Goal: Task Accomplishment & Management: Manage account settings

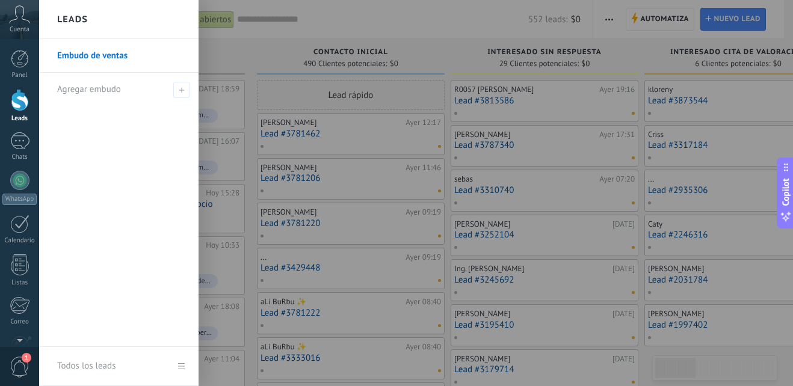
drag, startPoint x: 0, startPoint y: 238, endPoint x: 270, endPoint y: 58, distance: 324.1
click at [270, 58] on div at bounding box center [435, 193] width 793 height 386
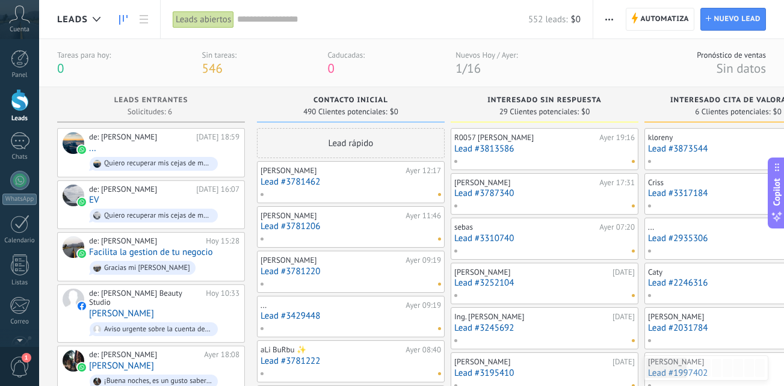
click at [530, 150] on link "Lead #3813586" at bounding box center [544, 149] width 181 height 10
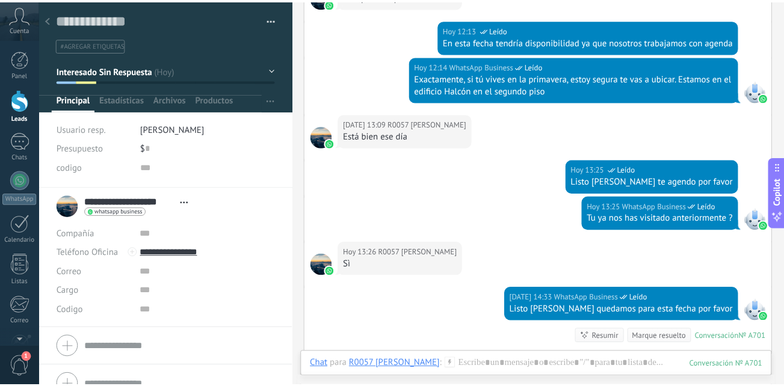
scroll to position [1103, 0]
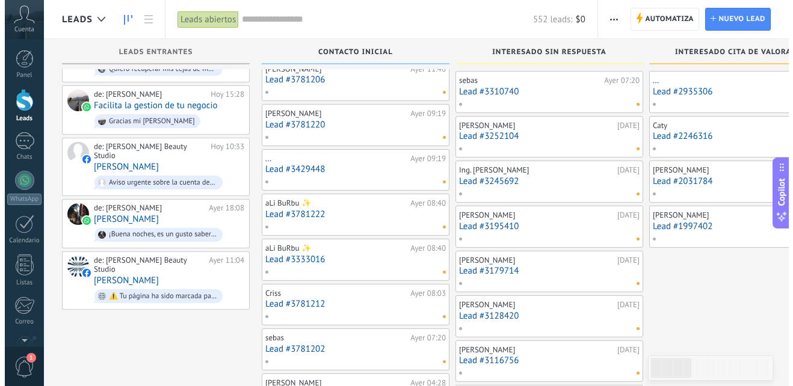
scroll to position [60, 0]
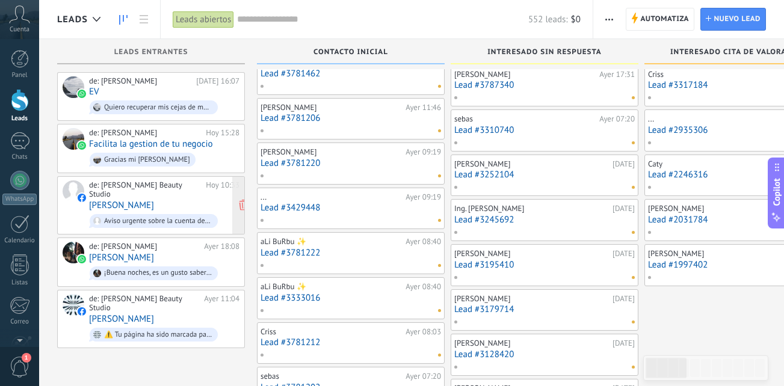
click at [179, 193] on div "de: Paty Obando Beauty Studio Hoy 10:33 Pasquale Lombardi Aviso urgente sobre l…" at bounding box center [164, 206] width 150 height 50
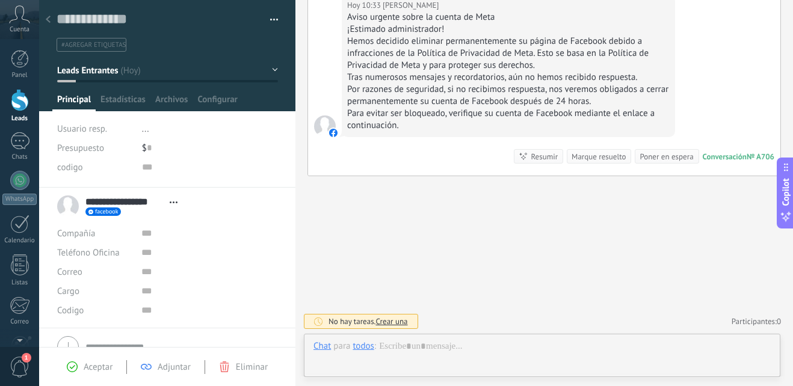
scroll to position [18, 0]
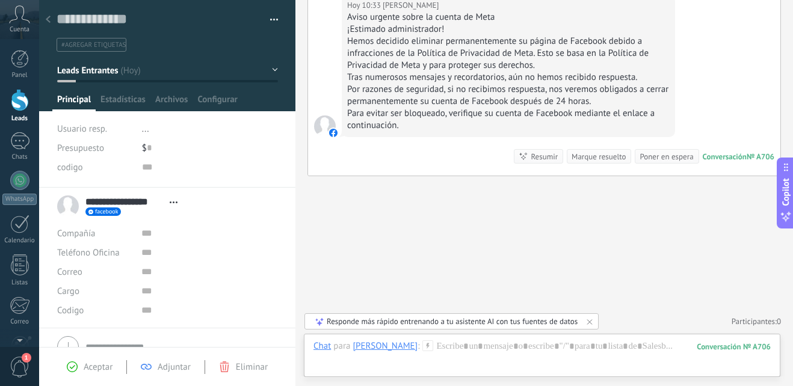
click at [239, 368] on span "Eliminar" at bounding box center [252, 367] width 32 height 11
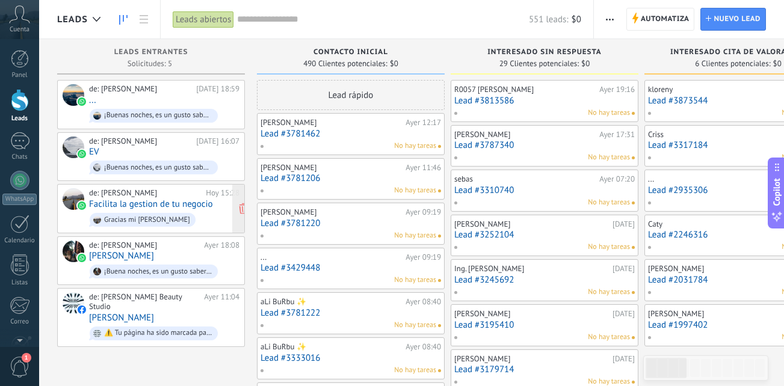
click at [191, 221] on span "Gracias mi [PERSON_NAME]" at bounding box center [164, 220] width 150 height 19
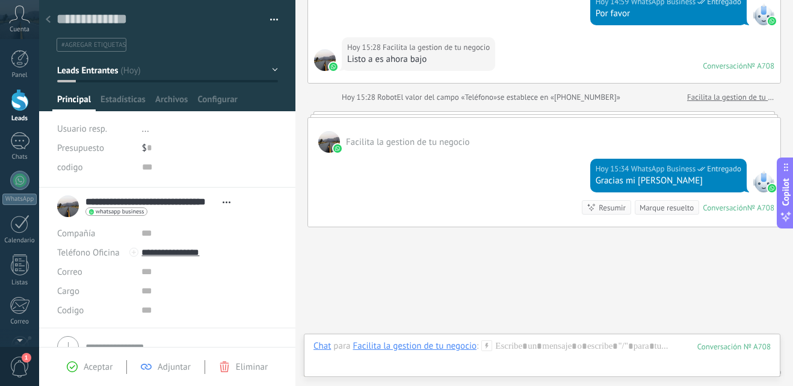
scroll to position [265, 0]
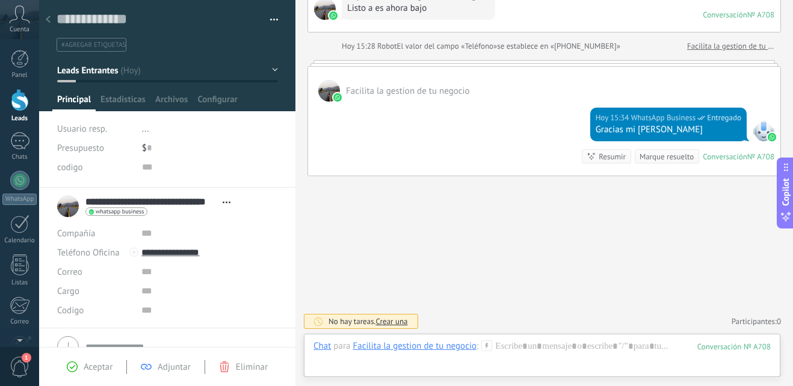
click at [26, 98] on div at bounding box center [20, 100] width 18 height 22
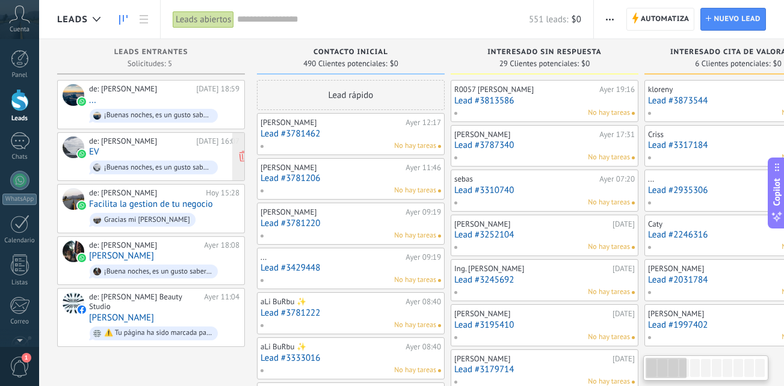
click at [168, 147] on div "de: Paty Obando Hoy 16:07 EV ¡Buenas noches, es un gusto saber que quieres recu…" at bounding box center [164, 157] width 150 height 41
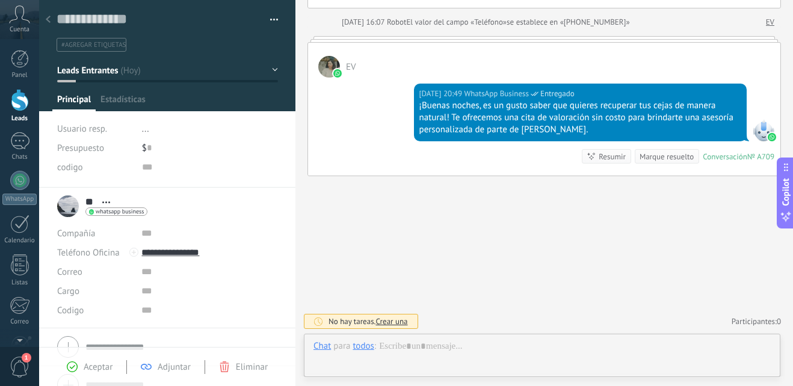
scroll to position [18, 0]
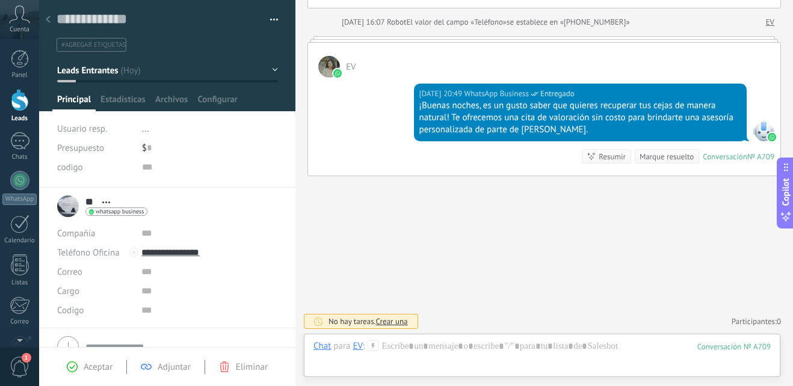
click at [20, 98] on div at bounding box center [20, 100] width 18 height 22
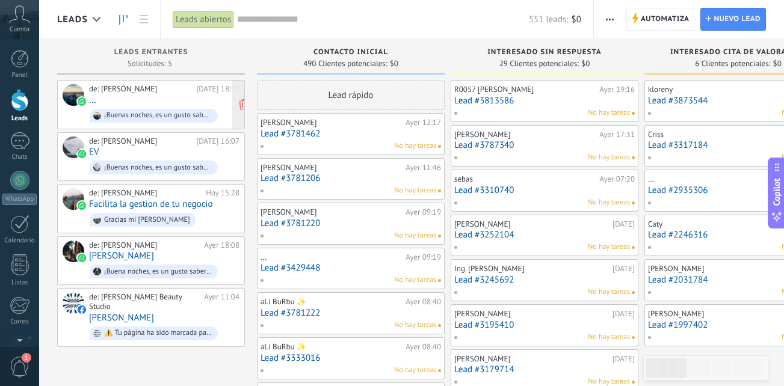
click at [178, 98] on div "de: Paty Obando Hoy 18:59 ... ¡Buenas noches, es un gusto saber que quieres rec…" at bounding box center [164, 104] width 150 height 41
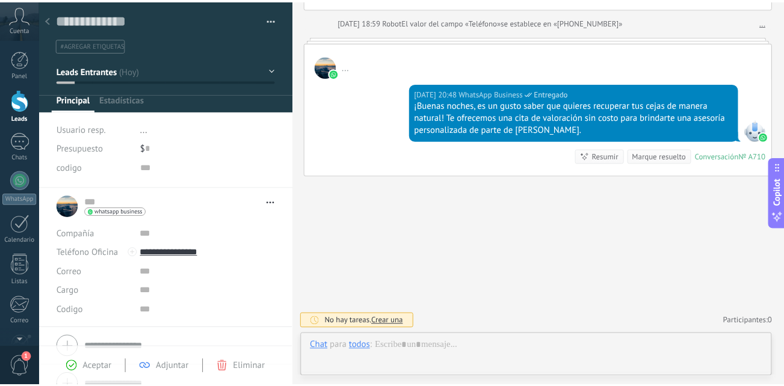
scroll to position [18, 0]
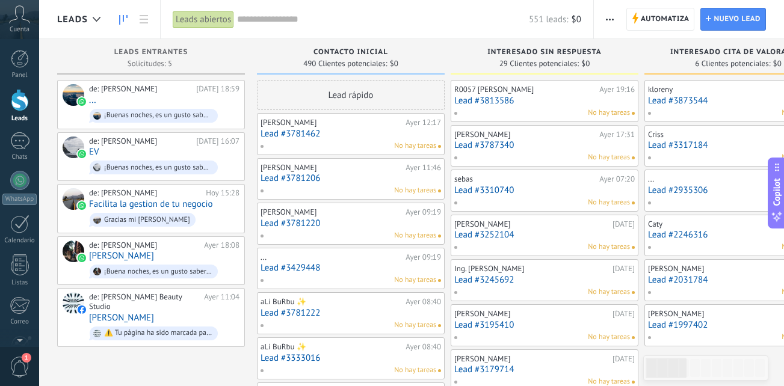
click at [361, 141] on div "No hay tareas" at bounding box center [348, 146] width 176 height 11
click at [329, 131] on link "Lead #3781462" at bounding box center [351, 134] width 181 height 10
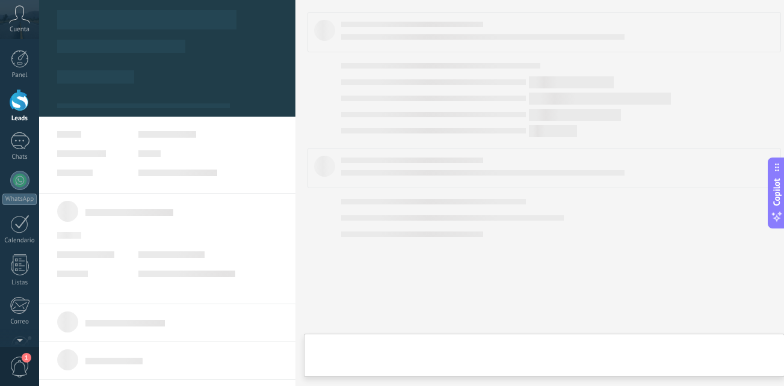
click at [329, 131] on link "Lead #3781462" at bounding box center [351, 134] width 181 height 10
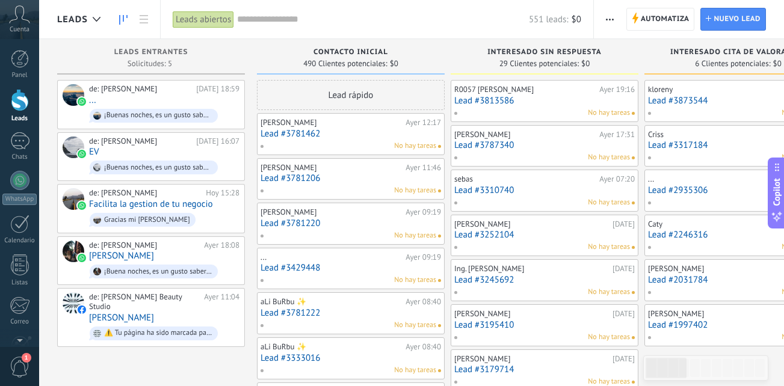
click at [345, 180] on link "Lead #3781206" at bounding box center [351, 178] width 181 height 10
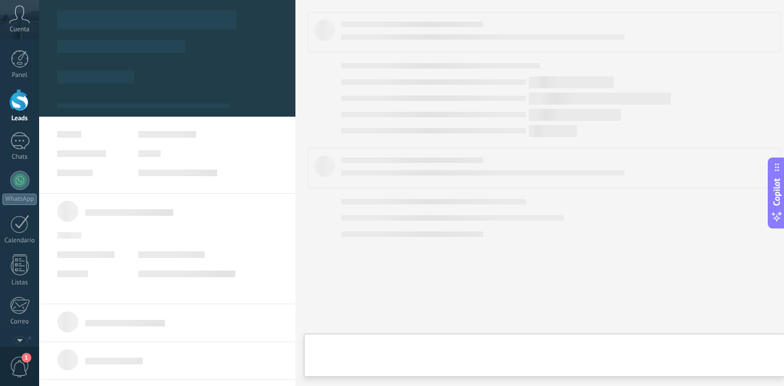
click at [345, 180] on link "Lead #3781206" at bounding box center [351, 178] width 181 height 10
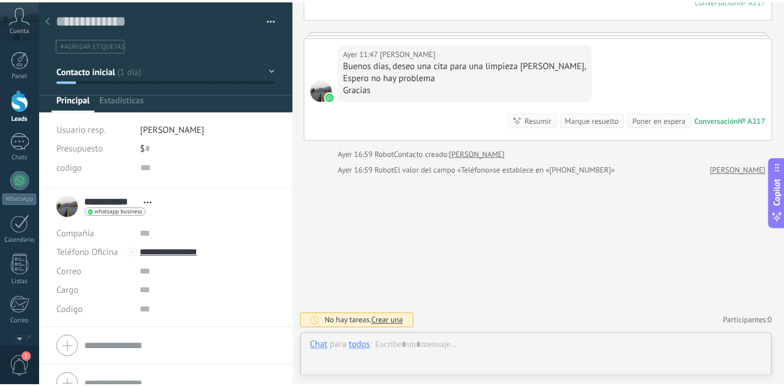
scroll to position [18, 0]
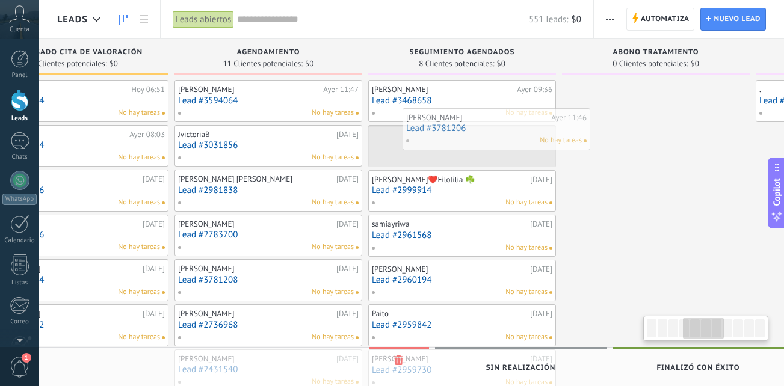
scroll to position [0, 678]
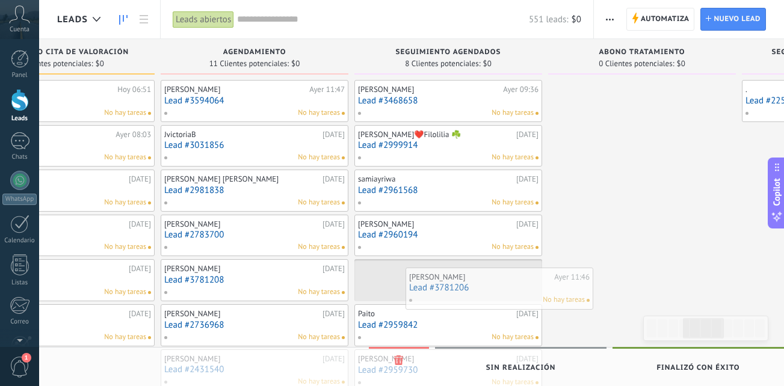
drag, startPoint x: 351, startPoint y: 181, endPoint x: 499, endPoint y: 291, distance: 184.6
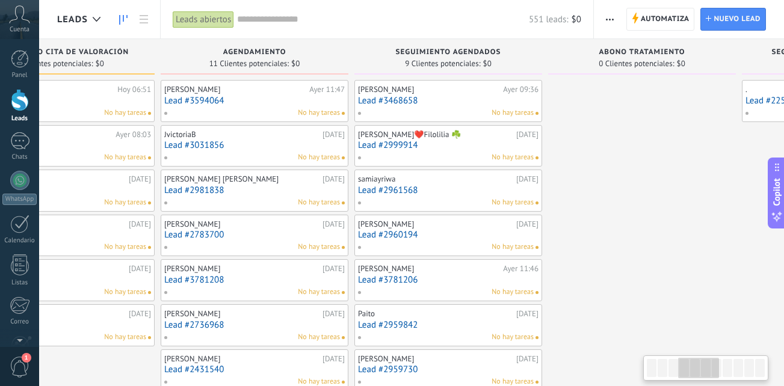
scroll to position [0, 507]
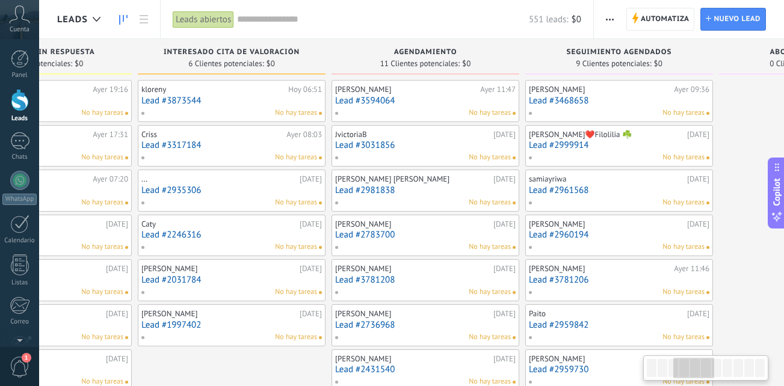
drag, startPoint x: 604, startPoint y: 253, endPoint x: 819, endPoint y: 253, distance: 215.4
click at [783, 253] on html ".abccls-1,.abccls-2{fill-rule:evenodd}.abccls-2{fill:#fff} .abfcls-1{fill:none}…" at bounding box center [392, 193] width 784 height 386
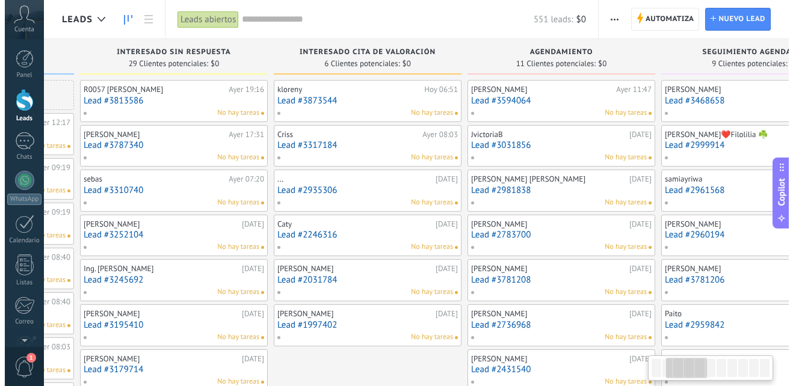
scroll to position [0, 48]
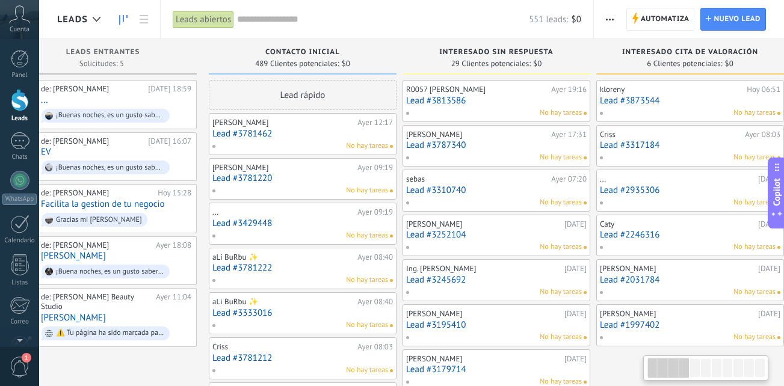
drag, startPoint x: 162, startPoint y: 350, endPoint x: 819, endPoint y: 351, distance: 657.1
click at [783, 351] on html ".abccls-1,.abccls-2{fill-rule:evenodd}.abccls-2{fill:#fff} .abfcls-1{fill:none}…" at bounding box center [392, 193] width 784 height 386
click at [283, 185] on div "No hay tareas" at bounding box center [300, 190] width 176 height 11
click at [301, 181] on link "Lead #3781220" at bounding box center [302, 178] width 181 height 10
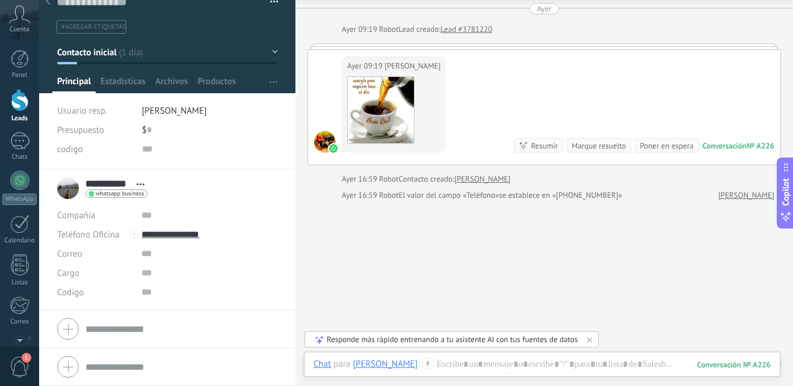
scroll to position [67, 0]
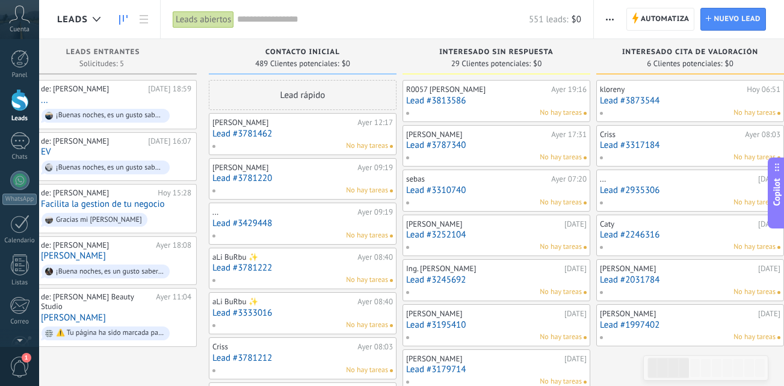
drag, startPoint x: 298, startPoint y: 137, endPoint x: 306, endPoint y: 126, distance: 13.3
click at [306, 126] on div "[PERSON_NAME]" at bounding box center [283, 123] width 142 height 10
click at [317, 136] on link "Lead #3781462" at bounding box center [302, 134] width 181 height 10
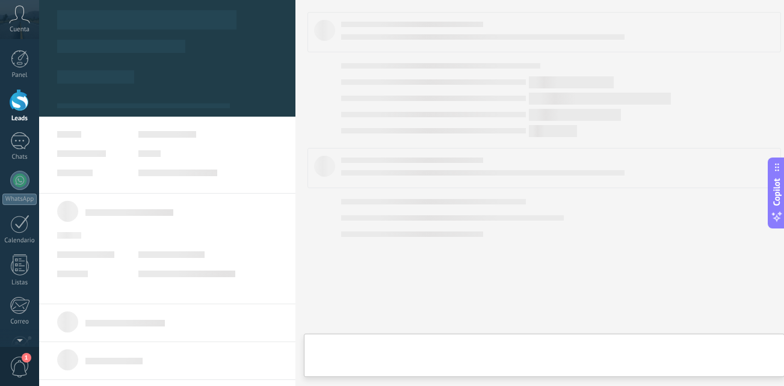
click at [317, 136] on body ".abccls-1,.abccls-2{fill-rule:evenodd}.abccls-2{fill:#fff} .abfcls-1{fill:none}…" at bounding box center [392, 193] width 784 height 386
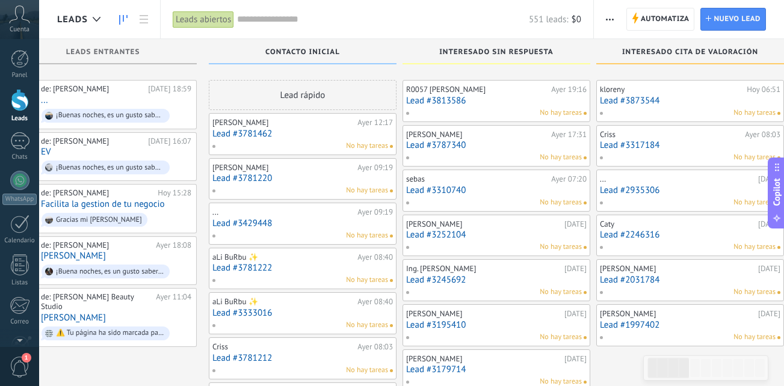
scroll to position [60, 0]
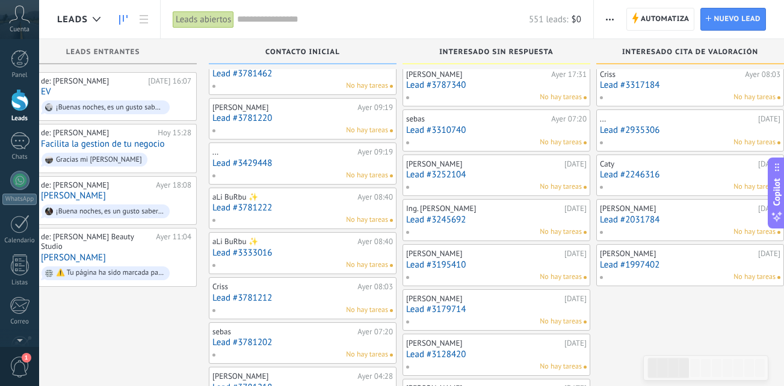
click at [318, 170] on div "No hay tareas" at bounding box center [300, 175] width 176 height 11
click at [309, 159] on link "Lead #3429448" at bounding box center [302, 163] width 181 height 10
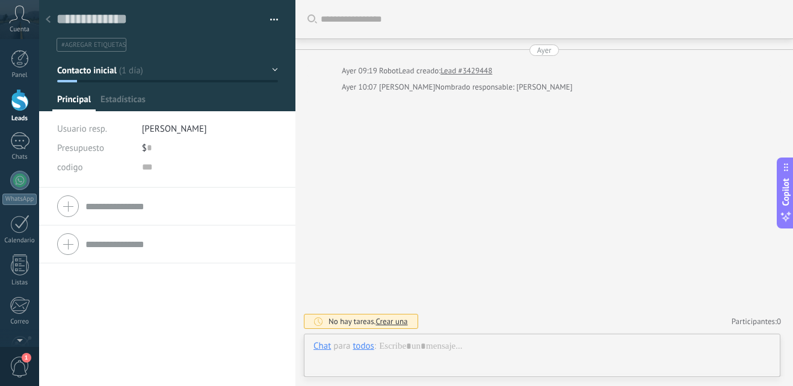
scroll to position [18, 0]
drag, startPoint x: 761, startPoint y: 139, endPoint x: 756, endPoint y: 75, distance: 64.6
click at [755, 76] on div "Buscar Carga más Ayer Ayer 09:19 Robot Lead creado: Lead #3429448 Ayer 10:07 Pa…" at bounding box center [544, 193] width 498 height 386
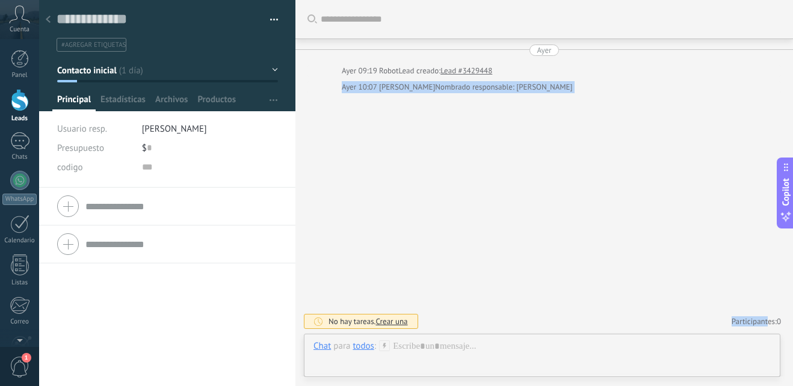
click at [696, 231] on div "Buscar Carga más Ayer Ayer 09:19 Robot Lead creado: Lead #3429448 Ayer 10:07 Pa…" at bounding box center [544, 193] width 498 height 386
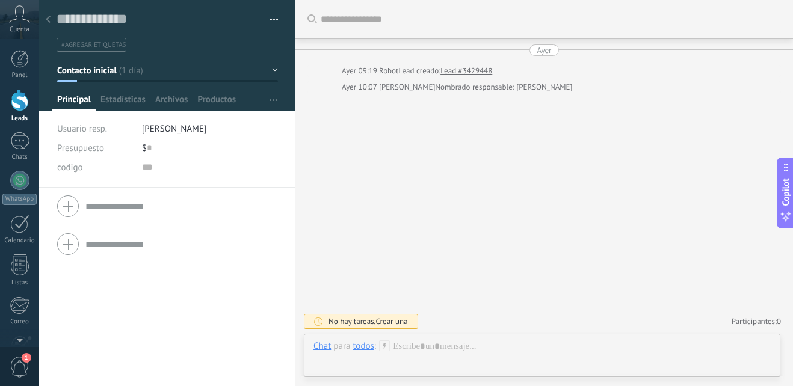
click at [45, 17] on div at bounding box center [48, 19] width 17 height 23
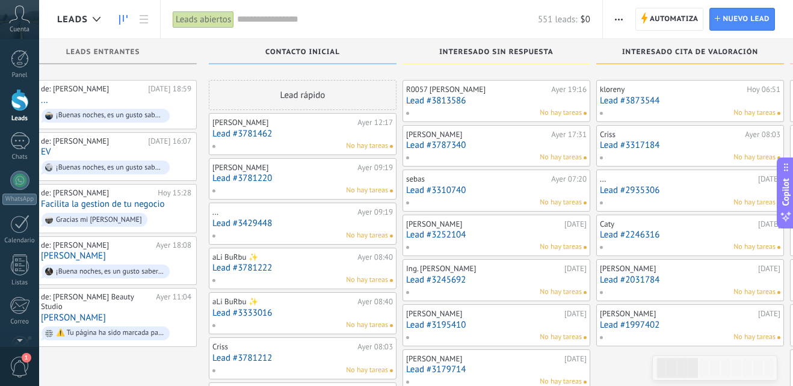
scroll to position [60, 0]
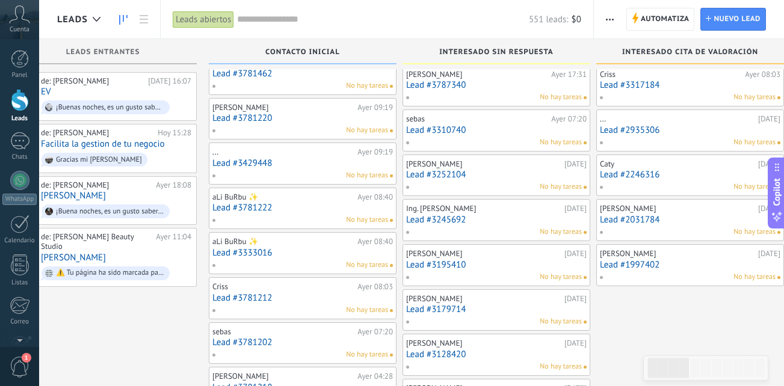
click at [317, 216] on div "No hay tareas" at bounding box center [300, 220] width 176 height 11
click at [317, 212] on link "Lead #3781222" at bounding box center [302, 208] width 181 height 10
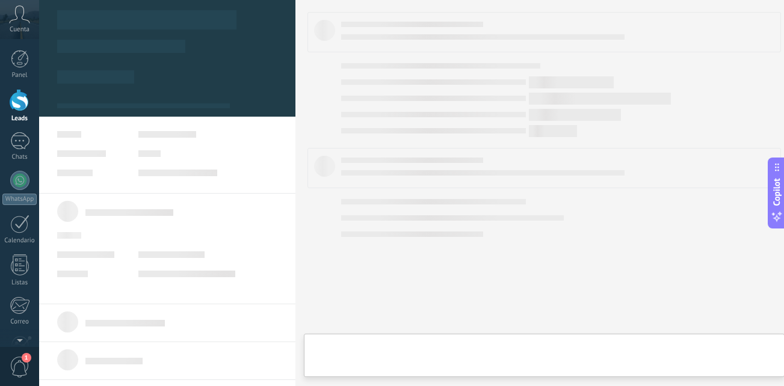
click at [317, 212] on div at bounding box center [544, 193] width 498 height 386
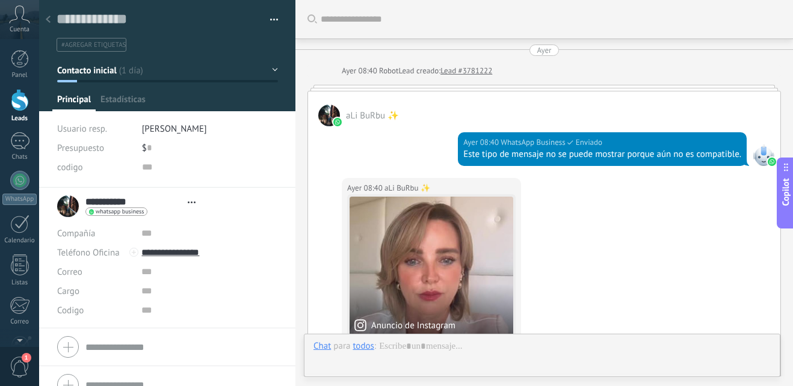
type textarea "**********"
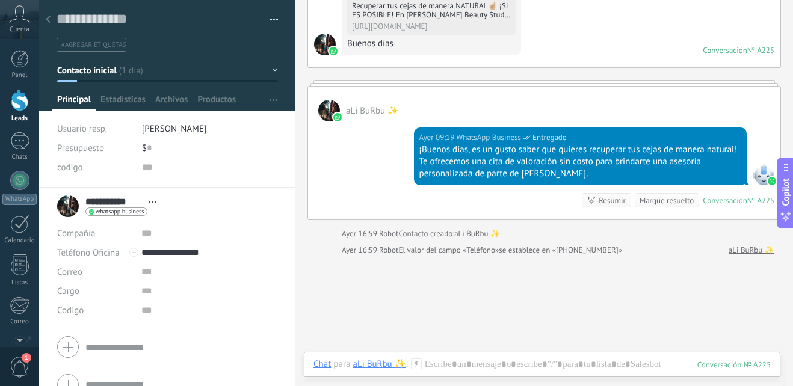
scroll to position [432, 0]
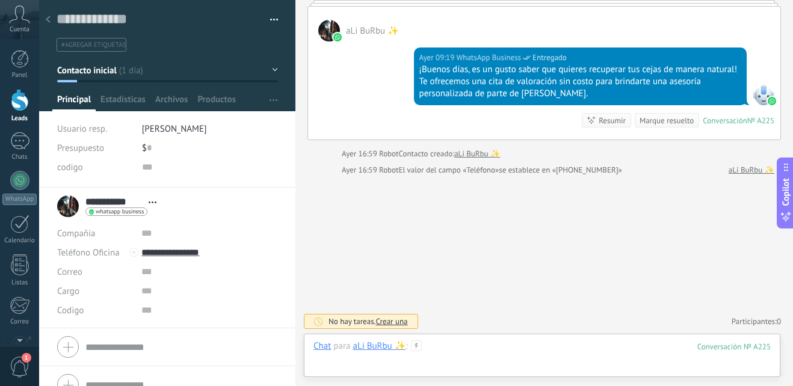
click at [487, 342] on div at bounding box center [542, 359] width 457 height 36
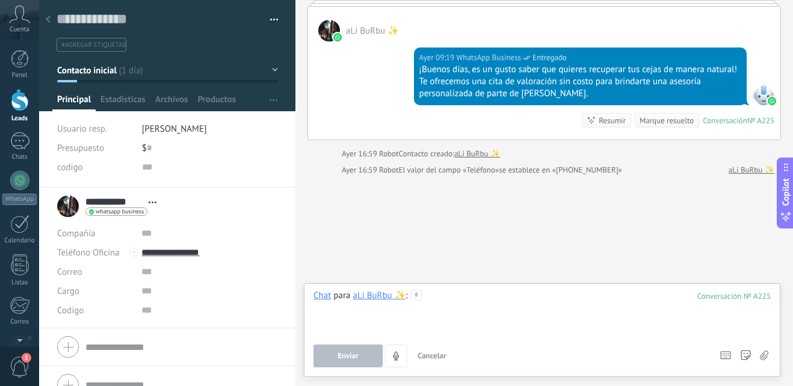
click at [433, 294] on div at bounding box center [542, 313] width 457 height 46
paste div
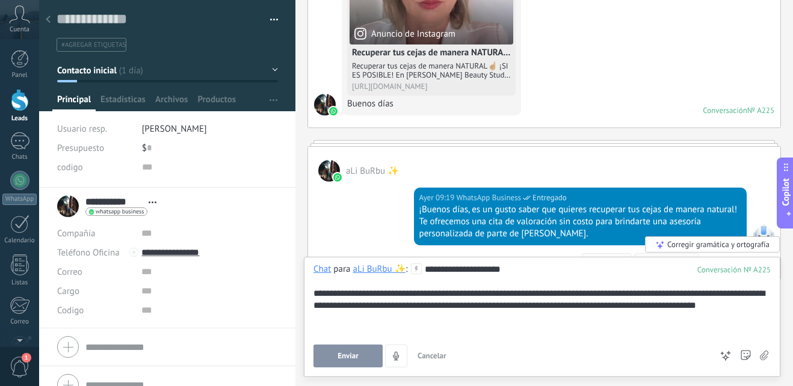
scroll to position [312, 0]
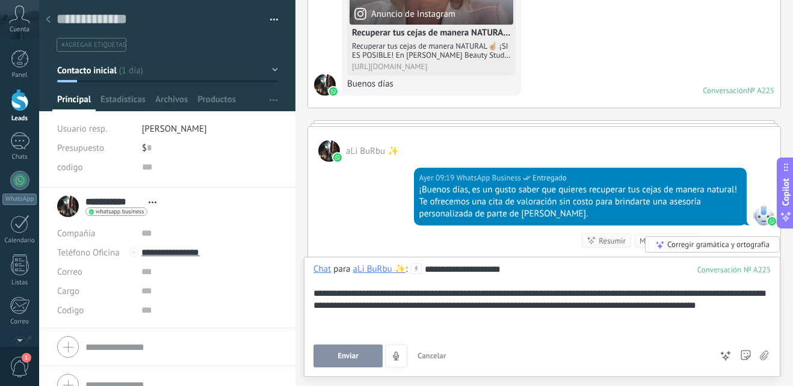
click at [540, 268] on div "**********" at bounding box center [542, 300] width 457 height 72
click at [327, 356] on button "Enviar" at bounding box center [348, 356] width 69 height 23
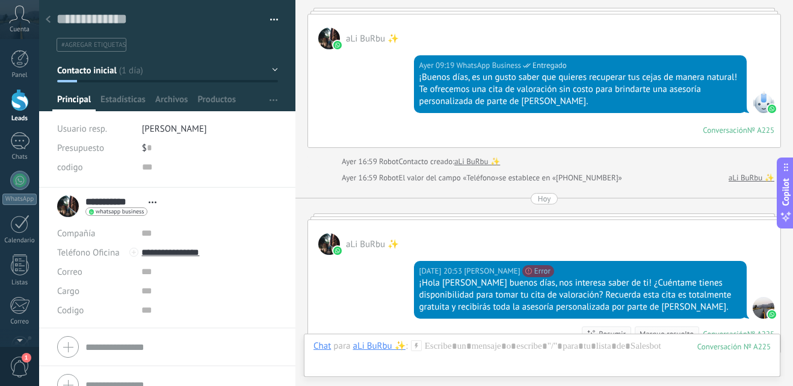
click at [53, 20] on div at bounding box center [48, 19] width 17 height 23
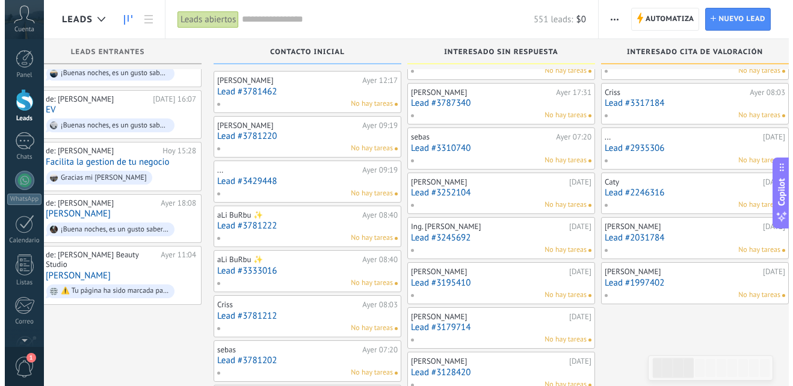
scroll to position [60, 0]
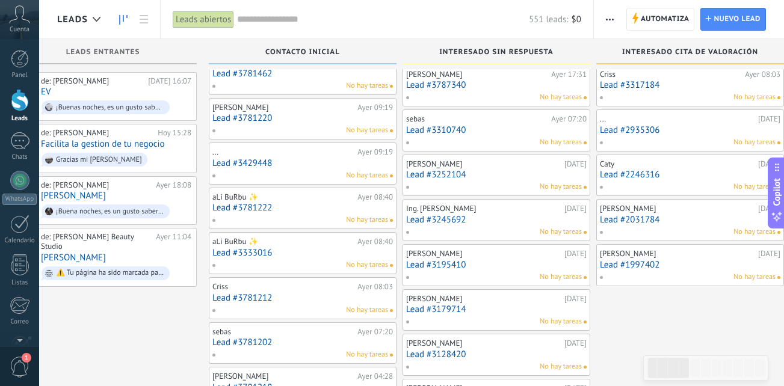
click at [289, 208] on link "Lead #3781222" at bounding box center [302, 208] width 181 height 10
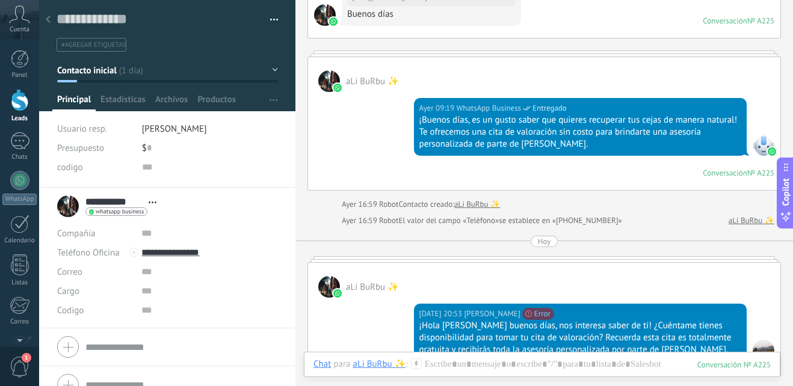
scroll to position [361, 0]
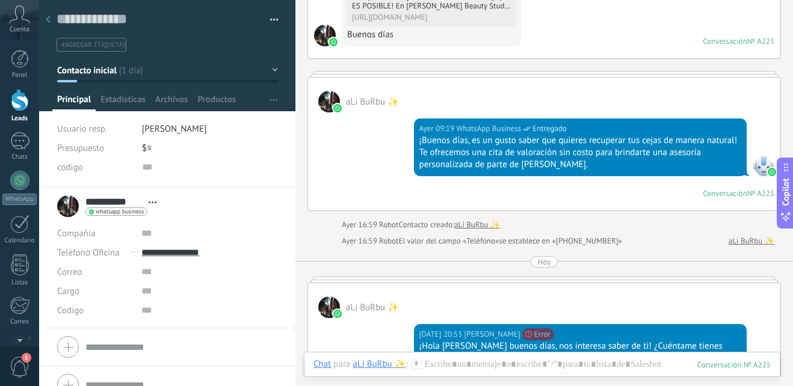
click at [48, 17] on icon at bounding box center [48, 19] width 5 height 7
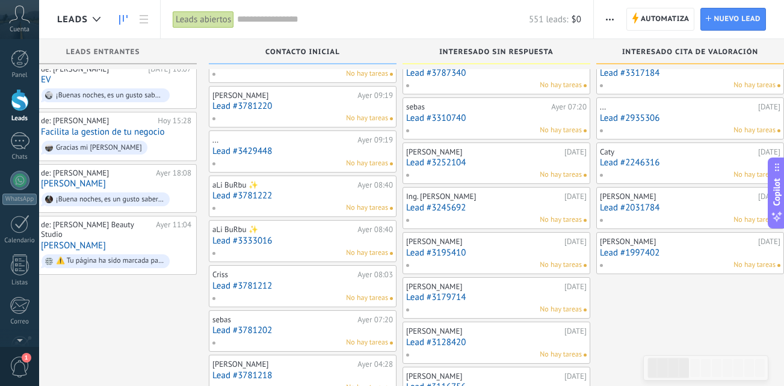
scroll to position [72, 0]
click at [292, 115] on div "No hay tareas" at bounding box center [300, 118] width 176 height 11
click at [271, 113] on div "No hay tareas" at bounding box center [300, 118] width 176 height 11
click at [295, 109] on link "Lead #3781220" at bounding box center [302, 106] width 181 height 10
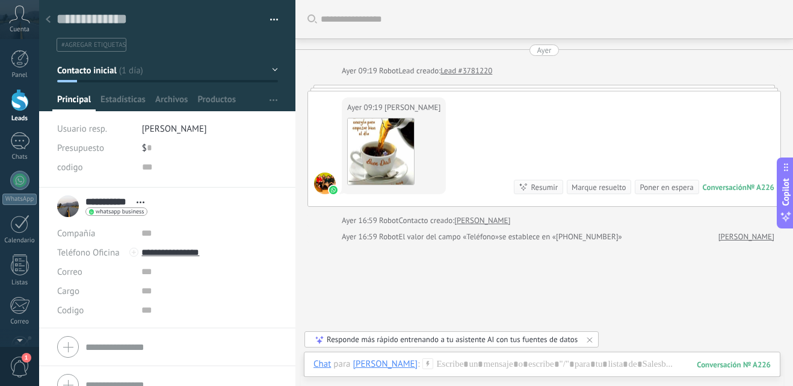
click at [268, 71] on button "Contacto inicial" at bounding box center [167, 71] width 221 height 22
click at [239, 303] on input "text" at bounding box center [209, 310] width 136 height 19
click at [630, 304] on div "Buscar Carga más Ayer Ayer 09:19 Robot Lead creado: Lead #3781220 Ayer 09:19 Ke…" at bounding box center [544, 226] width 498 height 453
click at [585, 342] on icon at bounding box center [590, 340] width 10 height 10
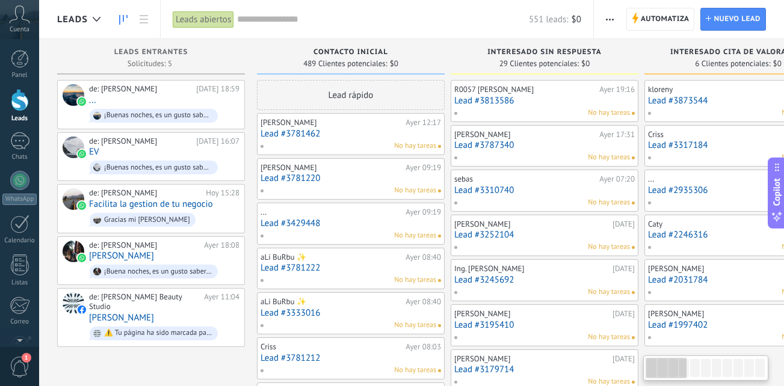
drag, startPoint x: 96, startPoint y: 358, endPoint x: 210, endPoint y: 367, distance: 114.7
click at [383, 386] on html ".abccls-1,.abccls-2{fill-rule:evenodd}.abccls-2{fill:#fff} .abfcls-1{fill:none}…" at bounding box center [392, 193] width 784 height 386
click at [366, 141] on div "No hay tareas" at bounding box center [348, 146] width 176 height 11
click at [333, 135] on link "Lead #3781462" at bounding box center [351, 134] width 181 height 10
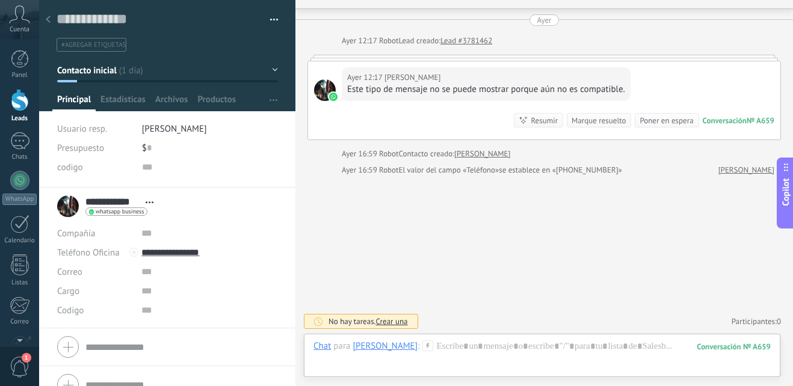
scroll to position [18, 0]
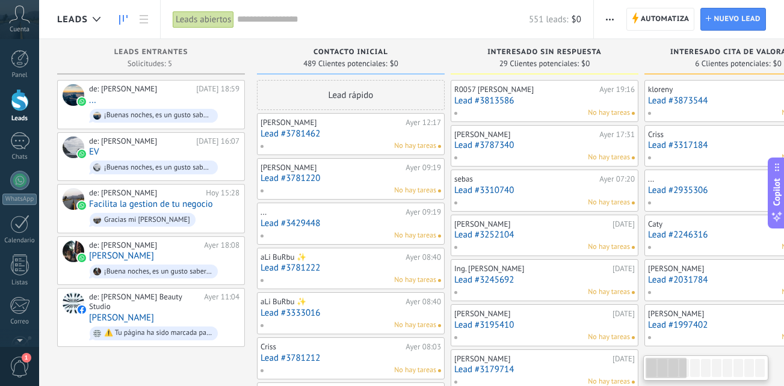
click at [337, 177] on link "Lead #3781220" at bounding box center [351, 178] width 181 height 10
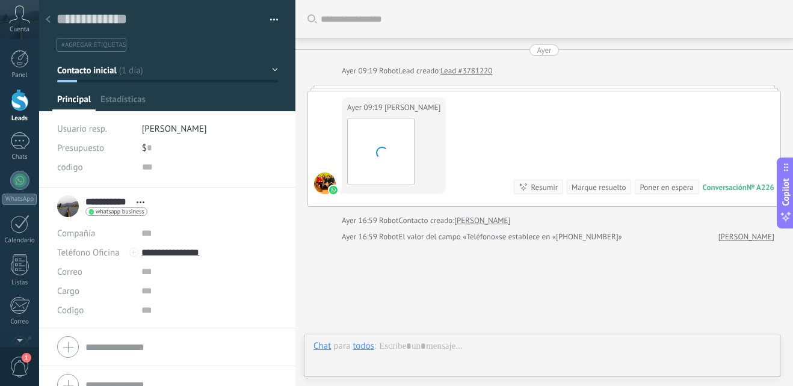
scroll to position [67, 0]
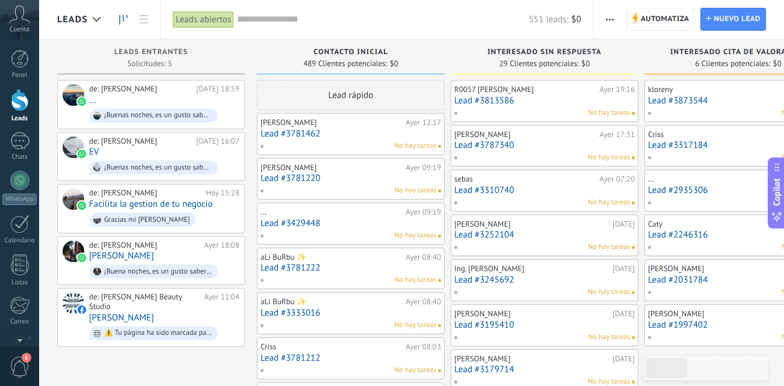
click at [343, 228] on link "Lead #3429448" at bounding box center [351, 223] width 181 height 10
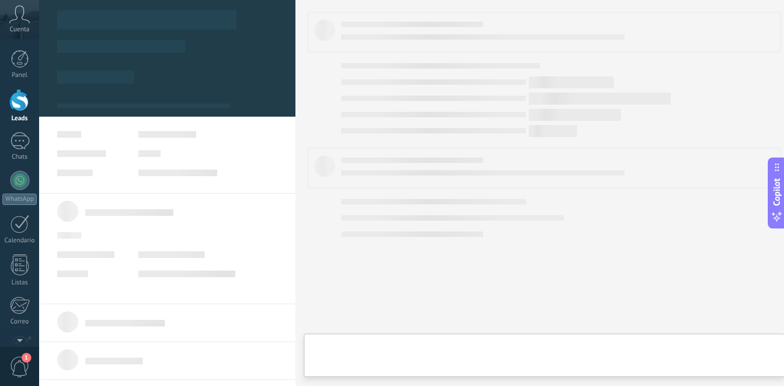
click at [343, 228] on body ".abccls-1,.abccls-2{fill-rule:evenodd}.abccls-2{fill:#fff} .abfcls-1{fill:none}…" at bounding box center [392, 193] width 784 height 386
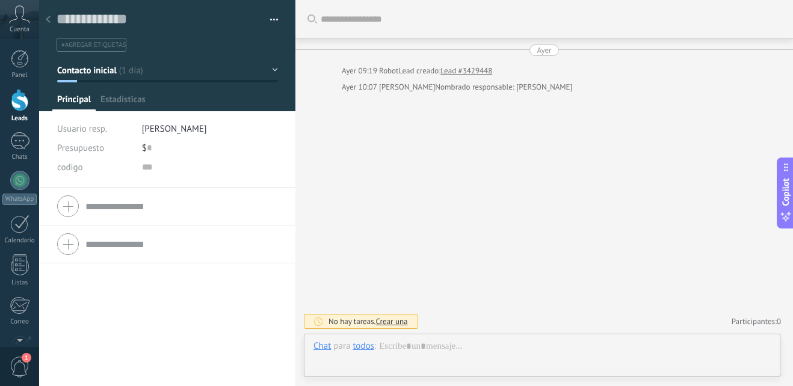
scroll to position [18, 0]
click at [548, 52] on div "Ayer" at bounding box center [544, 50] width 14 height 11
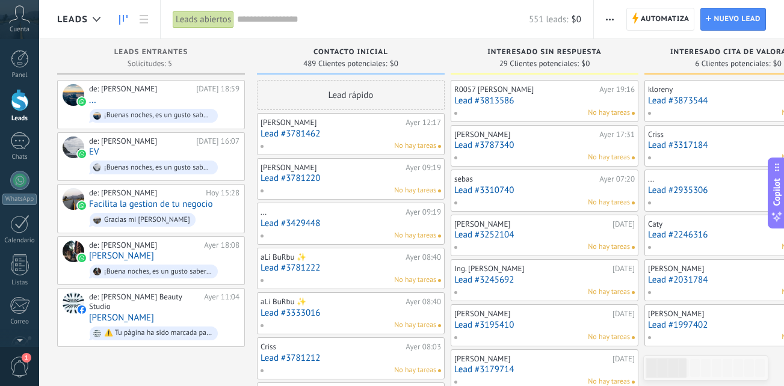
click at [360, 271] on link "Lead #3781222" at bounding box center [351, 268] width 181 height 10
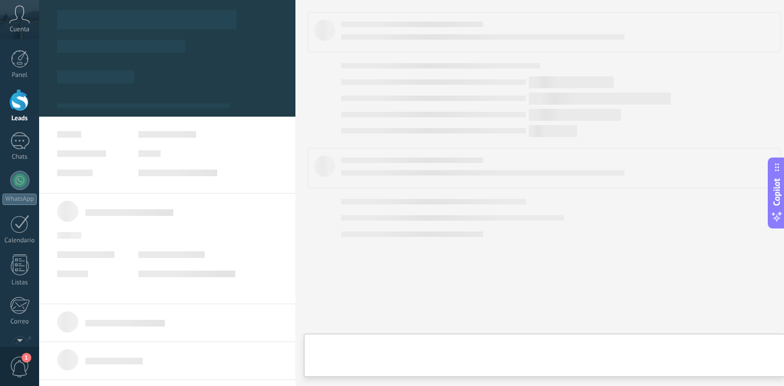
click at [360, 271] on body ".abccls-1,.abccls-2{fill-rule:evenodd}.abccls-2{fill:#fff} .abfcls-1{fill:none}…" at bounding box center [392, 193] width 784 height 386
type textarea "**********"
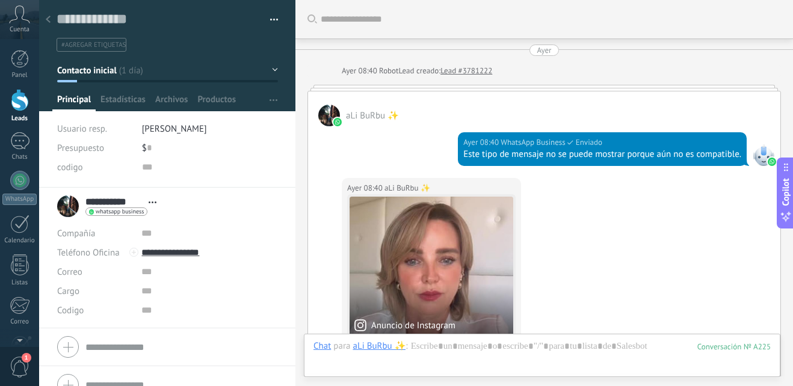
scroll to position [602, 0]
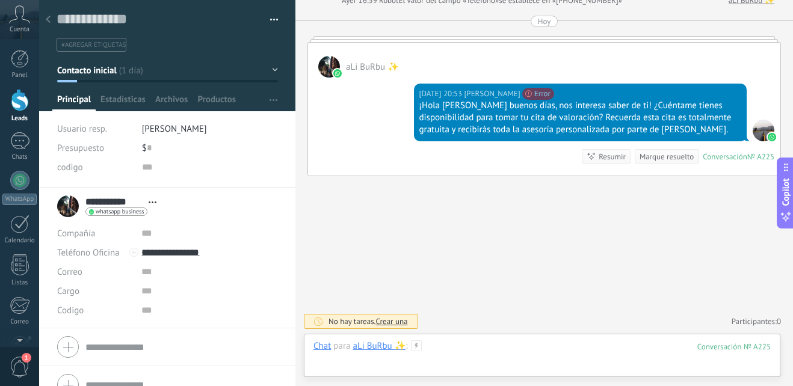
click at [436, 349] on div at bounding box center [542, 359] width 457 height 36
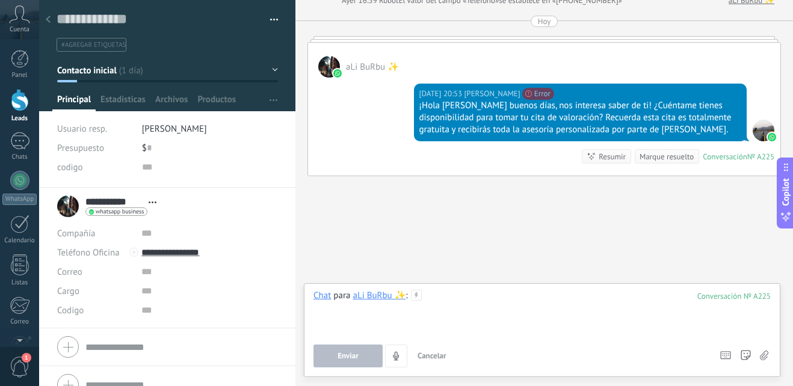
paste div
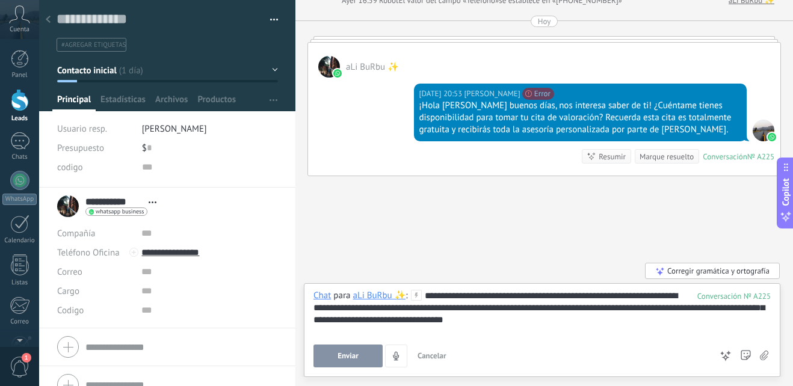
click at [491, 295] on div "**********" at bounding box center [542, 313] width 457 height 46
drag, startPoint x: 494, startPoint y: 295, endPoint x: 494, endPoint y: 307, distance: 12.0
click at [493, 295] on div "**********" at bounding box center [542, 313] width 457 height 46
click at [341, 345] on button "Enviar" at bounding box center [348, 356] width 69 height 23
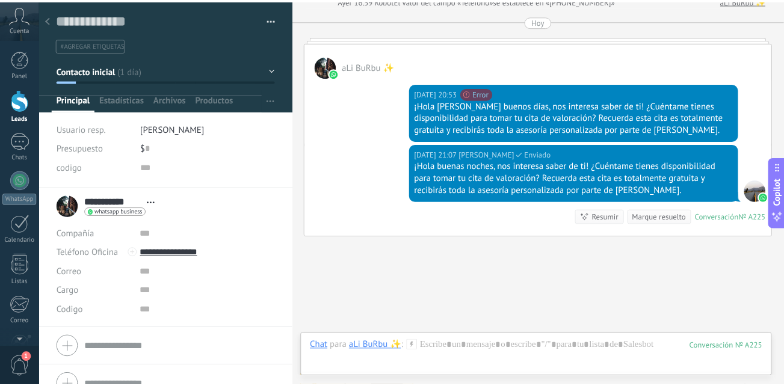
scroll to position [663, 0]
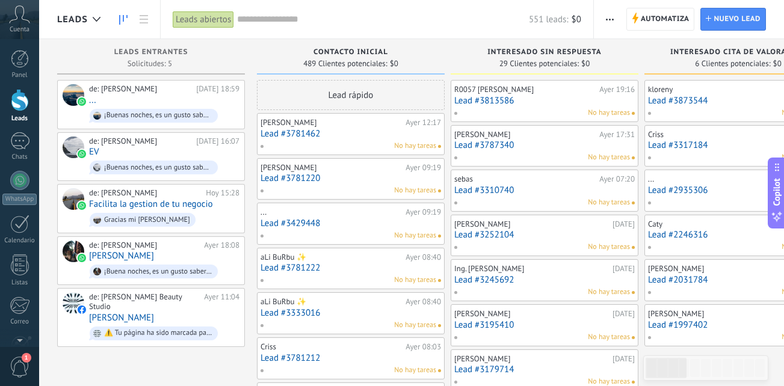
click at [331, 224] on link "Lead #3429448" at bounding box center [351, 223] width 181 height 10
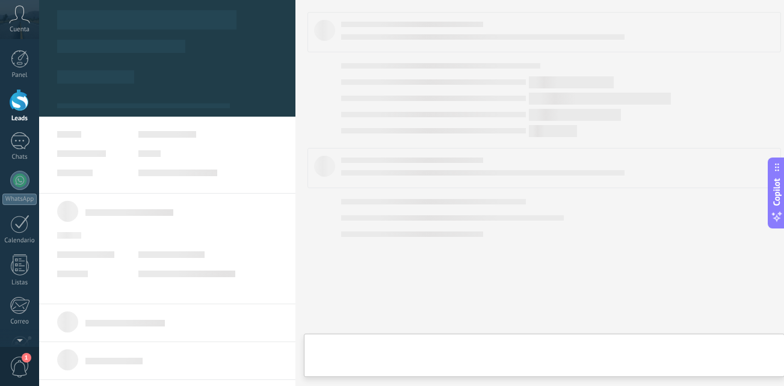
click at [331, 224] on link "Lead #3429448" at bounding box center [351, 223] width 181 height 10
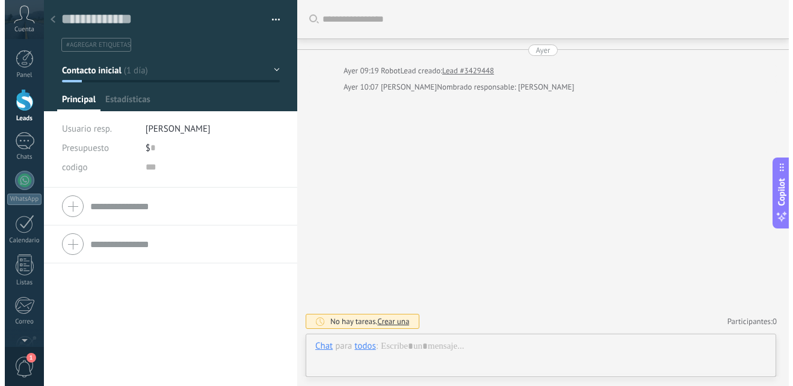
scroll to position [18, 0]
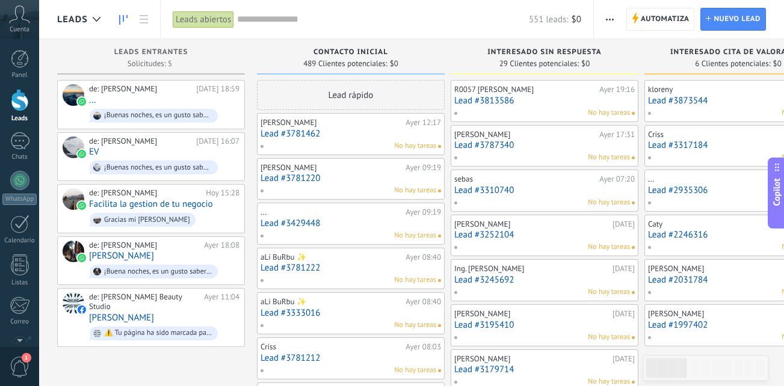
click at [367, 285] on div "No hay tareas" at bounding box center [348, 280] width 176 height 11
click at [358, 273] on link "Lead #3781222" at bounding box center [351, 268] width 181 height 10
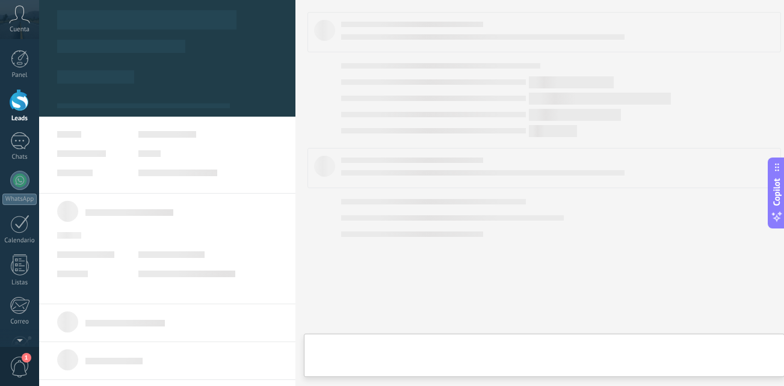
click at [358, 273] on link "Lead #3781222" at bounding box center [351, 268] width 181 height 10
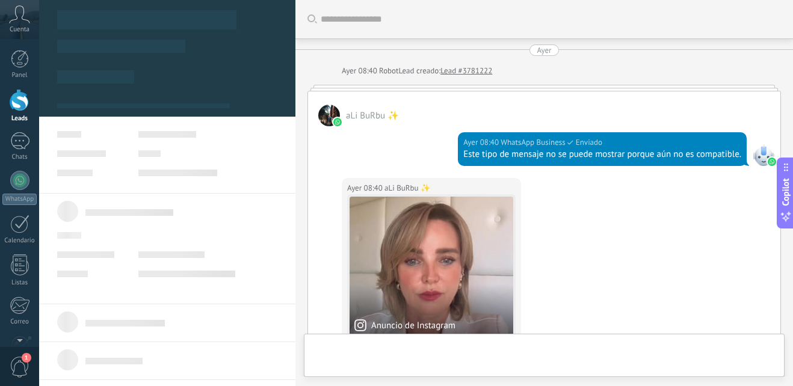
scroll to position [663, 0]
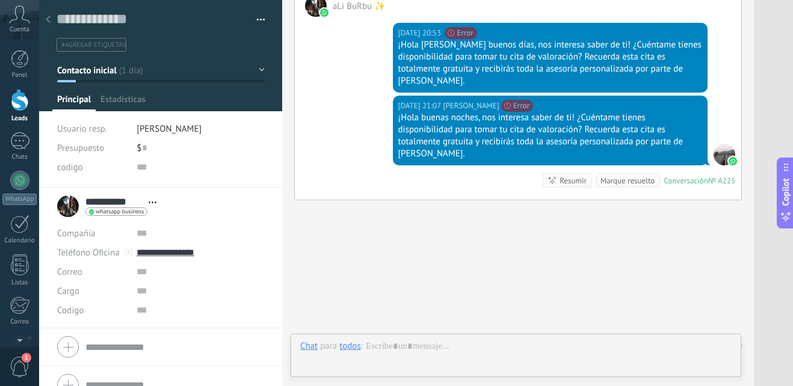
scroll to position [18, 0]
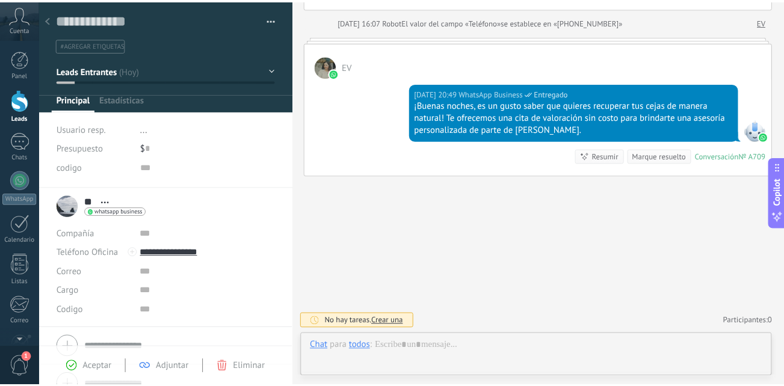
scroll to position [18, 0]
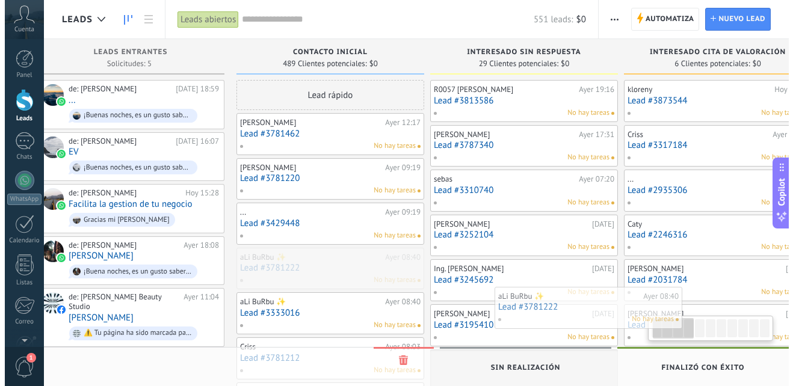
scroll to position [0, 33]
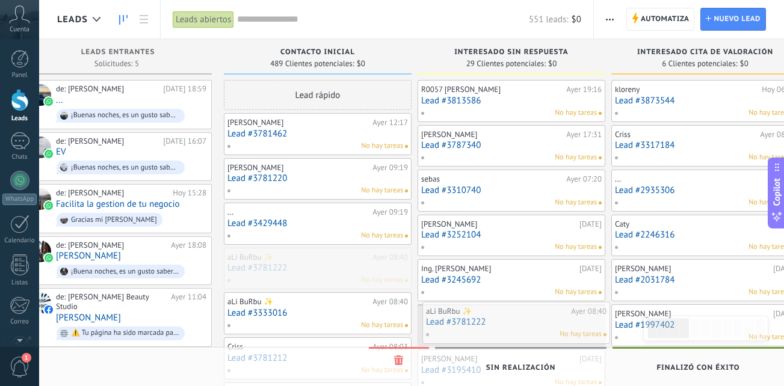
drag, startPoint x: 354, startPoint y: 276, endPoint x: 520, endPoint y: 325, distance: 172.7
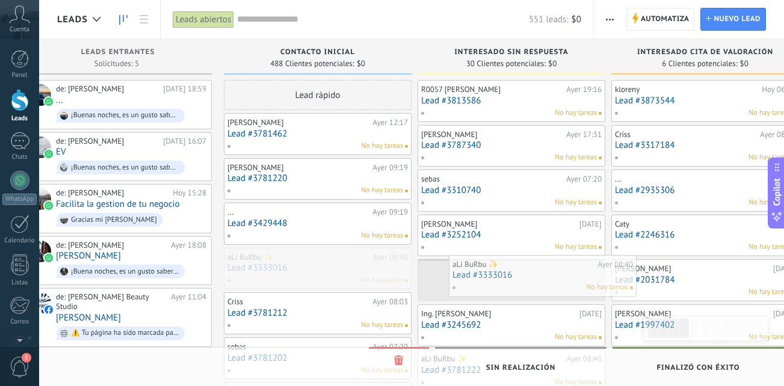
drag, startPoint x: 295, startPoint y: 267, endPoint x: 520, endPoint y: 274, distance: 225.2
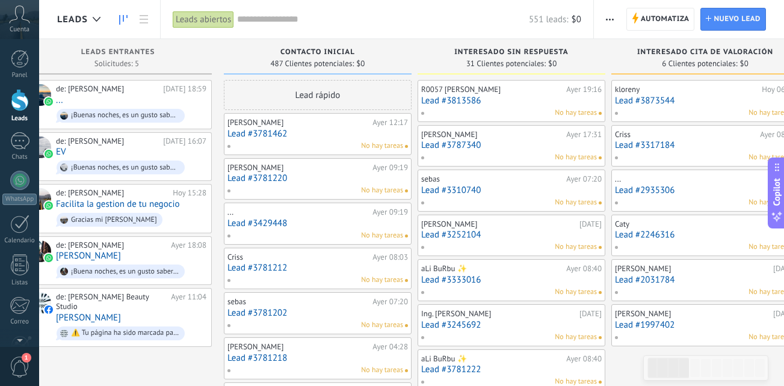
click at [318, 268] on link "Lead #3781212" at bounding box center [317, 268] width 181 height 10
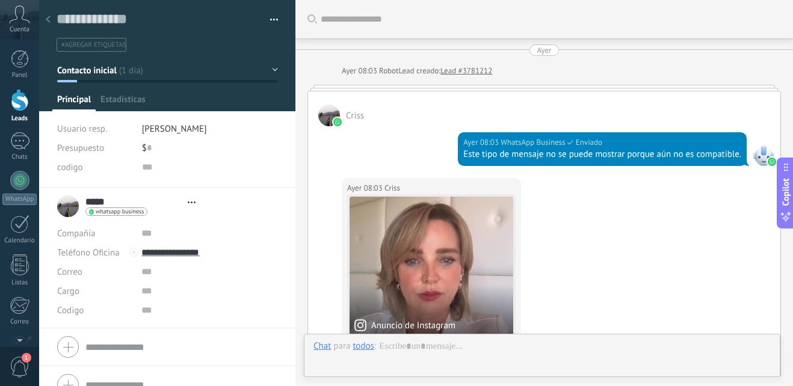
type textarea "**********"
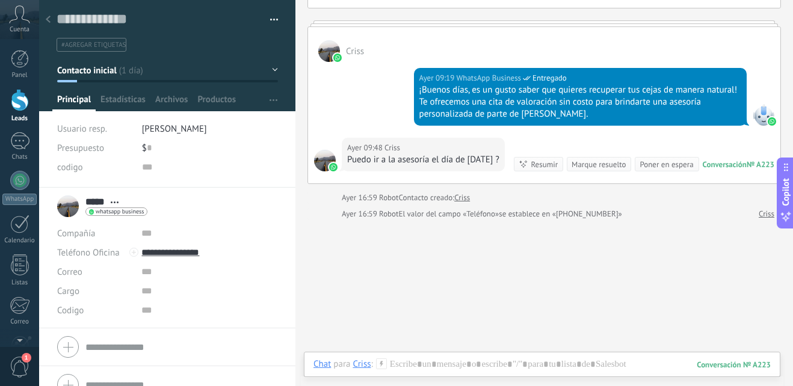
scroll to position [434, 0]
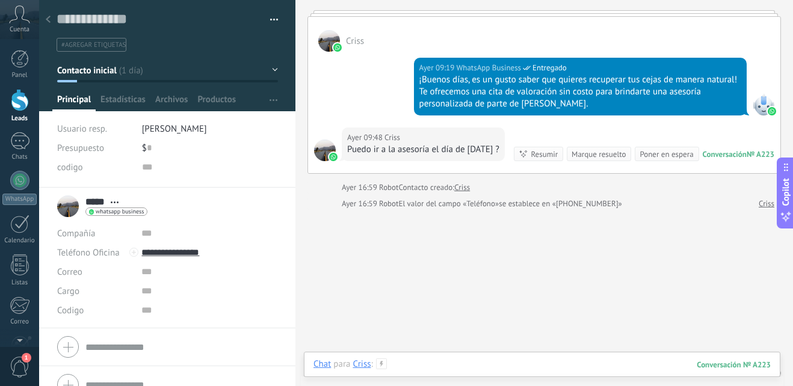
click at [463, 359] on div at bounding box center [542, 377] width 457 height 36
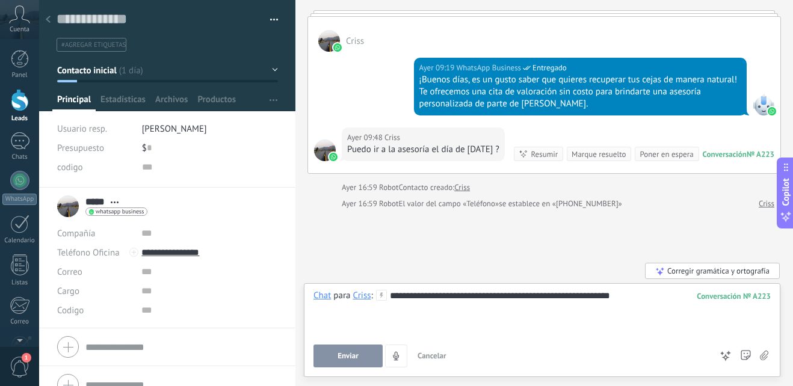
click at [351, 355] on span "Enviar" at bounding box center [348, 356] width 21 height 8
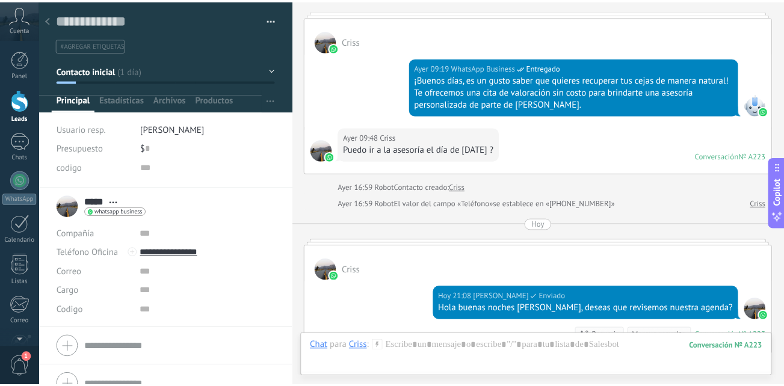
scroll to position [460, 0]
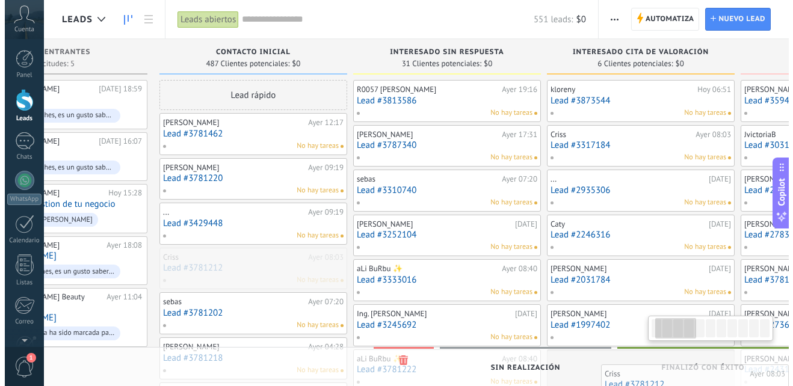
scroll to position [0, 144]
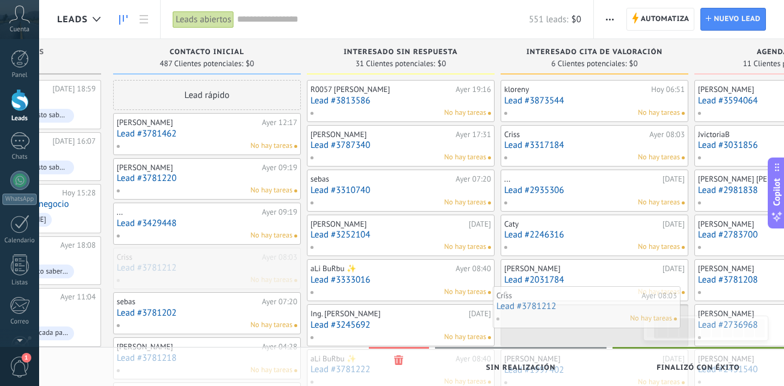
drag, startPoint x: 358, startPoint y: 270, endPoint x: 627, endPoint y: 308, distance: 271.7
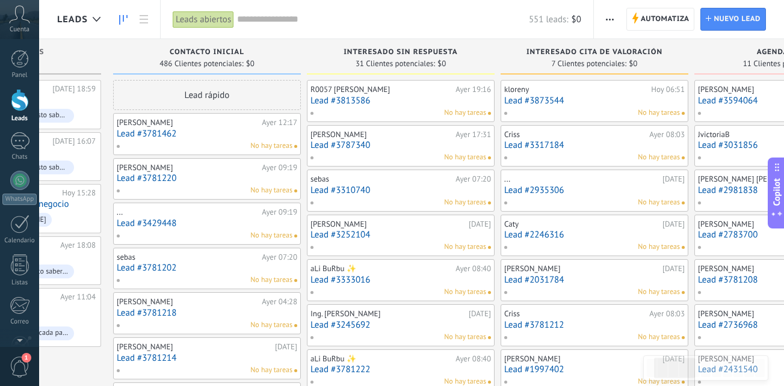
click at [181, 274] on div "sebas Ayer 07:20 Lead #3781202 No hay tareas" at bounding box center [207, 269] width 181 height 35
click at [227, 271] on link "Lead #3781202" at bounding box center [207, 268] width 181 height 10
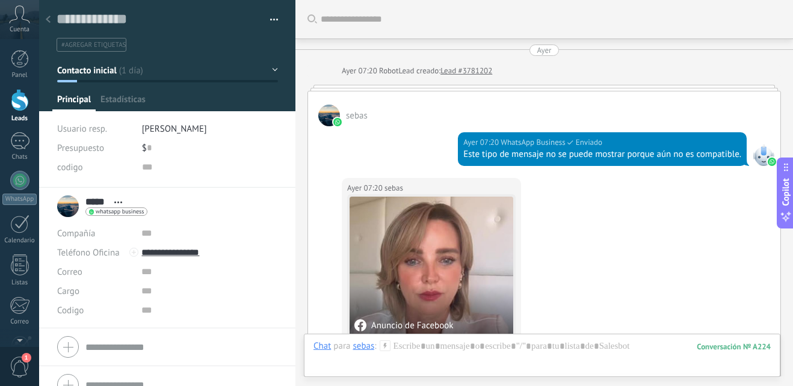
scroll to position [468, 0]
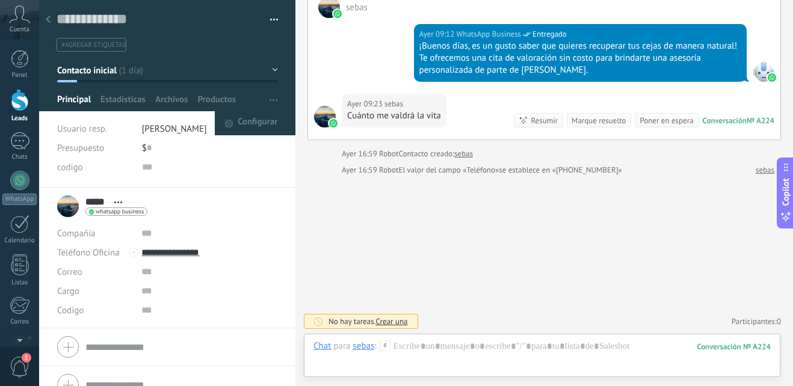
click at [265, 99] on button "button" at bounding box center [273, 99] width 17 height 23
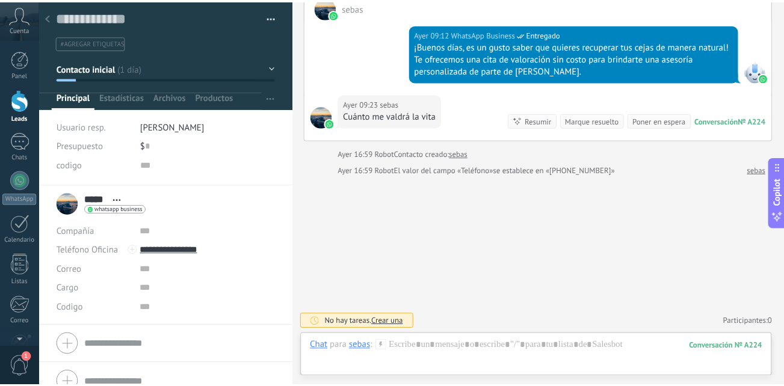
scroll to position [0, 0]
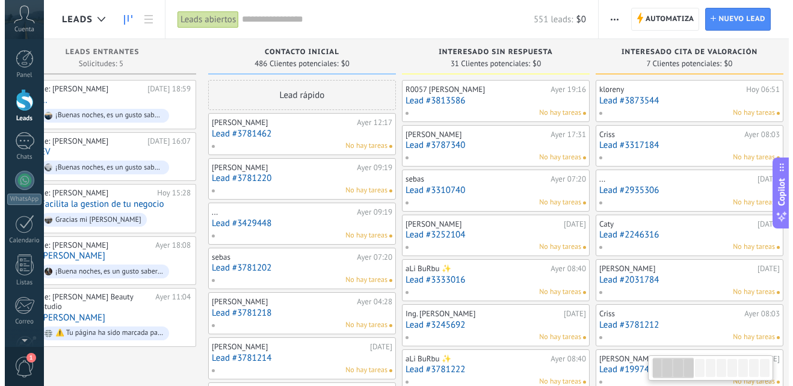
scroll to position [0, 87]
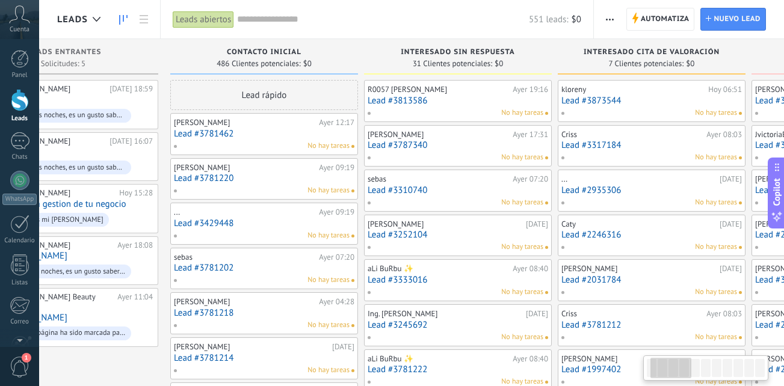
drag, startPoint x: 66, startPoint y: 352, endPoint x: 319, endPoint y: 338, distance: 253.1
click at [291, 322] on div "No hay tareas" at bounding box center [261, 325] width 176 height 11
click at [276, 309] on link "Lead #3781218" at bounding box center [264, 313] width 181 height 10
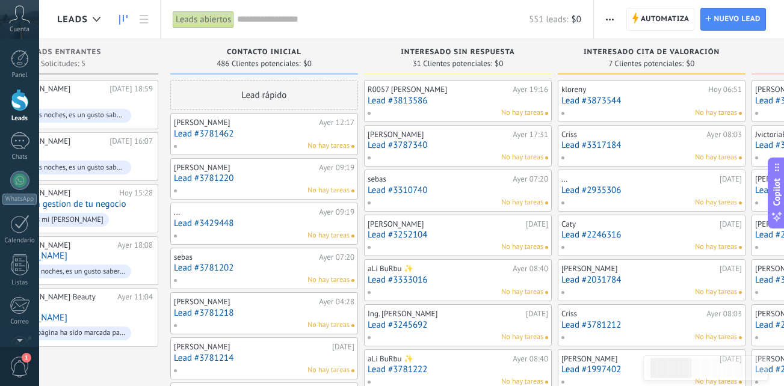
click at [276, 309] on link "Lead #3781218" at bounding box center [264, 313] width 181 height 10
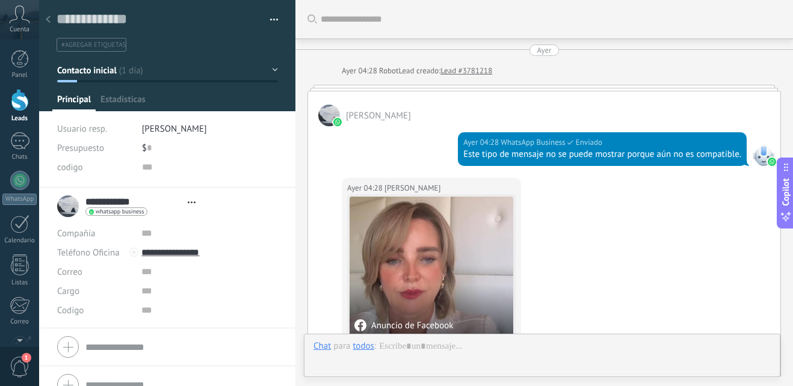
type textarea "**********"
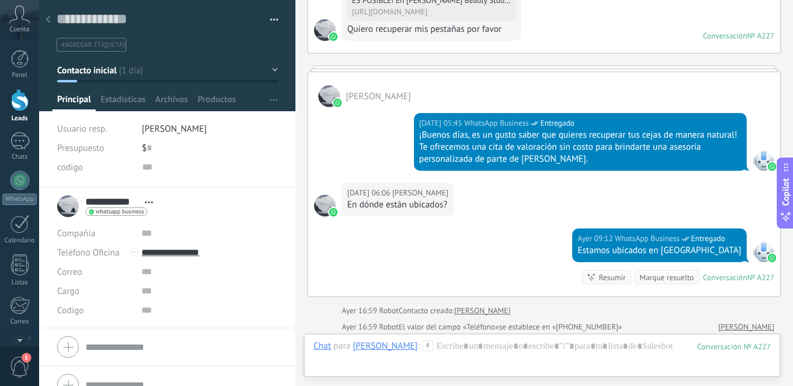
scroll to position [524, 0]
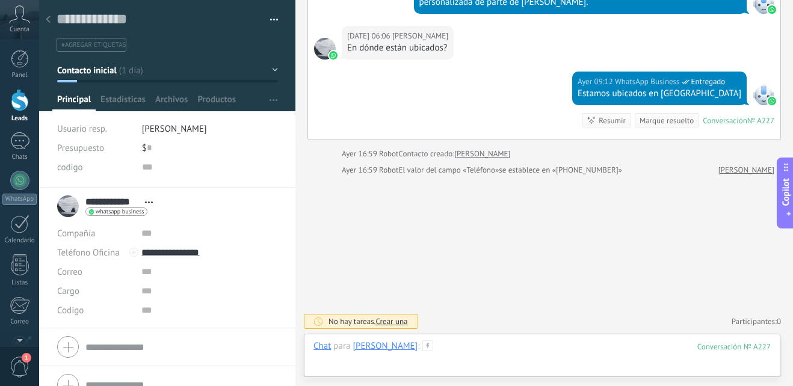
click at [470, 348] on div at bounding box center [542, 359] width 457 height 36
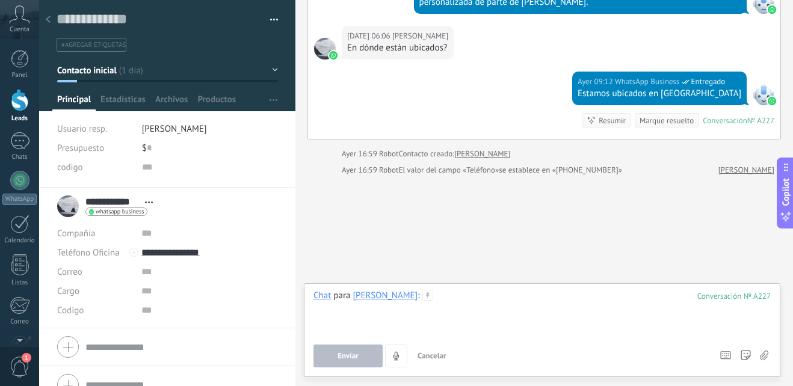
paste div
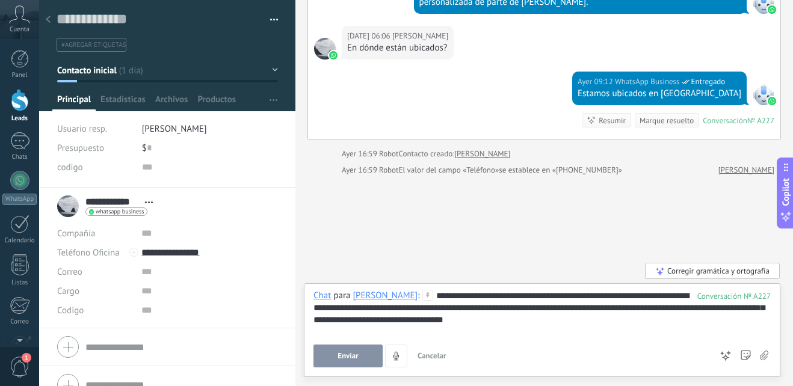
click at [485, 298] on div "**********" at bounding box center [542, 313] width 457 height 46
click at [344, 359] on span "Enviar" at bounding box center [348, 356] width 21 height 8
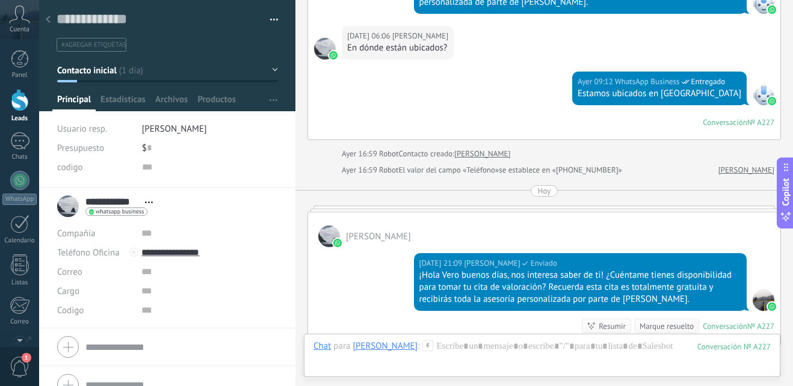
scroll to position [693, 0]
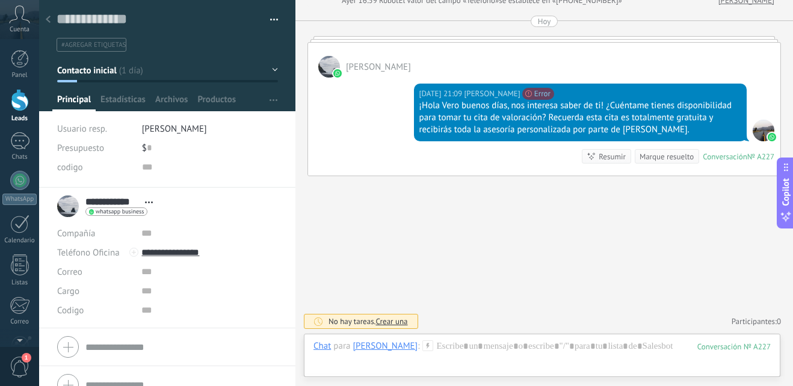
click at [46, 17] on icon at bounding box center [48, 19] width 5 height 7
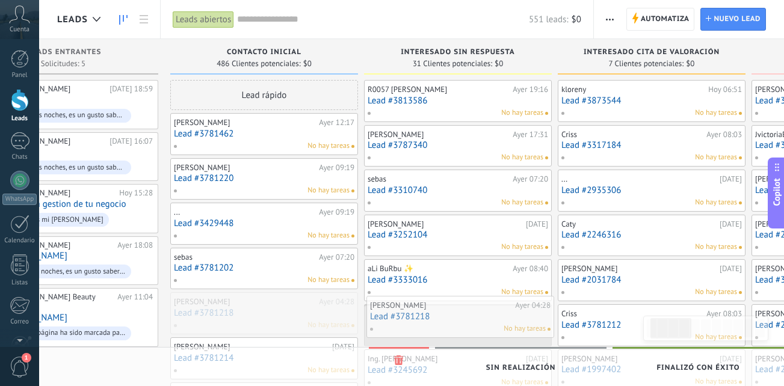
drag, startPoint x: 287, startPoint y: 312, endPoint x: 483, endPoint y: 315, distance: 196.2
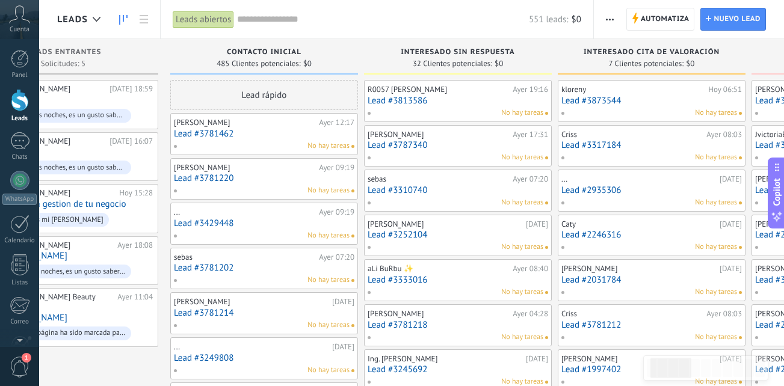
click at [262, 312] on link "Lead #3781214" at bounding box center [264, 313] width 181 height 10
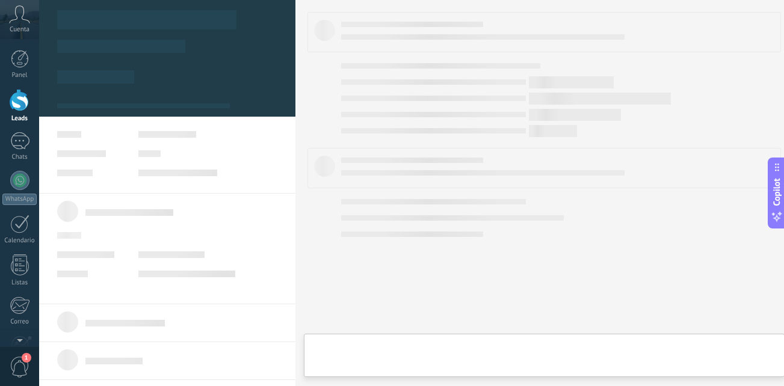
click at [262, 312] on body ".abccls-1,.abccls-2{fill-rule:evenodd}.abccls-2{fill:#fff} .abfcls-1{fill:none}…" at bounding box center [392, 193] width 784 height 386
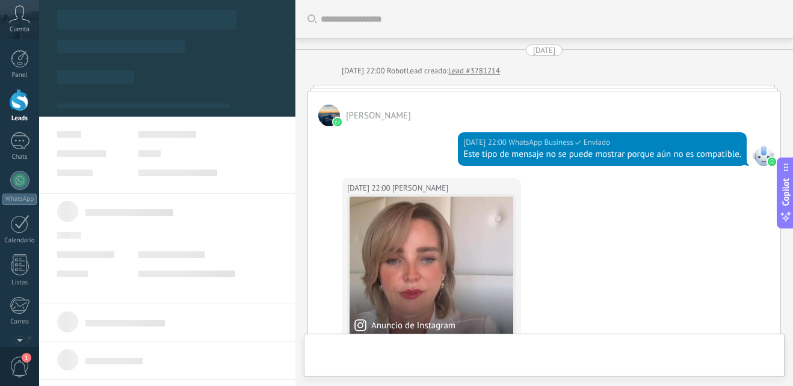
type textarea "**********"
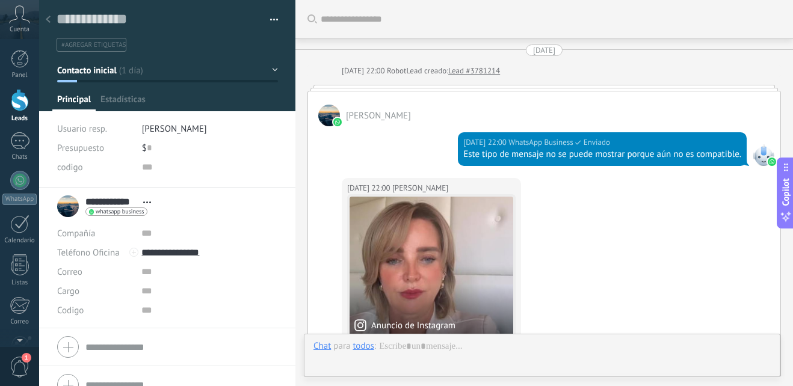
scroll to position [18, 0]
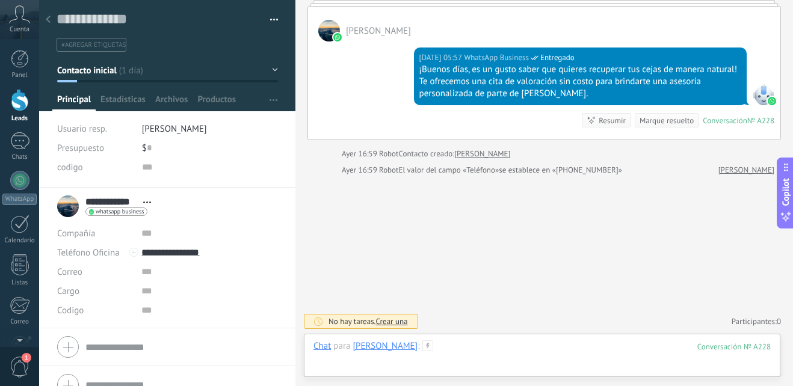
click at [465, 344] on div at bounding box center [542, 359] width 457 height 36
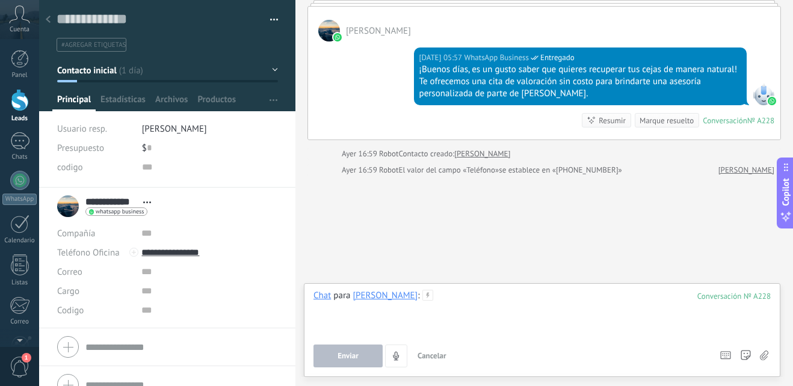
paste div
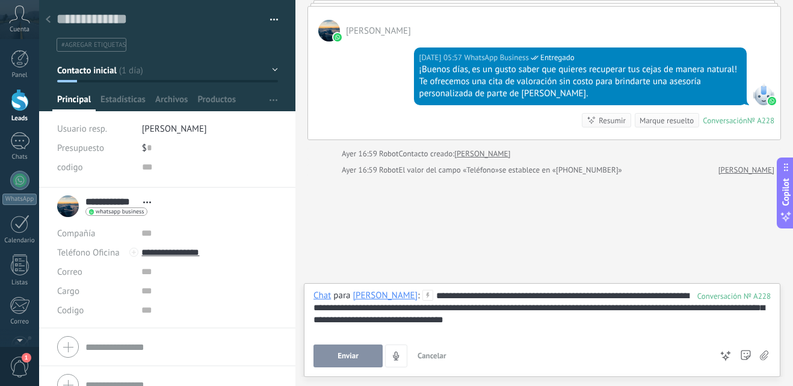
click at [481, 294] on div "**********" at bounding box center [542, 313] width 457 height 46
click at [525, 297] on div "**********" at bounding box center [542, 313] width 457 height 46
click at [514, 291] on div "**********" at bounding box center [542, 313] width 457 height 46
click at [520, 294] on div "**********" at bounding box center [542, 313] width 457 height 46
click at [330, 356] on button "Enviar" at bounding box center [348, 356] width 69 height 23
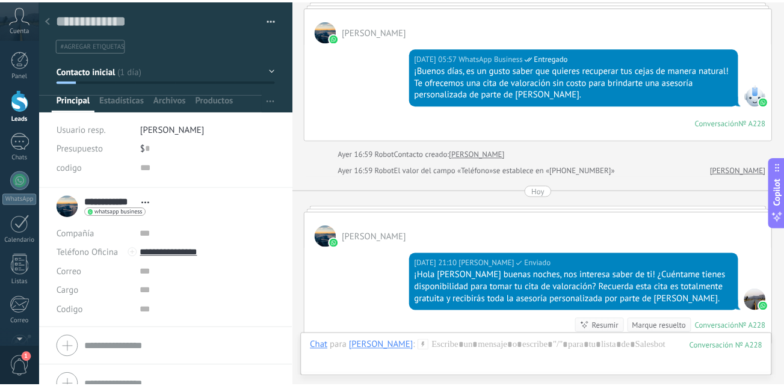
scroll to position [454, 0]
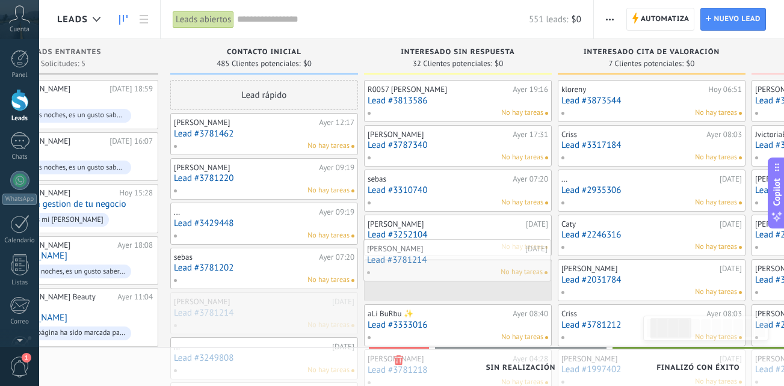
drag, startPoint x: 267, startPoint y: 315, endPoint x: 460, endPoint y: 262, distance: 200.3
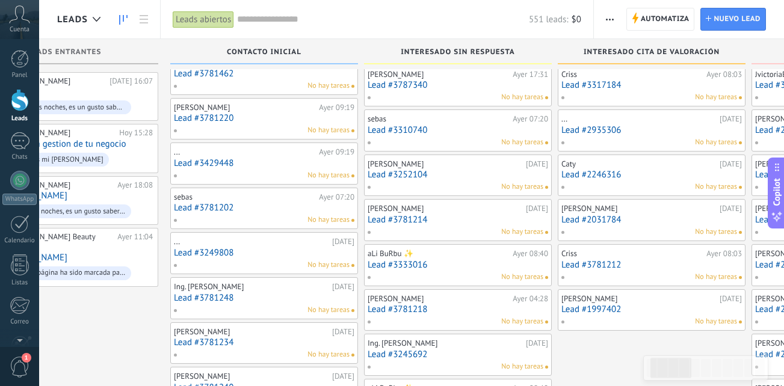
scroll to position [120, 0]
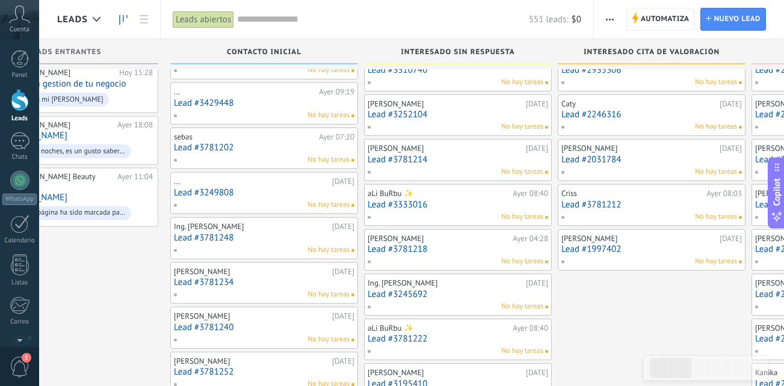
click at [278, 195] on link "Lead #3249808" at bounding box center [264, 193] width 181 height 10
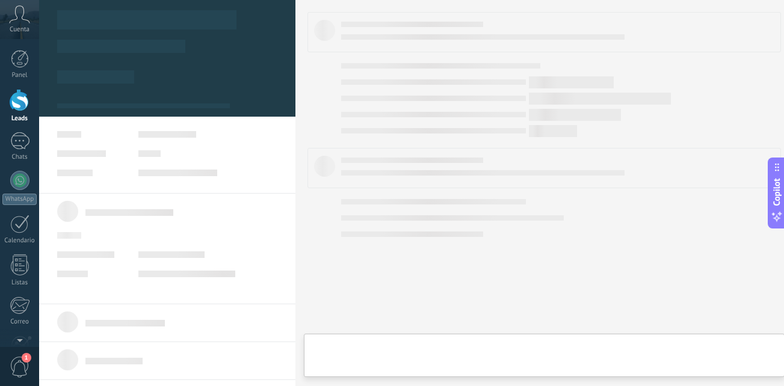
click at [278, 195] on link "Lead #3249808" at bounding box center [264, 193] width 181 height 10
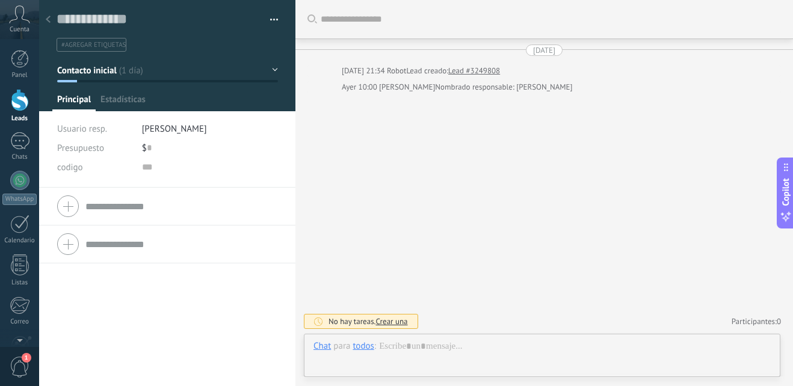
scroll to position [18, 0]
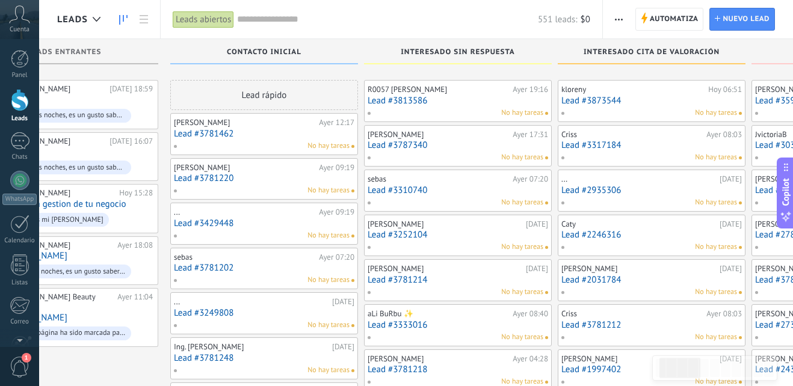
scroll to position [120, 0]
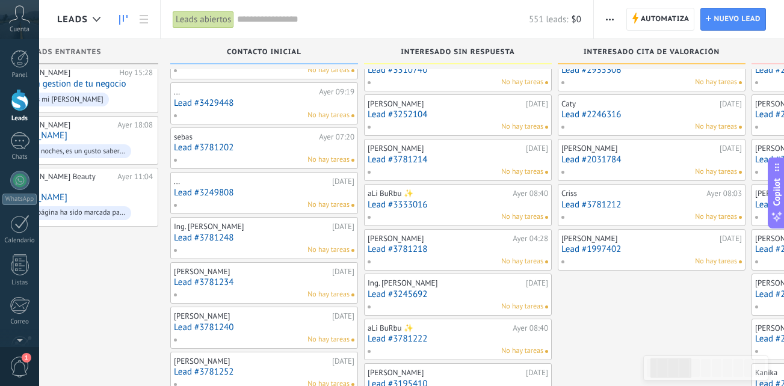
click at [279, 253] on div "No hay tareas" at bounding box center [261, 250] width 176 height 11
click at [292, 238] on link "Lead #3781248" at bounding box center [264, 238] width 181 height 10
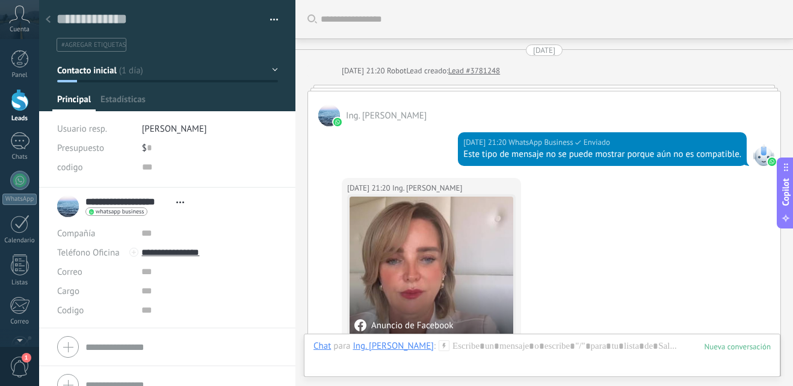
scroll to position [462, 0]
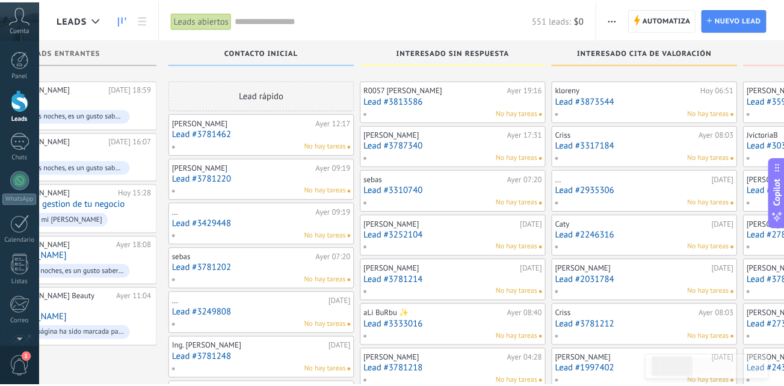
scroll to position [120, 0]
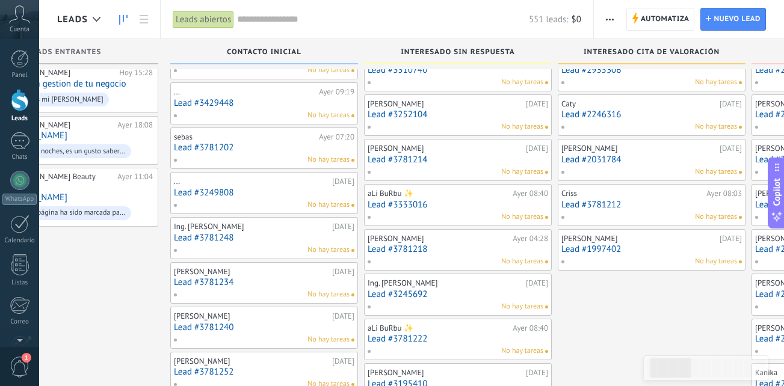
click at [260, 289] on div "Mariana Robles 21.09.2025 Lead #3781234 No hay tareas" at bounding box center [264, 283] width 181 height 35
click at [261, 288] on link "Lead #3781234" at bounding box center [264, 282] width 181 height 10
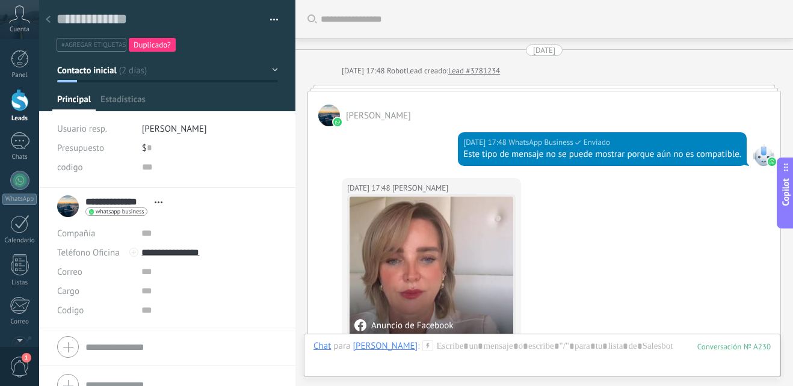
scroll to position [462, 0]
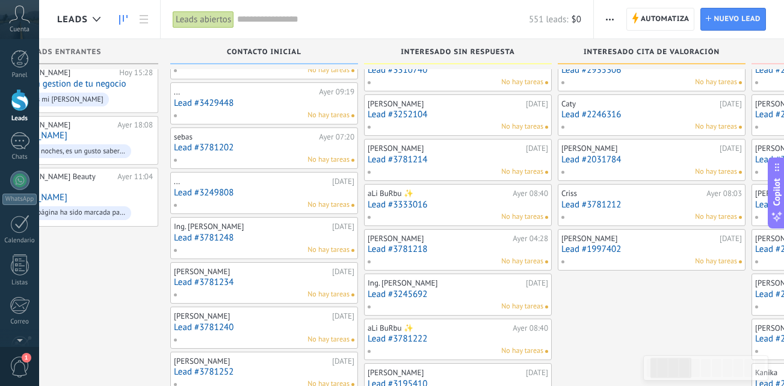
scroll to position [181, 0]
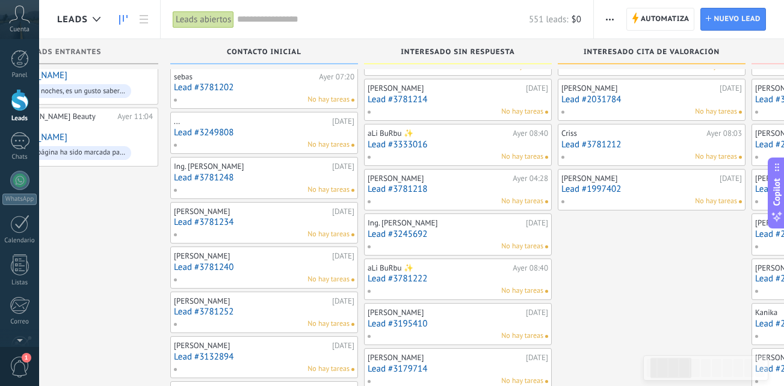
click at [291, 323] on div "No hay tareas" at bounding box center [261, 324] width 176 height 11
click at [269, 304] on div "[PERSON_NAME]" at bounding box center [251, 302] width 155 height 10
click at [250, 314] on link "Lead #3781252" at bounding box center [264, 312] width 181 height 10
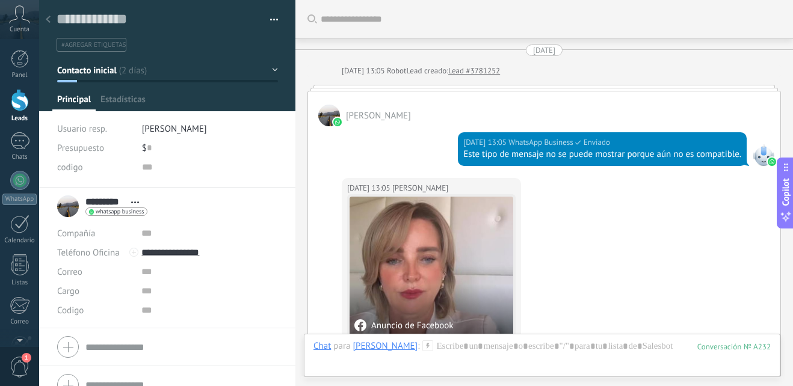
scroll to position [462, 0]
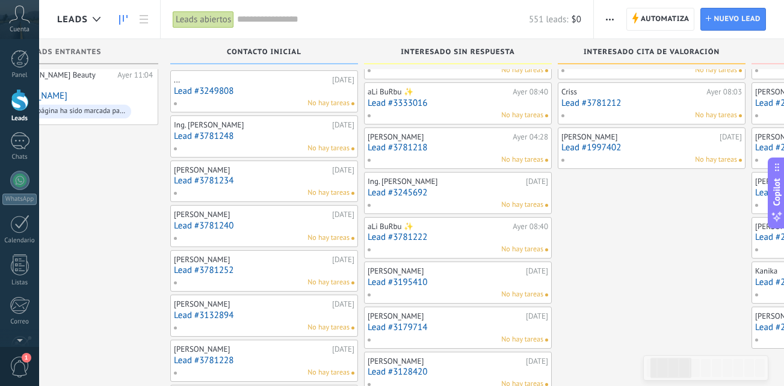
scroll to position [241, 0]
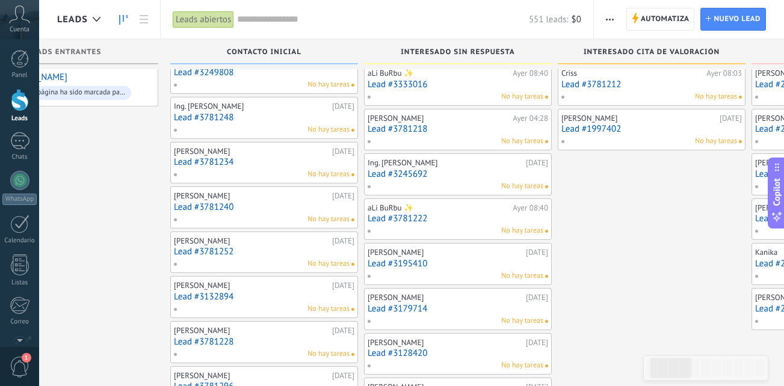
click at [262, 309] on div "No hay tareas" at bounding box center [261, 309] width 176 height 11
click at [260, 298] on link "Lead #3132894" at bounding box center [264, 297] width 181 height 10
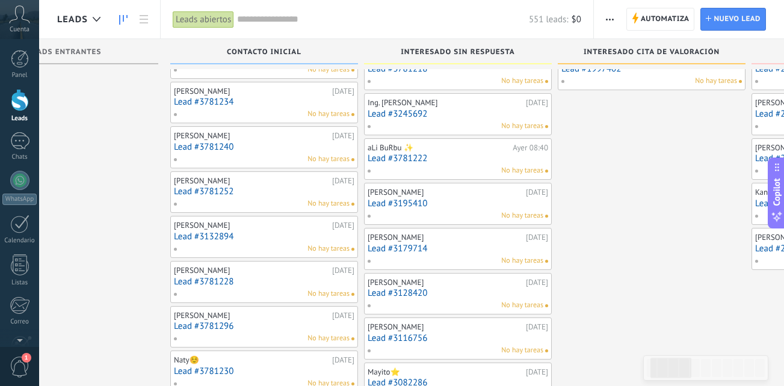
click at [284, 287] on div "Andrea F 21.09.2025 Lead #3781228 No hay tareas" at bounding box center [264, 282] width 181 height 35
click at [260, 279] on link "Lead #3781228" at bounding box center [264, 282] width 181 height 10
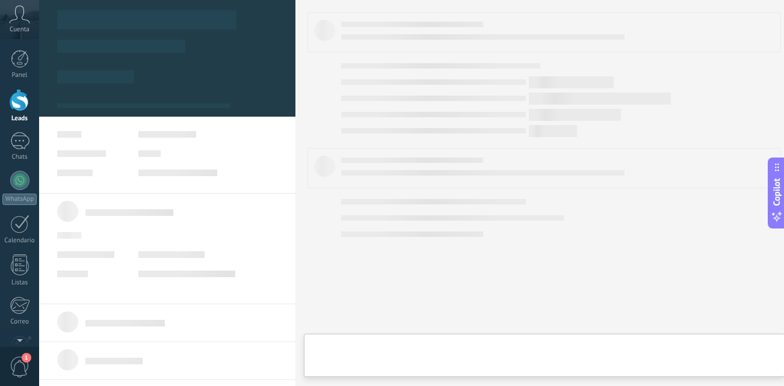
click at [260, 279] on link "Lead #3781228" at bounding box center [264, 282] width 181 height 10
type textarea "**********"
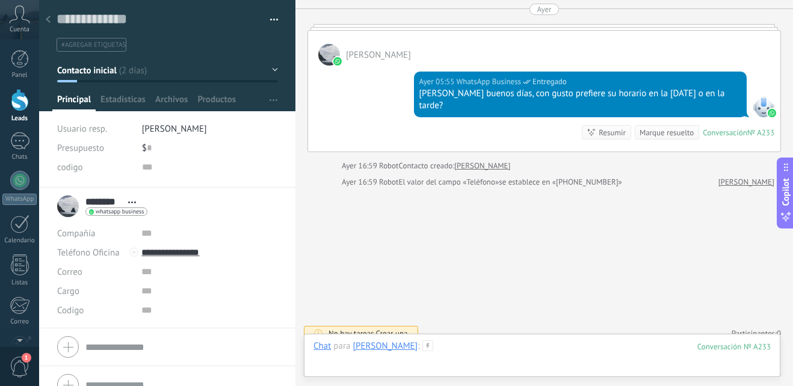
click at [442, 345] on div at bounding box center [542, 359] width 457 height 36
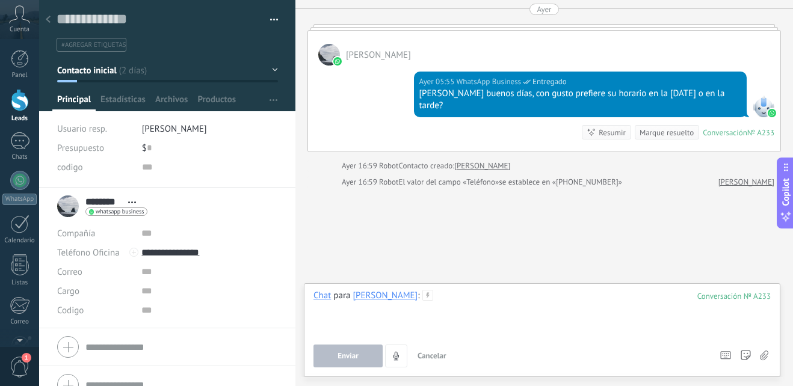
paste div
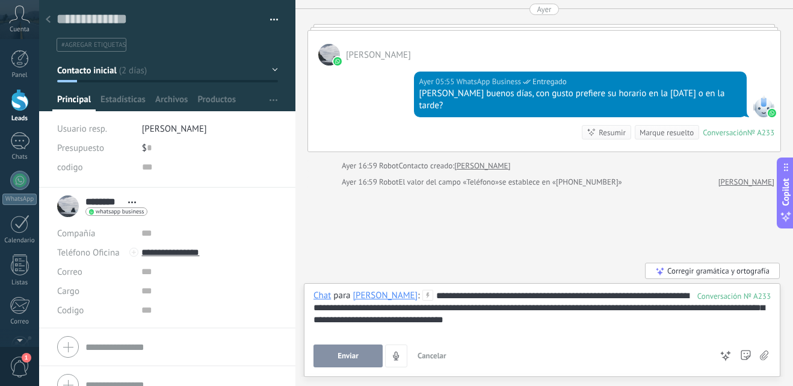
click at [469, 295] on div "**********" at bounding box center [542, 313] width 457 height 46
click at [506, 297] on div "**********" at bounding box center [542, 313] width 457 height 46
click at [365, 362] on button "Enviar" at bounding box center [348, 356] width 69 height 23
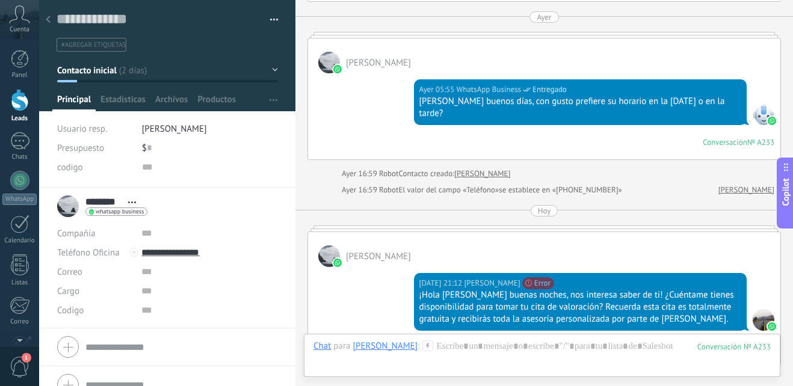
click at [48, 14] on div at bounding box center [48, 19] width 17 height 23
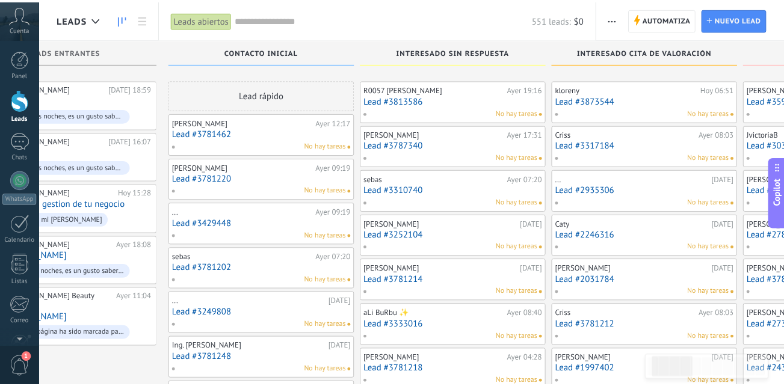
scroll to position [301, 0]
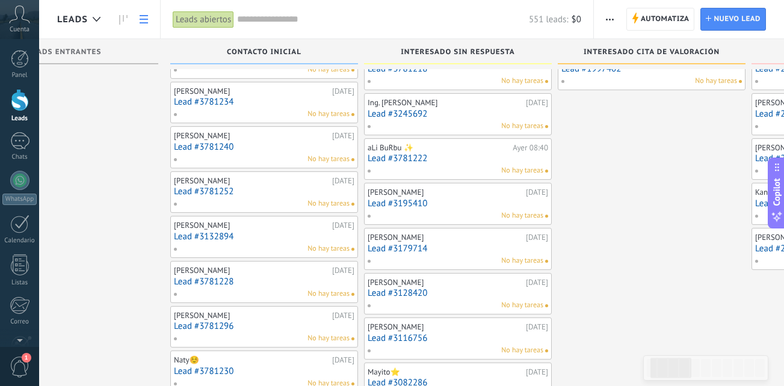
click at [149, 17] on link at bounding box center [144, 19] width 20 height 23
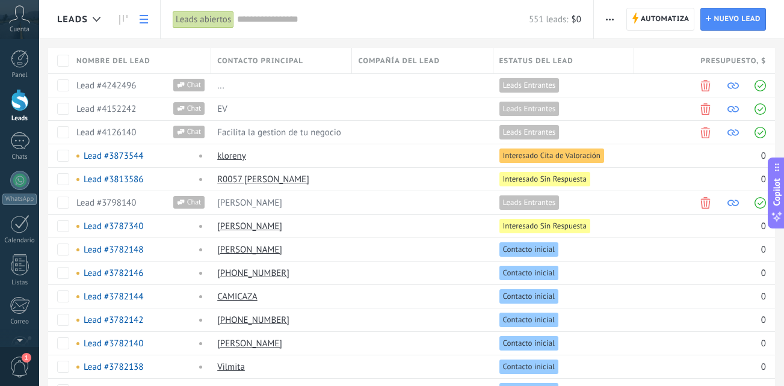
click at [145, 25] on link at bounding box center [144, 19] width 20 height 23
click at [128, 19] on link at bounding box center [123, 19] width 20 height 23
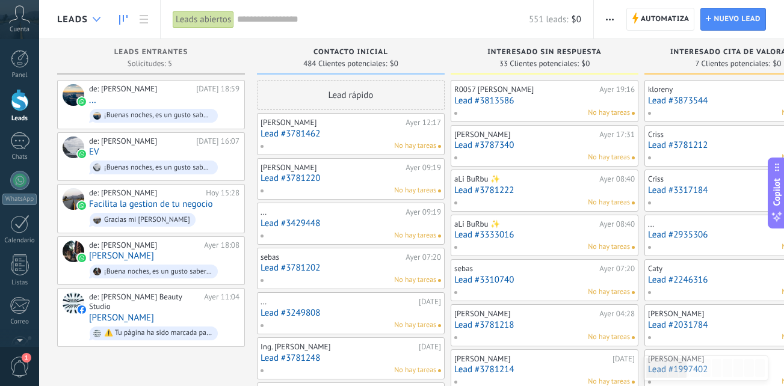
click at [103, 23] on div at bounding box center [97, 19] width 20 height 23
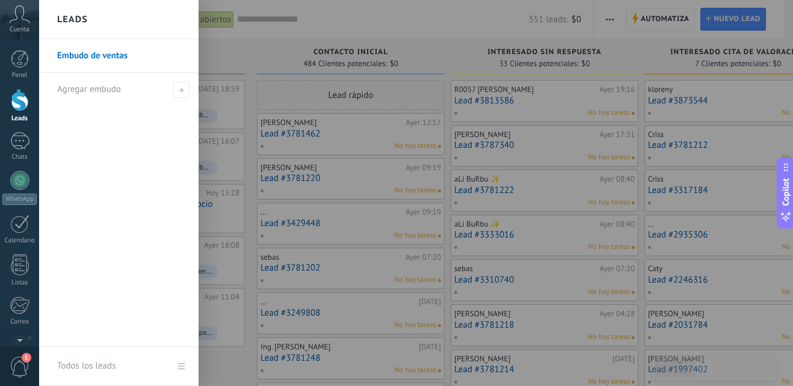
click at [243, 54] on div at bounding box center [435, 193] width 793 height 386
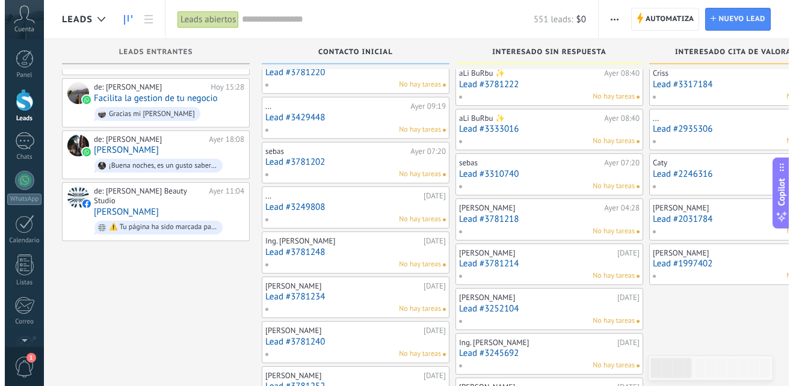
scroll to position [132, 0]
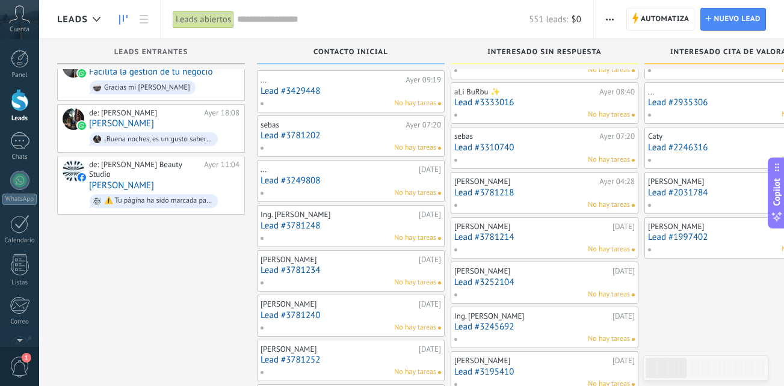
click at [357, 225] on link "Lead #3781248" at bounding box center [351, 226] width 181 height 10
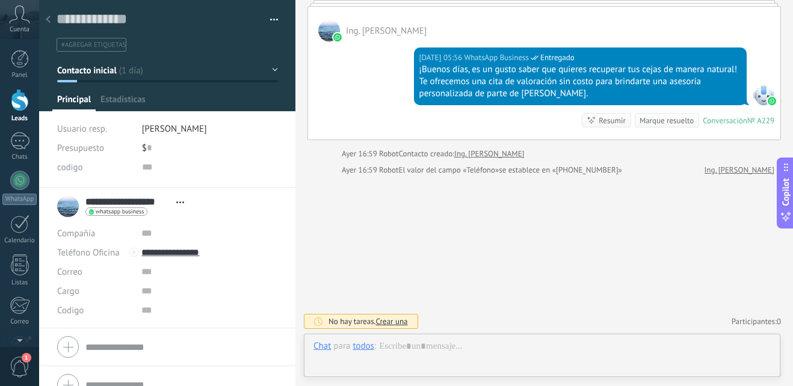
scroll to position [18, 0]
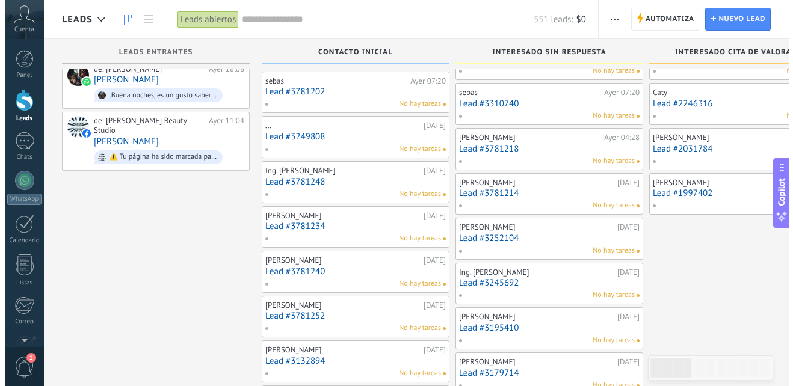
scroll to position [193, 0]
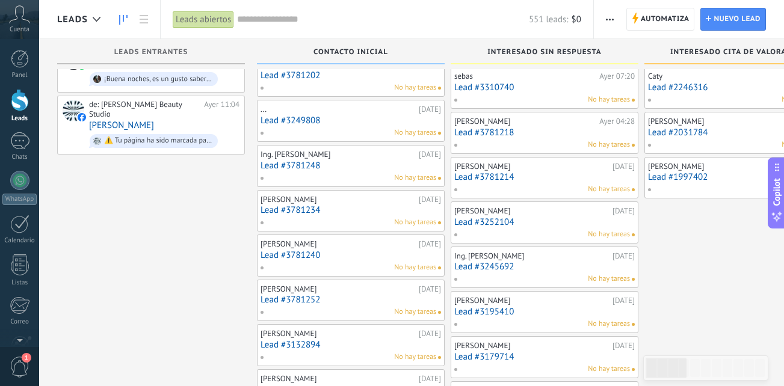
click at [357, 215] on link "Lead #3781234" at bounding box center [351, 210] width 181 height 10
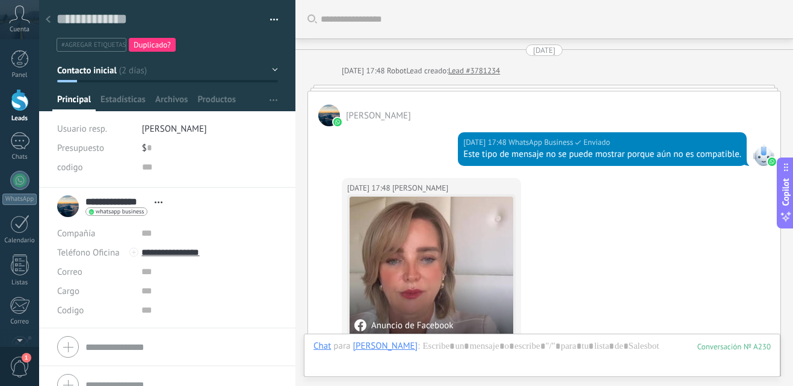
scroll to position [462, 0]
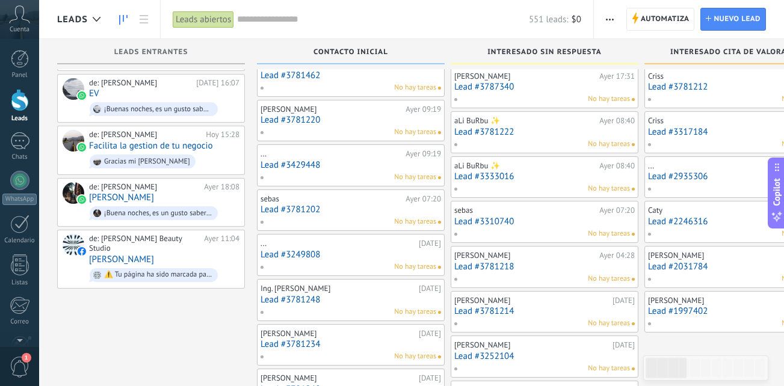
scroll to position [72, 0]
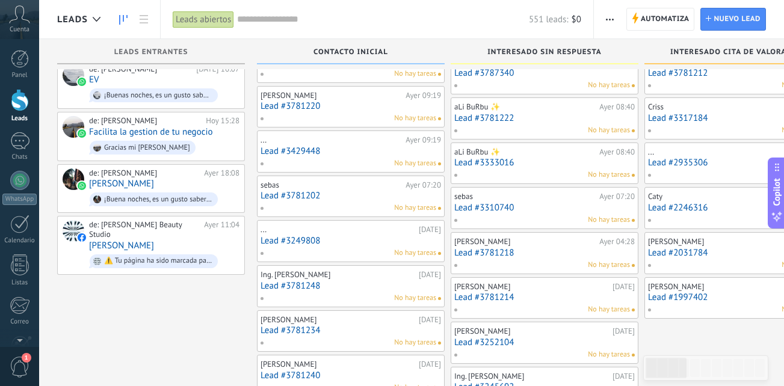
click at [357, 291] on link "Lead #3781248" at bounding box center [351, 286] width 181 height 10
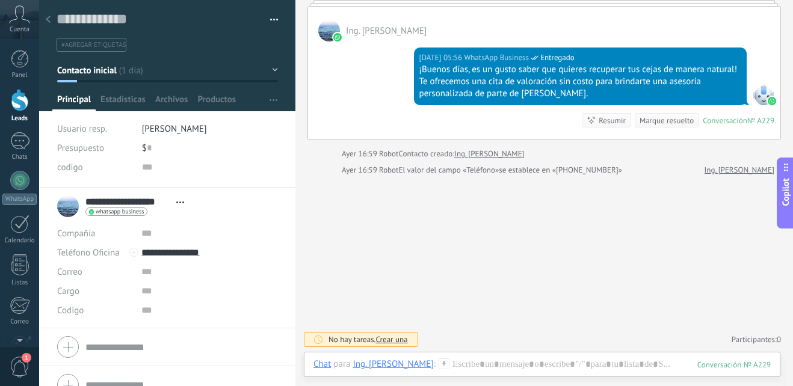
scroll to position [342, 0]
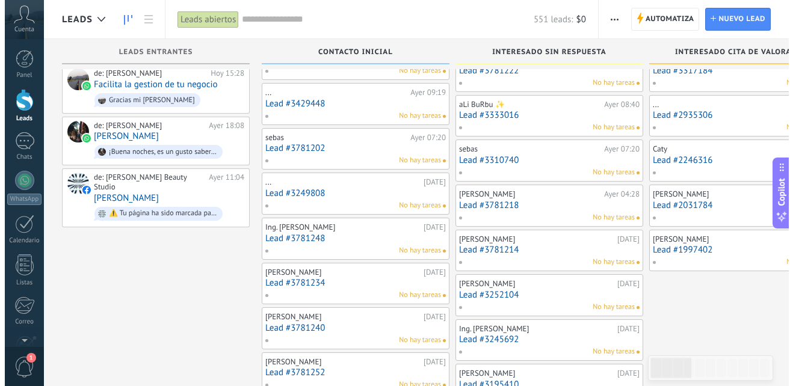
scroll to position [132, 0]
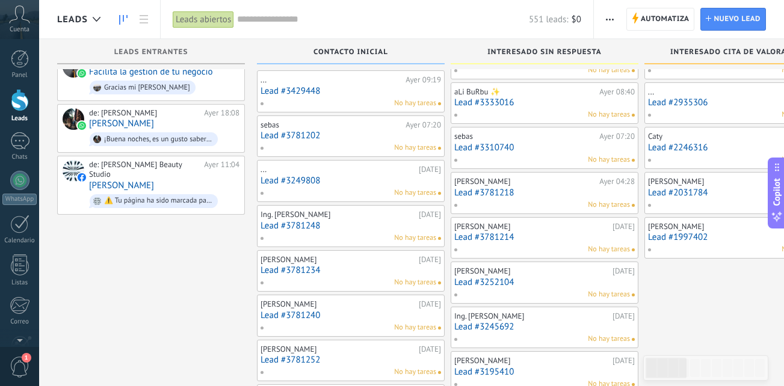
click at [360, 268] on link "Lead #3781234" at bounding box center [351, 270] width 181 height 10
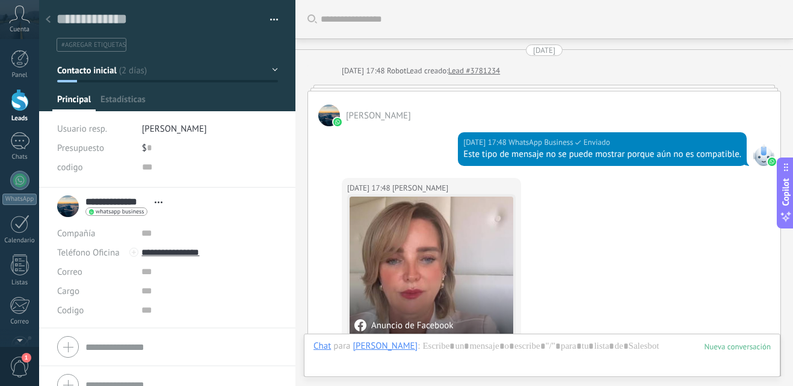
scroll to position [462, 0]
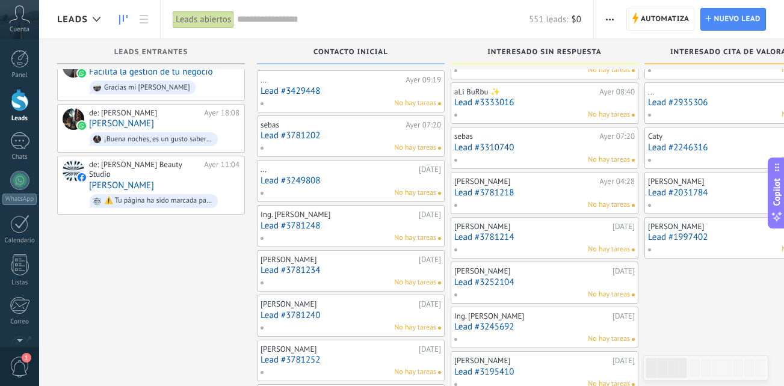
drag, startPoint x: 727, startPoint y: 337, endPoint x: 750, endPoint y: 268, distance: 72.3
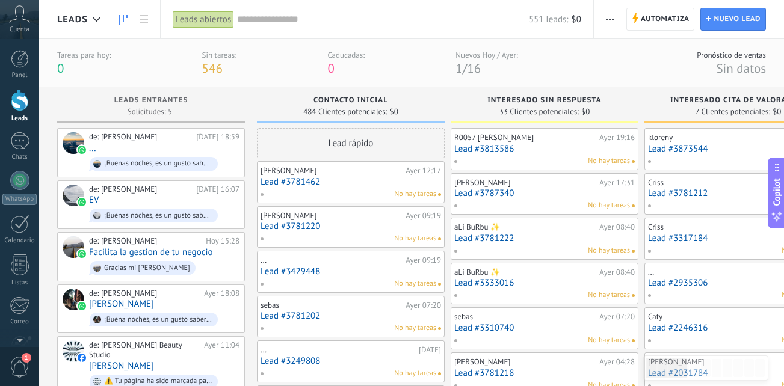
click at [370, 181] on link "Lead #3781462" at bounding box center [351, 182] width 181 height 10
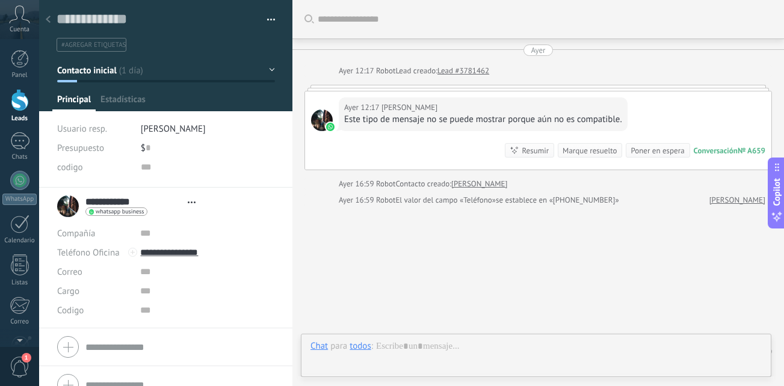
type textarea "**********"
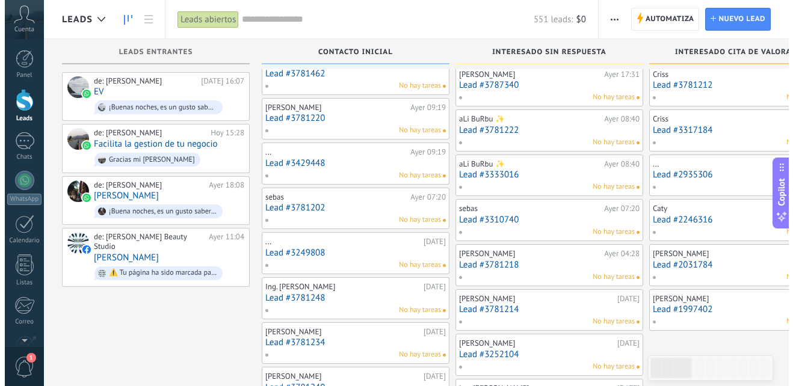
scroll to position [12, 0]
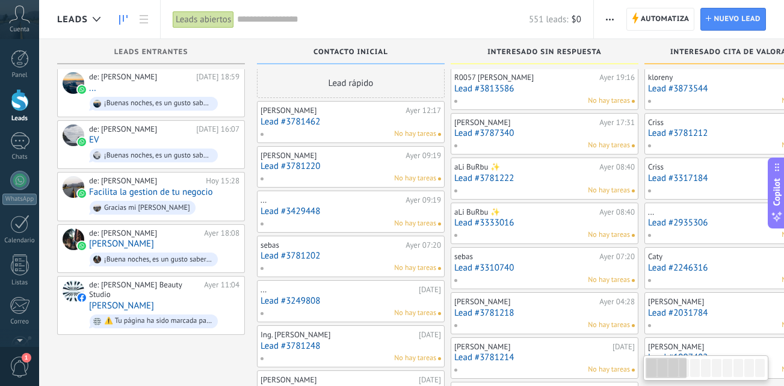
click at [341, 262] on div "sebas Ayer 07:20 Lead #3781202 No hay tareas" at bounding box center [351, 256] width 181 height 35
click at [324, 309] on div "No hay tareas" at bounding box center [348, 313] width 176 height 11
click at [352, 302] on link "Lead #3249808" at bounding box center [351, 301] width 181 height 10
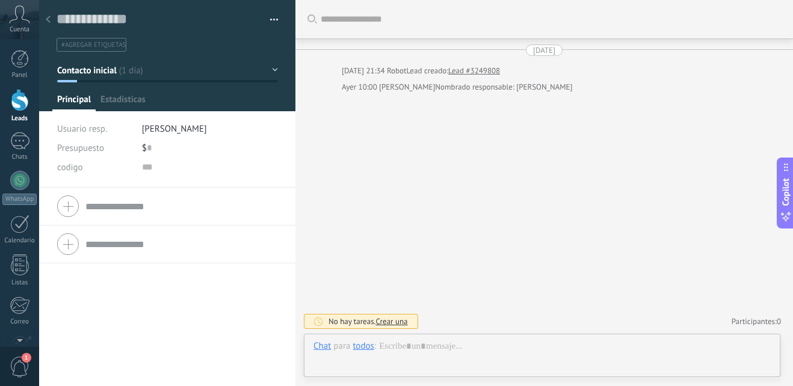
scroll to position [18, 0]
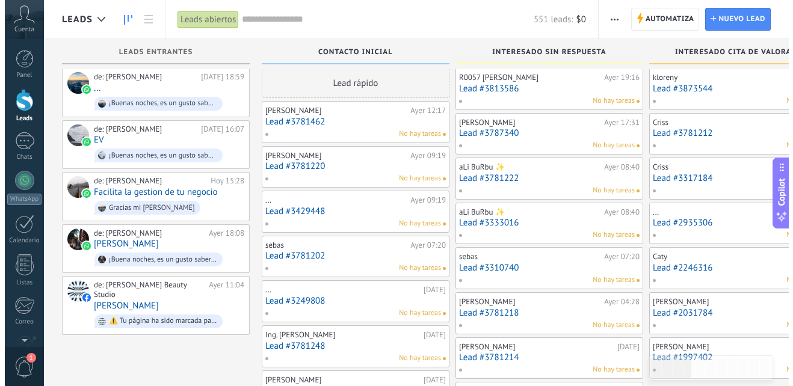
scroll to position [72, 0]
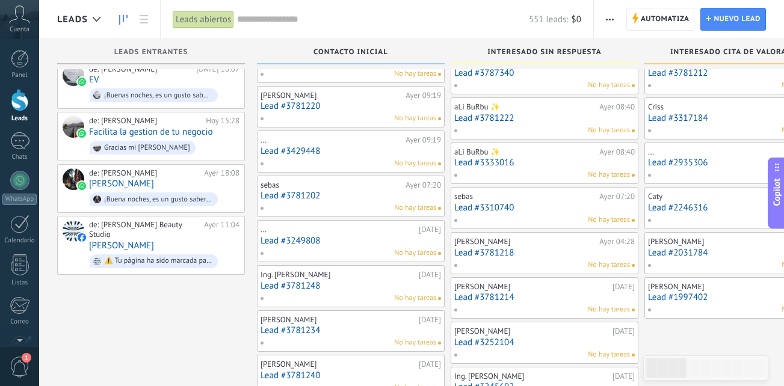
click at [342, 281] on link "Lead #3781248" at bounding box center [351, 286] width 181 height 10
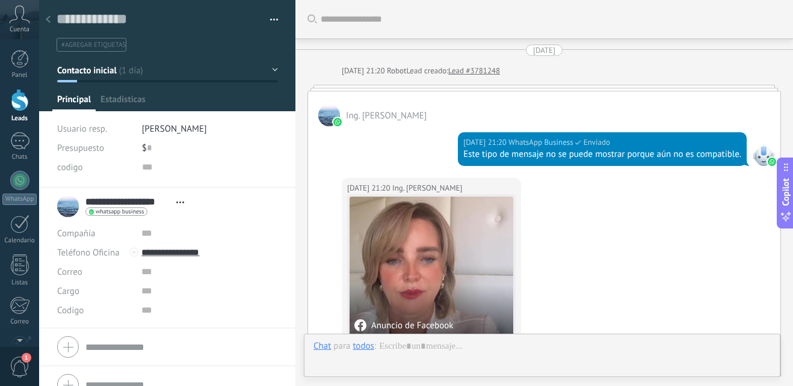
scroll to position [462, 0]
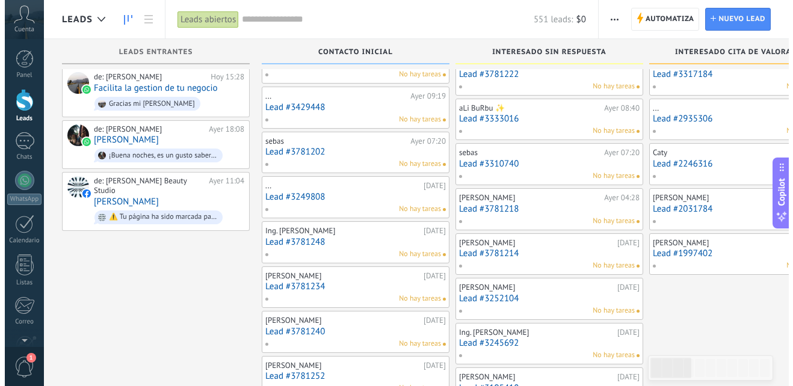
scroll to position [132, 0]
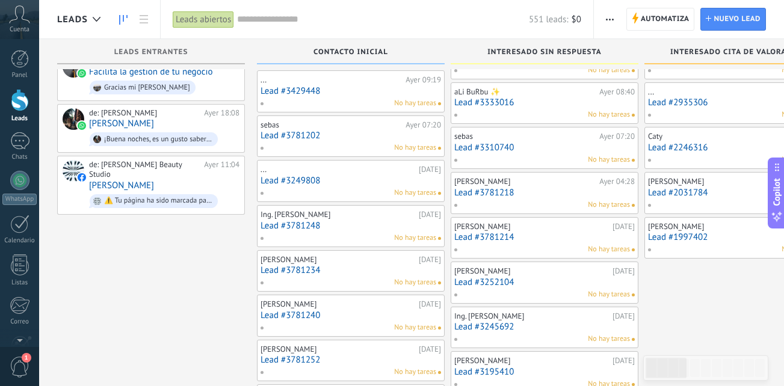
click at [354, 231] on div "Ing. Ximena Venegas 21.09.2025 Lead #3781248 No hay tareas" at bounding box center [351, 226] width 181 height 35
click at [332, 238] on div "No hay tareas" at bounding box center [348, 238] width 176 height 11
click at [359, 221] on link "Lead #3781248" at bounding box center [351, 226] width 181 height 10
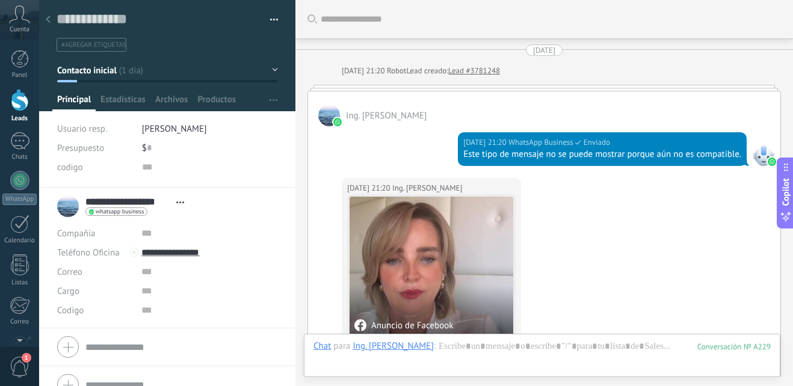
scroll to position [462, 0]
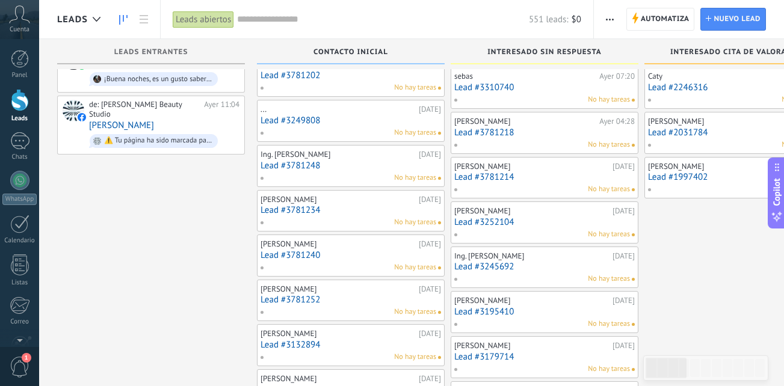
scroll to position [132, 0]
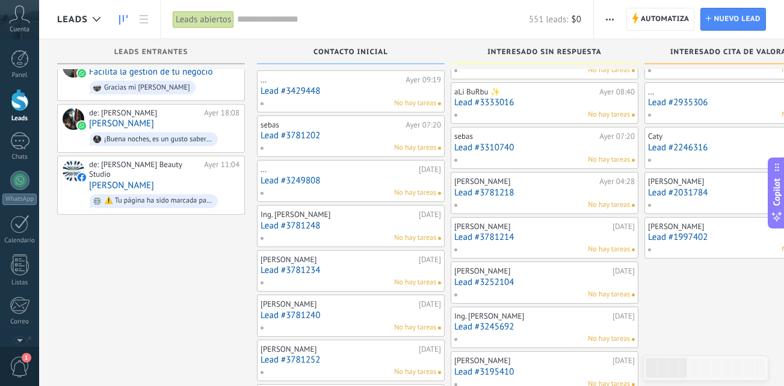
click at [343, 221] on link "Lead #3781248" at bounding box center [351, 226] width 181 height 10
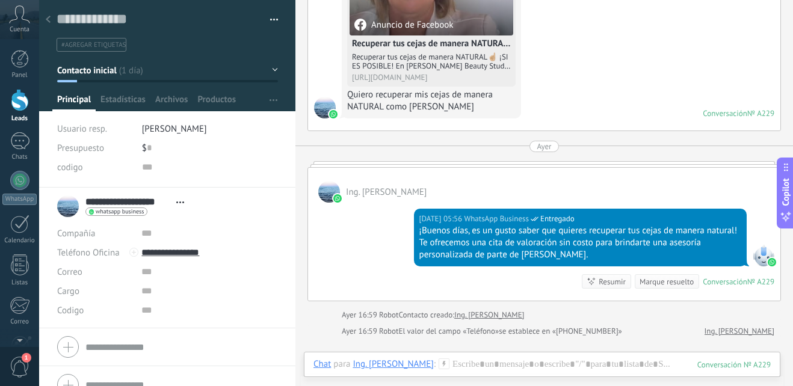
scroll to position [462, 0]
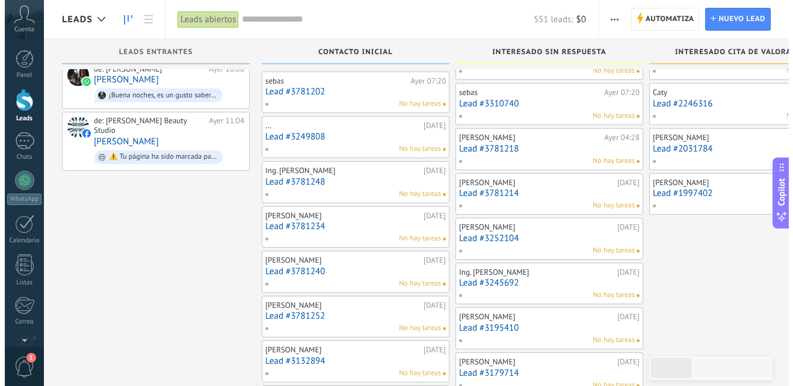
scroll to position [193, 0]
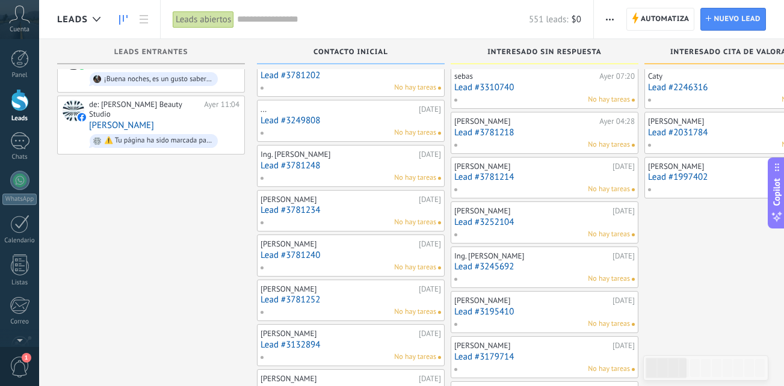
click at [353, 248] on div "[PERSON_NAME]" at bounding box center [338, 244] width 155 height 10
click at [351, 262] on div "No hay tareas" at bounding box center [348, 267] width 176 height 11
click at [350, 254] on link "Lead #3781240" at bounding box center [351, 255] width 181 height 10
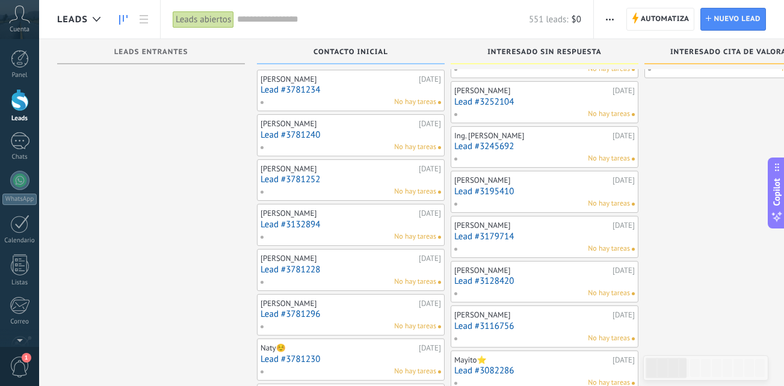
click at [324, 260] on div "[PERSON_NAME]" at bounding box center [338, 259] width 155 height 10
click at [326, 272] on link "Lead #3781228" at bounding box center [351, 270] width 181 height 10
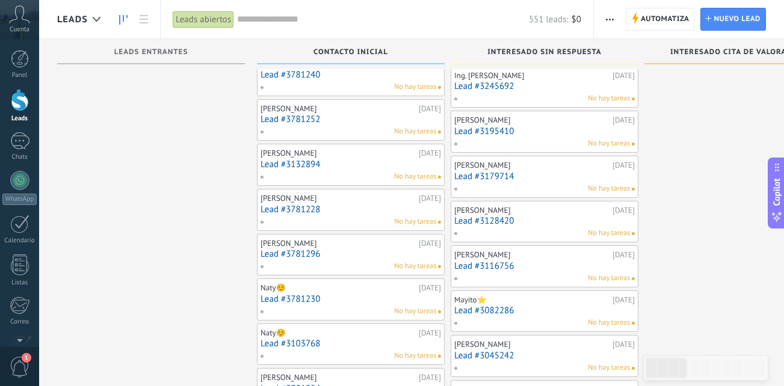
click at [327, 304] on div "Naty☺️ 21.09.2025 Lead #3781230 No hay tareas" at bounding box center [351, 299] width 181 height 35
click at [347, 292] on div "Naty☺️" at bounding box center [338, 288] width 155 height 10
click at [350, 309] on div "No hay tareas" at bounding box center [348, 311] width 176 height 11
click at [351, 300] on link "Lead #3781230" at bounding box center [351, 299] width 181 height 10
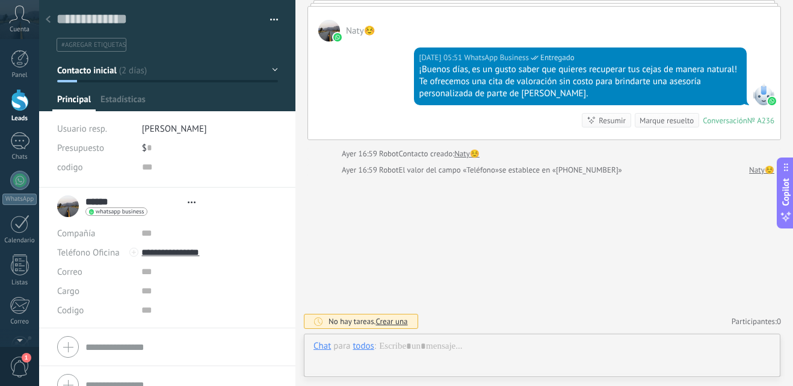
scroll to position [18, 0]
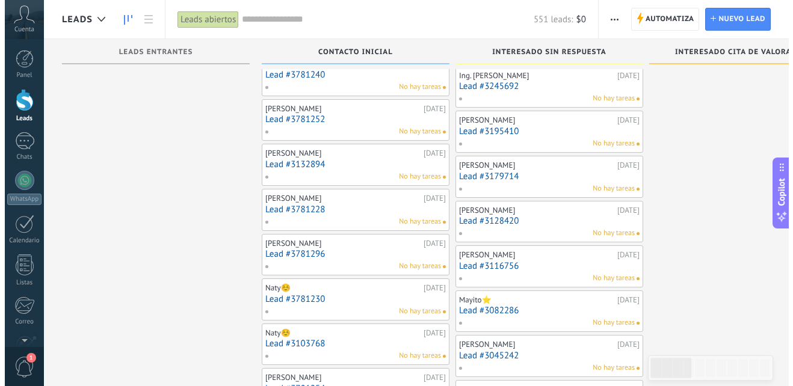
scroll to position [493, 0]
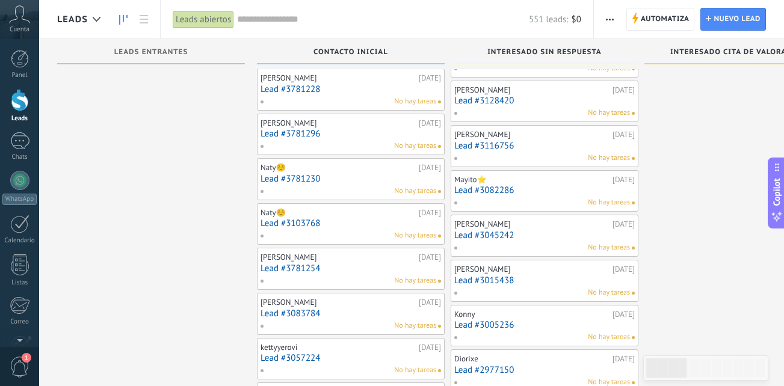
click at [323, 214] on div "Naty☺️" at bounding box center [338, 213] width 155 height 10
click at [347, 225] on link "Lead #3103768" at bounding box center [351, 223] width 181 height 10
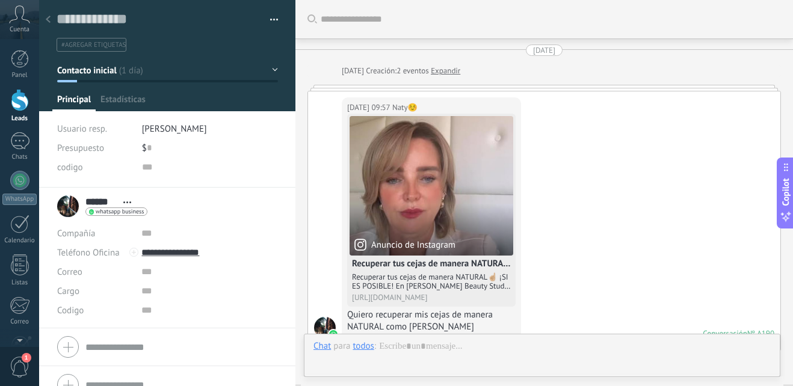
scroll to position [18, 0]
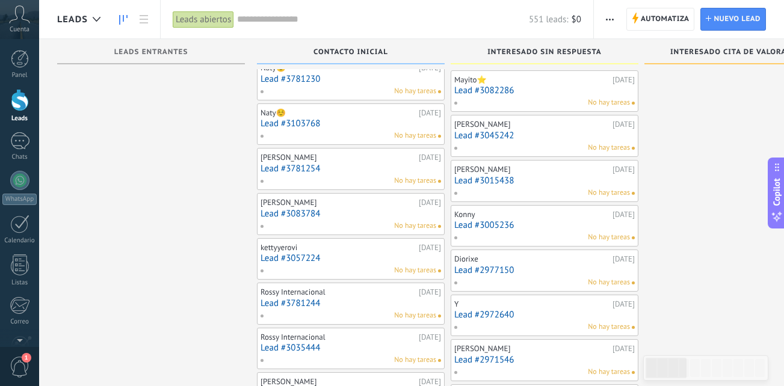
scroll to position [674, 0]
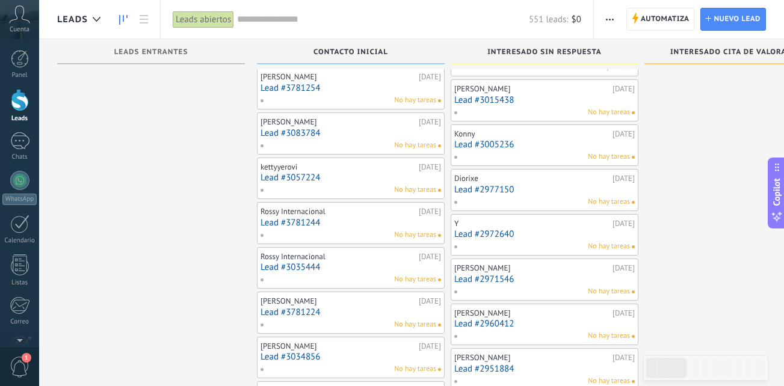
click at [321, 256] on div "Rossy Internacional" at bounding box center [338, 257] width 155 height 10
click at [333, 267] on link "Lead #3035444" at bounding box center [351, 267] width 181 height 10
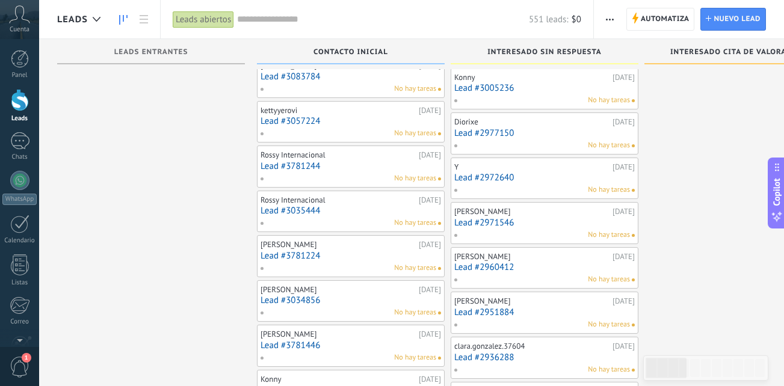
scroll to position [734, 0]
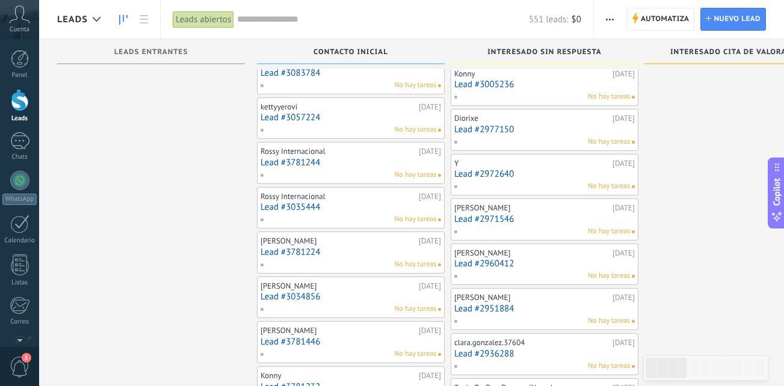
click at [356, 253] on link "Lead #3781224" at bounding box center [351, 252] width 181 height 10
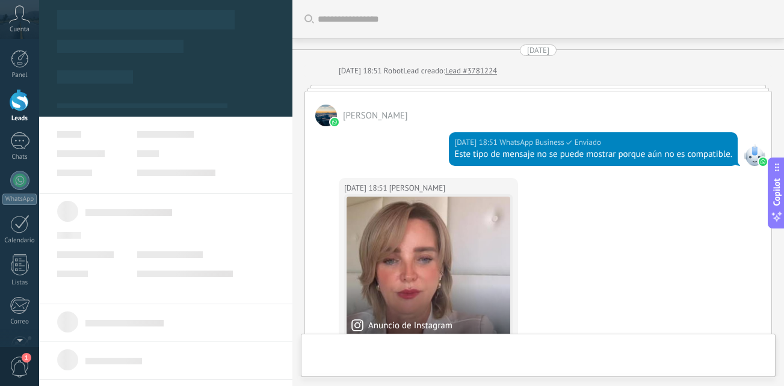
type textarea "**********"
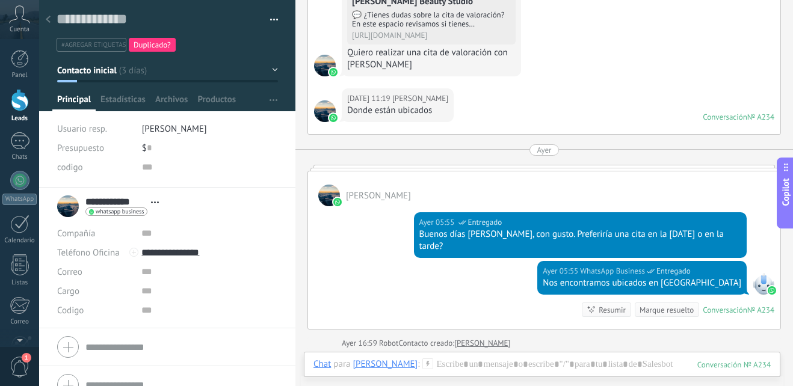
scroll to position [850, 0]
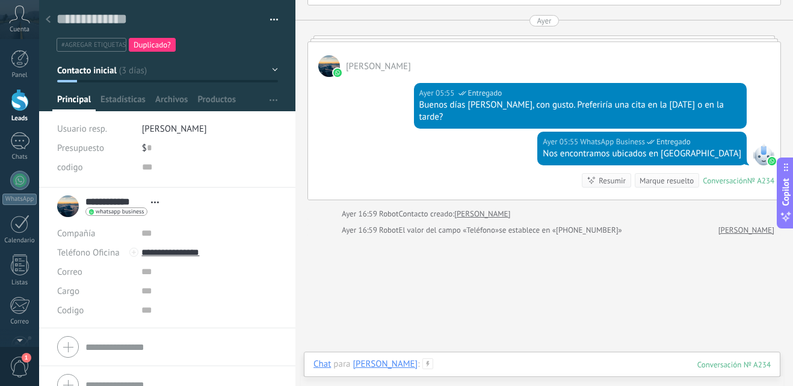
click at [446, 363] on div at bounding box center [542, 377] width 457 height 36
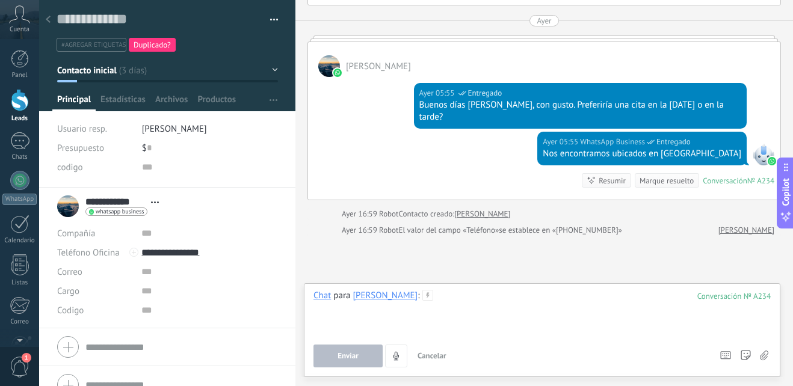
paste div
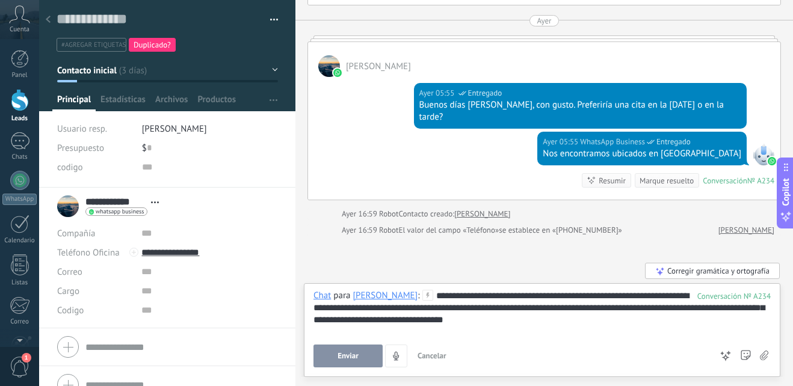
click at [486, 301] on div "**********" at bounding box center [542, 313] width 457 height 46
click at [490, 296] on div "**********" at bounding box center [542, 313] width 457 height 46
click at [531, 295] on div "**********" at bounding box center [542, 313] width 457 height 46
click at [525, 295] on div "**********" at bounding box center [542, 313] width 457 height 46
click at [354, 352] on span "Enviar" at bounding box center [348, 356] width 21 height 8
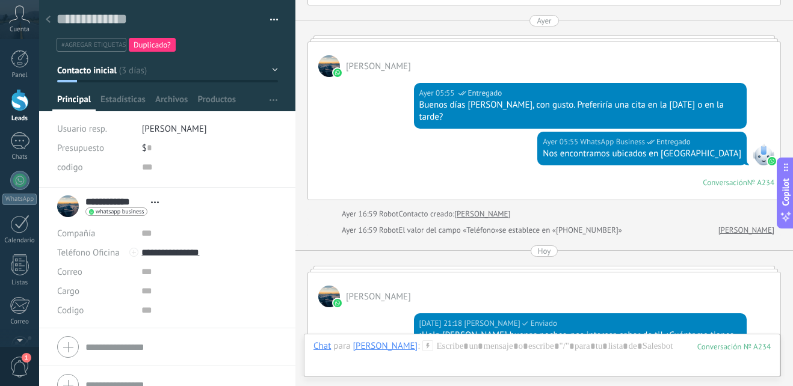
scroll to position [1080, 0]
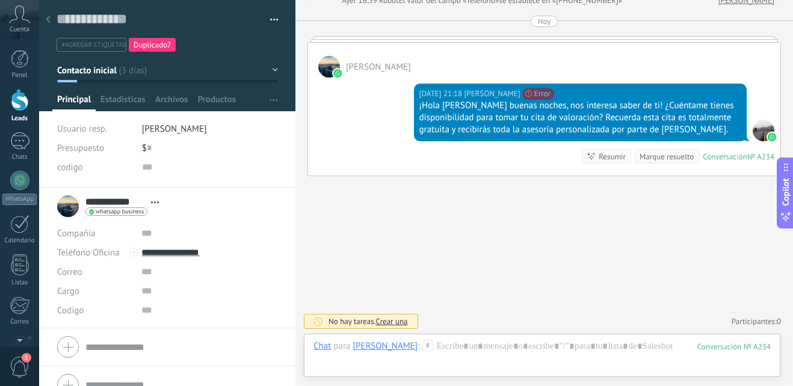
click at [44, 24] on div at bounding box center [48, 19] width 17 height 23
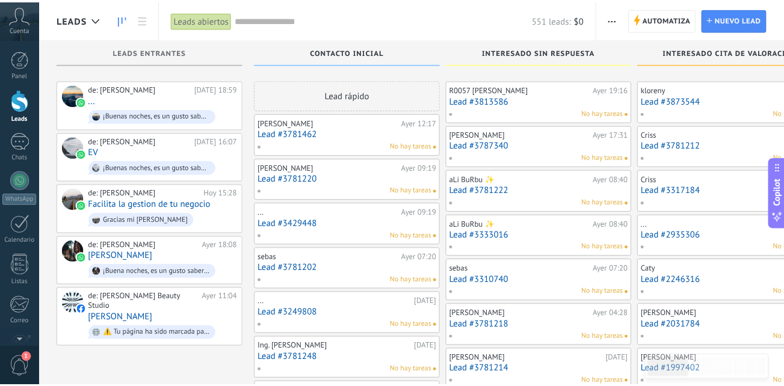
scroll to position [734, 0]
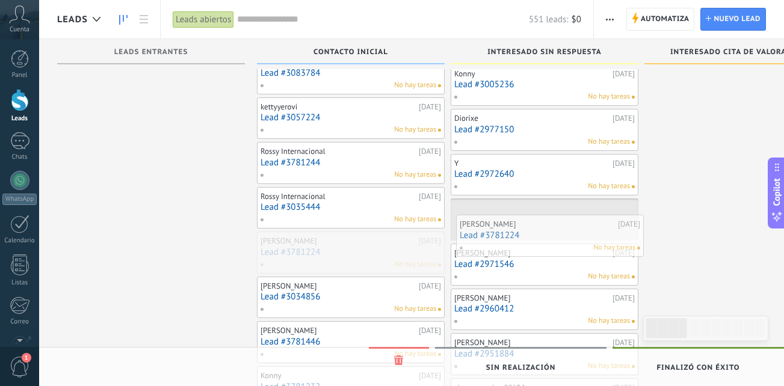
drag, startPoint x: 358, startPoint y: 247, endPoint x: 557, endPoint y: 230, distance: 199.9
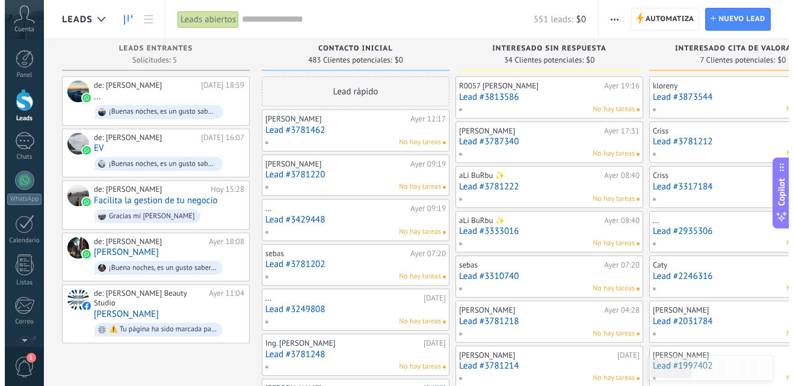
scroll to position [0, 0]
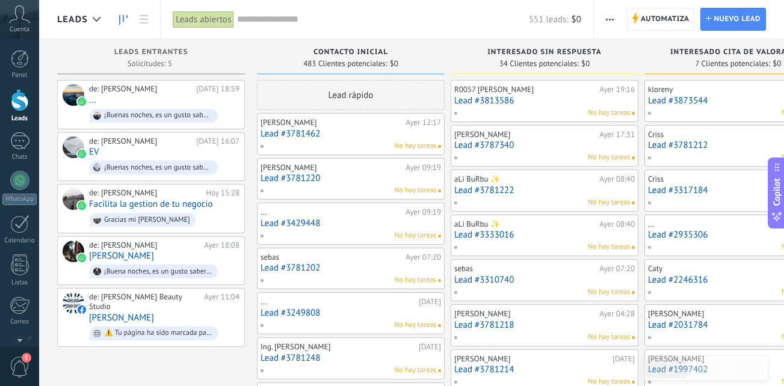
click at [719, 96] on link "Lead #3873544" at bounding box center [738, 101] width 181 height 10
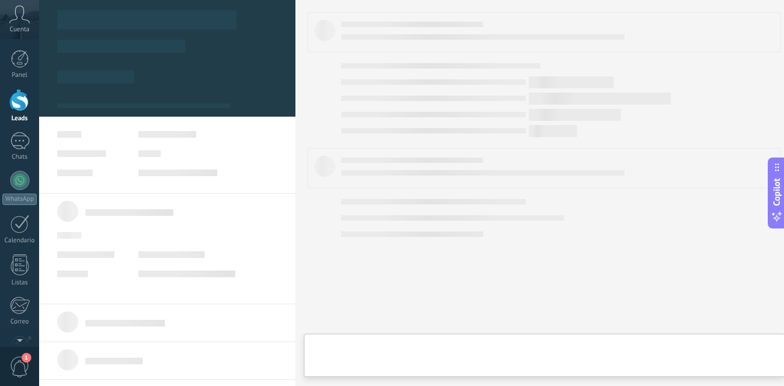
click at [719, 96] on body ".abccls-1,.abccls-2{fill-rule:evenodd}.abccls-2{fill:#fff} .abfcls-1{fill:none}…" at bounding box center [392, 193] width 784 height 386
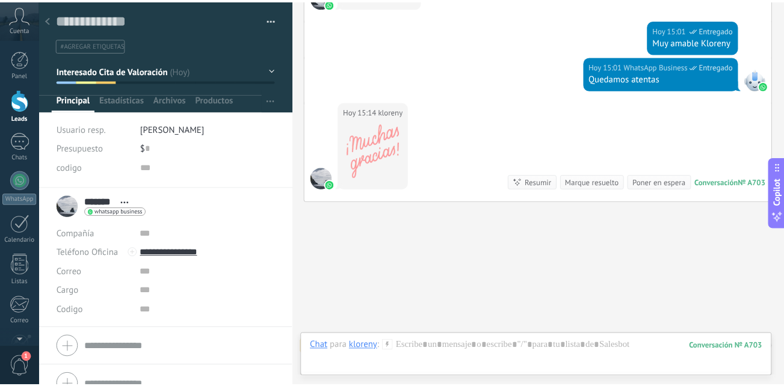
scroll to position [899, 0]
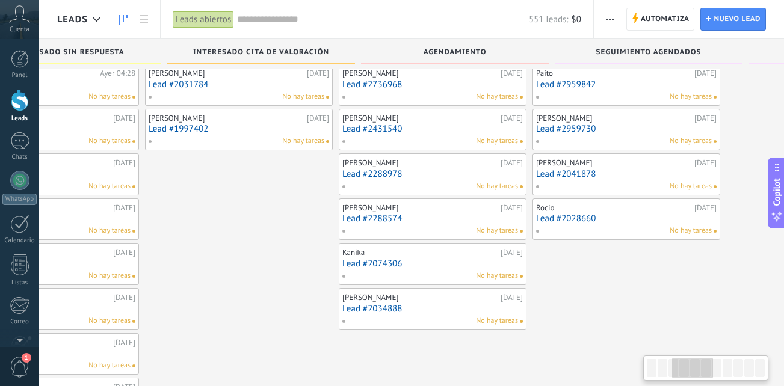
scroll to position [0, 508]
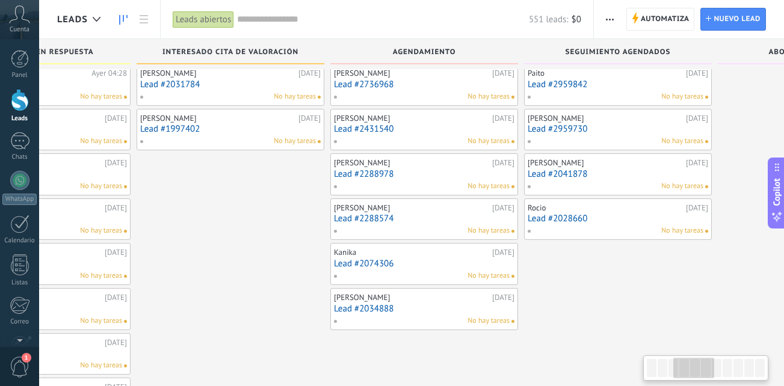
drag, startPoint x: 744, startPoint y: 282, endPoint x: 236, endPoint y: 251, distance: 508.8
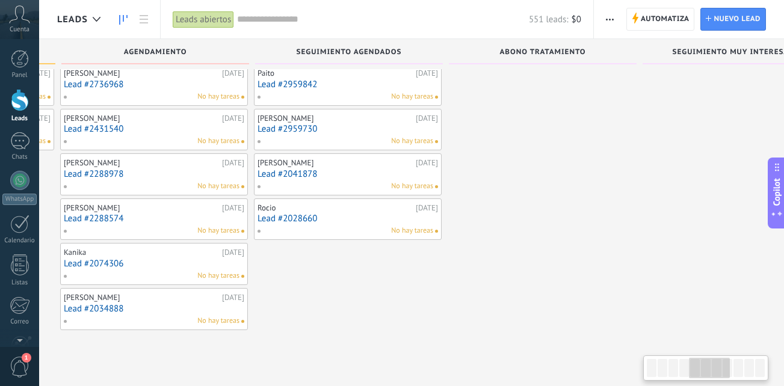
drag, startPoint x: 693, startPoint y: 310, endPoint x: 441, endPoint y: 303, distance: 251.6
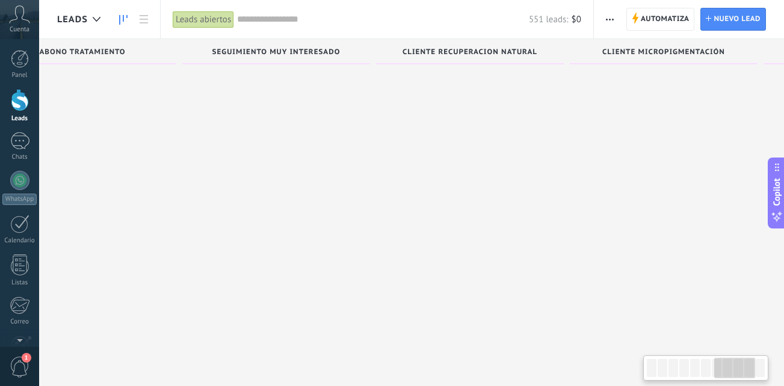
drag, startPoint x: 652, startPoint y: 241, endPoint x: 409, endPoint y: 235, distance: 243.2
drag, startPoint x: 581, startPoint y: 220, endPoint x: 105, endPoint y: 184, distance: 477.3
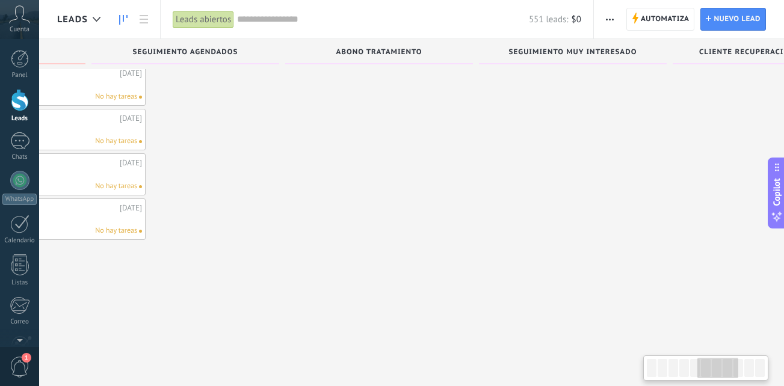
scroll to position [0, 876]
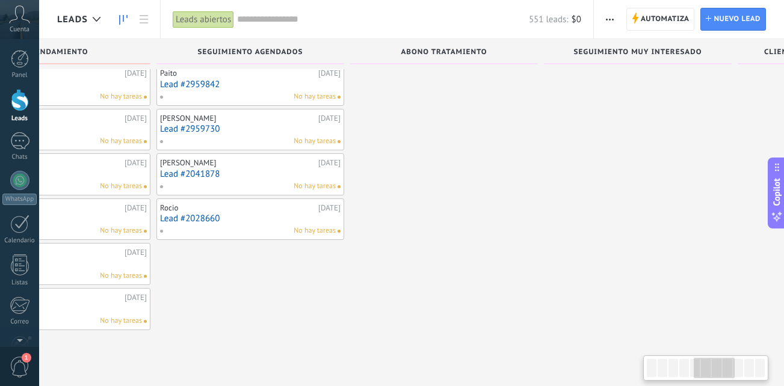
drag, startPoint x: 199, startPoint y: 206, endPoint x: 819, endPoint y: 264, distance: 623.1
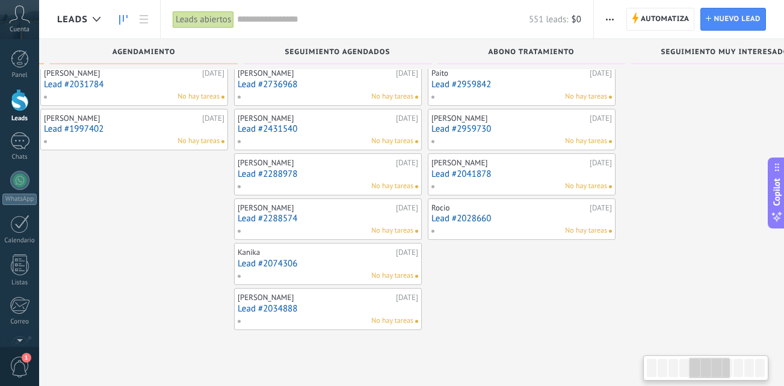
scroll to position [0, 408]
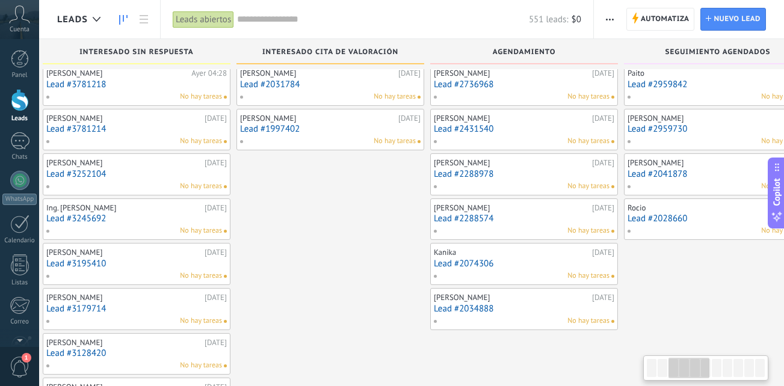
drag, startPoint x: 297, startPoint y: 292, endPoint x: 819, endPoint y: 327, distance: 523.5
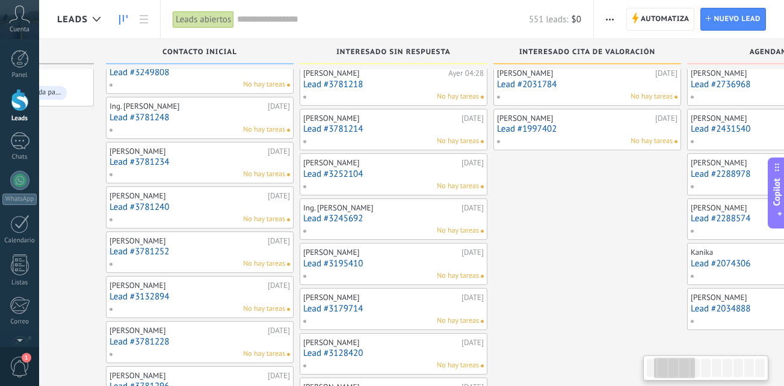
drag, startPoint x: 377, startPoint y: 318, endPoint x: 764, endPoint y: 363, distance: 388.9
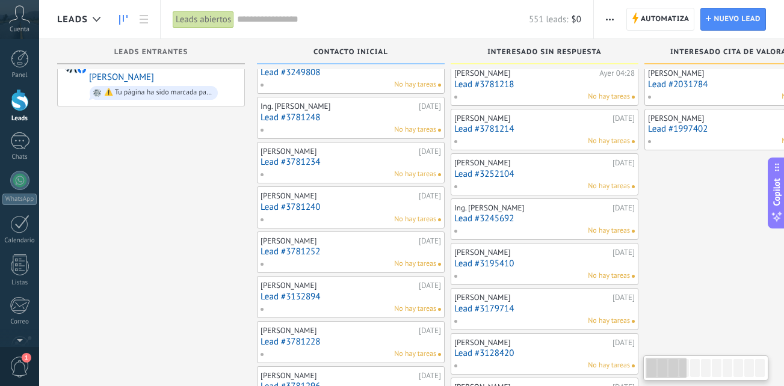
drag, startPoint x: 55, startPoint y: 291, endPoint x: 819, endPoint y: 391, distance: 770.6
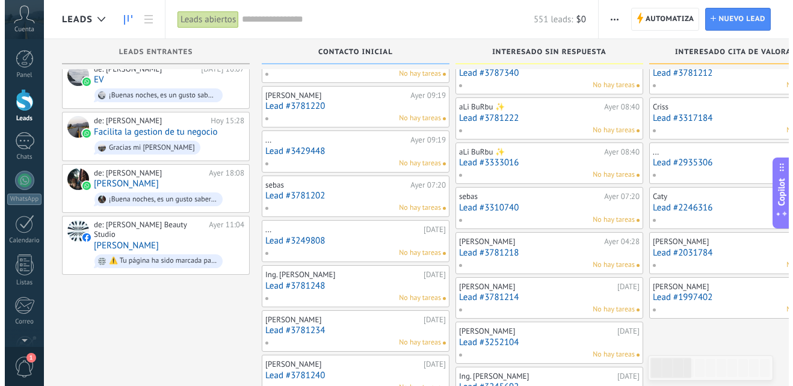
scroll to position [72, 0]
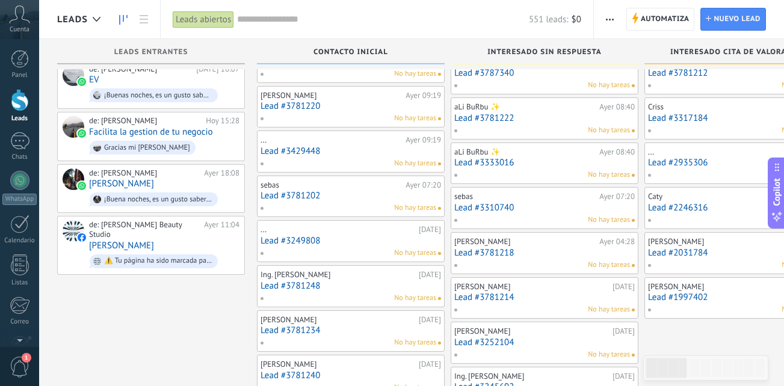
click at [356, 288] on link "Lead #3781248" at bounding box center [351, 286] width 181 height 10
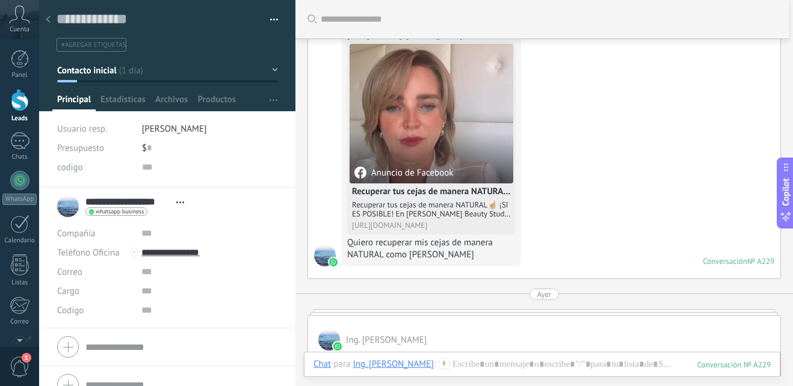
scroll to position [342, 0]
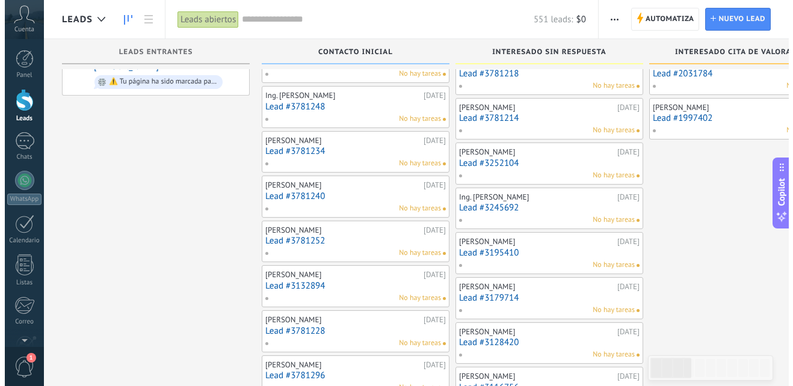
scroll to position [253, 0]
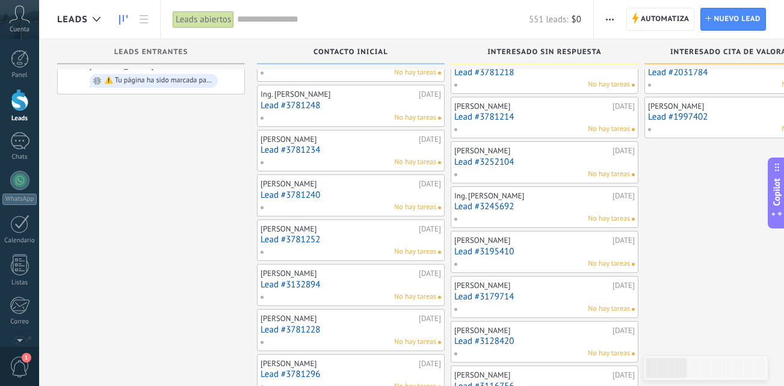
click at [363, 206] on div "No hay tareas" at bounding box center [348, 207] width 176 height 11
click at [332, 193] on link "Lead #3781240" at bounding box center [351, 195] width 181 height 10
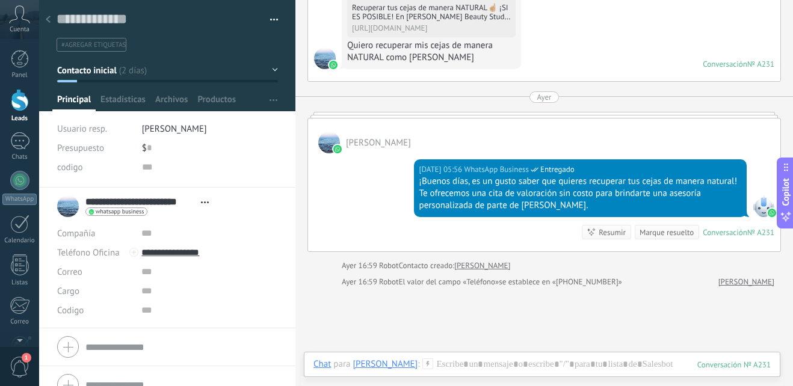
scroll to position [342, 0]
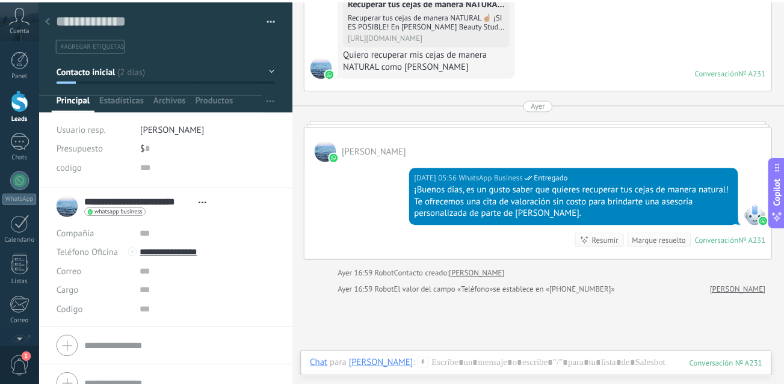
scroll to position [253, 0]
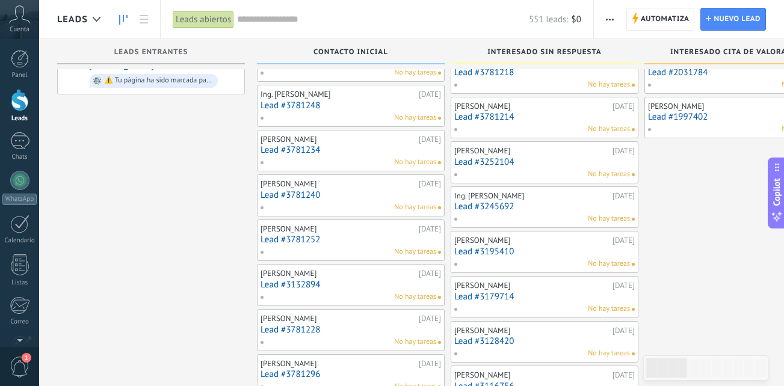
click at [345, 238] on link "Lead #3781252" at bounding box center [351, 240] width 181 height 10
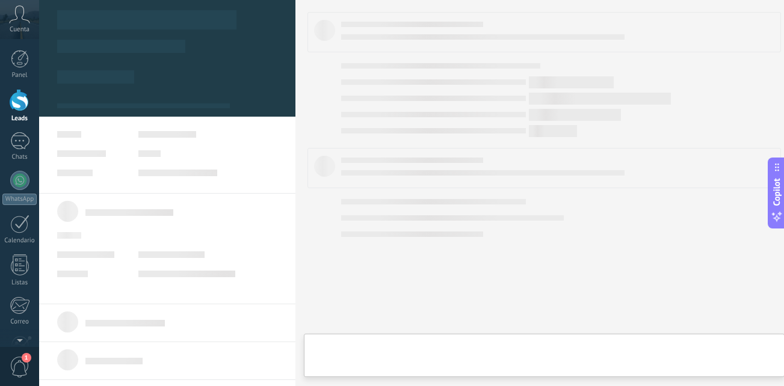
click at [345, 238] on link "Lead #3781252" at bounding box center [351, 240] width 181 height 10
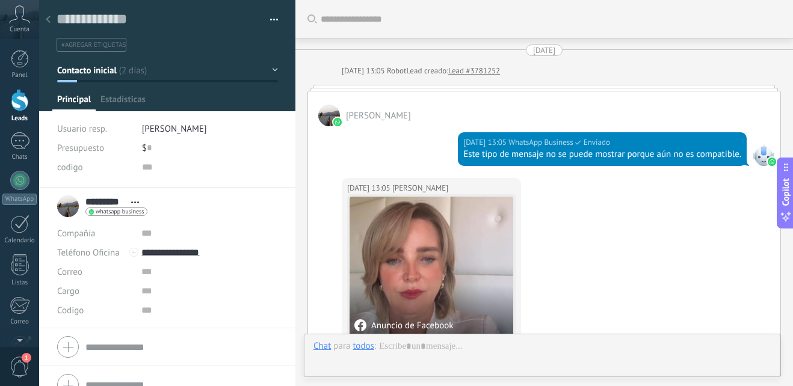
scroll to position [462, 0]
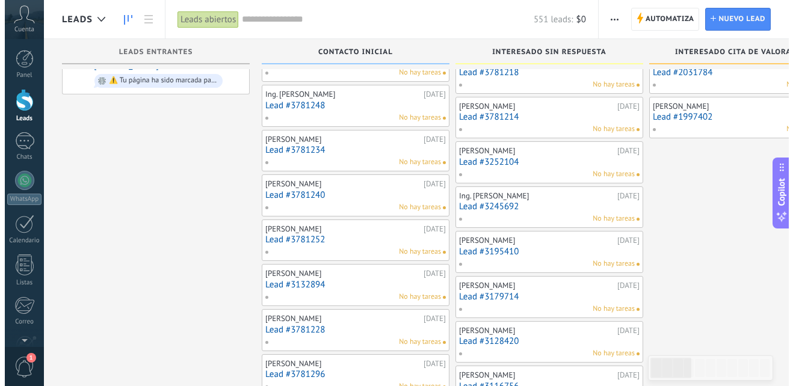
scroll to position [313, 0]
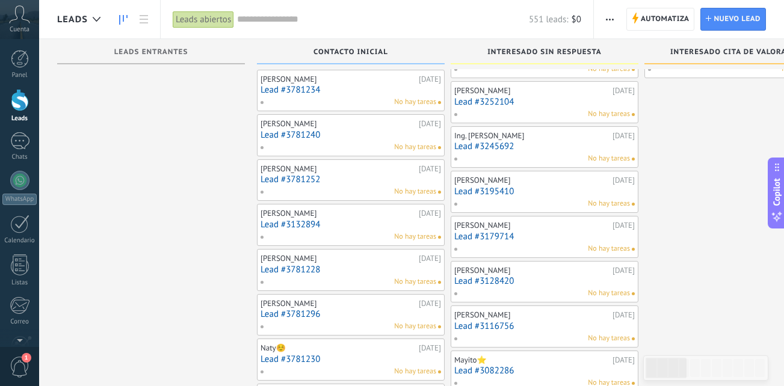
click at [357, 232] on div "No hay tareas" at bounding box center [348, 237] width 176 height 11
click at [349, 215] on div "[PERSON_NAME]" at bounding box center [338, 214] width 155 height 10
click at [329, 224] on link "Lead #3132894" at bounding box center [351, 225] width 181 height 10
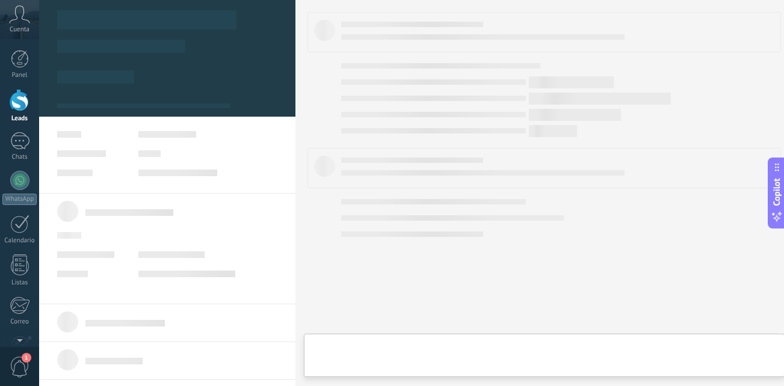
click at [329, 224] on link "Lead #3132894" at bounding box center [351, 225] width 181 height 10
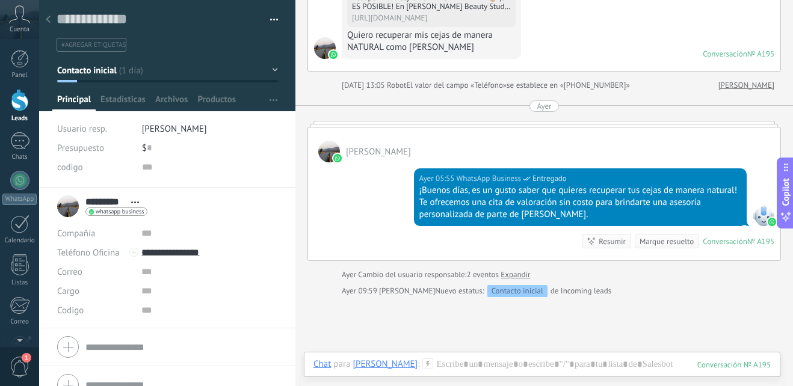
scroll to position [280, 0]
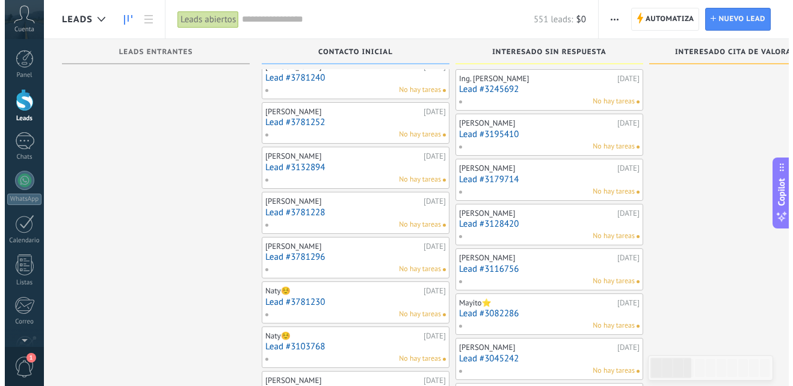
scroll to position [373, 0]
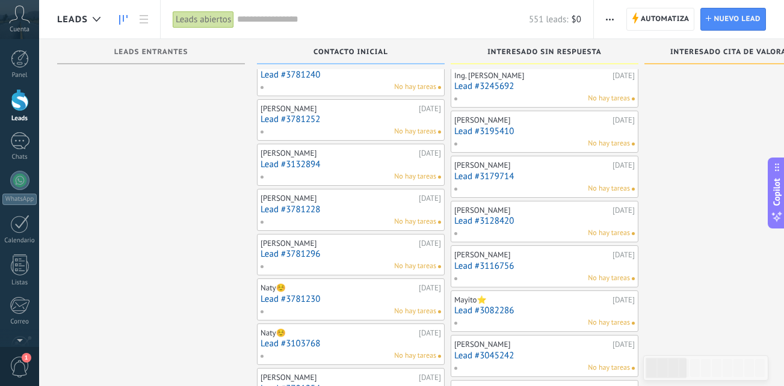
click at [335, 200] on div "[PERSON_NAME]" at bounding box center [338, 199] width 155 height 10
click at [354, 214] on link "Lead #3781228" at bounding box center [351, 210] width 181 height 10
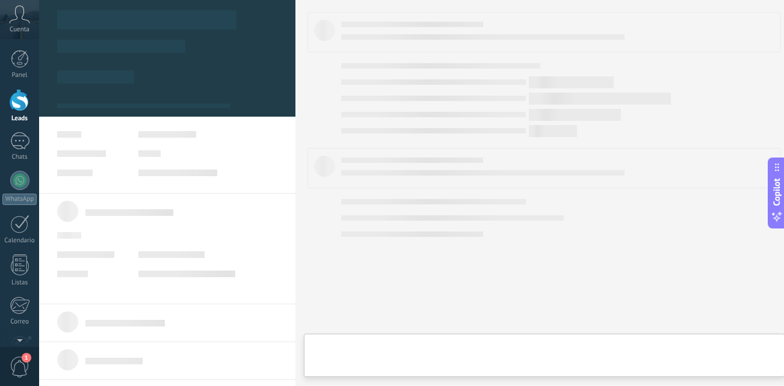
click at [354, 214] on link "Lead #3781228" at bounding box center [351, 210] width 181 height 10
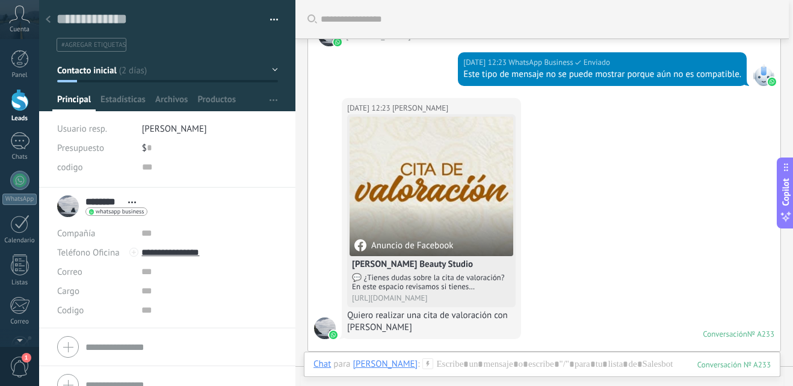
scroll to position [6, 0]
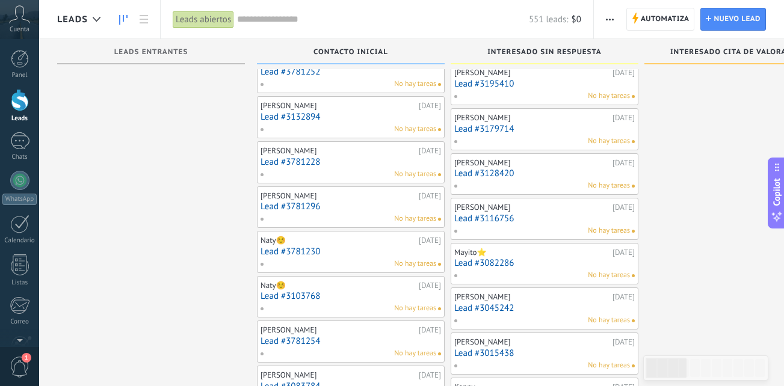
scroll to position [433, 0]
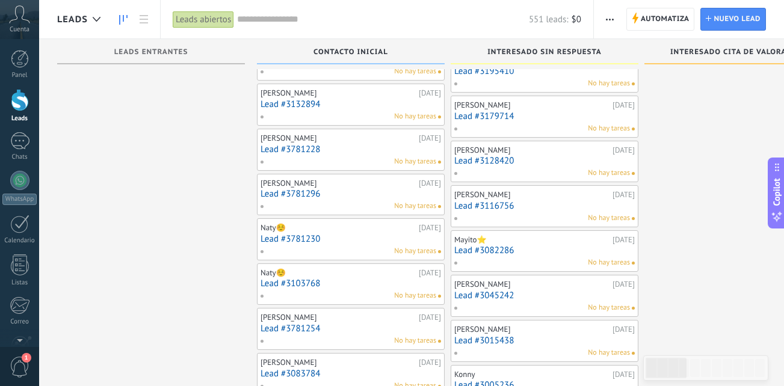
click at [319, 244] on link "Lead #3781230" at bounding box center [351, 239] width 181 height 10
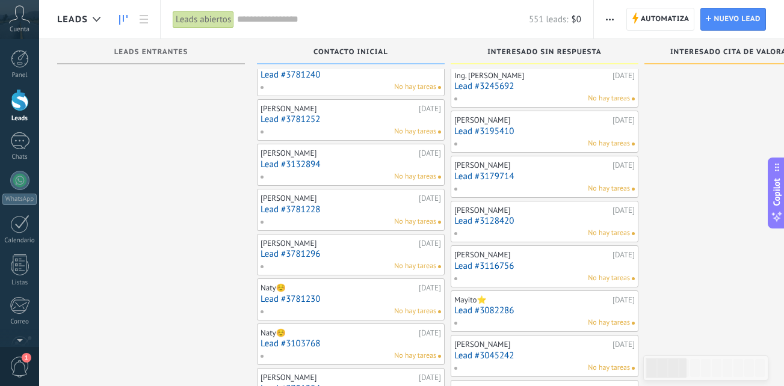
click at [339, 205] on link "Lead #3781228" at bounding box center [351, 210] width 181 height 10
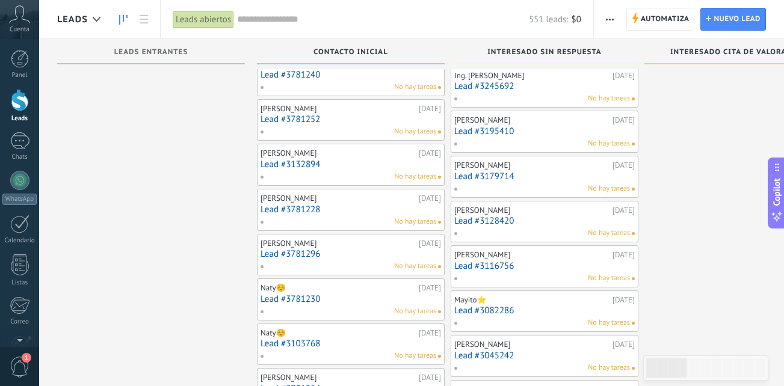
click at [356, 239] on div "[PERSON_NAME]" at bounding box center [338, 244] width 155 height 10
click at [365, 255] on link "Lead #3781296" at bounding box center [351, 254] width 181 height 10
click at [370, 296] on link "Lead #3781230" at bounding box center [351, 299] width 181 height 10
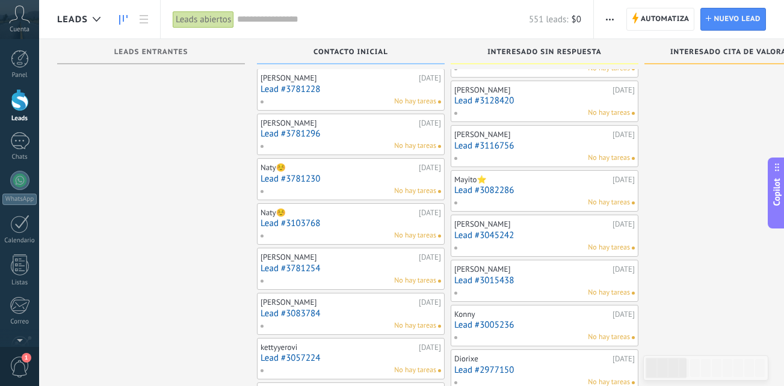
click at [345, 221] on link "Lead #3103768" at bounding box center [351, 223] width 181 height 10
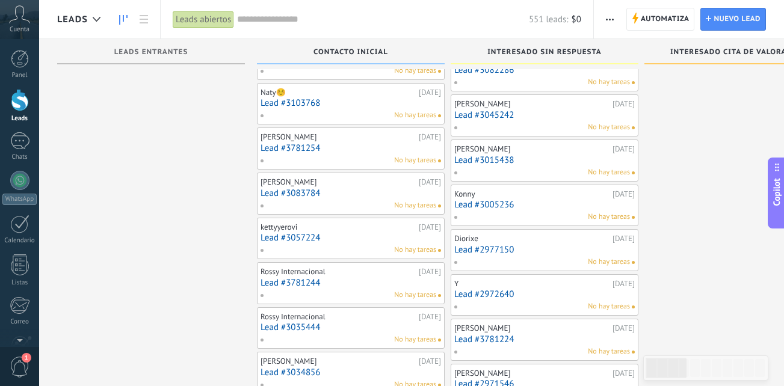
click at [392, 155] on div "No hay tareas" at bounding box center [348, 160] width 176 height 11
click at [359, 149] on link "Lead #3781254" at bounding box center [351, 148] width 181 height 10
click at [333, 244] on div "kettyyerovi 20.09.2025 Lead #3057224 No hay tareas" at bounding box center [351, 238] width 181 height 35
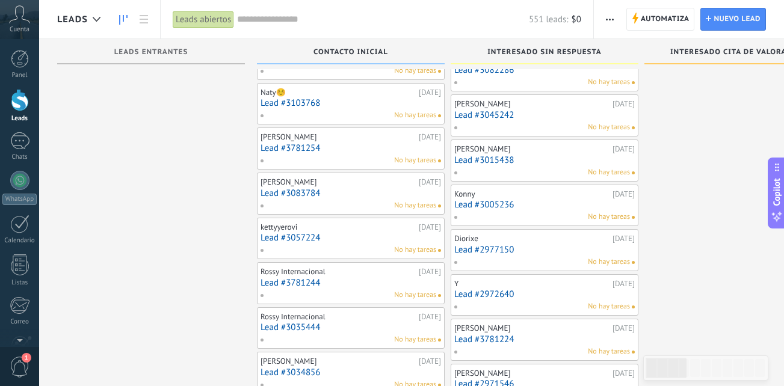
click at [369, 233] on link "Lead #3057224" at bounding box center [351, 238] width 181 height 10
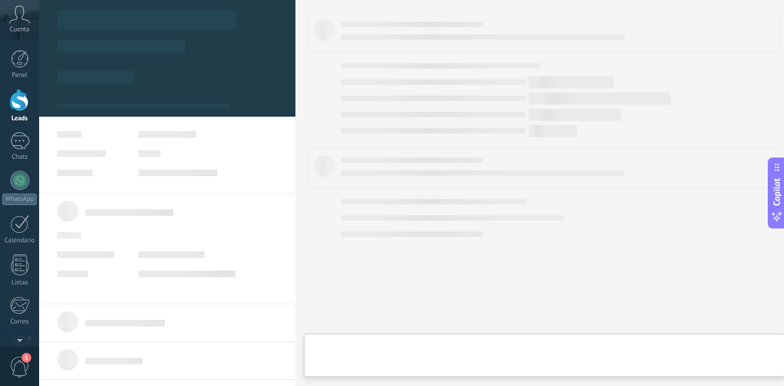
type textarea "**********"
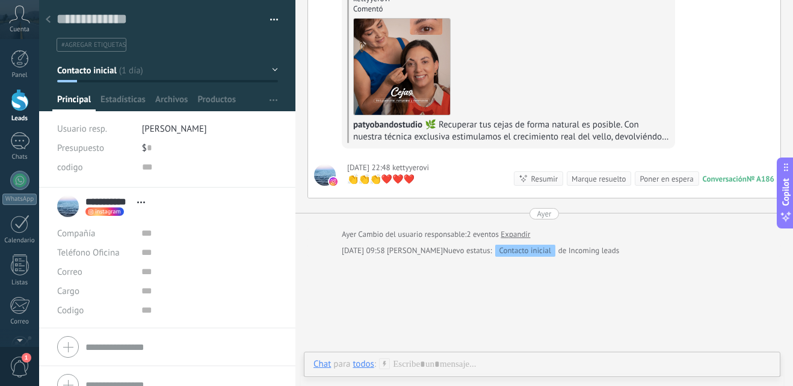
scroll to position [60, 0]
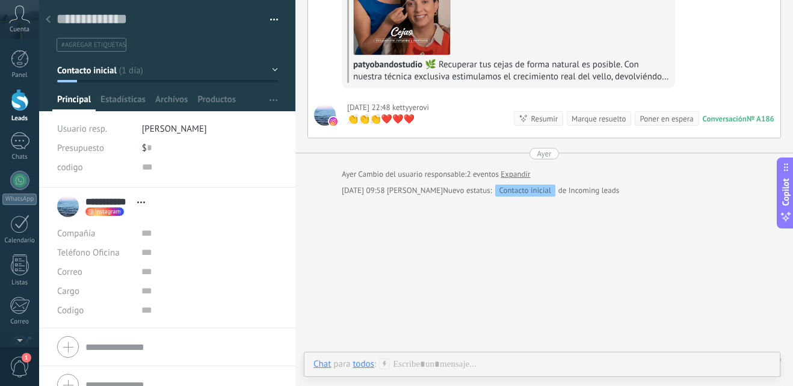
click at [436, 355] on div "Chat Correo Nota Tarea Chat para todos : Enviar Cancelar Rastrear clics en link…" at bounding box center [542, 373] width 477 height 43
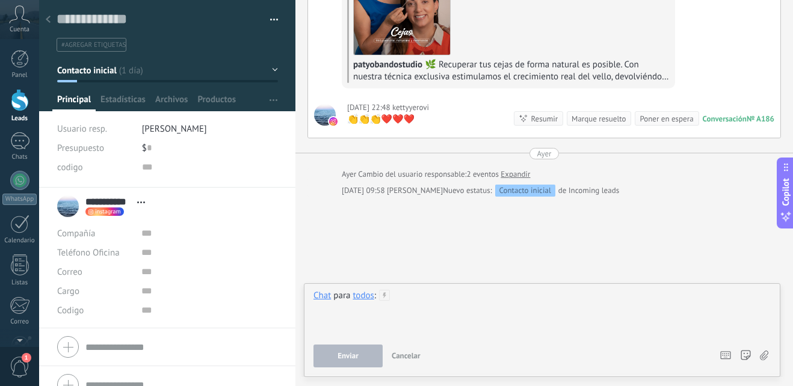
click at [413, 296] on div at bounding box center [542, 313] width 457 height 46
paste div
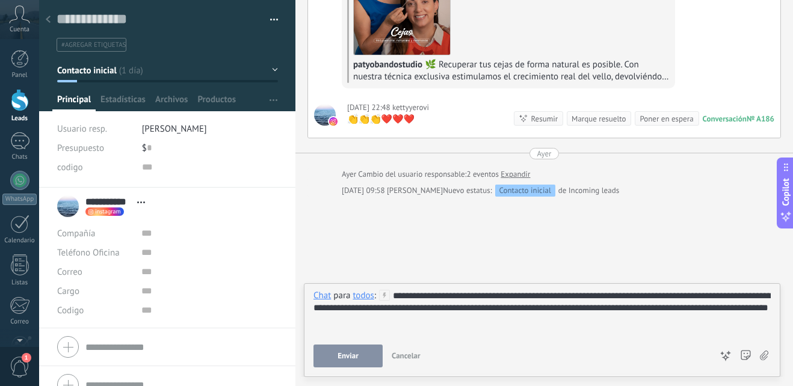
click at [451, 299] on div "**********" at bounding box center [542, 313] width 457 height 46
click at [480, 298] on div "**********" at bounding box center [542, 313] width 457 height 46
click at [484, 300] on div "**********" at bounding box center [542, 313] width 457 height 46
click at [367, 356] on button "Enviar" at bounding box center [348, 356] width 69 height 23
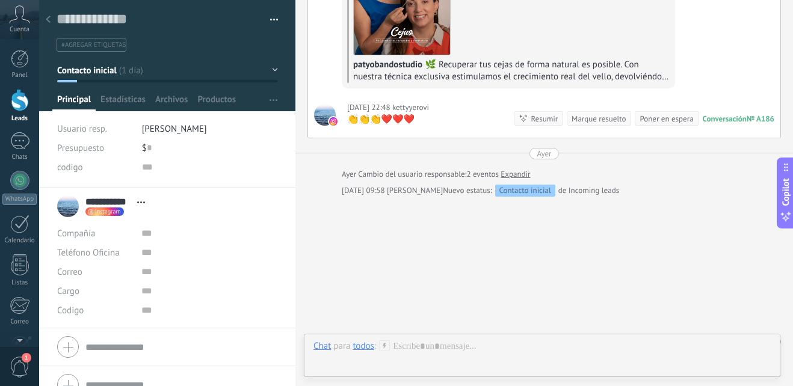
scroll to position [201, 0]
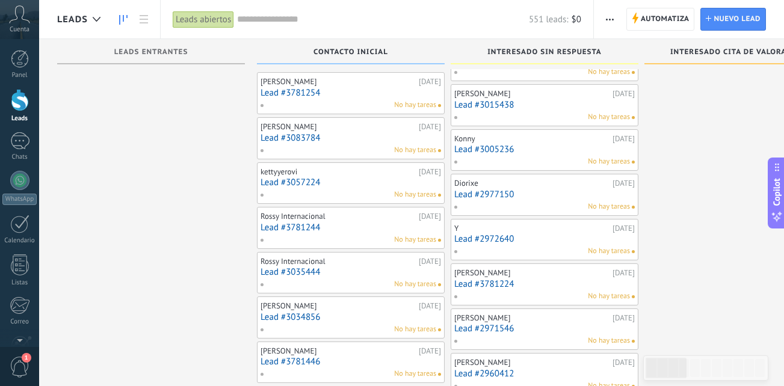
scroll to position [674, 0]
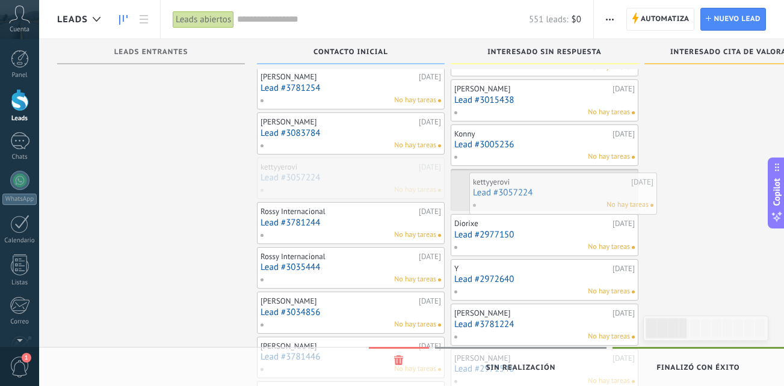
drag, startPoint x: 357, startPoint y: 176, endPoint x: 569, endPoint y: 191, distance: 212.9
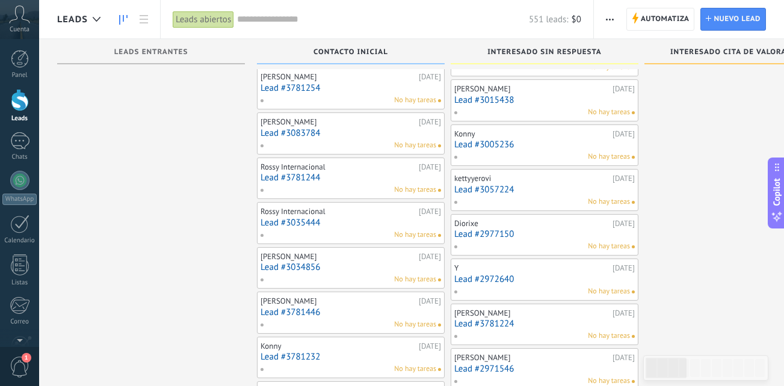
click at [341, 178] on link "Lead #3781244" at bounding box center [351, 178] width 181 height 10
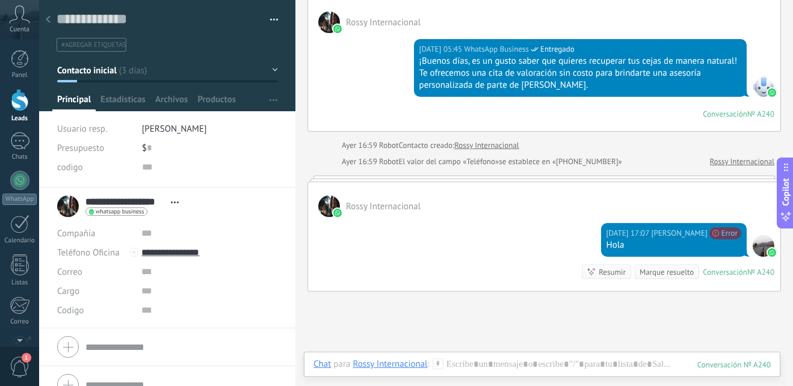
scroll to position [466, 0]
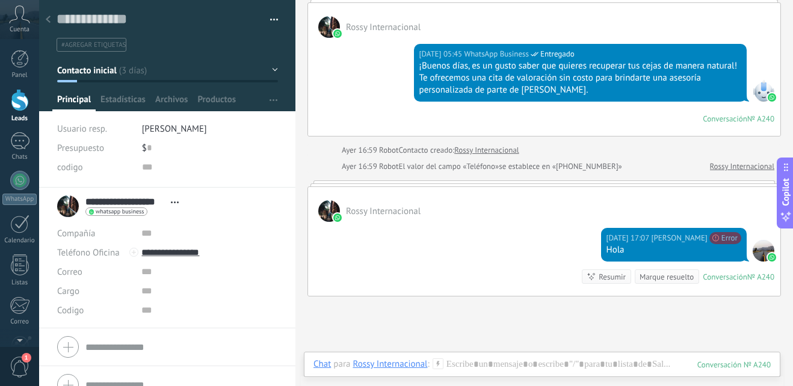
click at [48, 17] on icon at bounding box center [48, 19] width 5 height 7
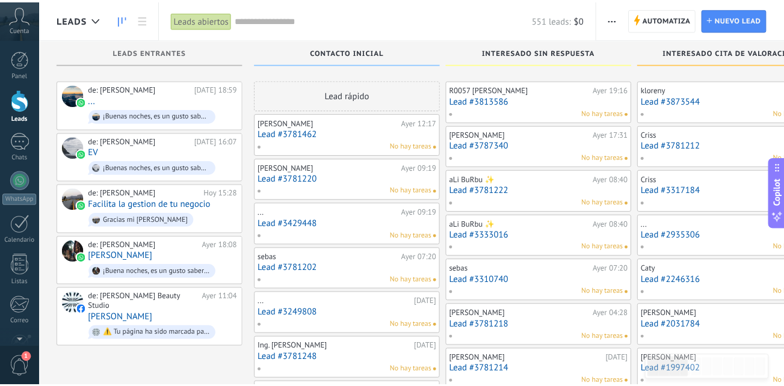
scroll to position [674, 0]
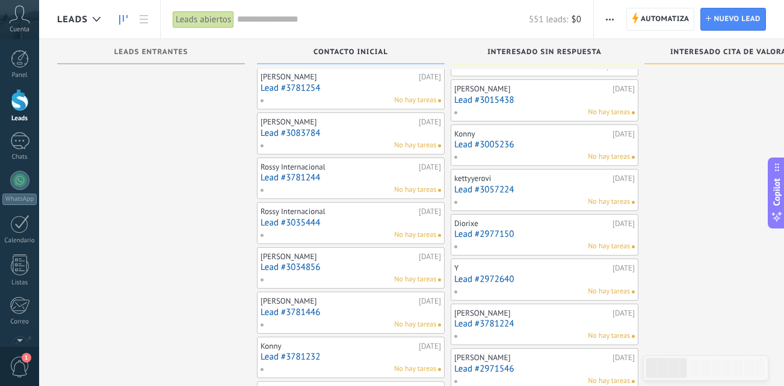
click at [358, 235] on div "No hay tareas" at bounding box center [348, 235] width 176 height 11
click at [343, 222] on link "Lead #3035444" at bounding box center [351, 223] width 181 height 10
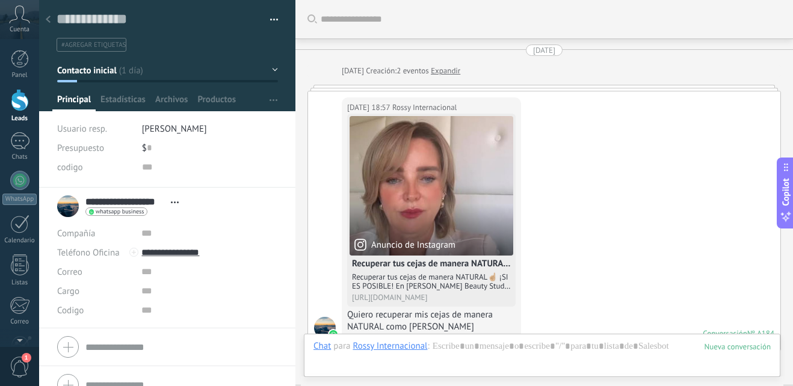
scroll to position [401, 0]
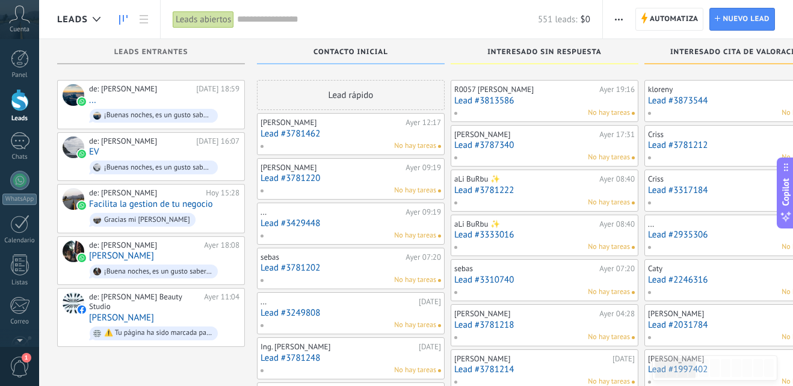
scroll to position [674, 0]
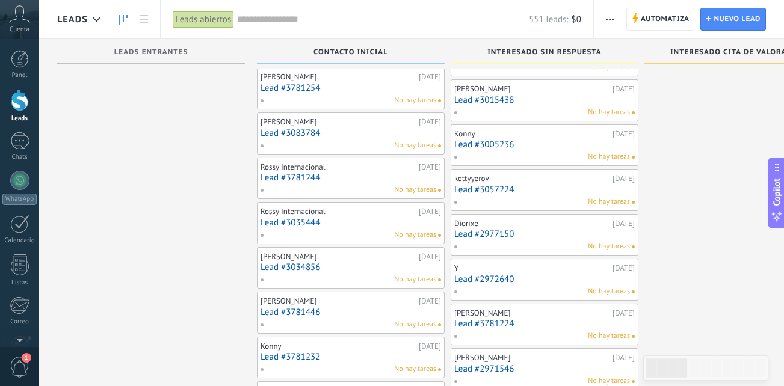
click at [359, 230] on div "No hay tareas" at bounding box center [348, 235] width 176 height 11
click at [359, 232] on div "No hay tareas" at bounding box center [348, 235] width 176 height 11
click at [342, 218] on link "Lead #3035444" at bounding box center [351, 223] width 181 height 10
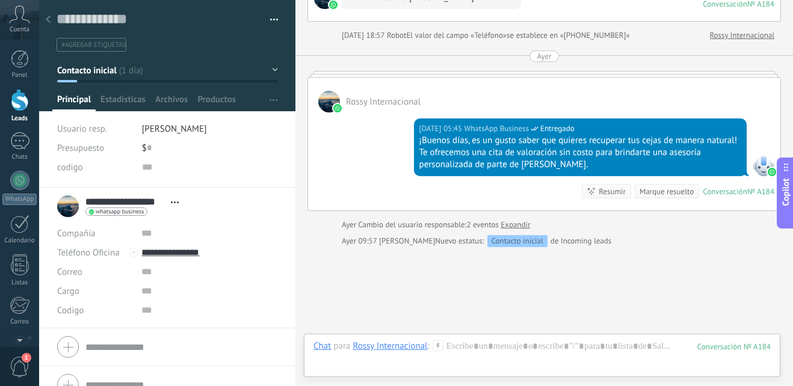
scroll to position [401, 0]
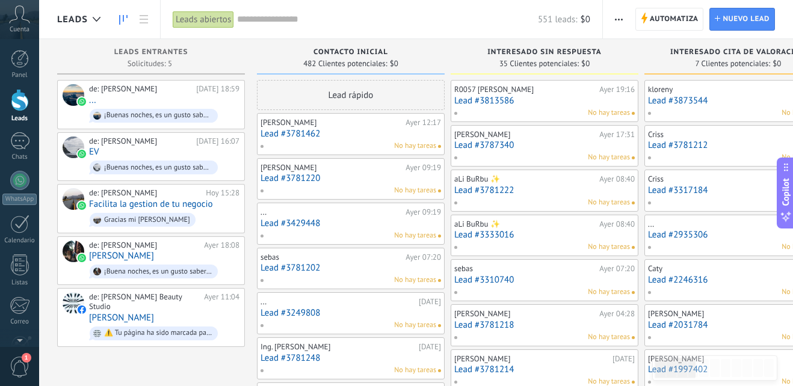
scroll to position [674, 0]
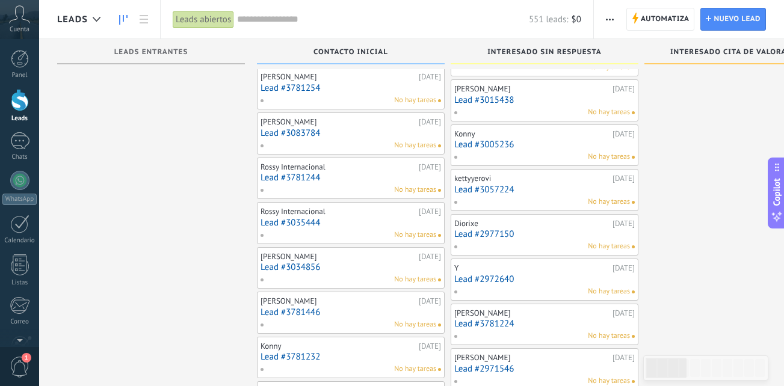
click at [380, 265] on link "Lead #3034856" at bounding box center [351, 267] width 181 height 10
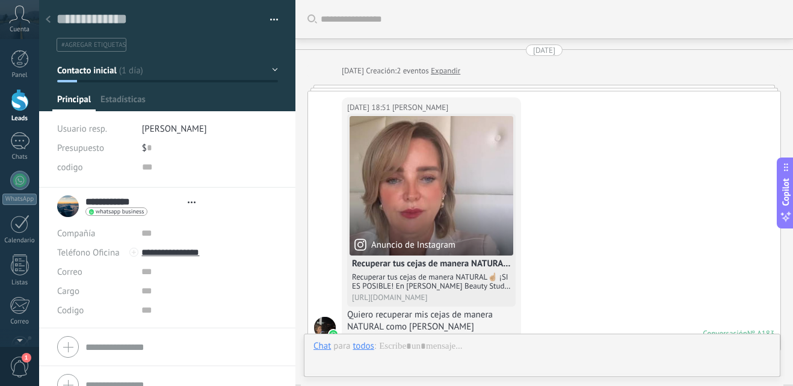
type textarea "**********"
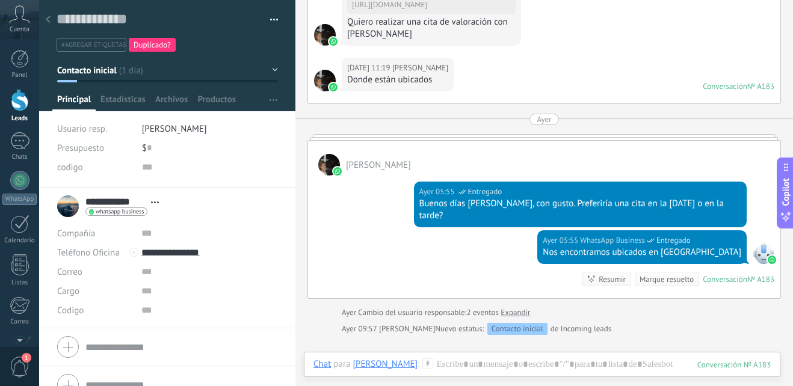
scroll to position [768, 0]
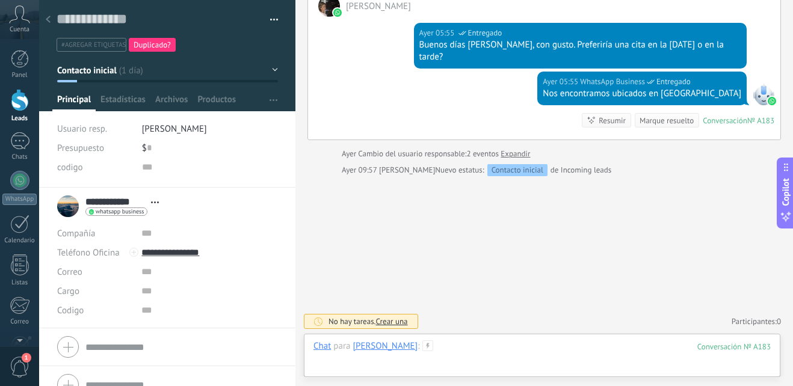
click at [450, 345] on div at bounding box center [542, 359] width 457 height 36
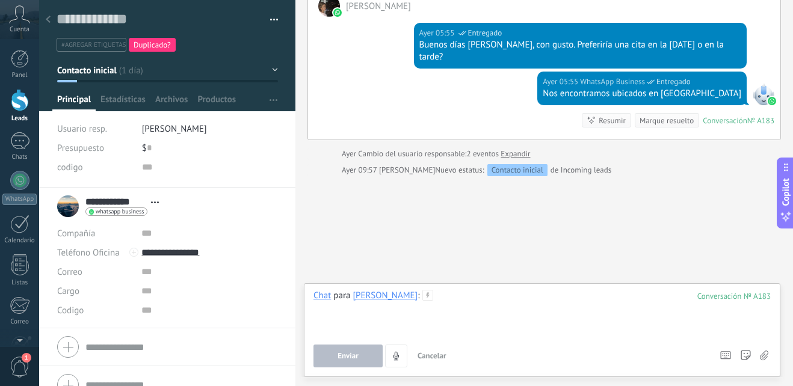
paste div
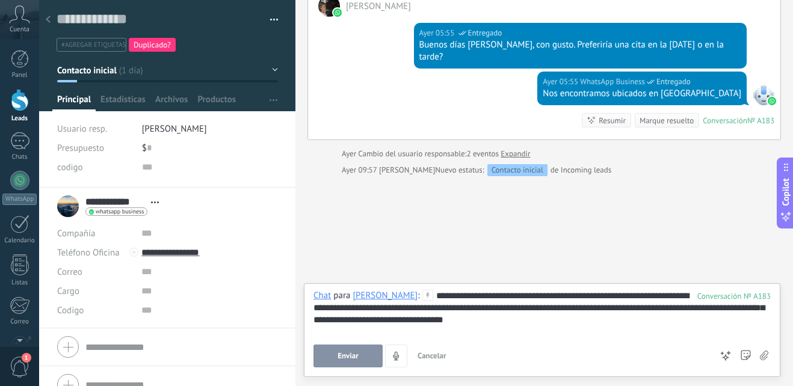
click at [486, 297] on div "**********" at bounding box center [542, 313] width 457 height 46
click at [486, 293] on div "**********" at bounding box center [542, 313] width 457 height 46
click at [489, 294] on div "**********" at bounding box center [542, 313] width 457 height 46
click at [531, 291] on div "**********" at bounding box center [542, 313] width 457 height 46
click at [524, 289] on div "**********" at bounding box center [542, 330] width 477 height 94
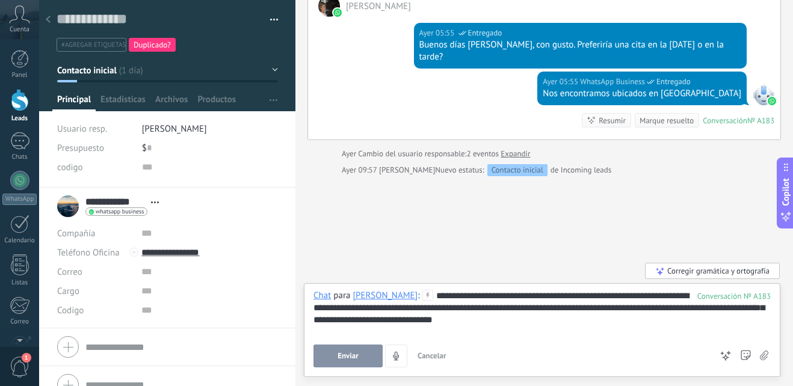
click at [525, 294] on div "**********" at bounding box center [542, 313] width 457 height 46
click at [345, 353] on span "Enviar" at bounding box center [348, 356] width 21 height 8
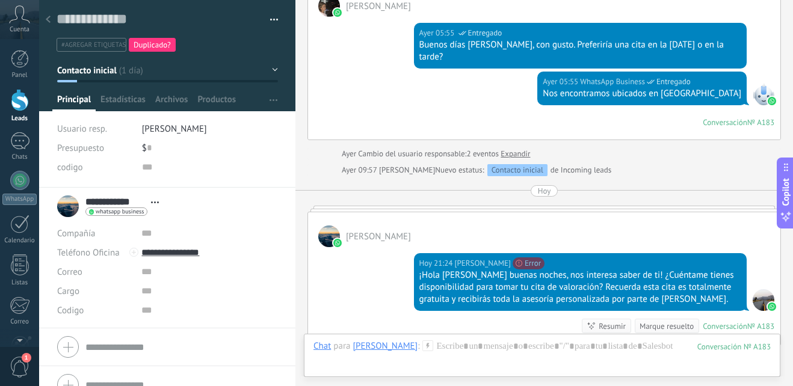
scroll to position [937, 0]
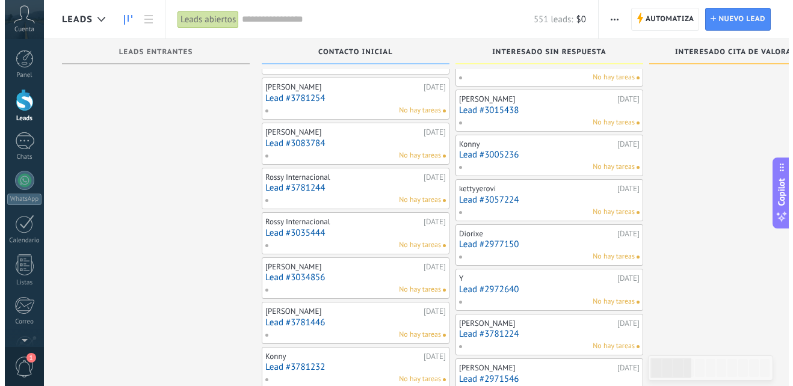
scroll to position [674, 0]
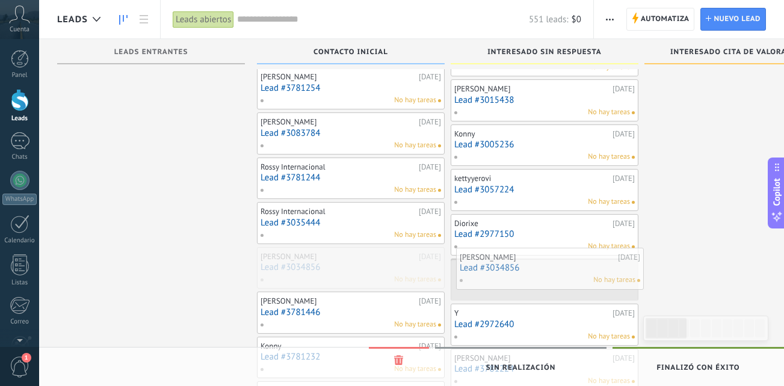
drag, startPoint x: 353, startPoint y: 265, endPoint x: 552, endPoint y: 265, distance: 199.2
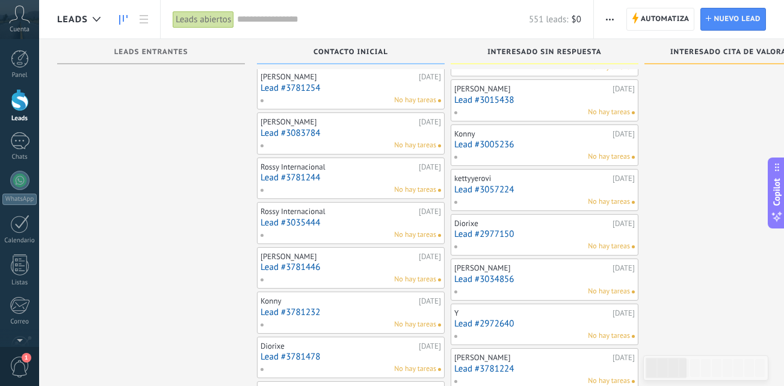
click at [327, 186] on div "No hay tareas" at bounding box center [348, 190] width 176 height 11
click at [338, 179] on link "Lead #3781244" at bounding box center [351, 178] width 181 height 10
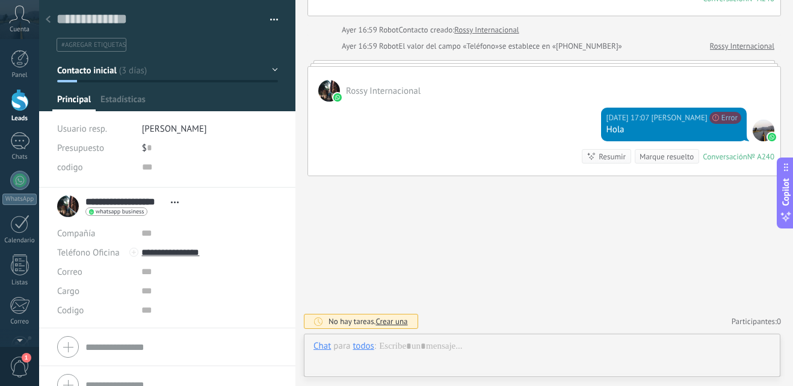
scroll to position [18, 0]
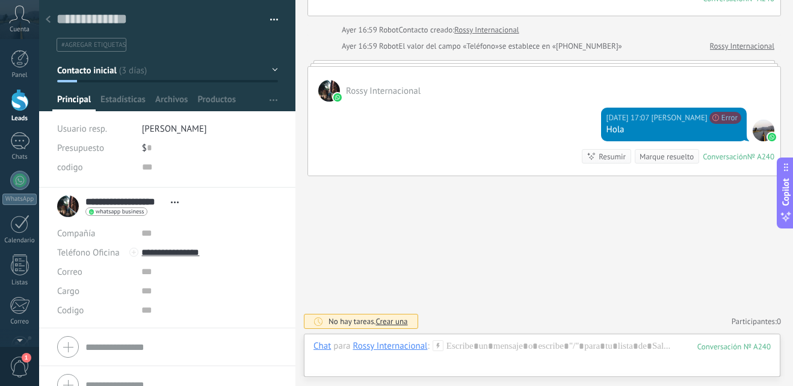
click at [50, 18] on div at bounding box center [48, 19] width 17 height 23
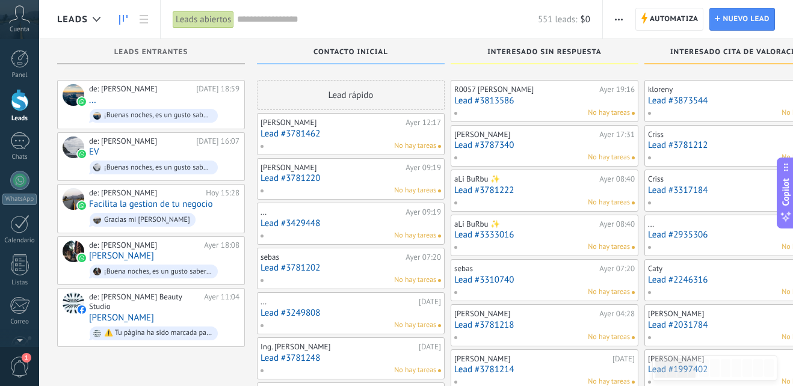
scroll to position [674, 0]
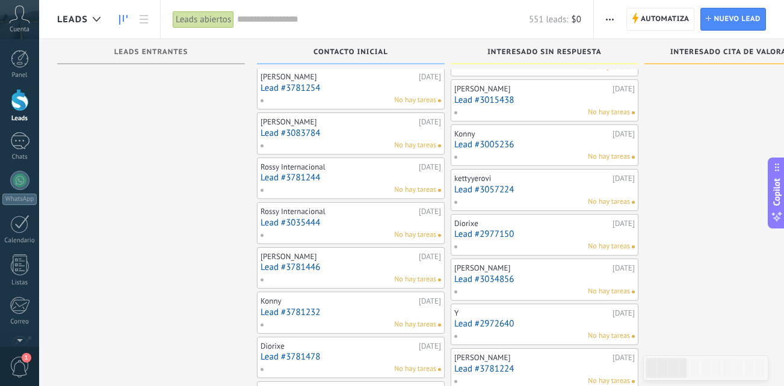
click at [362, 228] on div "Rossy Internacional 20.09.2025 Lead #3035444 No hay tareas" at bounding box center [351, 223] width 181 height 35
click at [335, 230] on div "No hay tareas" at bounding box center [348, 235] width 176 height 11
click at [342, 220] on link "Lead #3035444" at bounding box center [351, 223] width 181 height 10
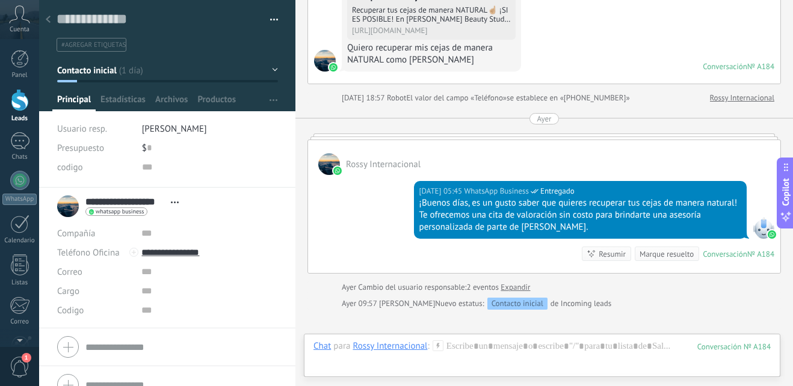
scroll to position [401, 0]
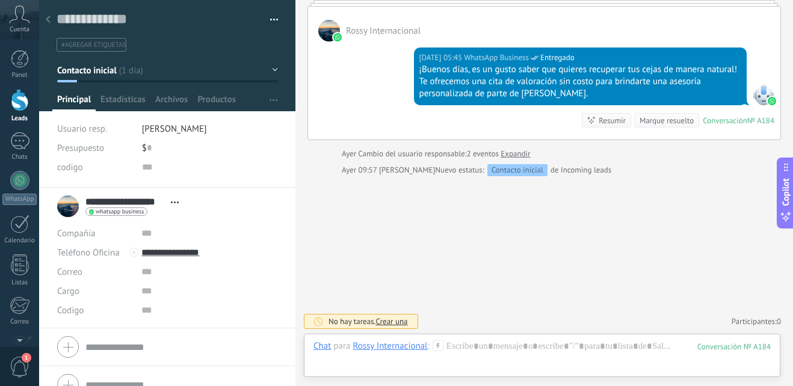
click at [45, 17] on div at bounding box center [48, 19] width 17 height 23
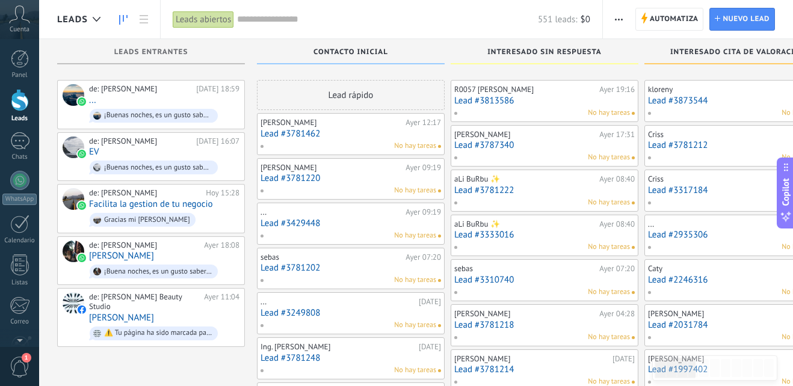
scroll to position [674, 0]
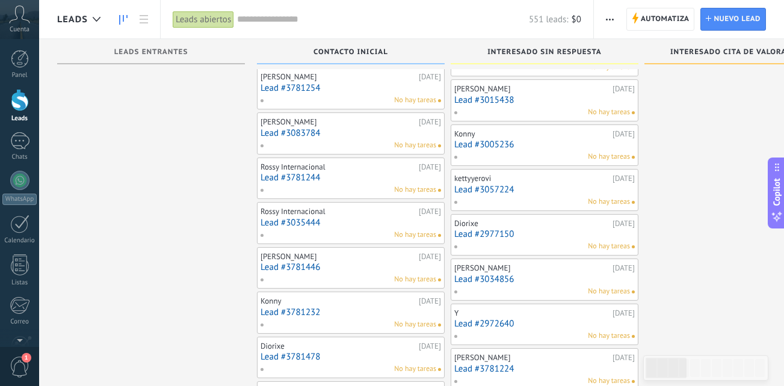
click at [350, 266] on link "Lead #3781446" at bounding box center [351, 267] width 181 height 10
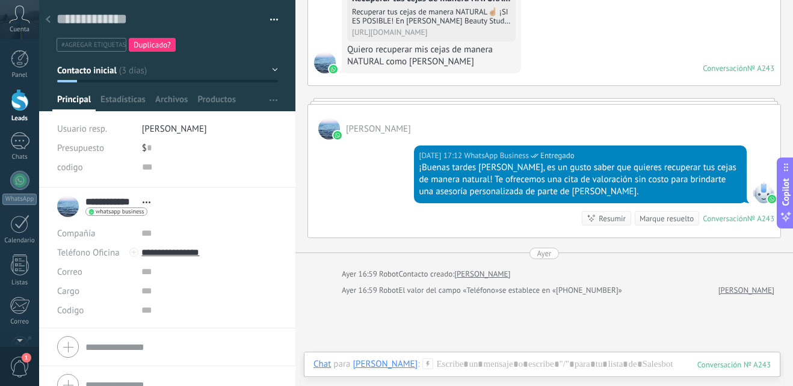
scroll to position [45, 0]
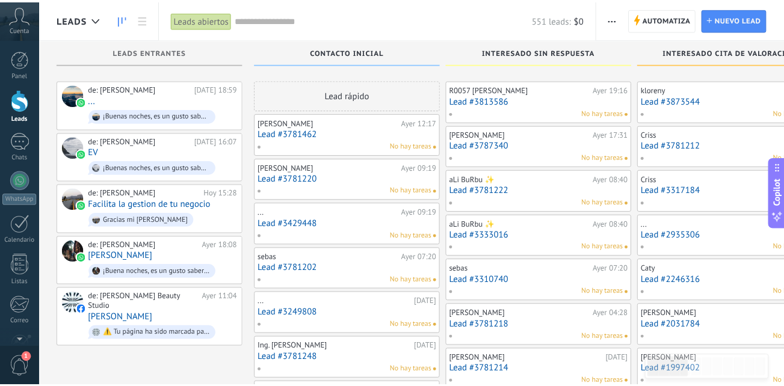
scroll to position [674, 0]
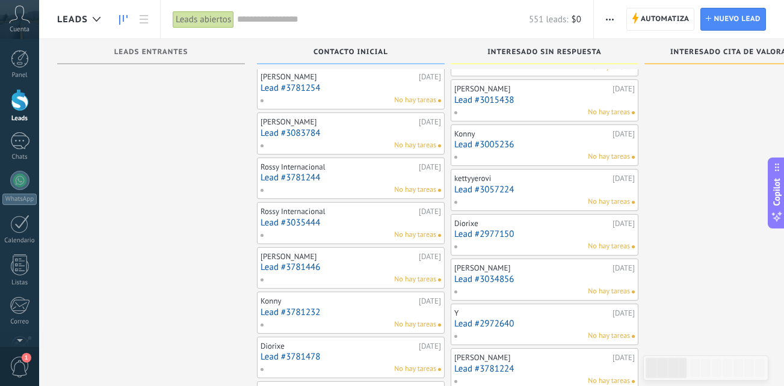
click at [322, 261] on div "[PERSON_NAME]" at bounding box center [338, 257] width 155 height 10
click at [339, 315] on link "Lead #3781232" at bounding box center [351, 312] width 181 height 10
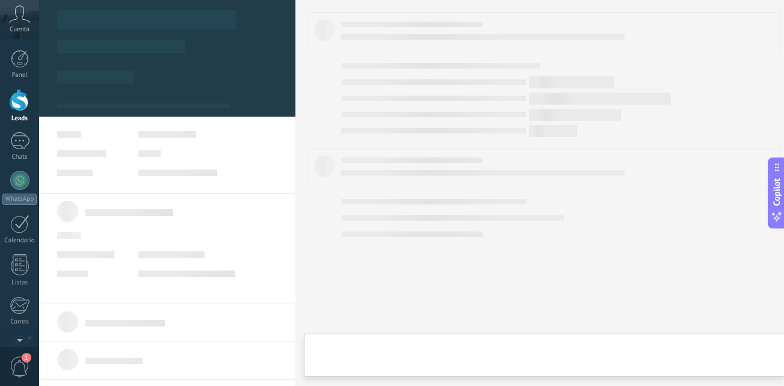
type textarea "**********"
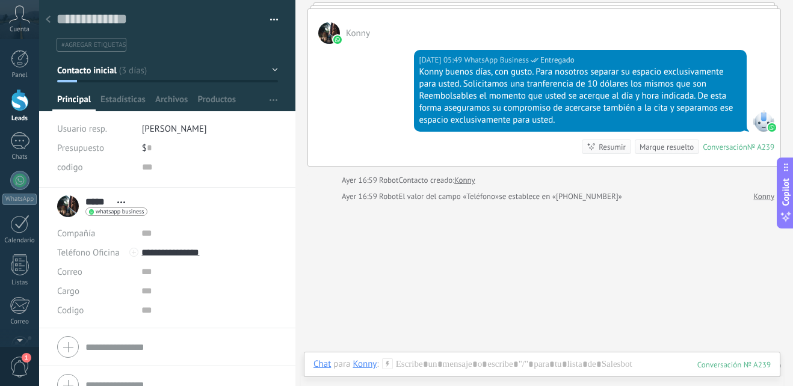
scroll to position [969, 0]
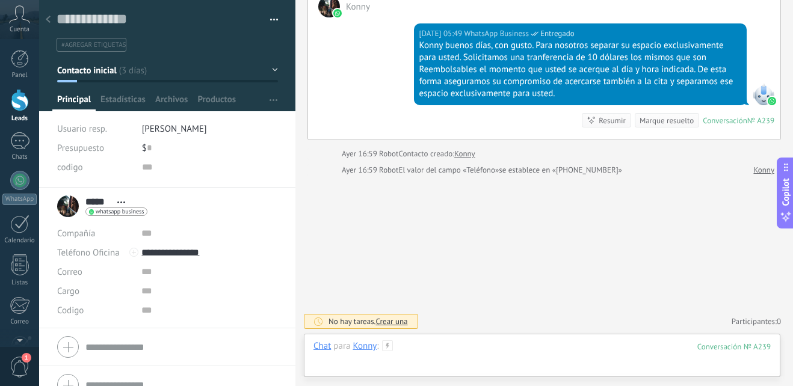
click at [445, 345] on div at bounding box center [542, 359] width 457 height 36
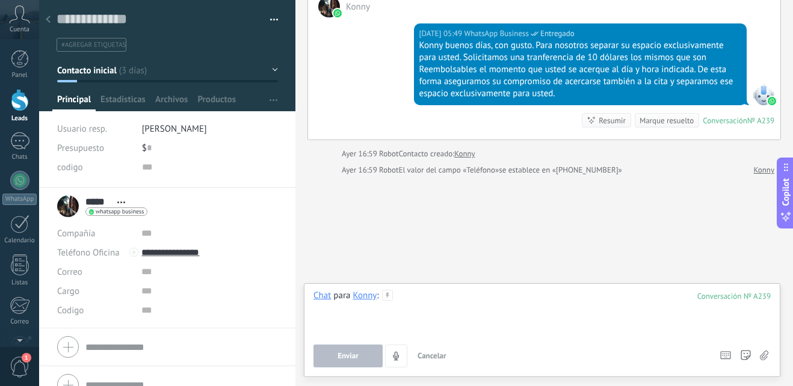
paste div
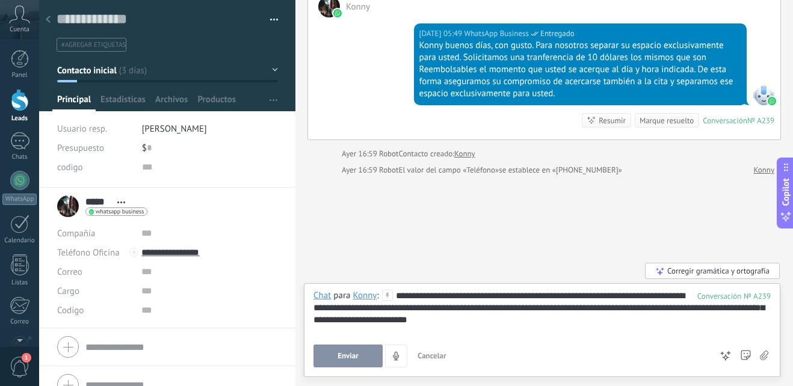
click at [501, 297] on div "**********" at bounding box center [542, 313] width 457 height 46
click at [502, 298] on div "**********" at bounding box center [542, 313] width 457 height 46
click at [506, 298] on div "**********" at bounding box center [542, 313] width 457 height 46
click at [458, 300] on div "**********" at bounding box center [542, 313] width 457 height 46
click at [491, 301] on div "**********" at bounding box center [542, 313] width 457 height 46
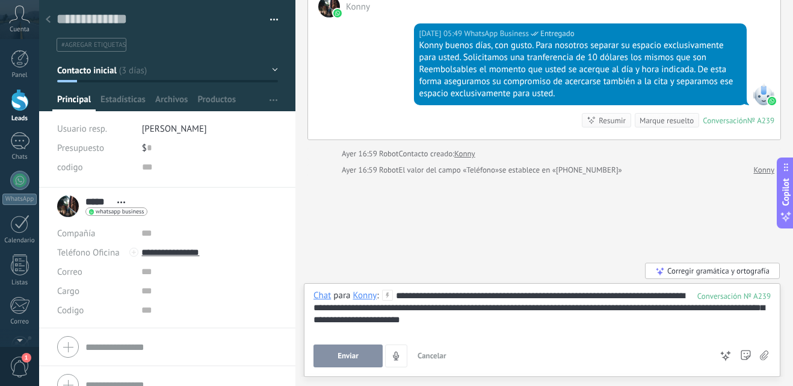
click at [329, 354] on button "Enviar" at bounding box center [348, 356] width 69 height 23
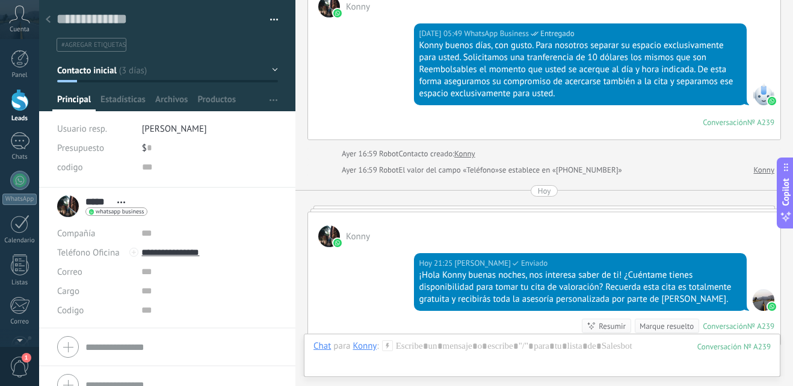
scroll to position [1138, 0]
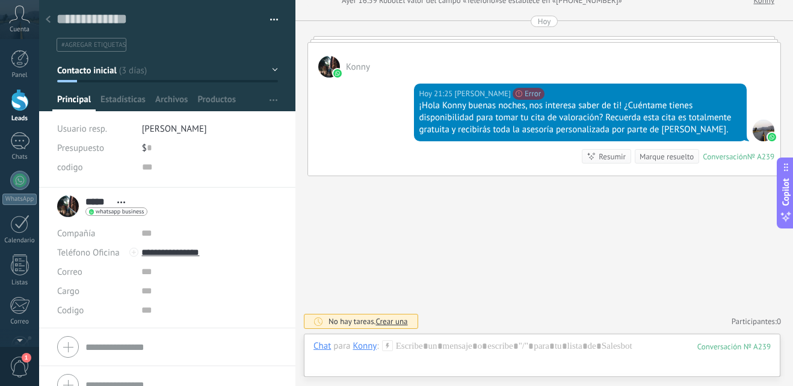
click at [49, 22] on use at bounding box center [48, 19] width 5 height 7
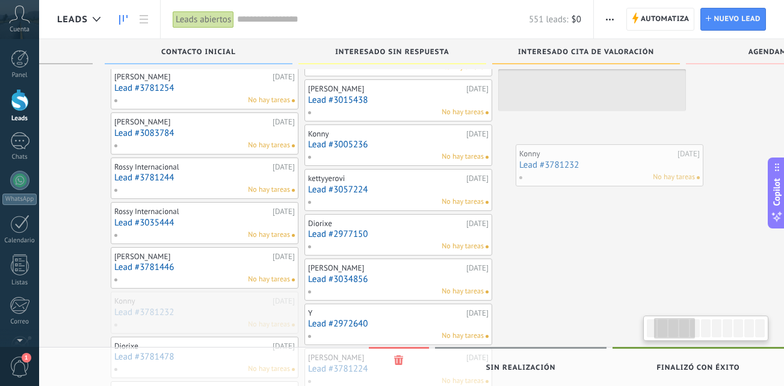
scroll to position [0, 152]
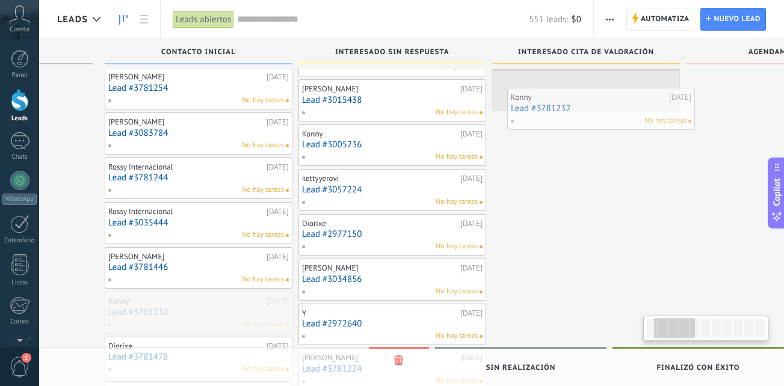
drag, startPoint x: 356, startPoint y: 318, endPoint x: 606, endPoint y: 114, distance: 322.9
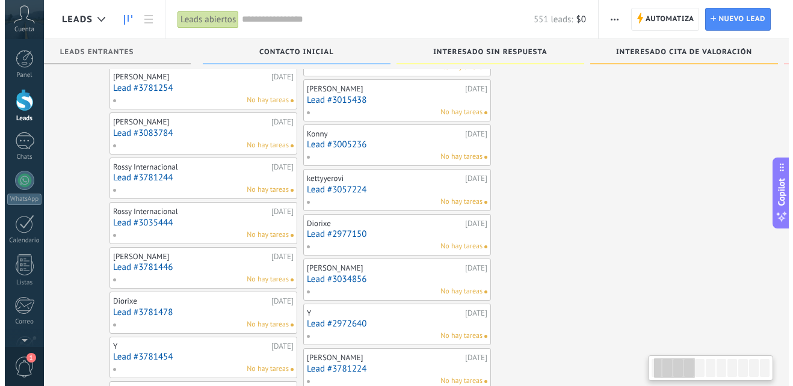
scroll to position [0, 59]
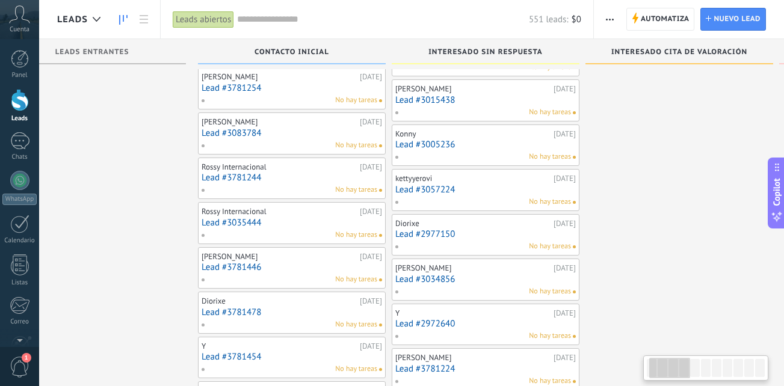
drag, startPoint x: 524, startPoint y: 370, endPoint x: 740, endPoint y: 370, distance: 216.6
click at [286, 277] on div "No hay tareas" at bounding box center [289, 279] width 176 height 11
click at [293, 266] on link "Lead #3781446" at bounding box center [292, 267] width 181 height 10
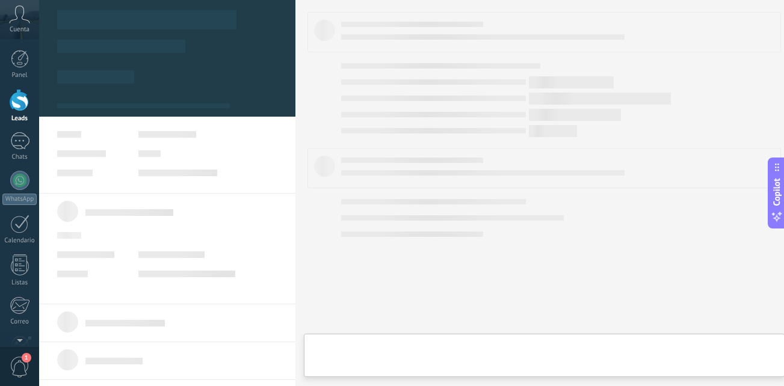
click at [293, 266] on link "Lead #3781446" at bounding box center [292, 267] width 181 height 10
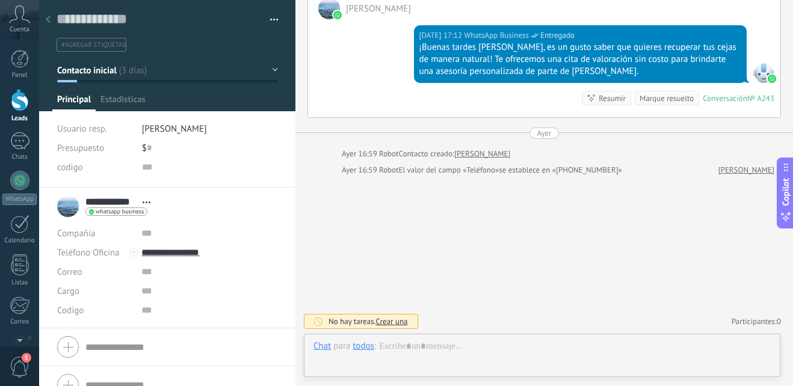
scroll to position [18, 0]
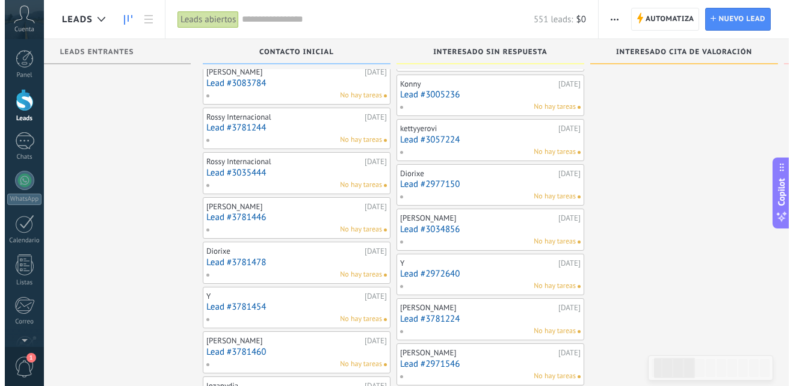
scroll to position [734, 0]
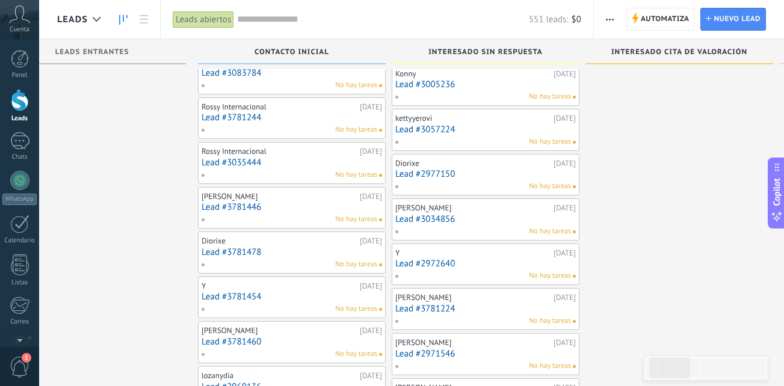
click at [279, 253] on link "Lead #3781478" at bounding box center [292, 252] width 181 height 10
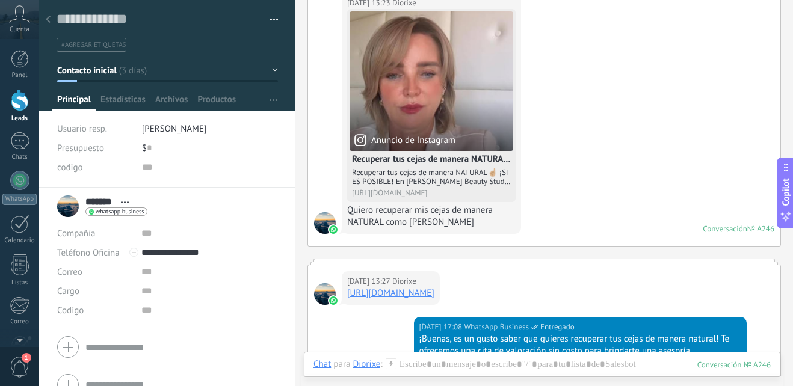
scroll to position [176, 0]
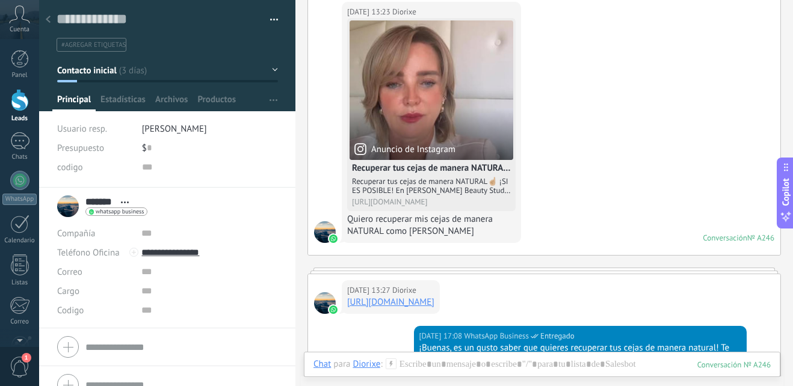
click at [47, 18] on icon at bounding box center [48, 19] width 5 height 7
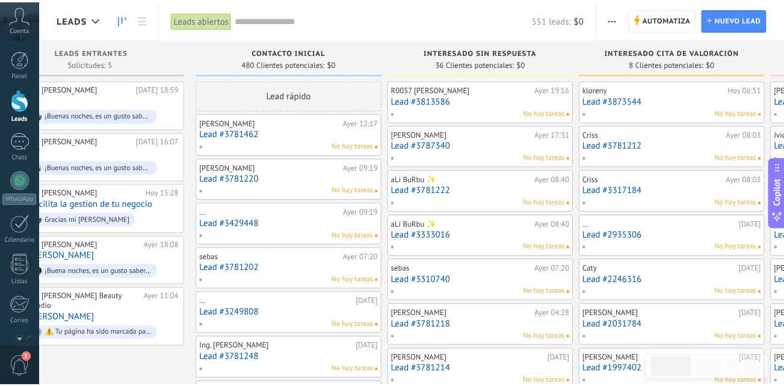
scroll to position [734, 0]
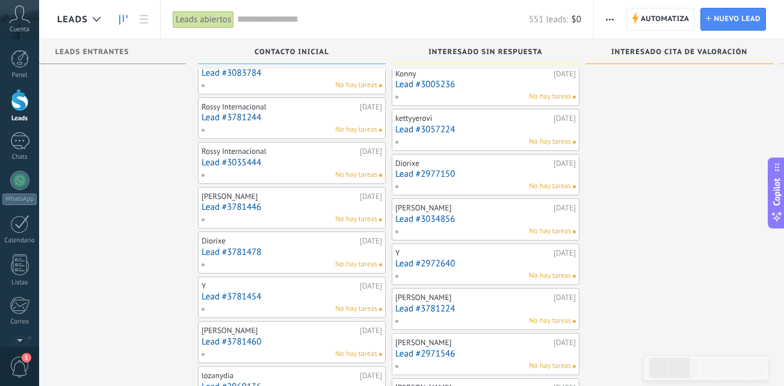
click at [302, 297] on link "Lead #3781454" at bounding box center [292, 297] width 181 height 10
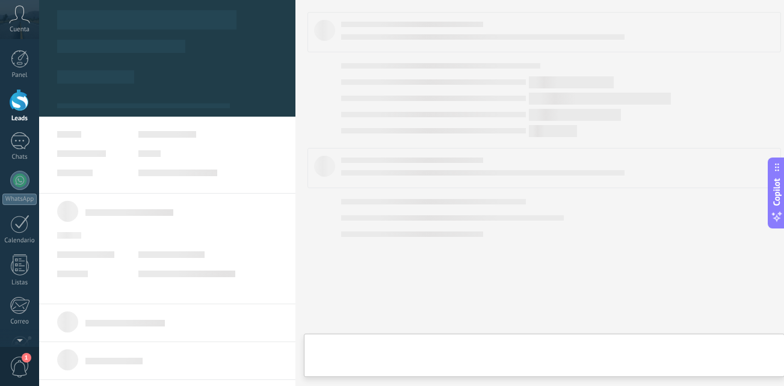
click at [302, 297] on link "Lead #3781454" at bounding box center [292, 297] width 181 height 10
type textarea "**********"
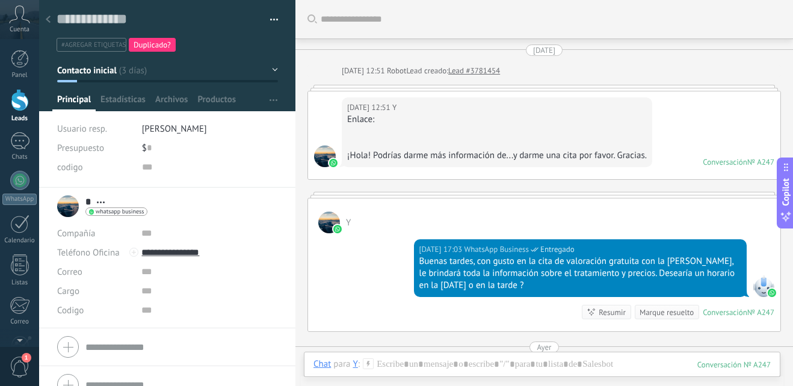
scroll to position [76, 0]
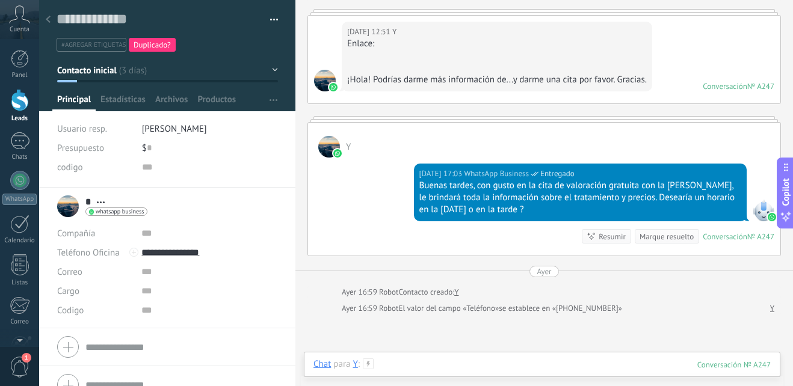
click at [397, 369] on div at bounding box center [542, 377] width 457 height 36
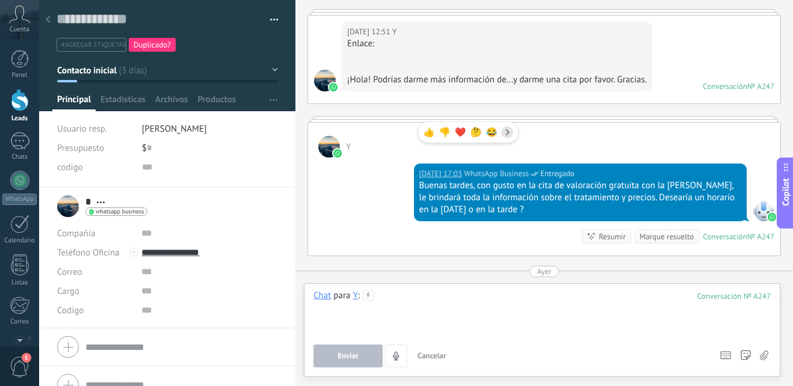
scroll to position [181, 0]
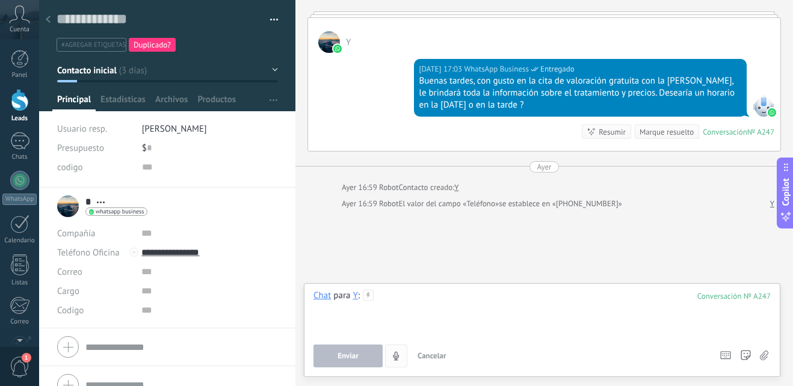
paste div
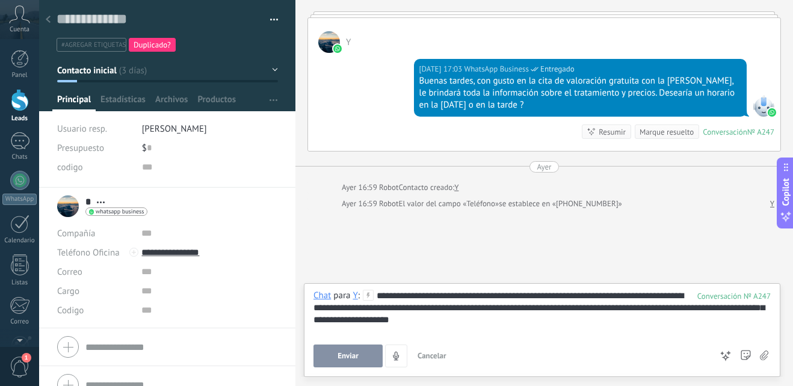
click at [483, 302] on div "**********" at bounding box center [542, 313] width 457 height 46
click at [487, 294] on div "**********" at bounding box center [542, 313] width 457 height 46
click at [361, 363] on button "Enviar" at bounding box center [348, 356] width 69 height 23
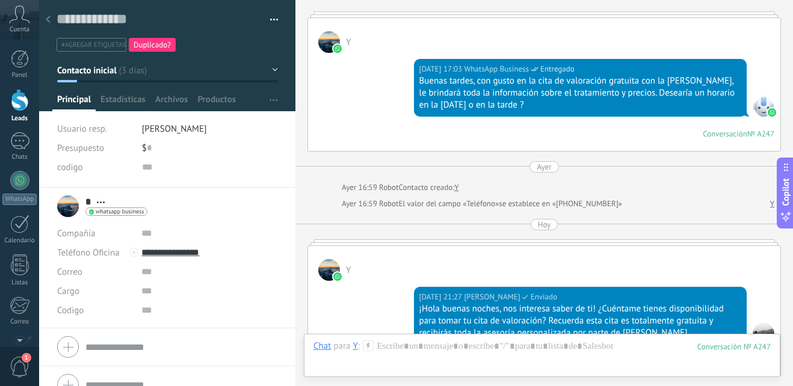
scroll to position [206, 0]
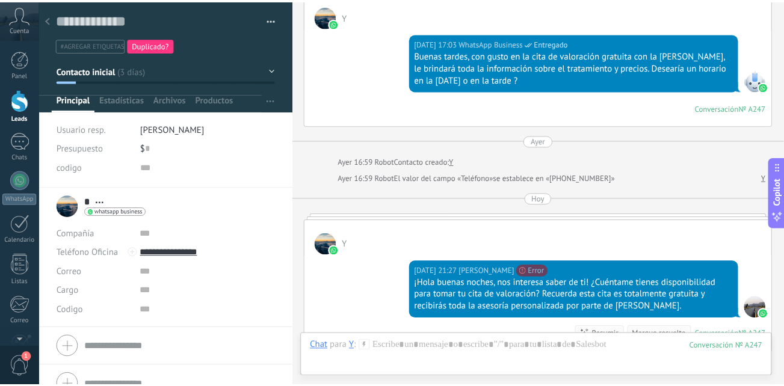
scroll to position [734, 0]
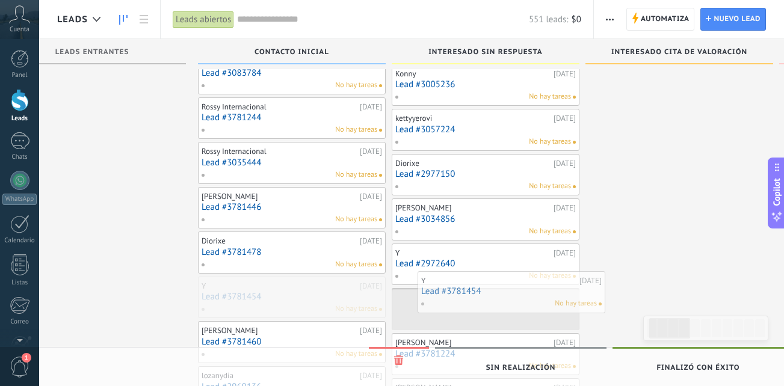
drag, startPoint x: 292, startPoint y: 298, endPoint x: 511, endPoint y: 293, distance: 219.7
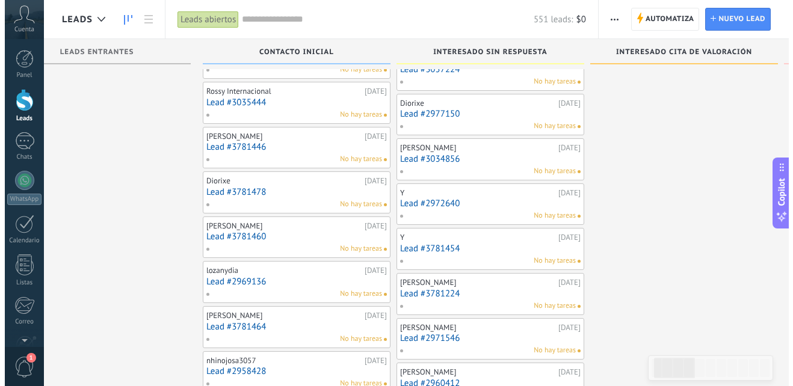
scroll to position [854, 0]
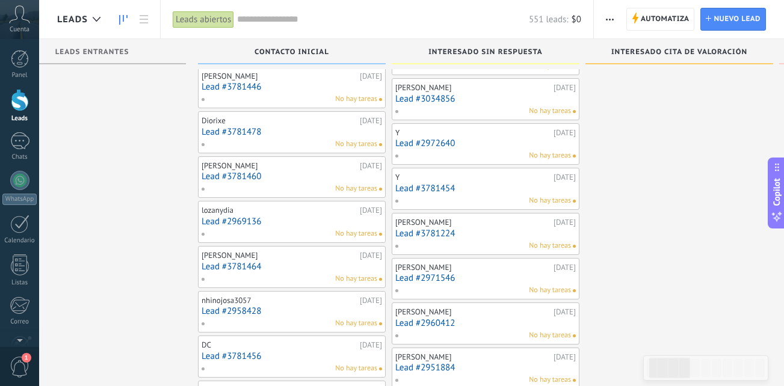
click at [303, 186] on div "No hay tareas" at bounding box center [289, 189] width 176 height 11
click at [283, 187] on div "No hay tareas" at bounding box center [289, 189] width 176 height 11
click at [263, 178] on link "Lead #3781460" at bounding box center [292, 176] width 181 height 10
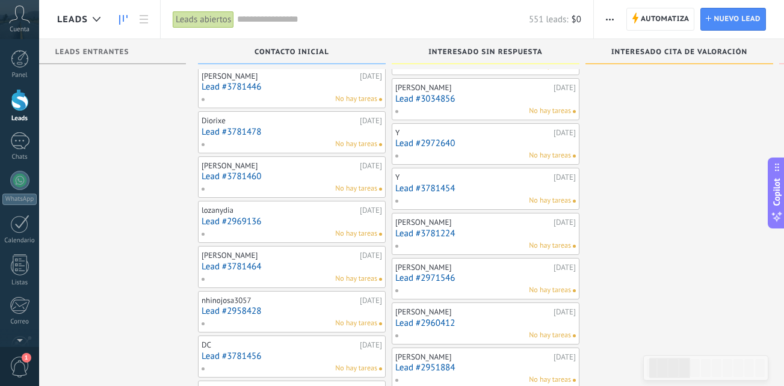
click at [263, 178] on link "Lead #3781460" at bounding box center [292, 176] width 181 height 10
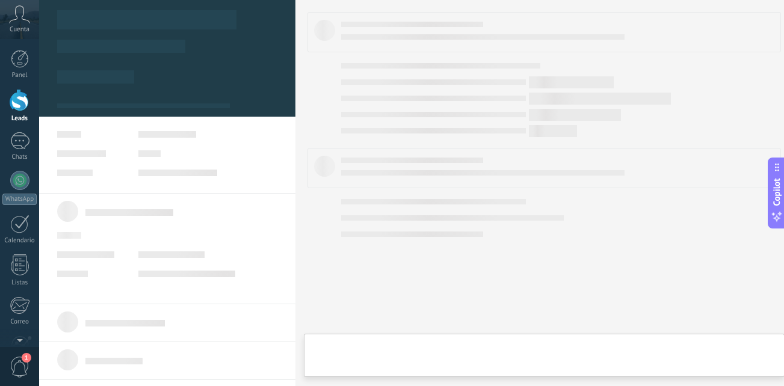
click at [263, 178] on div at bounding box center [167, 209] width 256 height 418
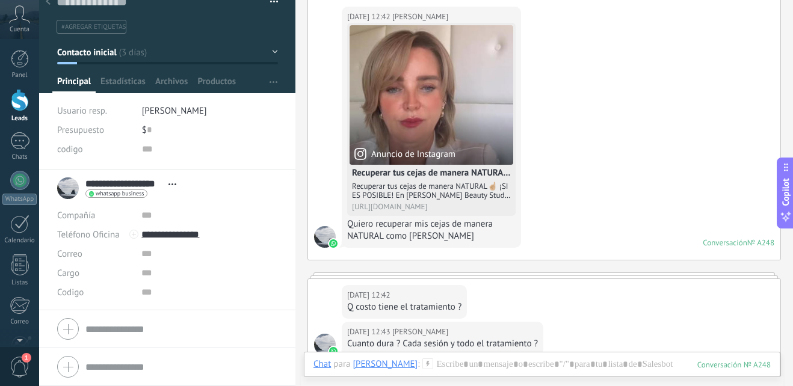
scroll to position [165, 0]
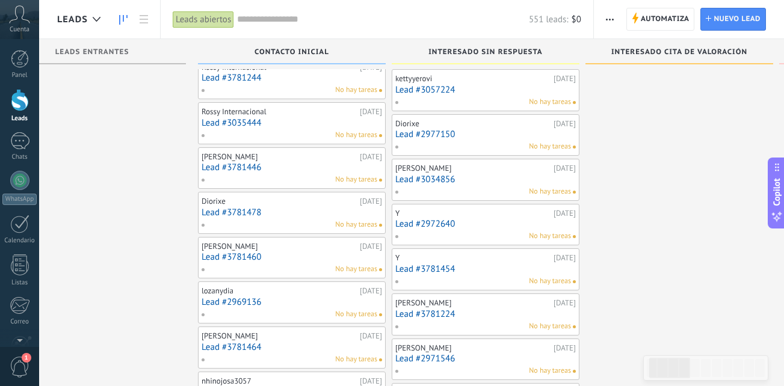
scroll to position [794, 0]
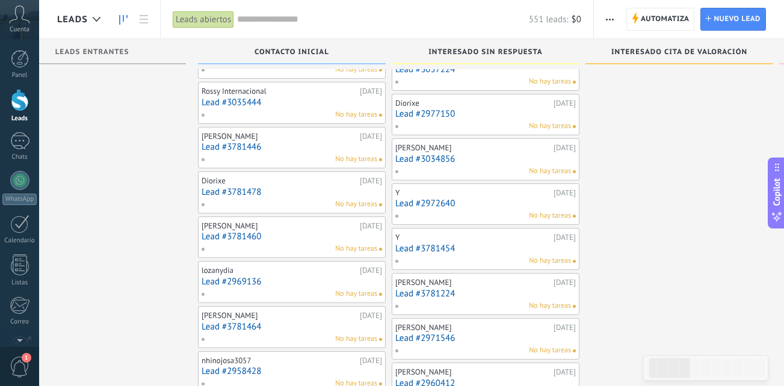
click at [283, 241] on link "Lead #3781460" at bounding box center [292, 237] width 181 height 10
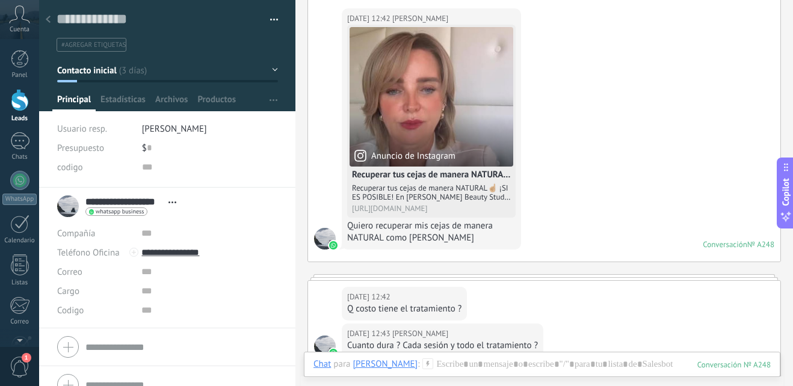
scroll to position [165, 0]
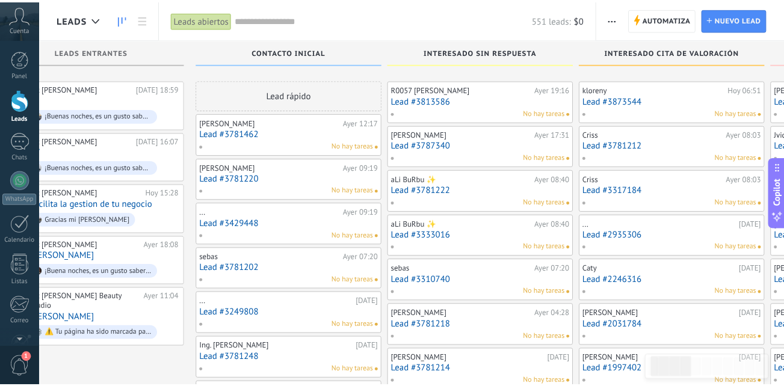
scroll to position [794, 0]
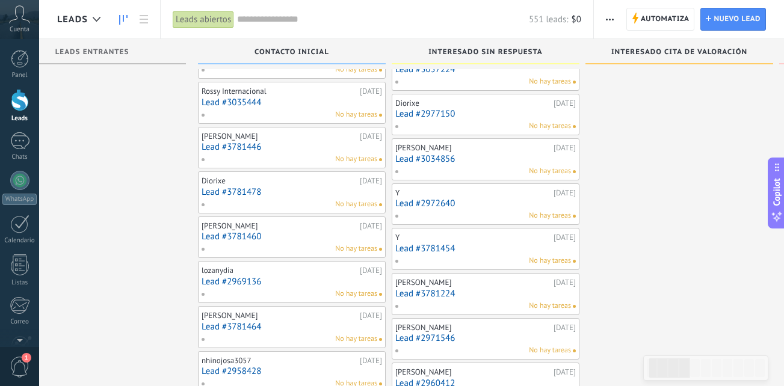
click at [291, 279] on link "Lead #2969136" at bounding box center [292, 282] width 181 height 10
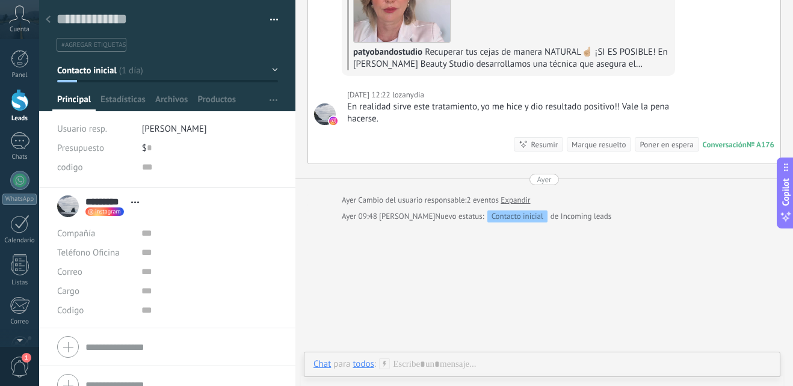
scroll to position [179, 0]
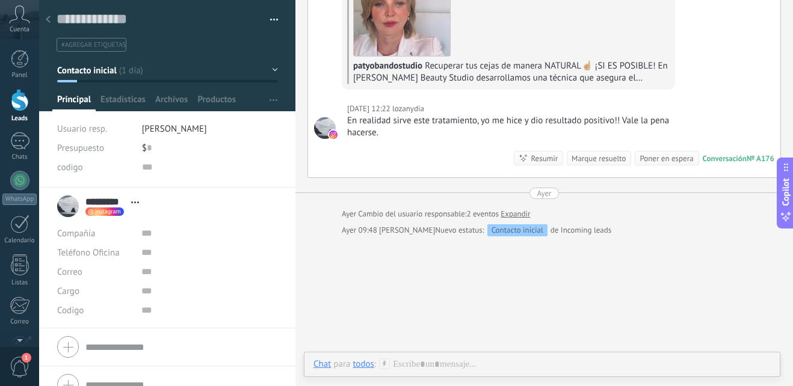
click at [405, 353] on div "Chat Correo Nota Tarea Chat para todos : Enviar Cancelar Rastrear clics en link…" at bounding box center [542, 373] width 477 height 43
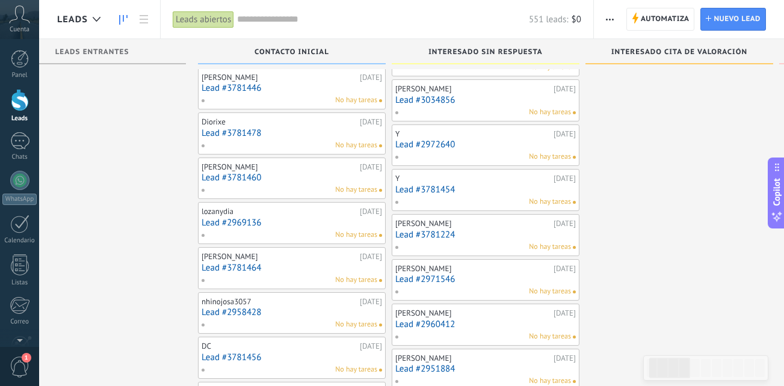
scroll to position [854, 0]
click at [282, 233] on div "No hay tareas" at bounding box center [289, 234] width 176 height 11
click at [276, 214] on div "lozanydia" at bounding box center [279, 211] width 155 height 10
click at [279, 224] on link "Lead #2969136" at bounding box center [292, 222] width 181 height 10
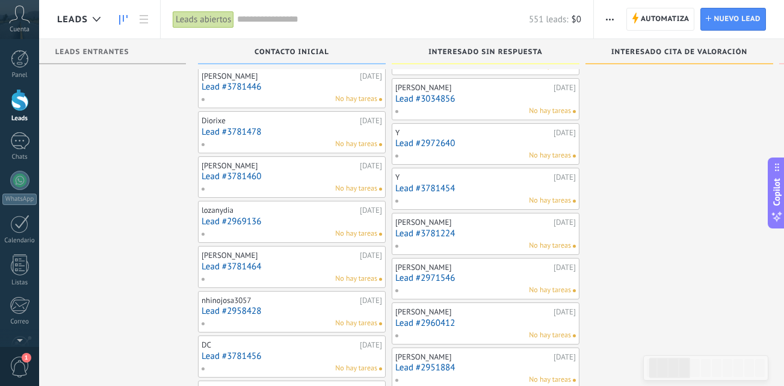
click at [279, 224] on link "Lead #2969136" at bounding box center [292, 222] width 181 height 10
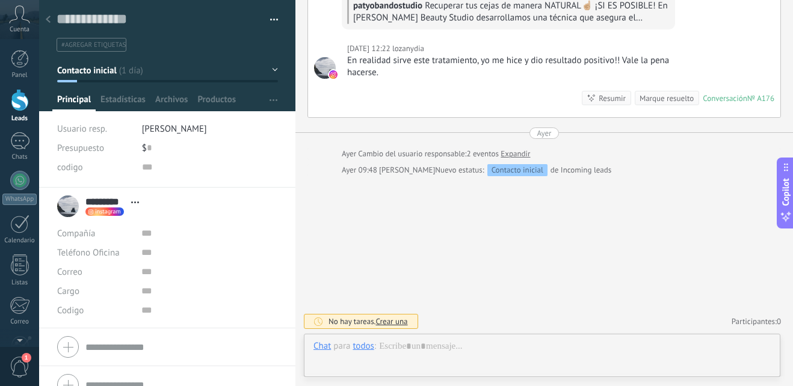
scroll to position [18, 0]
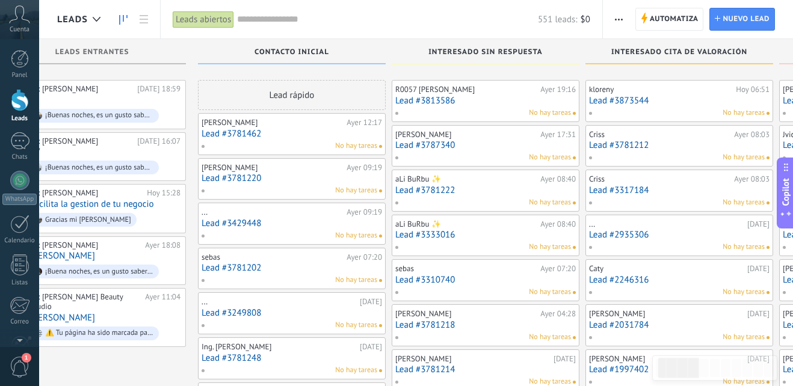
scroll to position [854, 0]
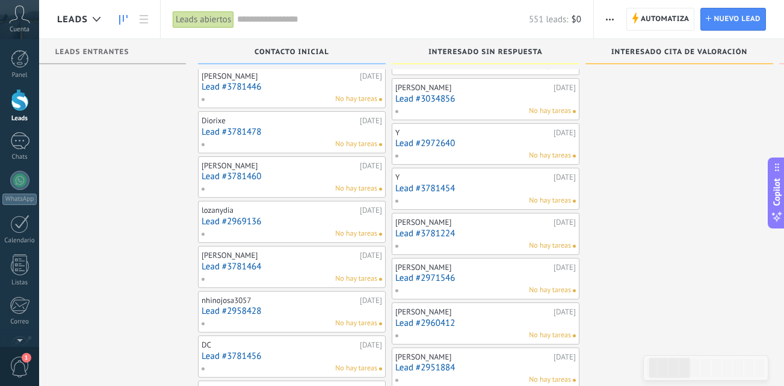
click at [290, 279] on div "No hay tareas" at bounding box center [289, 279] width 176 height 11
click at [275, 268] on link "Lead #3781464" at bounding box center [292, 267] width 181 height 10
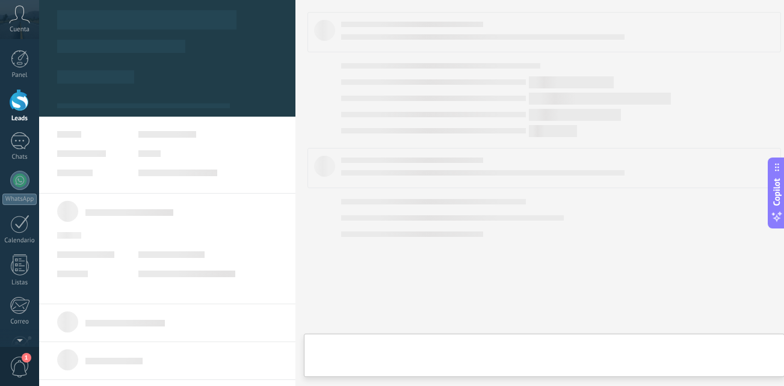
click at [275, 268] on link "Lead #3781464" at bounding box center [292, 267] width 181 height 10
type textarea "**********"
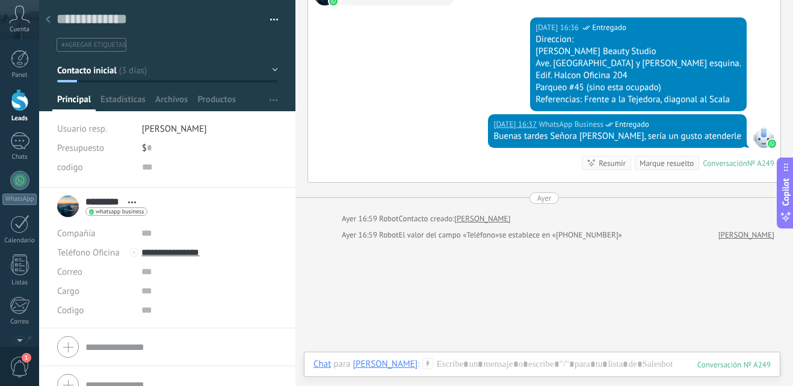
scroll to position [605, 0]
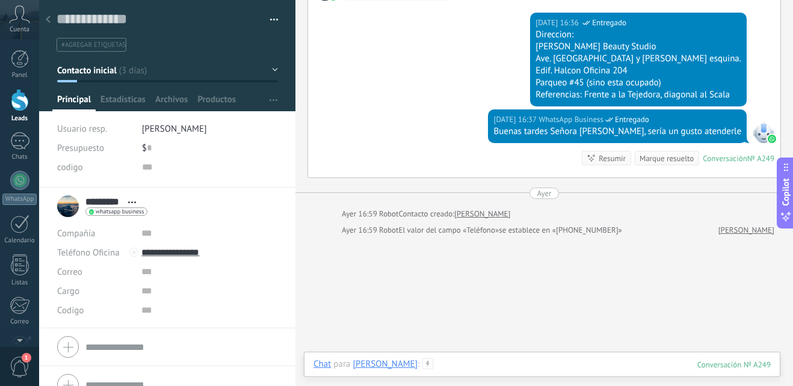
click at [437, 360] on div at bounding box center [542, 377] width 457 height 36
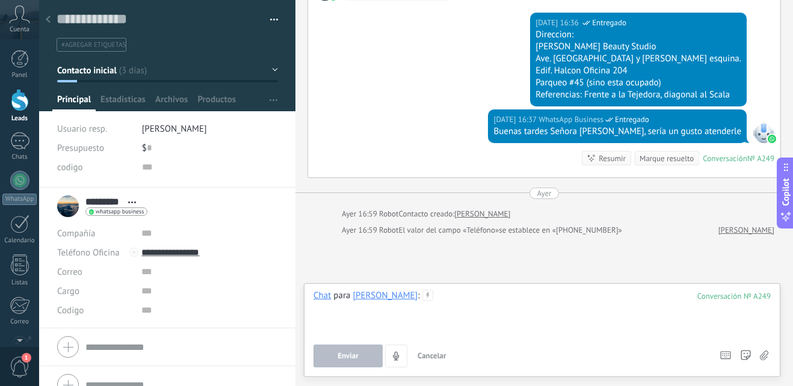
paste div
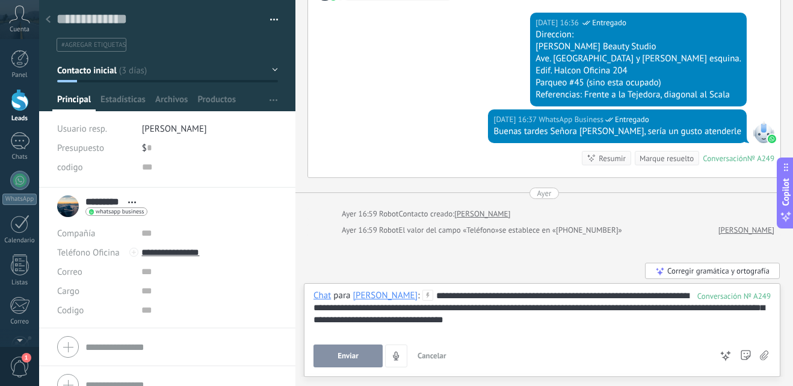
click at [515, 297] on div "**********" at bounding box center [542, 313] width 457 height 46
click at [357, 354] on span "Enviar" at bounding box center [348, 356] width 21 height 8
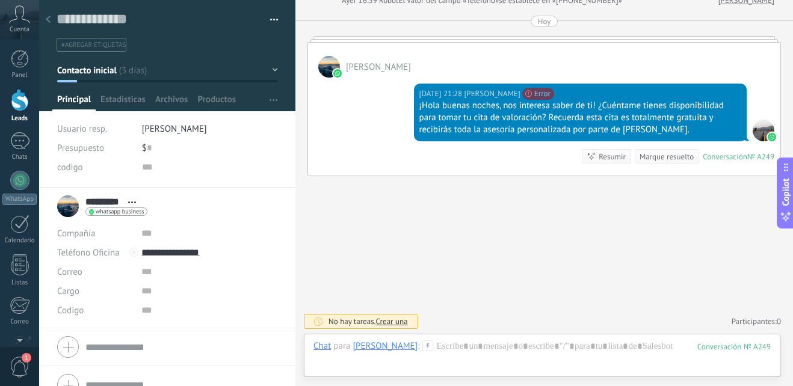
click at [52, 25] on div at bounding box center [48, 19] width 17 height 23
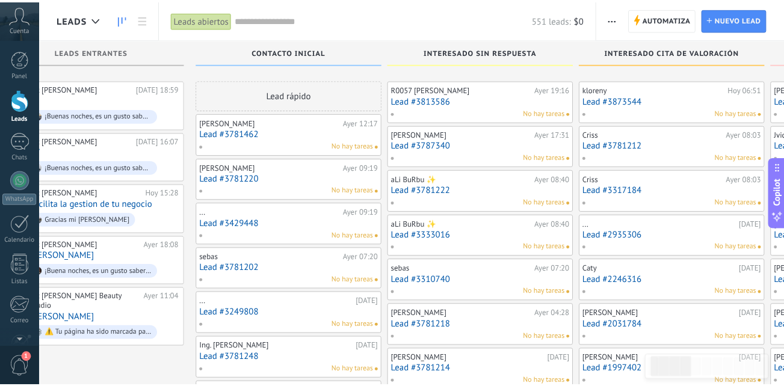
scroll to position [854, 0]
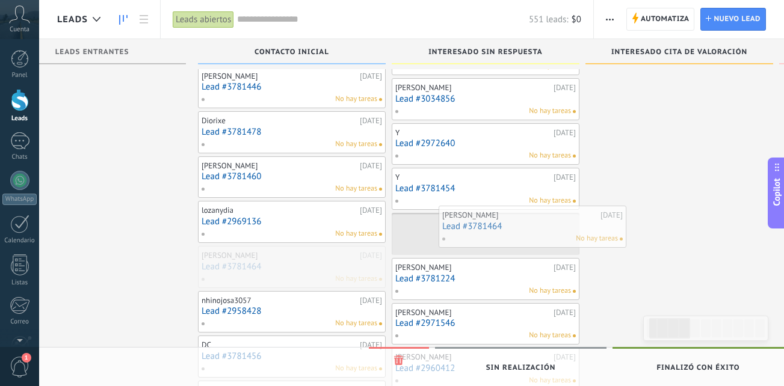
drag, startPoint x: 274, startPoint y: 265, endPoint x: 515, endPoint y: 224, distance: 244.0
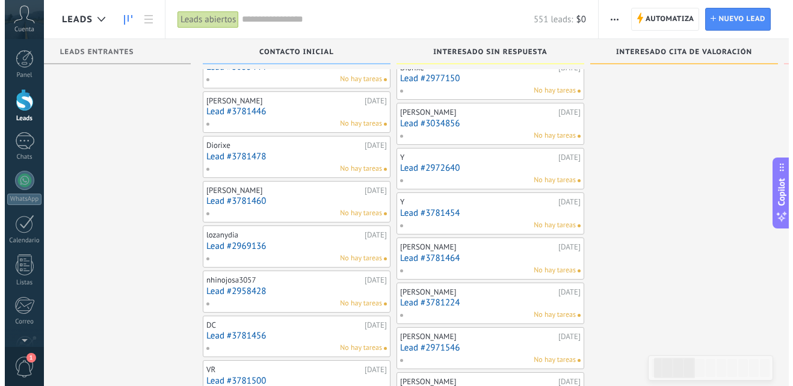
scroll to position [824, 0]
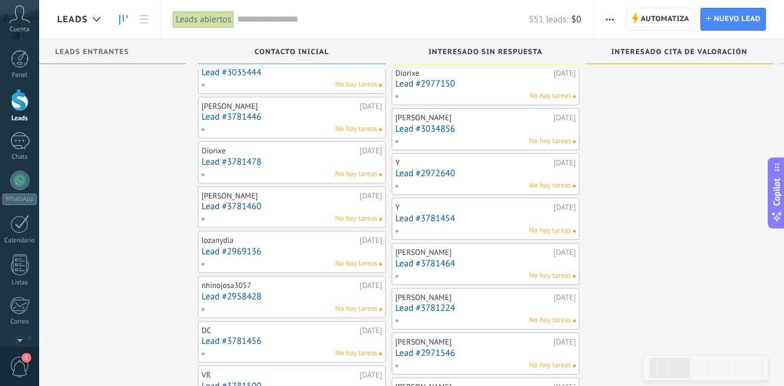
click at [298, 207] on link "Lead #3781460" at bounding box center [292, 207] width 181 height 10
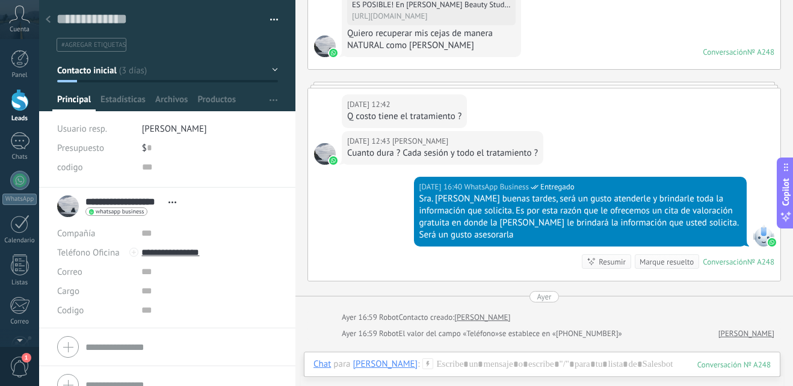
scroll to position [345, 0]
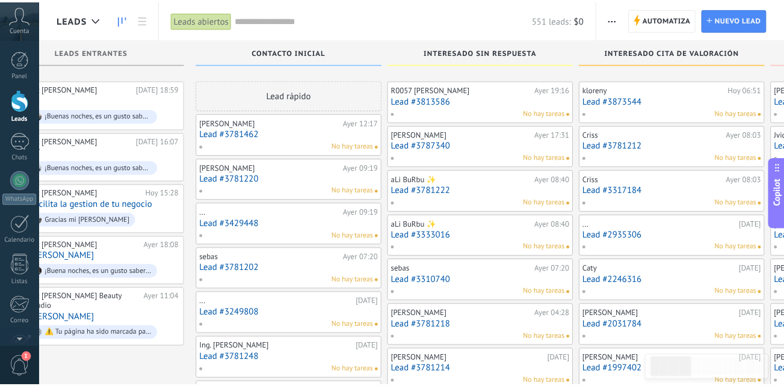
scroll to position [824, 0]
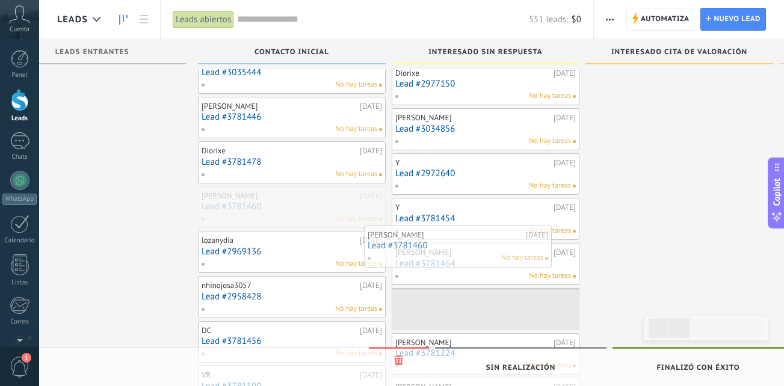
drag, startPoint x: 286, startPoint y: 207, endPoint x: 452, endPoint y: 246, distance: 170.6
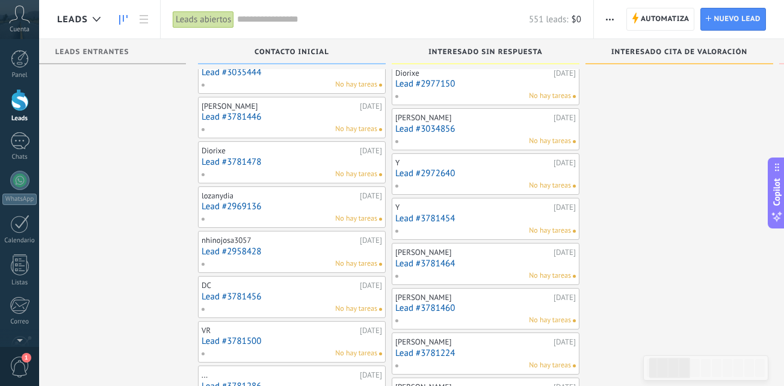
click at [281, 214] on div "No hay tareas" at bounding box center [289, 219] width 176 height 11
click at [252, 206] on link "Lead #2969136" at bounding box center [292, 207] width 181 height 10
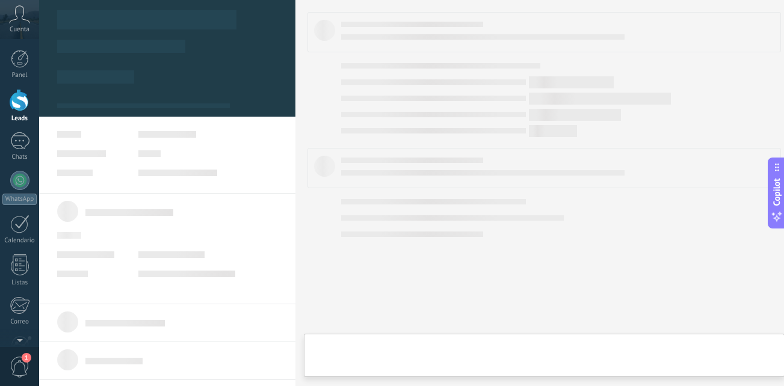
click at [252, 206] on link "Lead #2969136" at bounding box center [292, 207] width 181 height 10
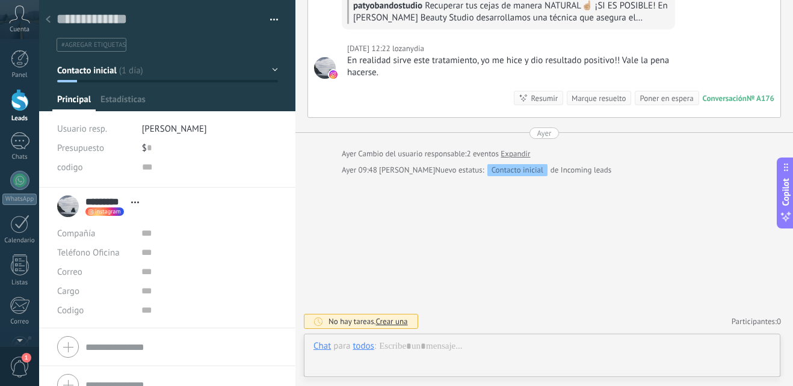
scroll to position [18, 0]
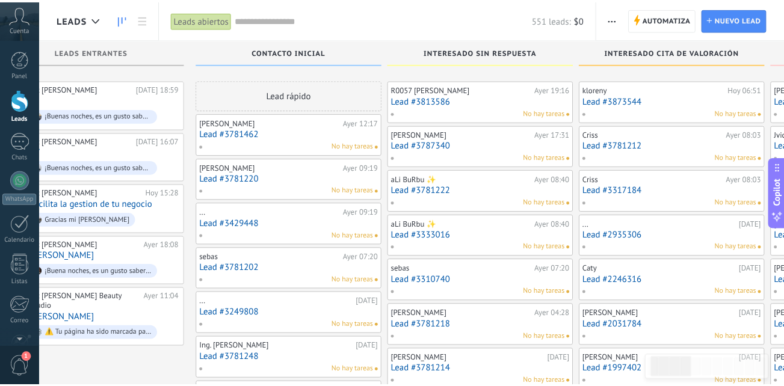
scroll to position [824, 0]
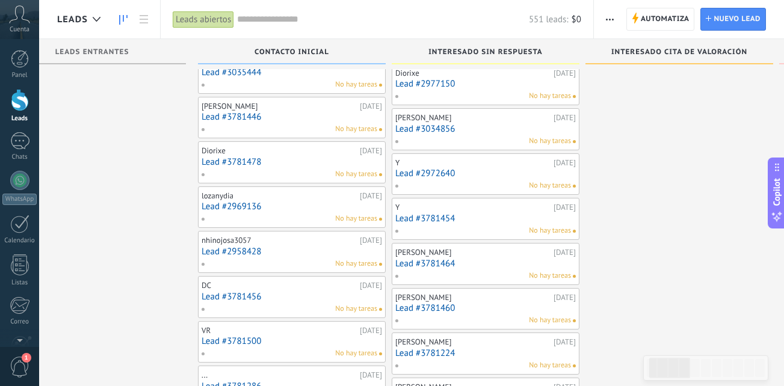
click at [308, 260] on div "No hay tareas" at bounding box center [289, 264] width 176 height 11
click at [295, 252] on link "Lead #2958428" at bounding box center [292, 252] width 181 height 10
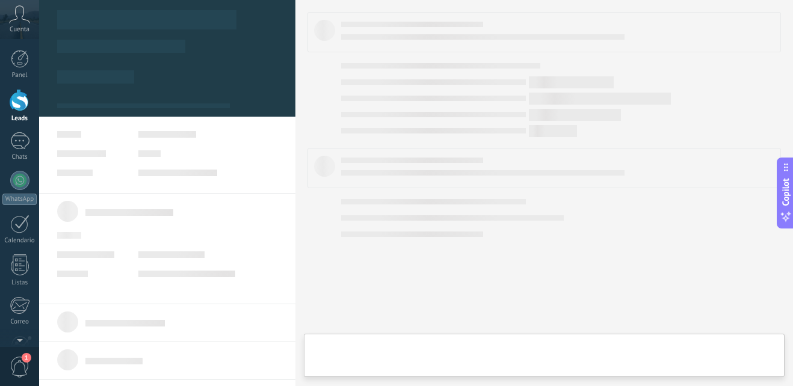
type textarea "**********"
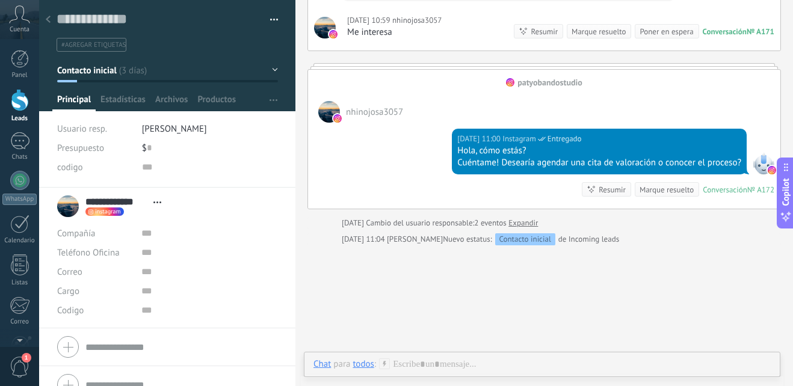
scroll to position [355, 0]
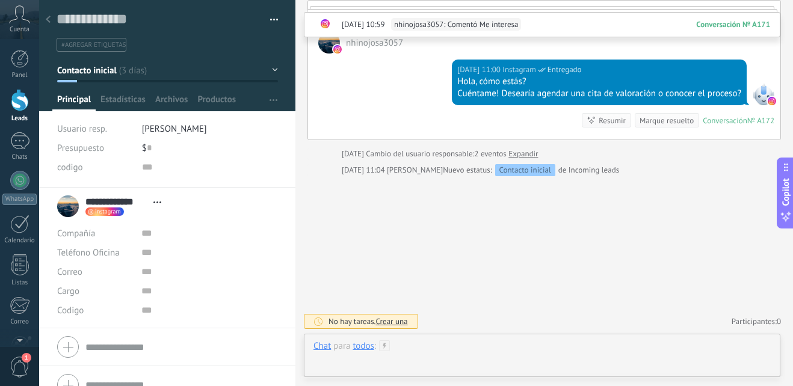
click at [411, 350] on div at bounding box center [542, 359] width 457 height 36
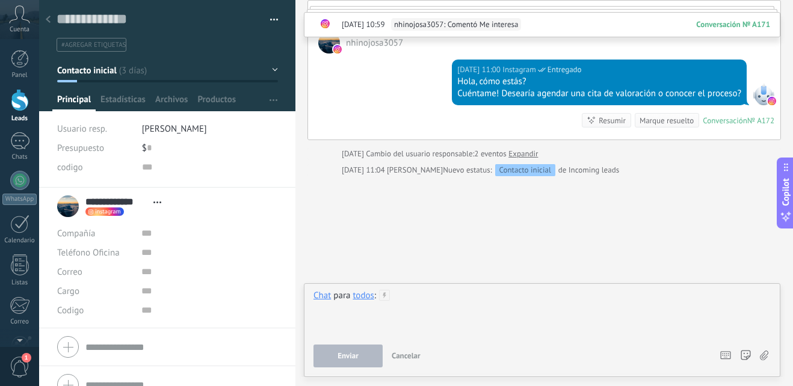
paste div
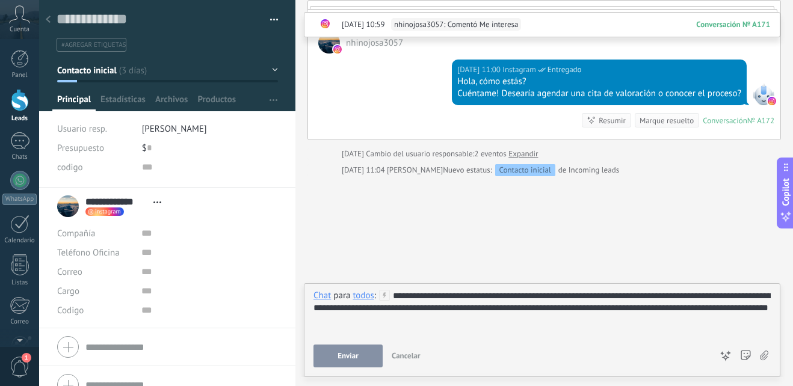
click at [502, 300] on div "**********" at bounding box center [542, 313] width 457 height 46
drag, startPoint x: 357, startPoint y: 360, endPoint x: 369, endPoint y: 352, distance: 14.4
click at [360, 359] on button "Enviar" at bounding box center [348, 356] width 69 height 23
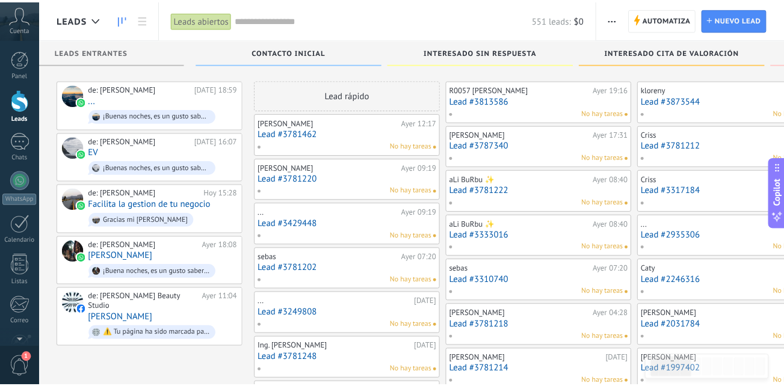
scroll to position [824, 0]
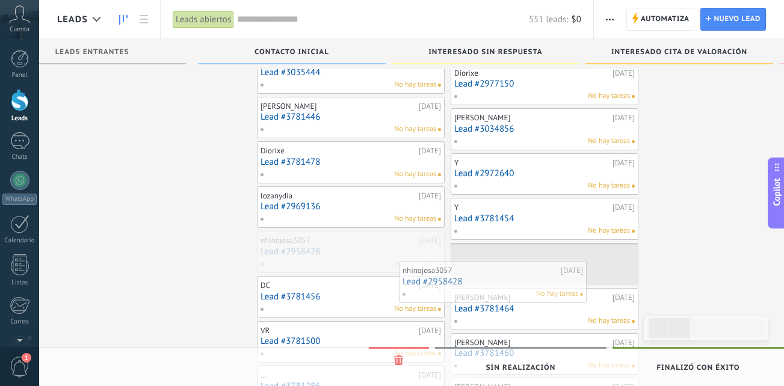
drag, startPoint x: 300, startPoint y: 247, endPoint x: 501, endPoint y: 277, distance: 203.2
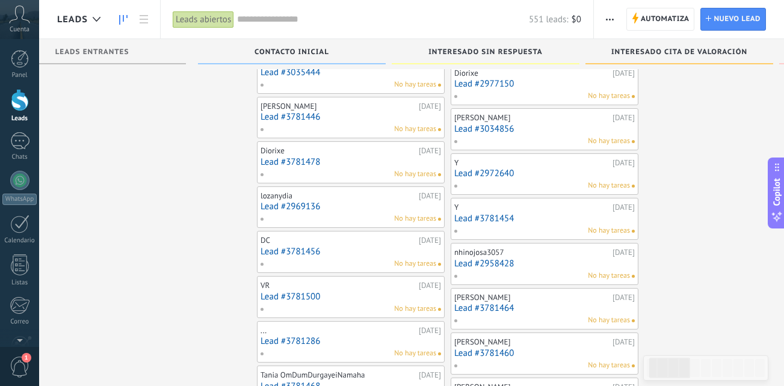
click at [286, 261] on div "No hay tareas" at bounding box center [348, 264] width 176 height 11
click at [284, 254] on link "Lead #3781456" at bounding box center [351, 252] width 181 height 10
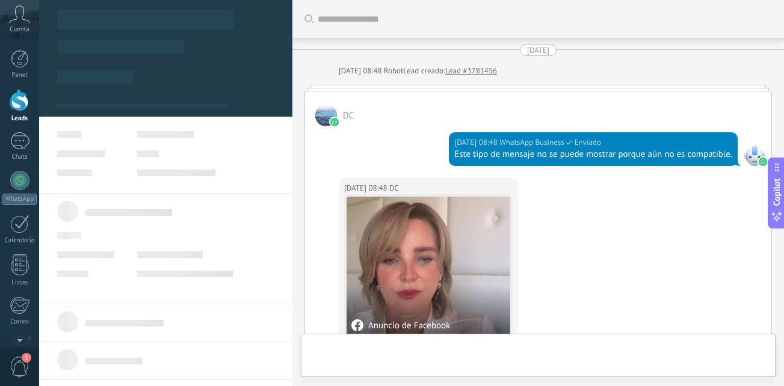
type textarea "**********"
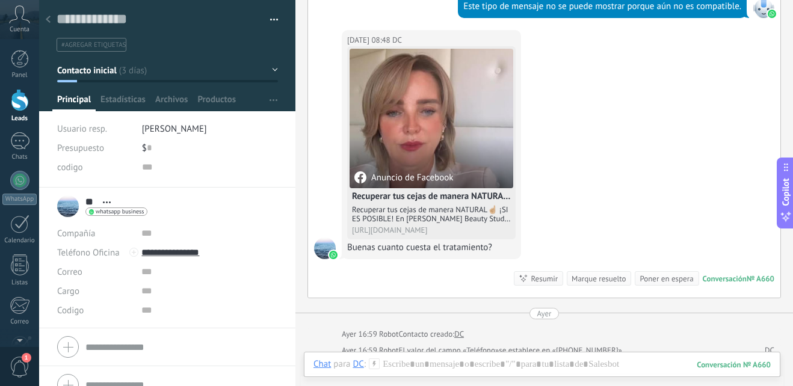
scroll to position [329, 0]
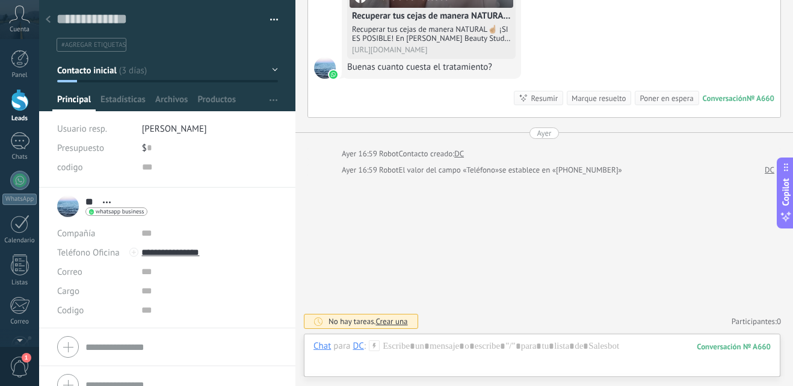
click at [424, 336] on div "Chat Correo Nota Tarea Chat para DC : 660 Enviar Cancelar Rastrear clics en lin…" at bounding box center [542, 355] width 477 height 43
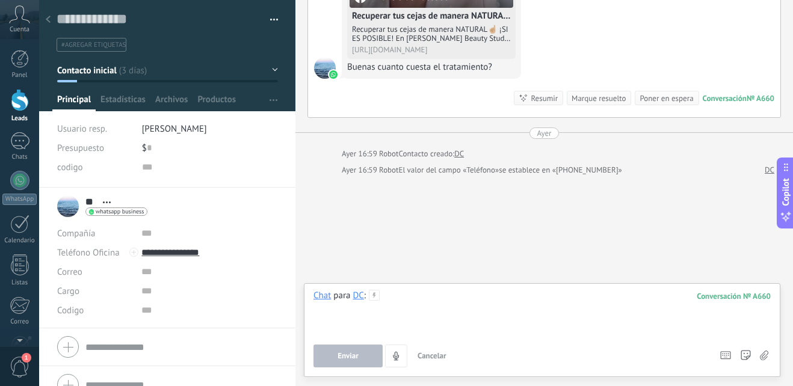
click at [397, 298] on div at bounding box center [542, 313] width 457 height 46
paste div
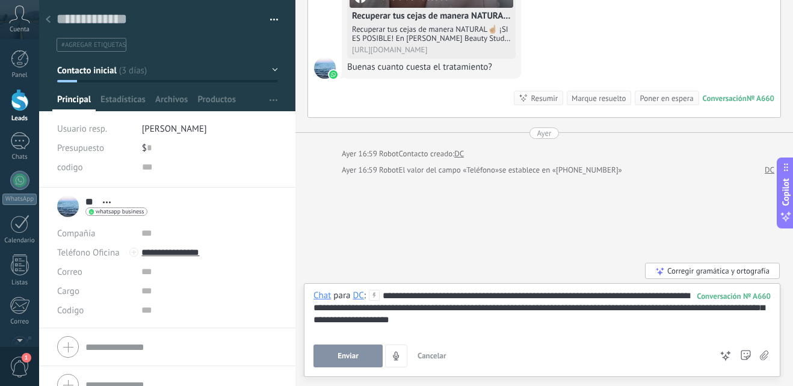
click at [493, 292] on div "**********" at bounding box center [542, 313] width 457 height 46
click at [340, 357] on span "Enviar" at bounding box center [348, 356] width 21 height 8
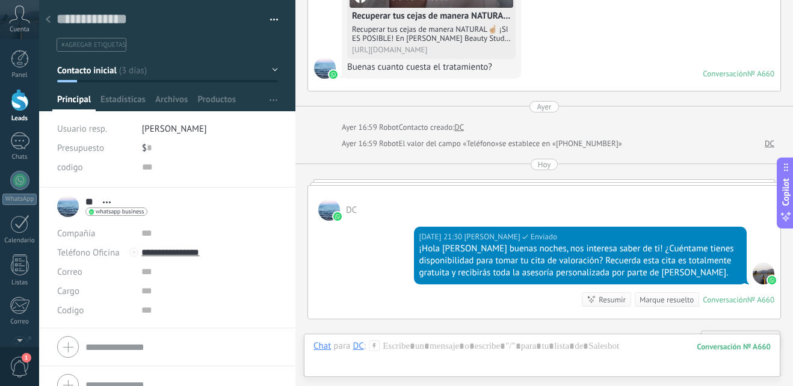
scroll to position [294, 0]
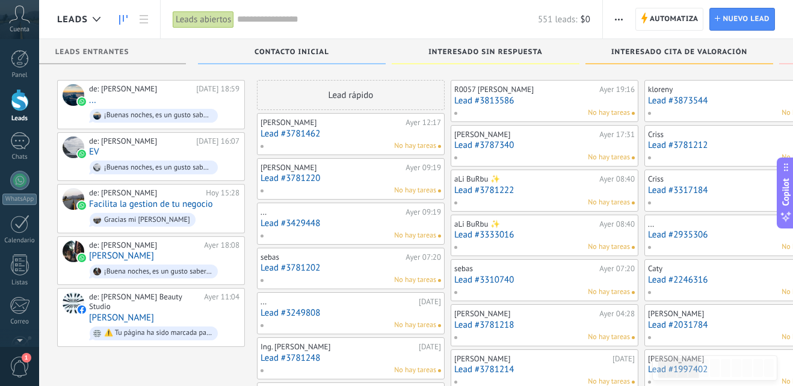
scroll to position [824, 0]
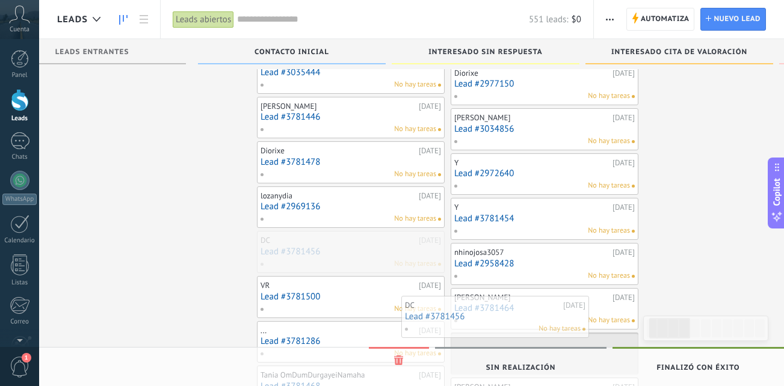
drag, startPoint x: 288, startPoint y: 253, endPoint x: 491, endPoint y: 317, distance: 212.8
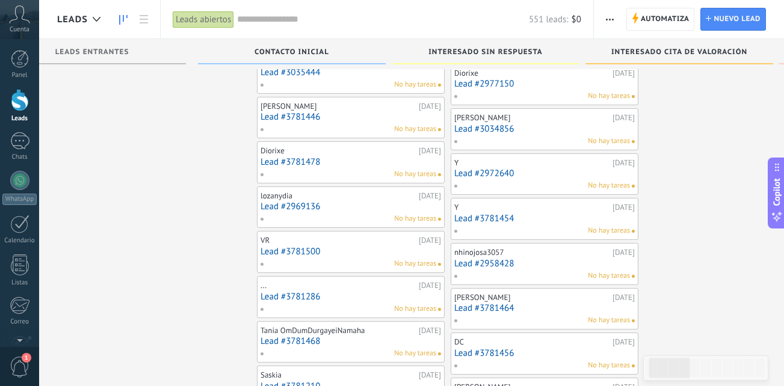
click at [279, 262] on div "No hay tareas" at bounding box center [348, 264] width 176 height 11
click at [277, 247] on link "Lead #3781500" at bounding box center [351, 252] width 181 height 10
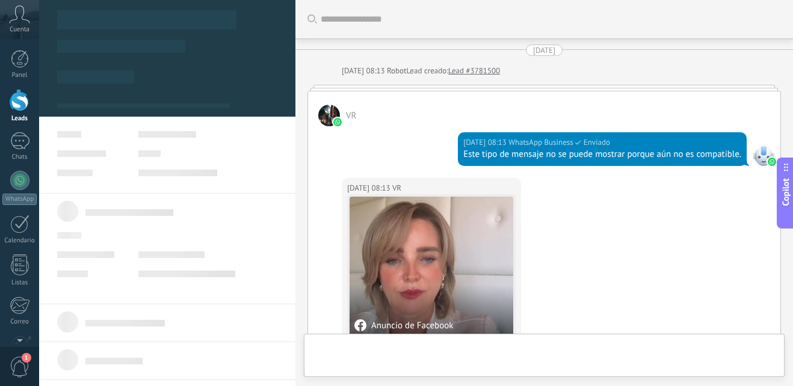
type textarea "**********"
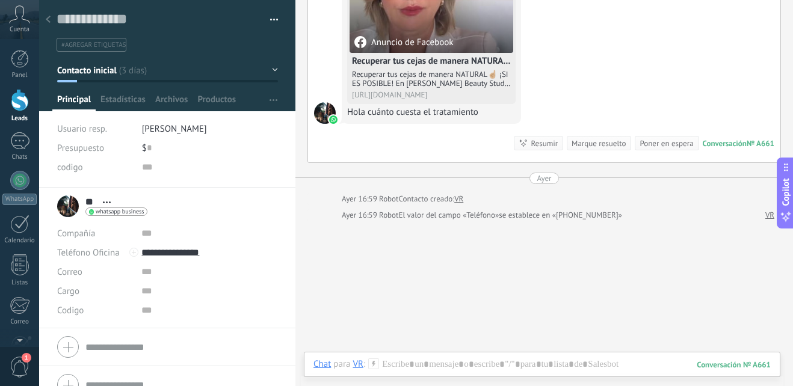
scroll to position [329, 0]
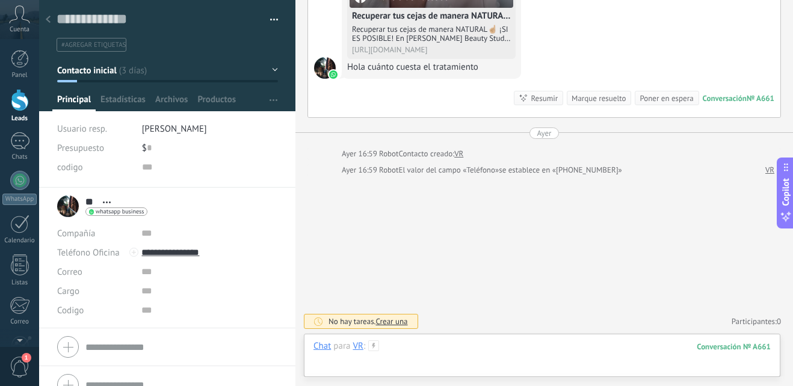
click at [449, 350] on div at bounding box center [542, 359] width 457 height 36
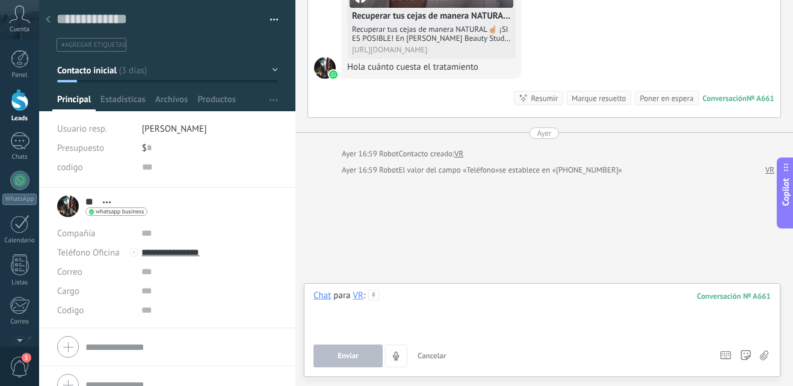
paste div
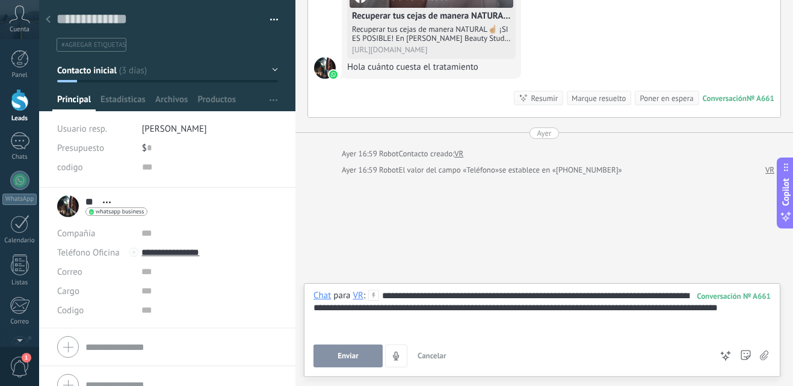
click at [435, 292] on div "**********" at bounding box center [542, 313] width 457 height 46
click at [435, 295] on div "**********" at bounding box center [542, 313] width 457 height 46
click at [343, 357] on span "Enviar" at bounding box center [348, 356] width 21 height 8
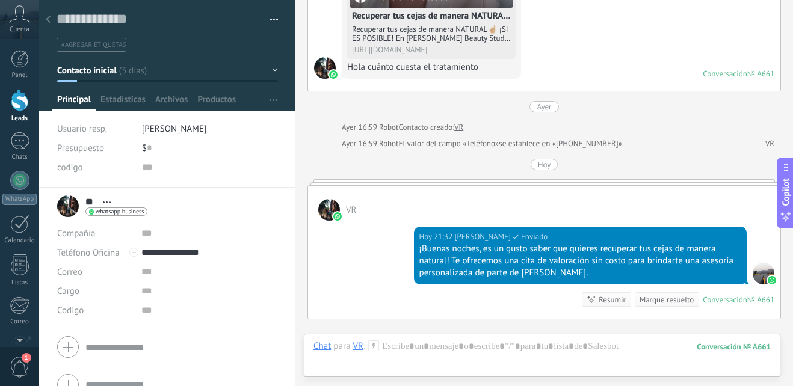
scroll to position [294, 0]
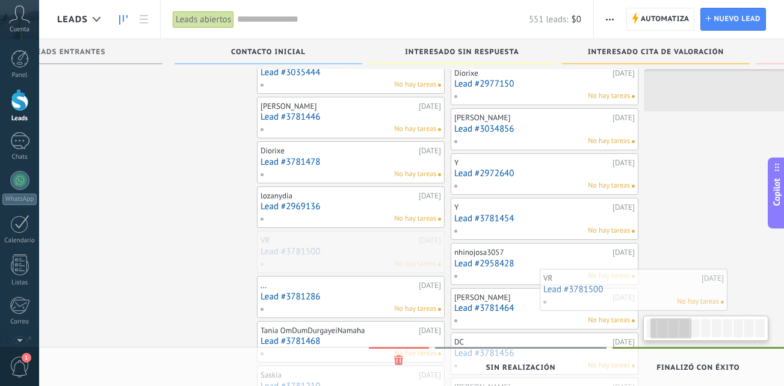
scroll to position [0, 90]
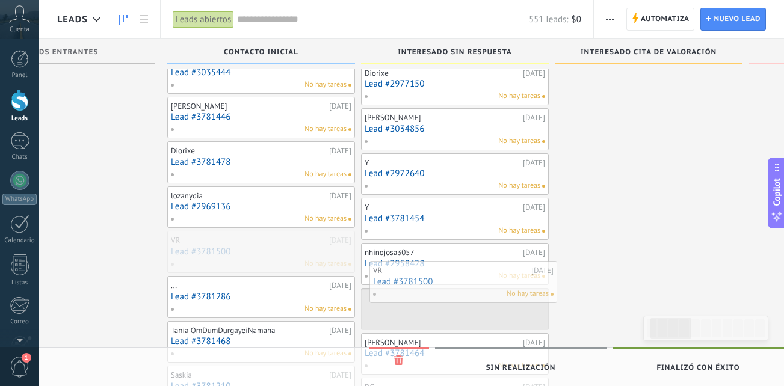
drag, startPoint x: 272, startPoint y: 256, endPoint x: 443, endPoint y: 286, distance: 174.1
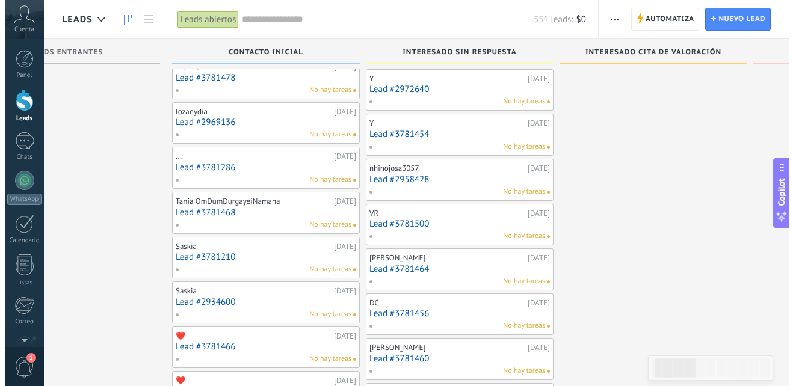
scroll to position [915, 0]
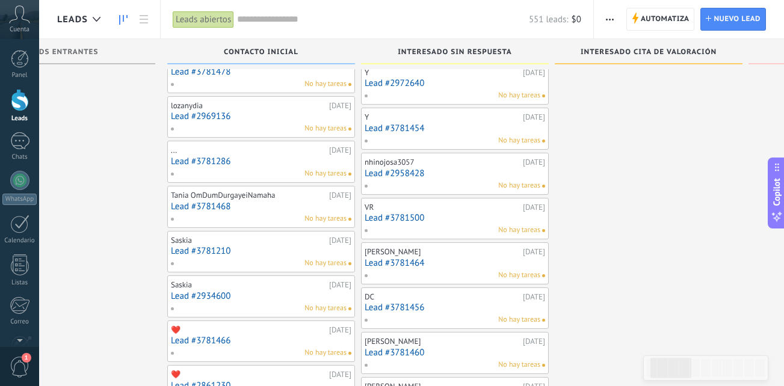
click at [259, 173] on div "No hay tareas" at bounding box center [258, 173] width 176 height 11
click at [261, 156] on link "Lead #3781286" at bounding box center [261, 161] width 181 height 10
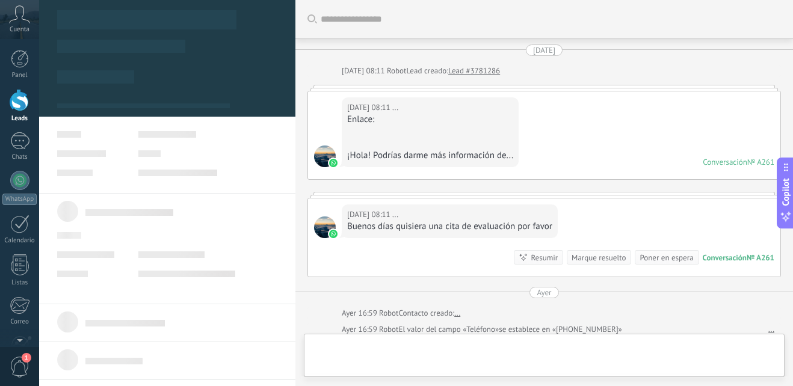
scroll to position [159, 0]
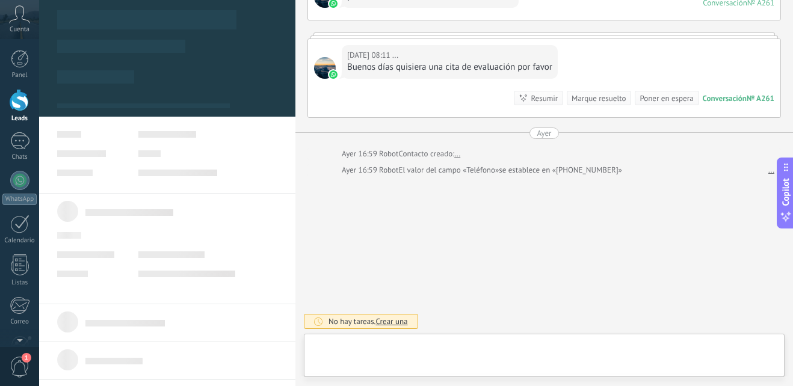
type textarea "**********"
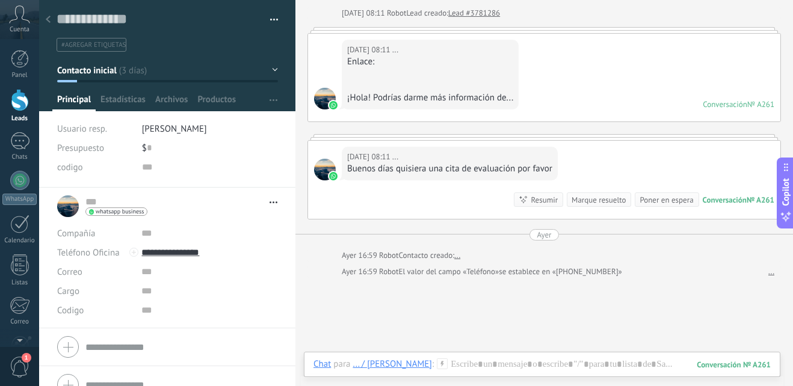
scroll to position [120, 0]
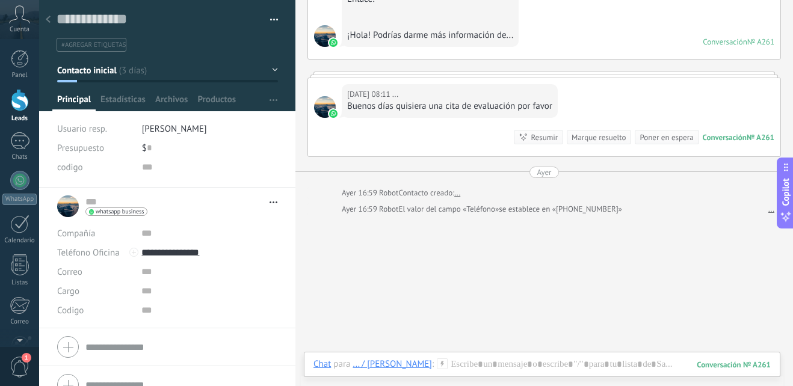
click at [480, 357] on div "Chat Correo Nota Tarea Chat para ... / Paty Obando : 261 Enviar Cancelar Rastre…" at bounding box center [542, 373] width 477 height 43
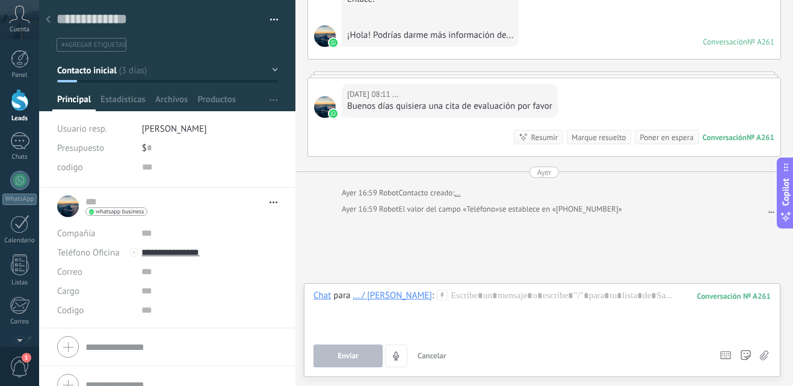
click at [468, 289] on div "Chat Correo Nota Tarea Chat para ... / Paty Obando : 261 Enviar Cancelar Rastre…" at bounding box center [542, 330] width 477 height 94
click at [468, 298] on div at bounding box center [542, 313] width 457 height 46
paste div
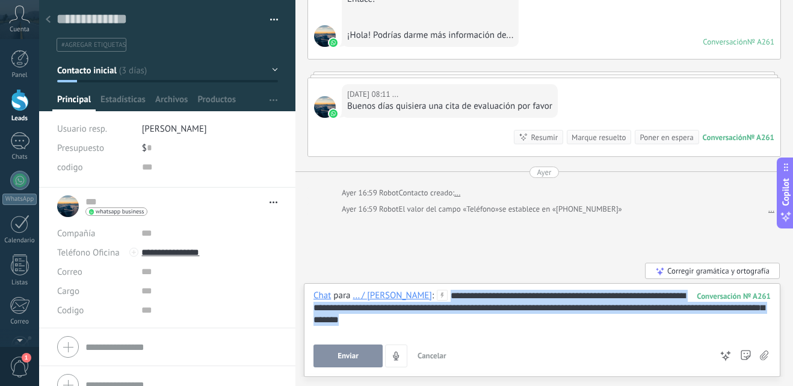
drag, startPoint x: 383, startPoint y: 322, endPoint x: 337, endPoint y: 300, distance: 51.4
click at [337, 300] on div "**********" at bounding box center [542, 313] width 457 height 46
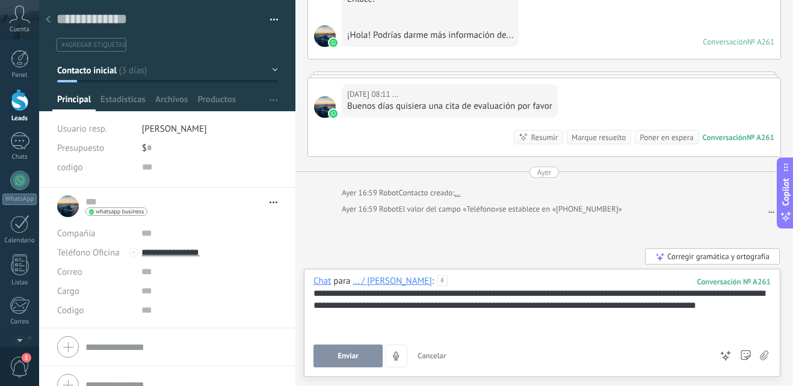
click at [422, 297] on div "**********" at bounding box center [542, 306] width 457 height 36
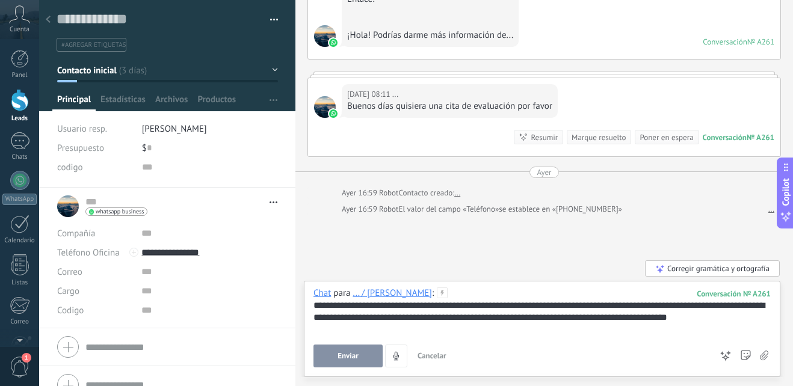
click at [333, 344] on div "**********" at bounding box center [542, 328] width 457 height 80
click at [340, 353] on span "Enviar" at bounding box center [348, 356] width 21 height 8
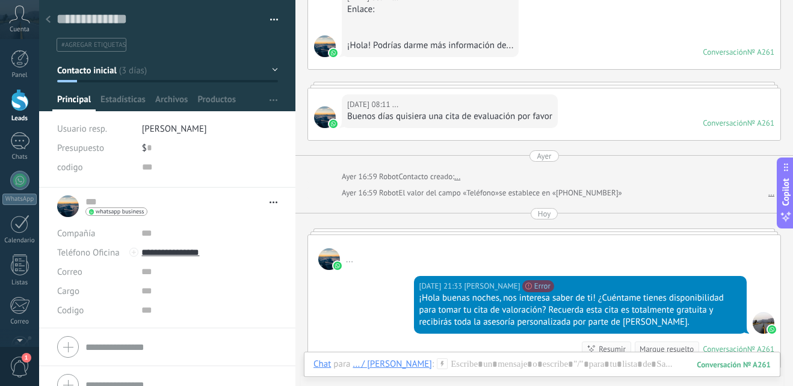
scroll to position [65, 0]
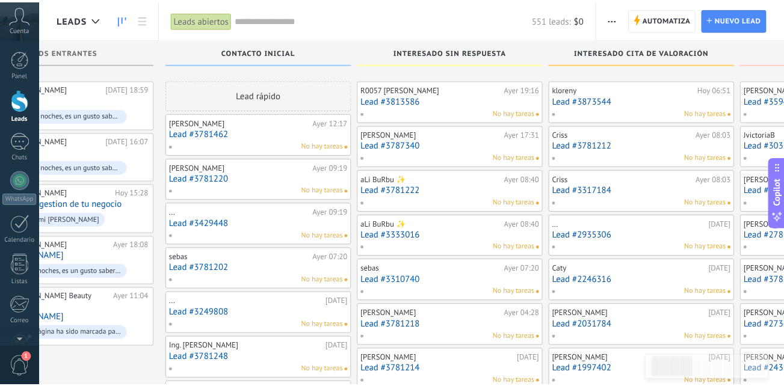
scroll to position [915, 0]
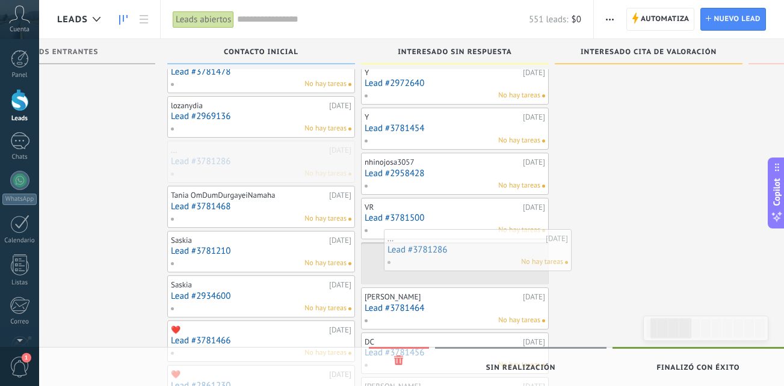
drag, startPoint x: 242, startPoint y: 158, endPoint x: 463, endPoint y: 252, distance: 240.0
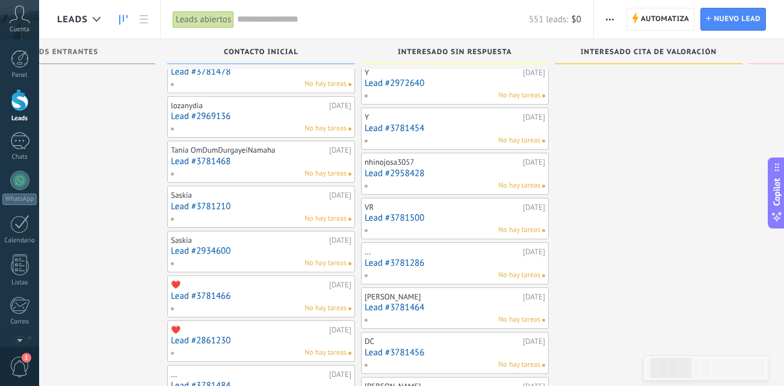
click at [261, 164] on link "Lead #3781468" at bounding box center [261, 161] width 181 height 10
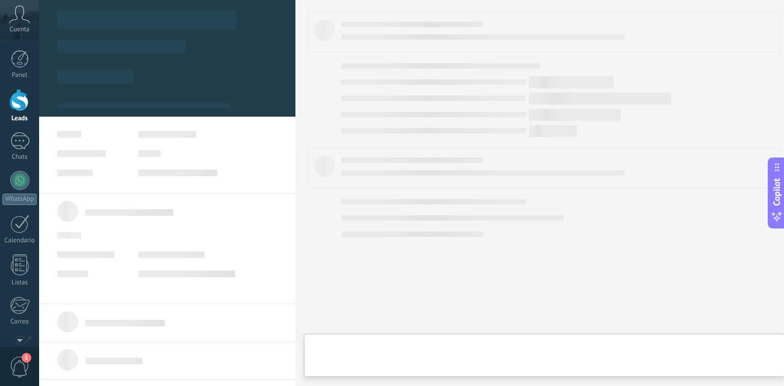
click at [261, 164] on link "Lead #3781468" at bounding box center [261, 161] width 181 height 10
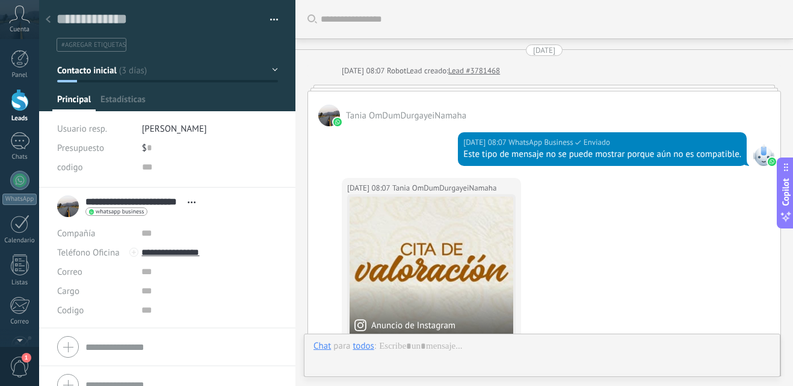
type textarea "**********"
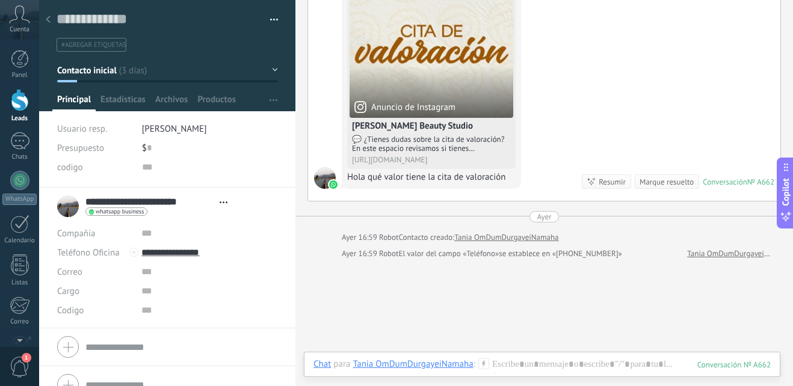
scroll to position [302, 0]
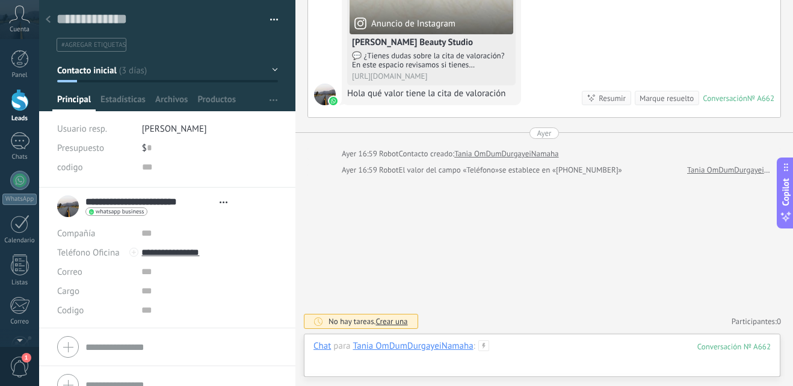
click at [511, 344] on div at bounding box center [542, 359] width 457 height 36
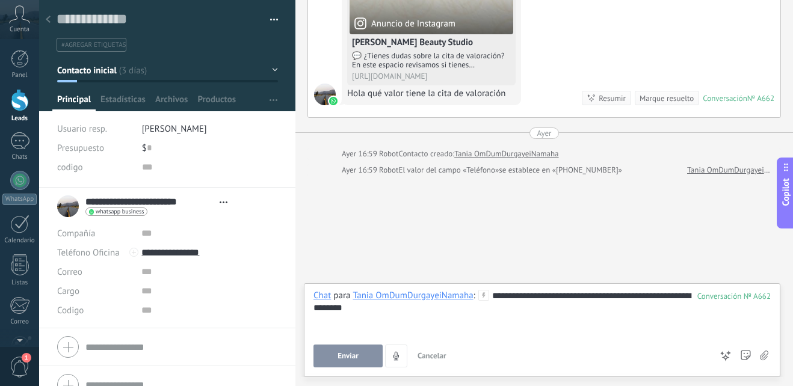
click at [538, 297] on div "**********" at bounding box center [542, 313] width 457 height 46
click at [385, 309] on div "**********" at bounding box center [542, 313] width 457 height 46
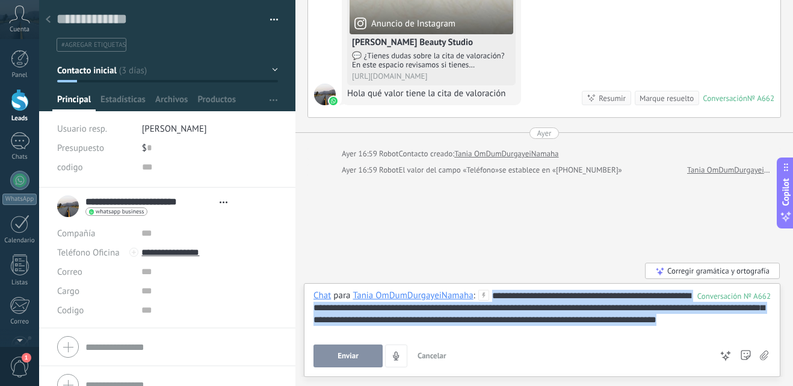
drag, startPoint x: 492, startPoint y: 294, endPoint x: 727, endPoint y: 334, distance: 238.6
click at [727, 334] on div "**********" at bounding box center [542, 313] width 457 height 46
copy div "**********"
click at [338, 357] on span "Enviar" at bounding box center [348, 356] width 21 height 8
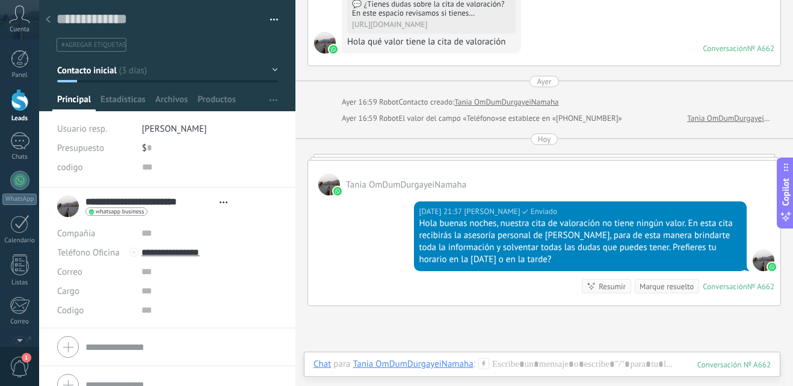
scroll to position [363, 0]
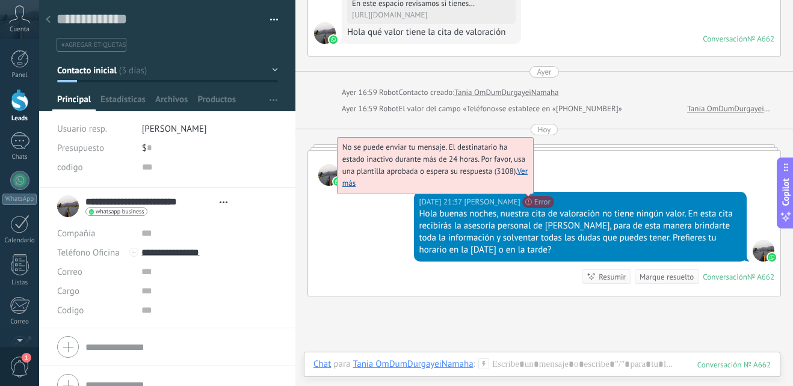
click at [525, 188] on span "No se puede enviar tu mensaje. El destinatario ha estado inactivo durante más d…" at bounding box center [434, 165] width 185 height 46
click at [365, 185] on link "Ver más" at bounding box center [434, 177] width 185 height 22
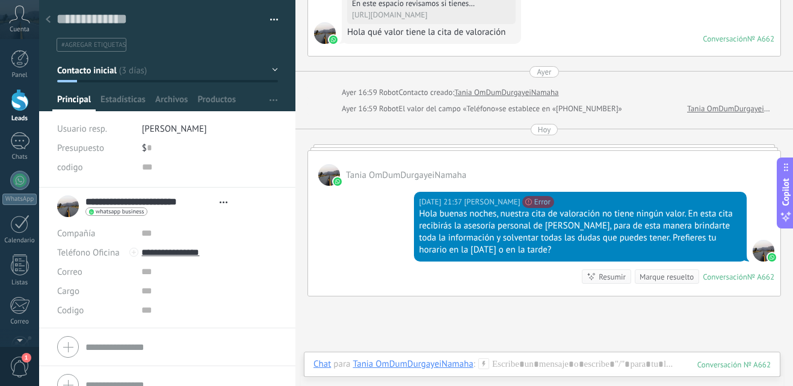
click at [48, 18] on icon at bounding box center [48, 19] width 5 height 7
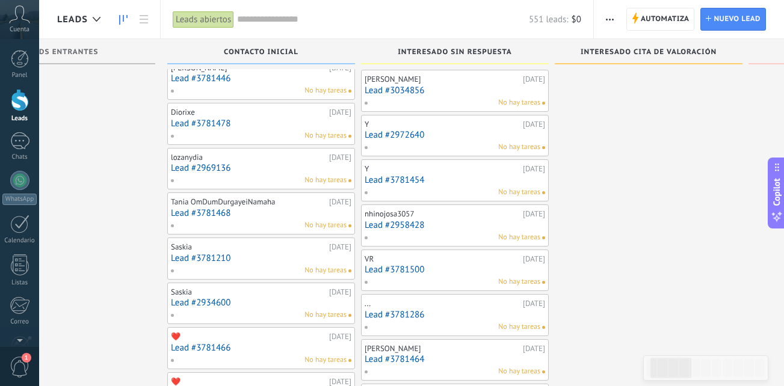
scroll to position [854, 0]
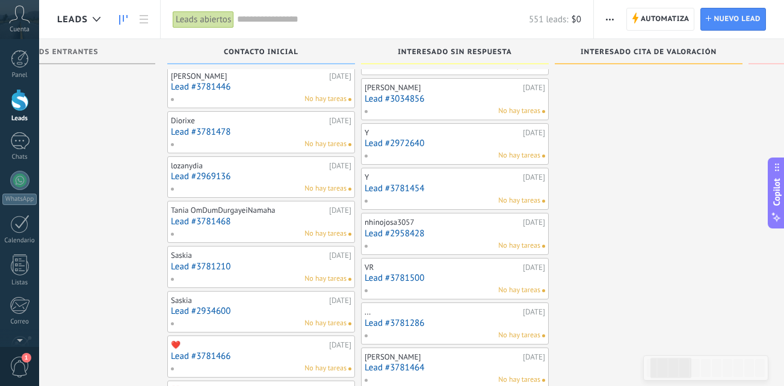
click at [274, 223] on link "Lead #3781468" at bounding box center [261, 222] width 181 height 10
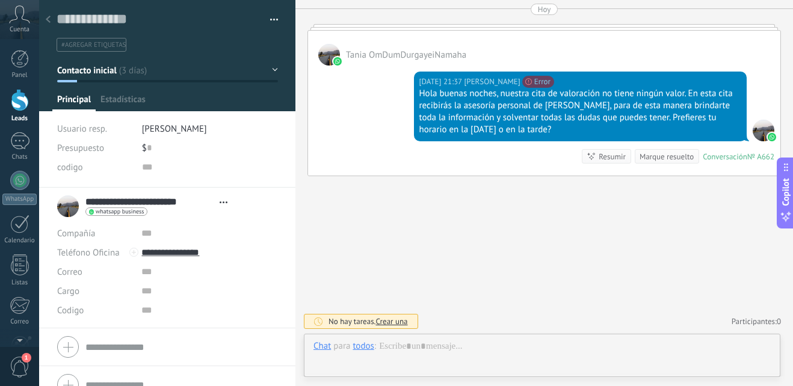
scroll to position [18, 0]
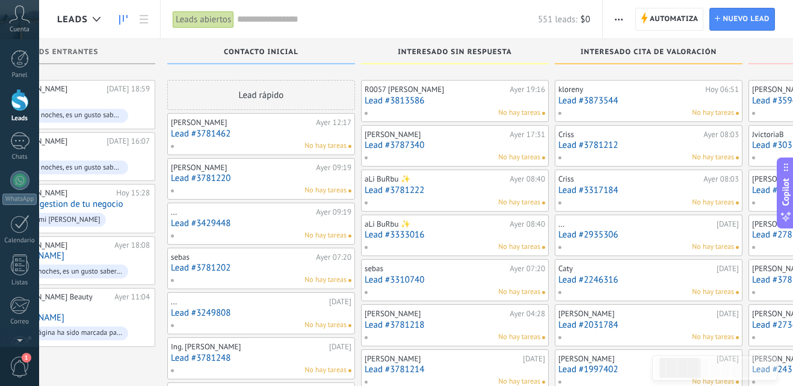
scroll to position [854, 0]
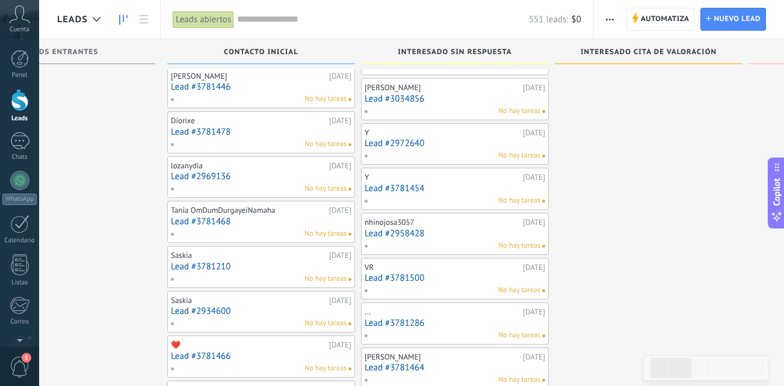
click at [272, 285] on div "Saskia 20.09.2025 Lead #3781210 No hay tareas" at bounding box center [261, 267] width 188 height 42
click at [279, 269] on link "Lead #3781210" at bounding box center [261, 267] width 181 height 10
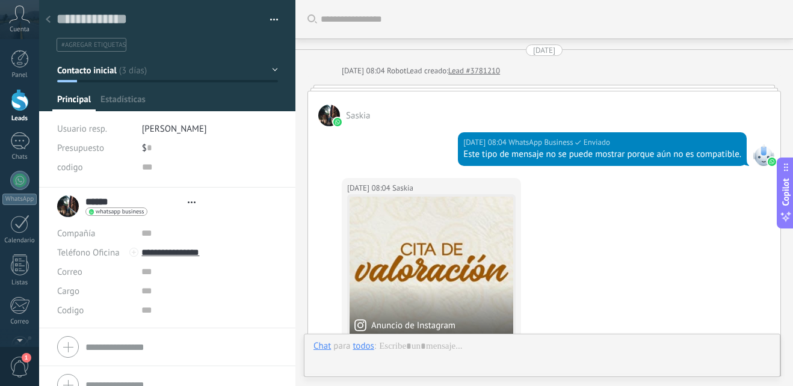
type textarea "**********"
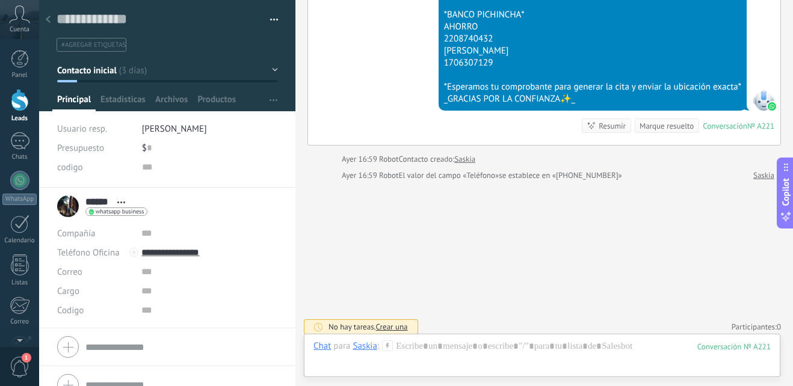
scroll to position [709, 0]
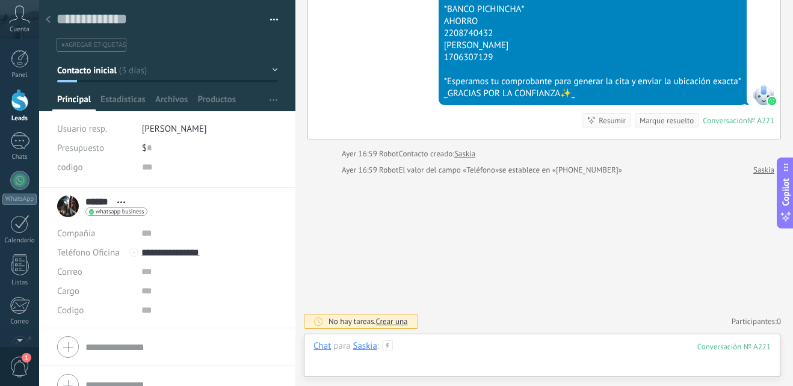
click at [412, 347] on div at bounding box center [542, 359] width 457 height 36
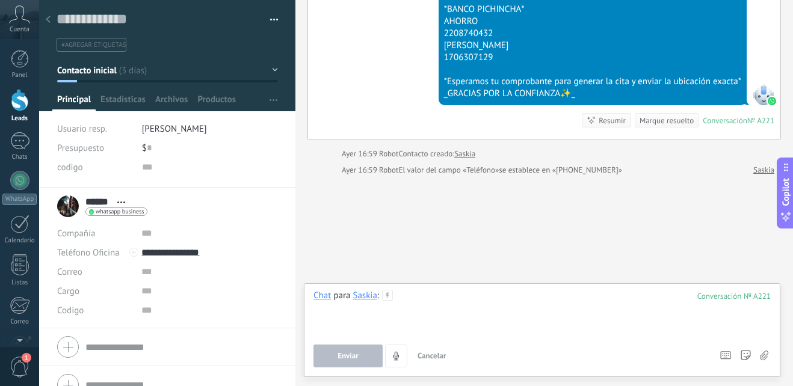
paste div
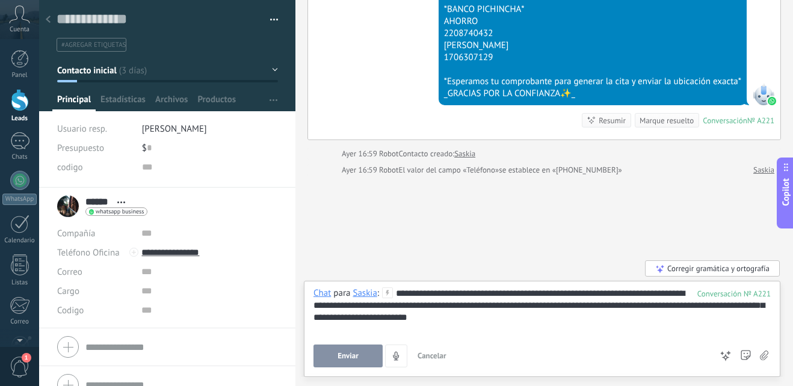
click at [362, 358] on button "Enviar" at bounding box center [348, 356] width 69 height 23
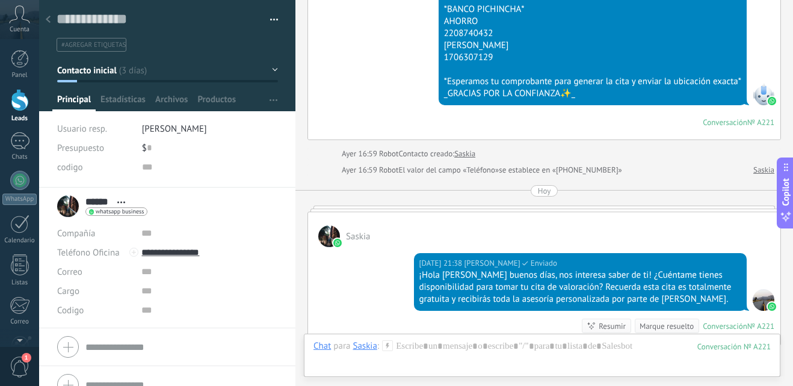
scroll to position [701, 0]
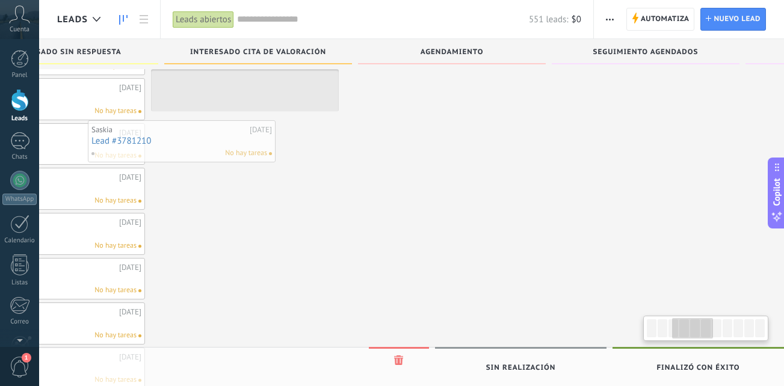
scroll to position [0, 474]
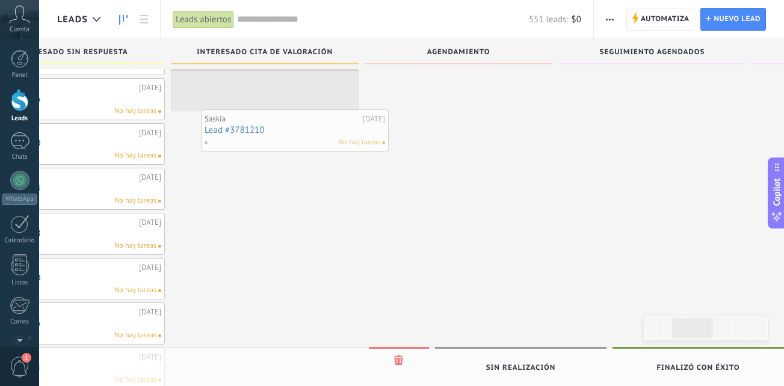
drag, startPoint x: 280, startPoint y: 260, endPoint x: 314, endPoint y: 123, distance: 140.7
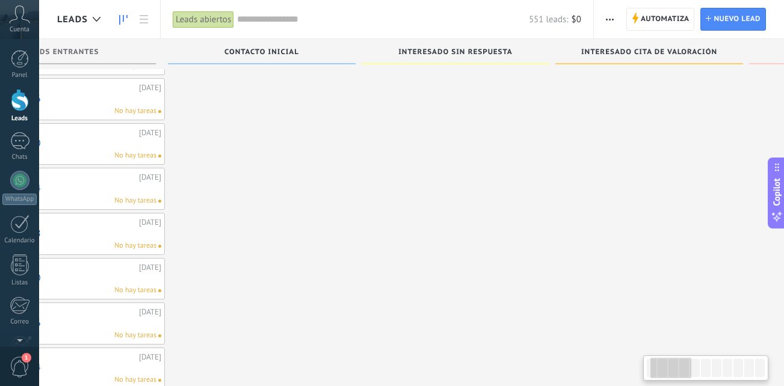
scroll to position [0, 89]
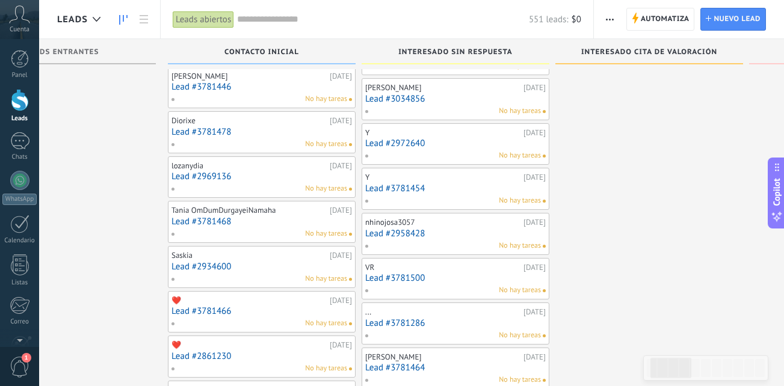
drag, startPoint x: 386, startPoint y: 329, endPoint x: 819, endPoint y: 383, distance: 436.0
click at [250, 256] on div "Saskia" at bounding box center [248, 256] width 155 height 10
click at [252, 256] on div "Saskia" at bounding box center [248, 256] width 155 height 10
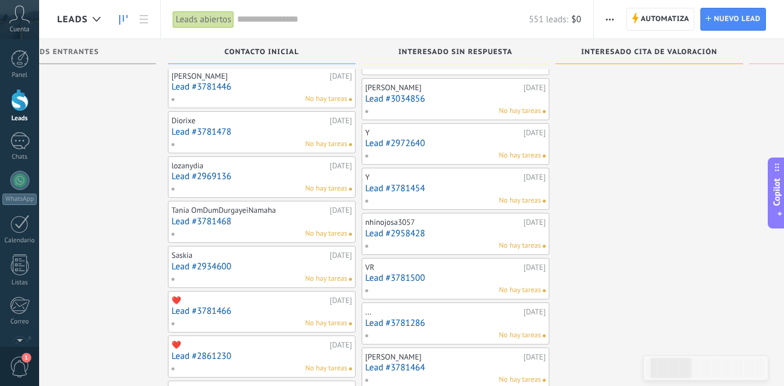
click at [252, 268] on link "Lead #2934600" at bounding box center [261, 267] width 181 height 10
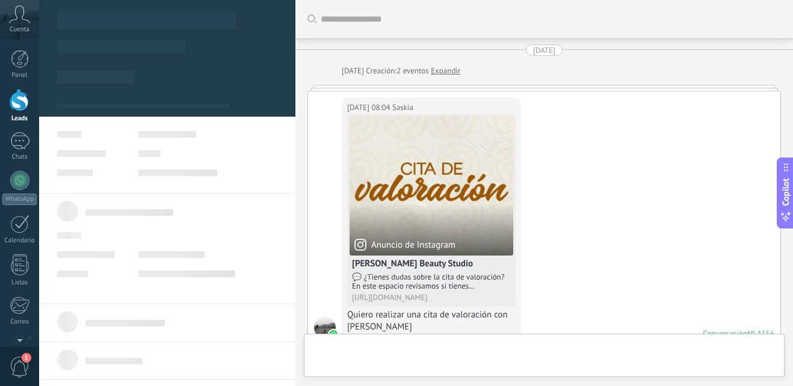
type textarea "**********"
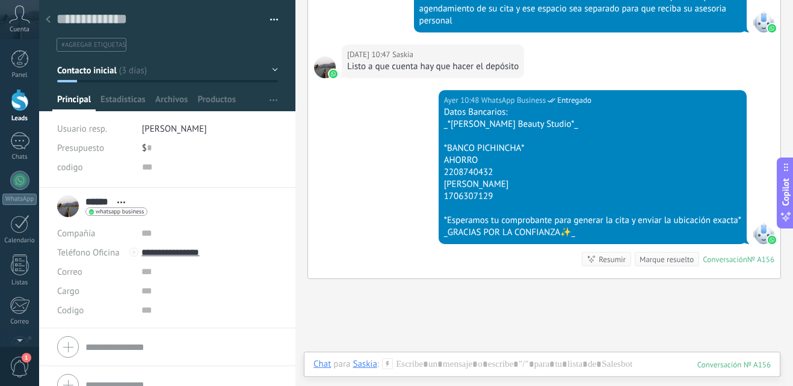
scroll to position [920, 0]
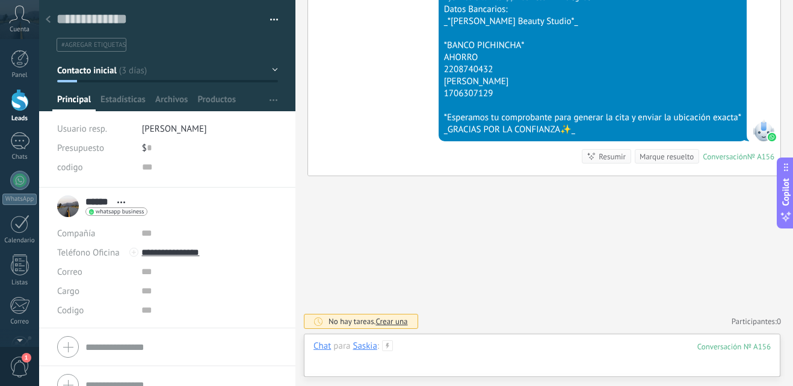
click at [442, 350] on div at bounding box center [542, 359] width 457 height 36
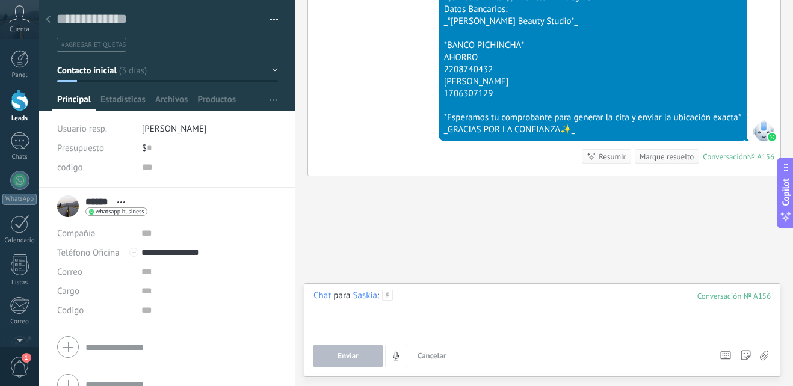
paste div
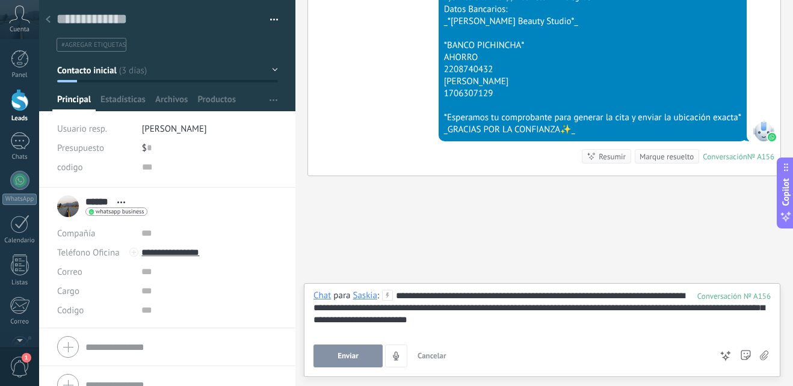
click at [507, 295] on div "**********" at bounding box center [542, 313] width 457 height 46
click at [344, 359] on span "Enviar" at bounding box center [348, 356] width 21 height 8
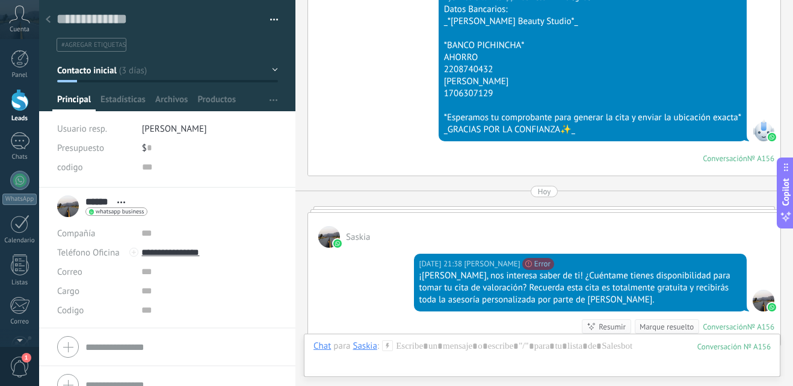
scroll to position [1090, 0]
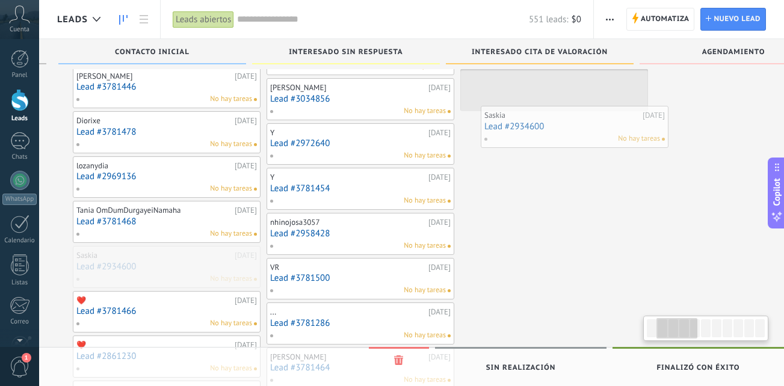
scroll to position [0, 199]
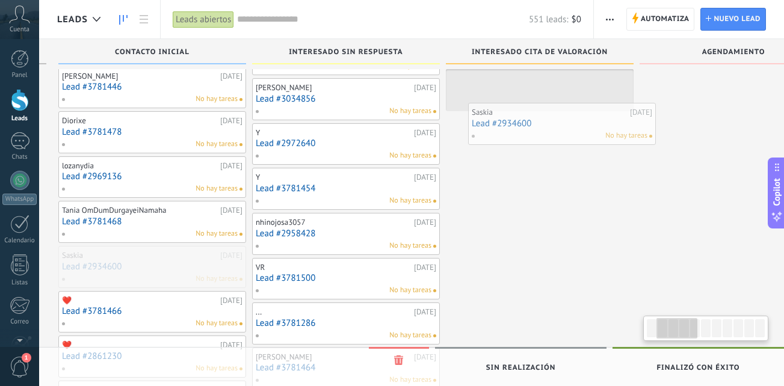
drag, startPoint x: 259, startPoint y: 280, endPoint x: 559, endPoint y: 137, distance: 332.7
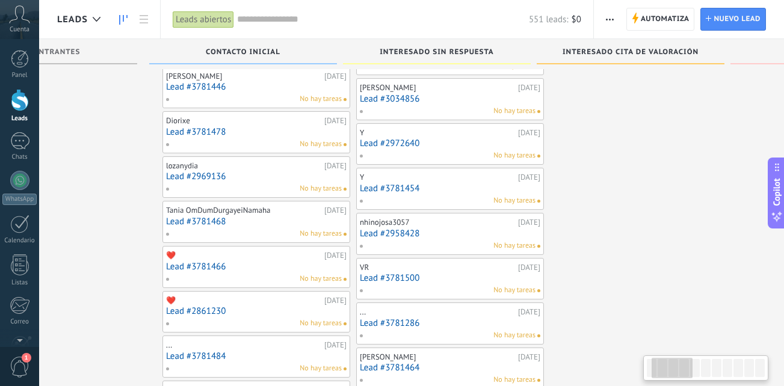
scroll to position [0, 92]
drag, startPoint x: 545, startPoint y: 258, endPoint x: 652, endPoint y: 262, distance: 106.6
click at [652, 262] on div "kloreny Hoy 06:51 Lead #3873544 No hay tareas Criss Ayer 08:03 Lead #3781212 No…" at bounding box center [646, 296] width 188 height 2140
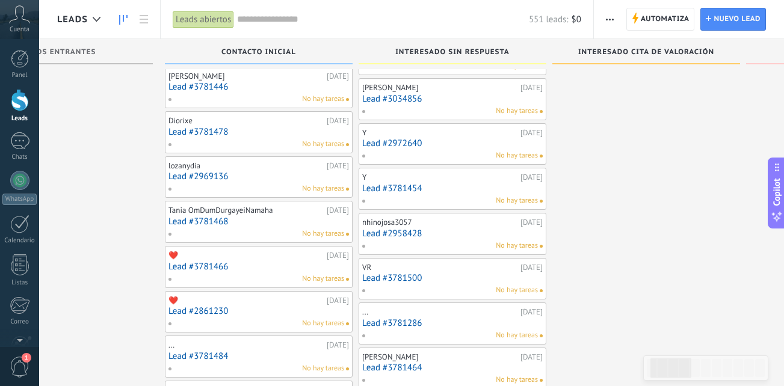
click at [274, 226] on link "Lead #3781468" at bounding box center [258, 222] width 181 height 10
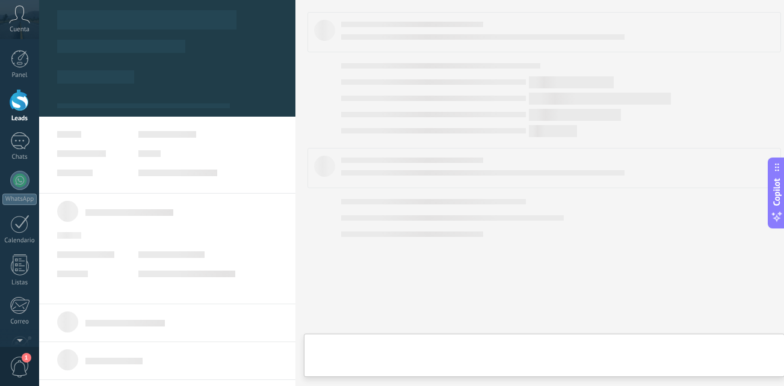
click at [274, 226] on link "Lead #3781468" at bounding box center [258, 222] width 181 height 10
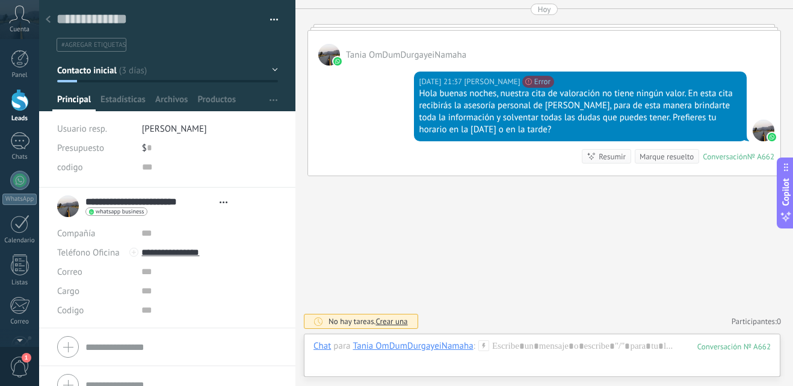
scroll to position [18, 0]
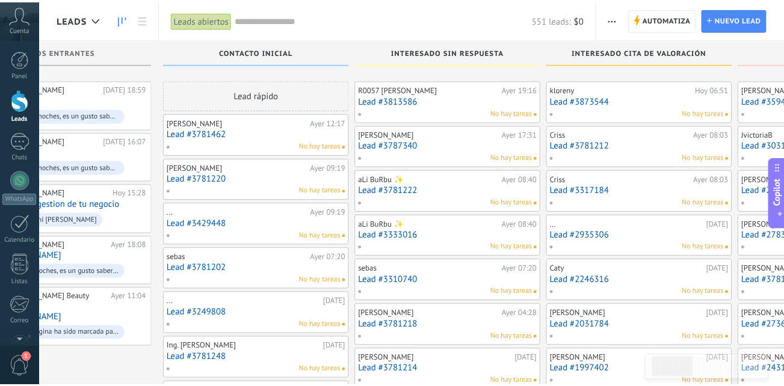
scroll to position [854, 0]
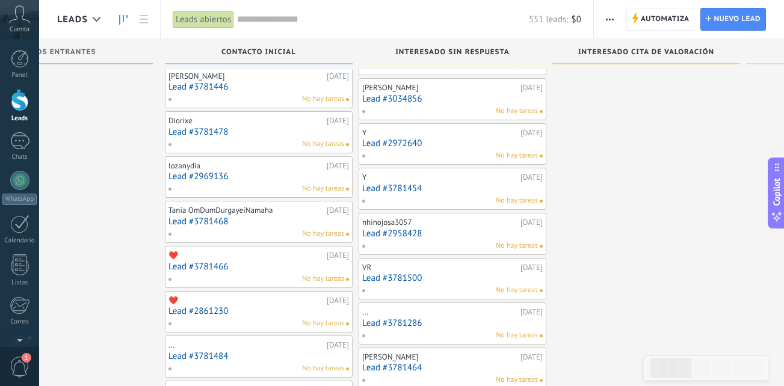
click at [217, 268] on link "Lead #3781466" at bounding box center [258, 267] width 181 height 10
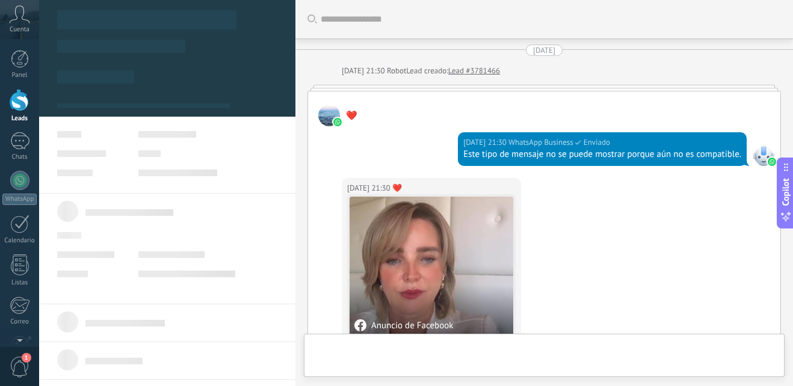
type textarea "**********"
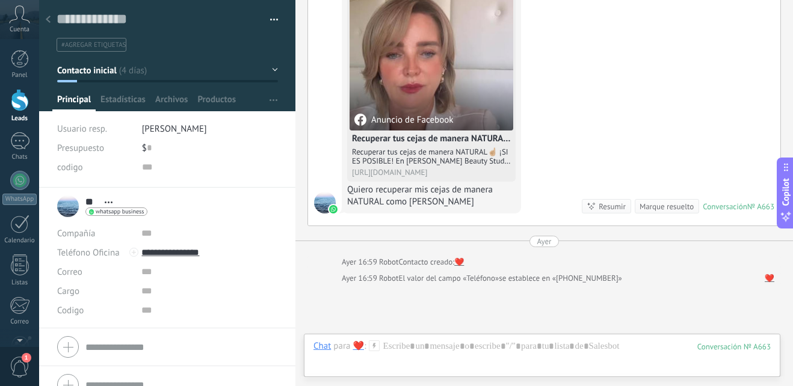
scroll to position [314, 0]
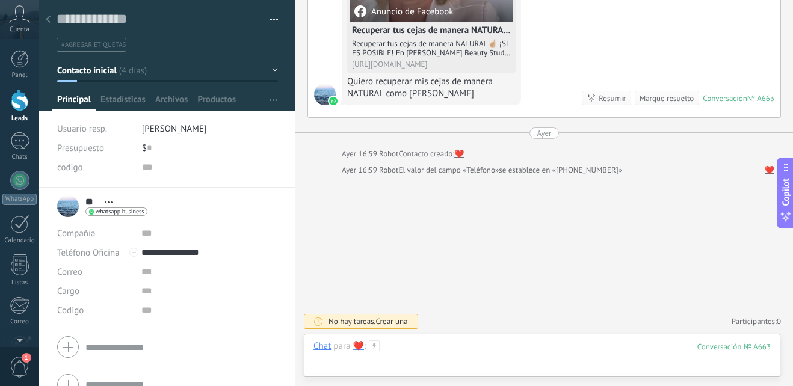
click at [423, 353] on div at bounding box center [542, 359] width 457 height 36
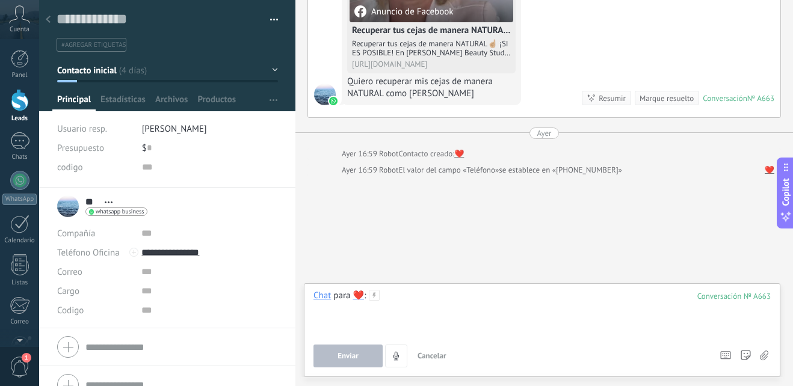
paste div
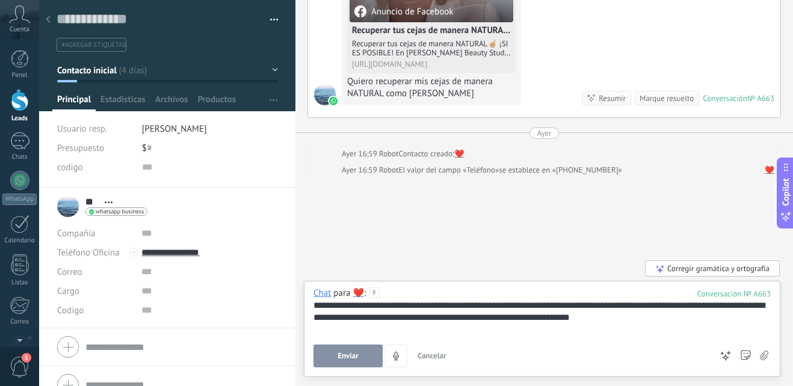
click at [367, 307] on div "**********" at bounding box center [542, 312] width 457 height 24
click at [341, 356] on span "Enviar" at bounding box center [348, 356] width 21 height 8
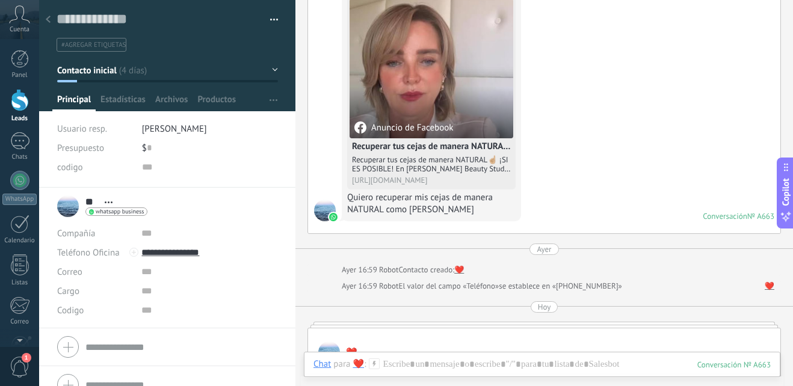
scroll to position [186, 0]
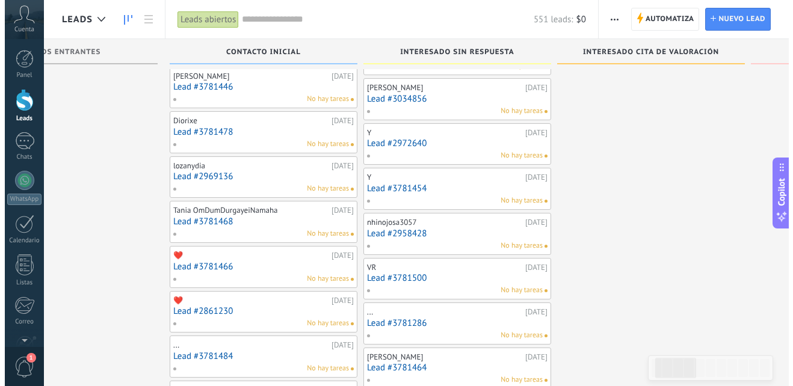
scroll to position [915, 0]
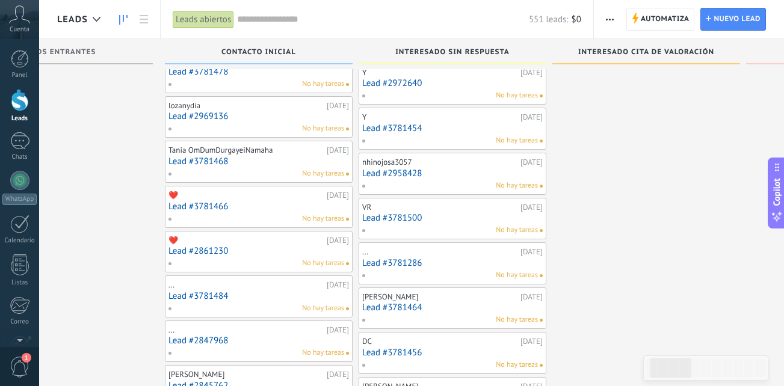
click at [252, 256] on link "Lead #2861230" at bounding box center [258, 251] width 181 height 10
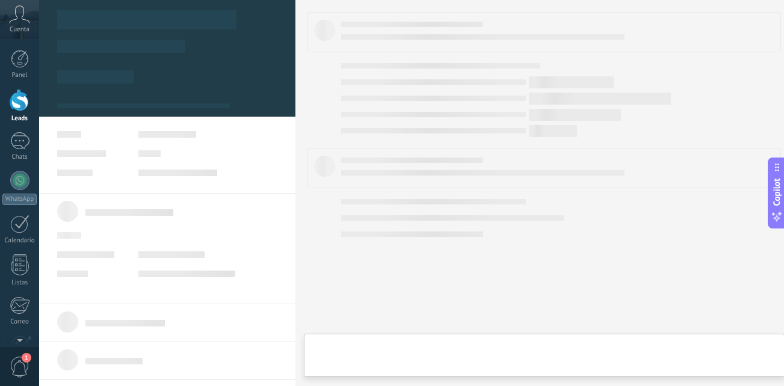
click at [252, 256] on link "Lead #2861230" at bounding box center [258, 251] width 181 height 10
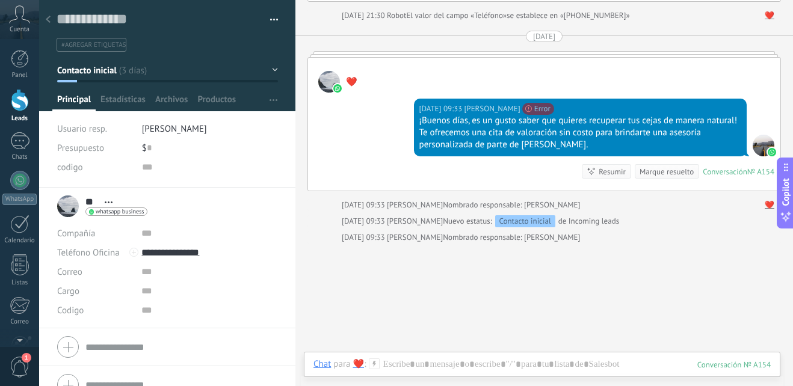
scroll to position [357, 0]
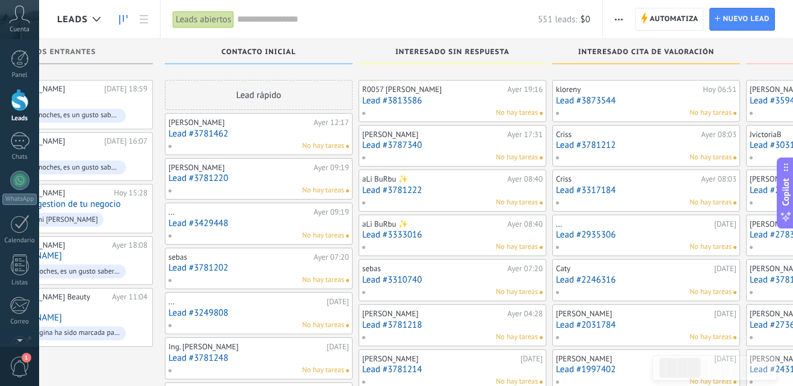
scroll to position [915, 0]
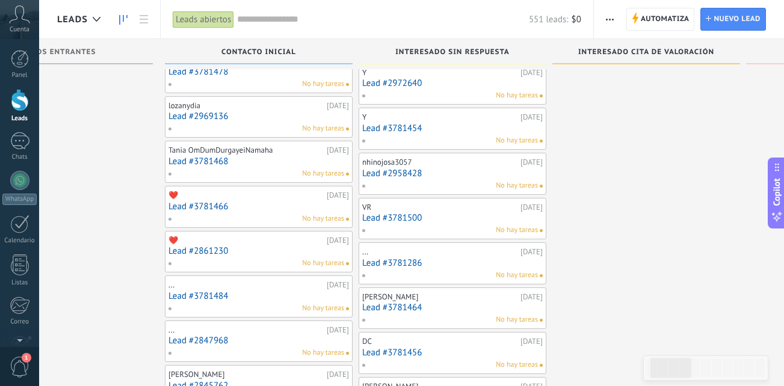
click at [243, 310] on div "No hay tareas" at bounding box center [256, 308] width 176 height 11
click at [247, 289] on div "..." at bounding box center [245, 285] width 155 height 10
click at [254, 301] on link "Lead #3781484" at bounding box center [258, 296] width 181 height 10
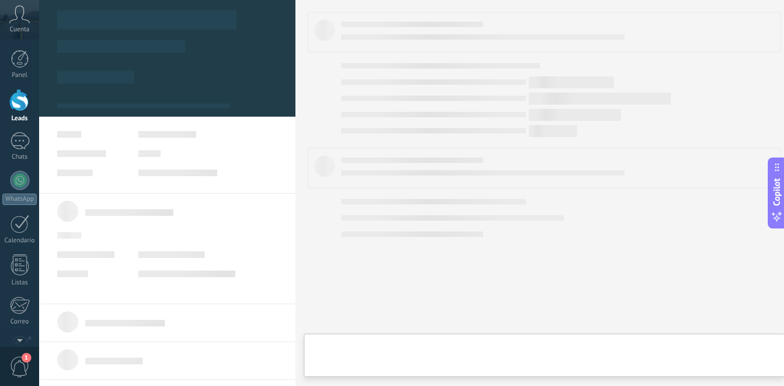
click at [254, 301] on link "Lead #3781484" at bounding box center [258, 296] width 181 height 10
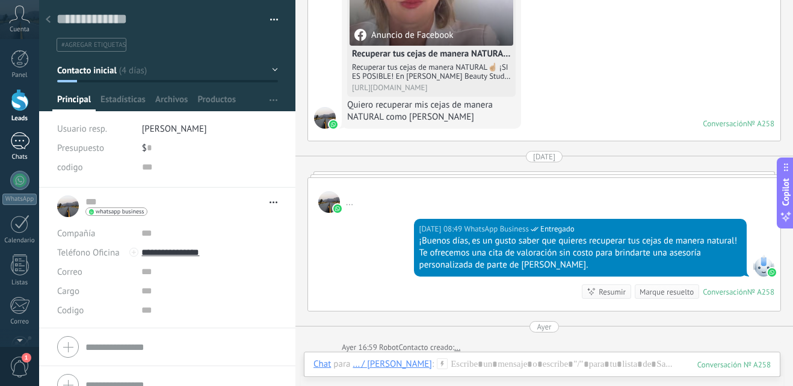
scroll to position [364, 0]
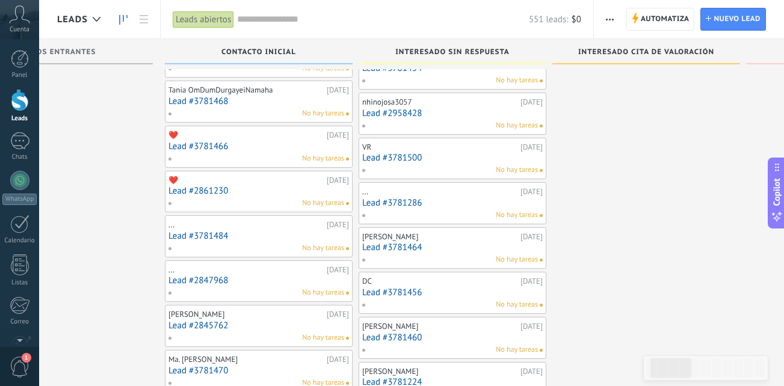
scroll to position [1035, 0]
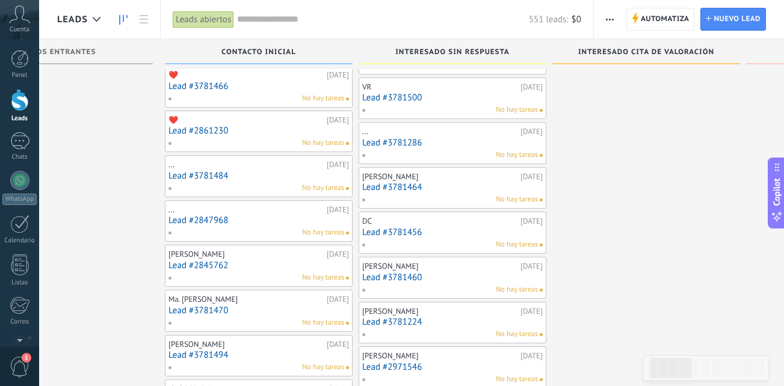
click at [259, 228] on div "No hay tareas" at bounding box center [256, 232] width 176 height 11
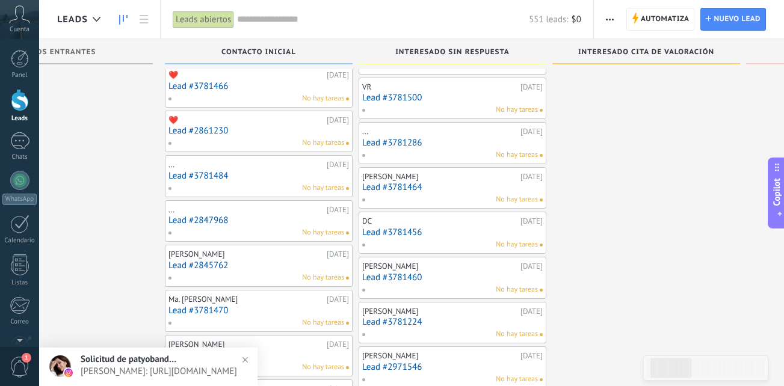
click at [229, 229] on div "No hay tareas" at bounding box center [256, 232] width 176 height 11
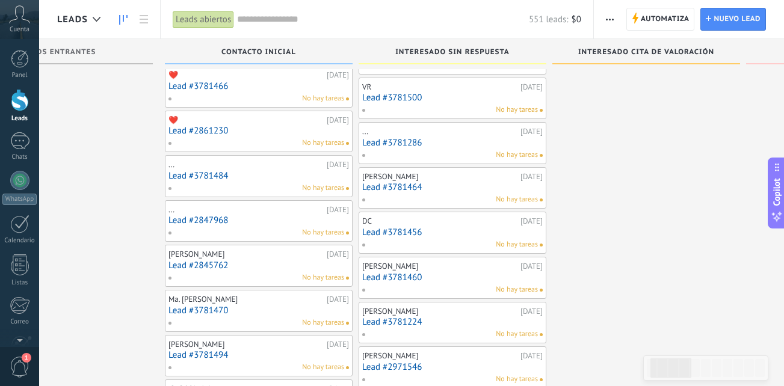
scroll to position [0, 0]
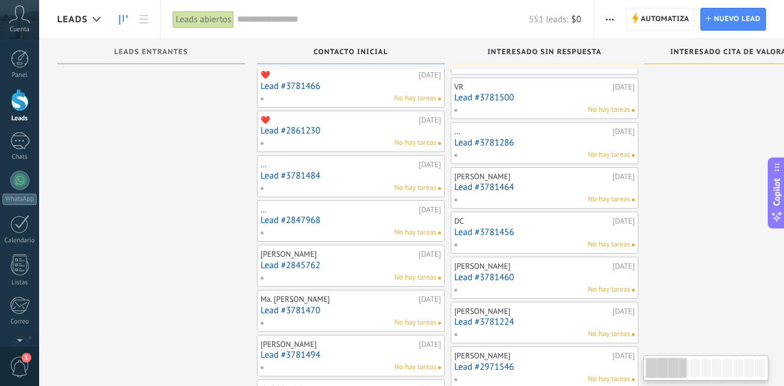
drag, startPoint x: 93, startPoint y: 233, endPoint x: 505, endPoint y: 195, distance: 413.9
drag, startPoint x: 505, startPoint y: 195, endPoint x: 110, endPoint y: 218, distance: 396.0
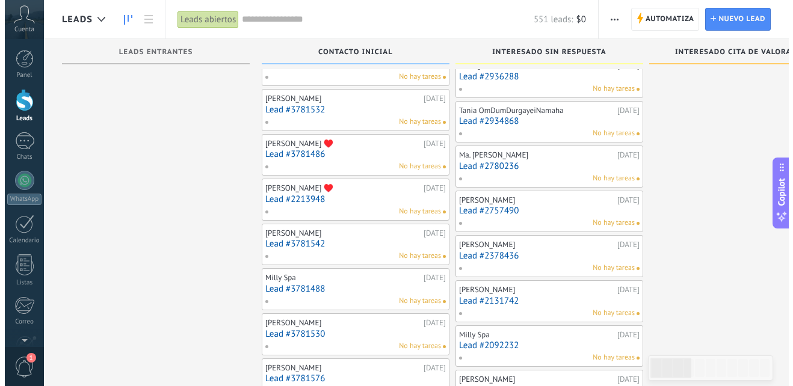
scroll to position [1516, 0]
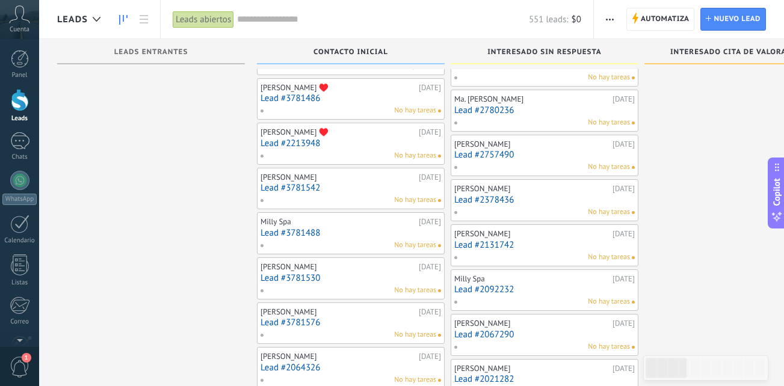
click at [341, 196] on div "No hay tareas" at bounding box center [348, 200] width 176 height 11
click at [345, 182] on div "Mary 18.09.2025 Lead #3781542 No hay tareas" at bounding box center [351, 188] width 181 height 35
click at [350, 185] on link "Lead #3781542" at bounding box center [351, 188] width 181 height 10
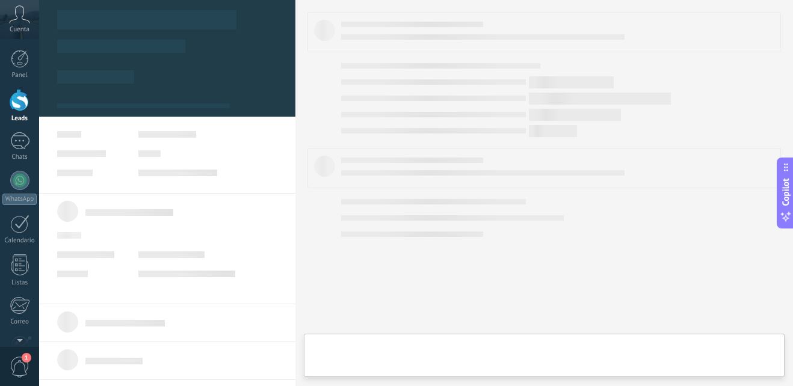
type textarea "**********"
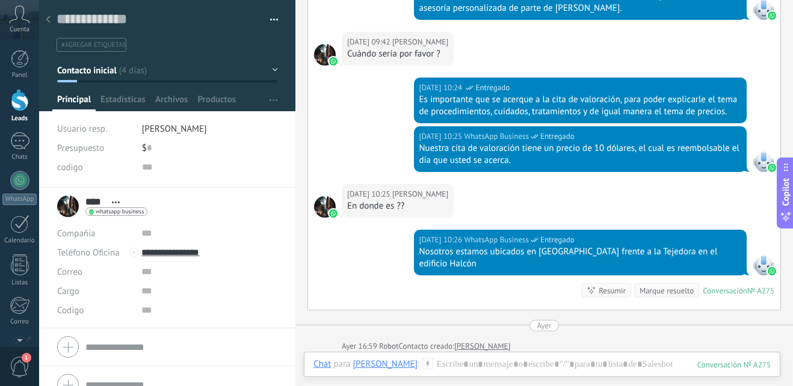
scroll to position [728, 0]
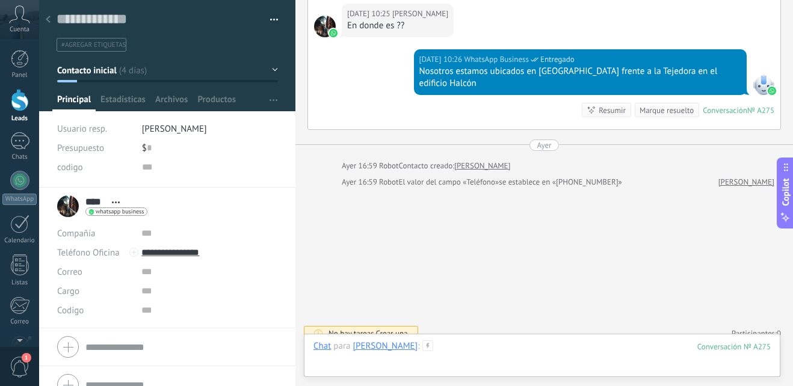
click at [425, 342] on div at bounding box center [542, 359] width 457 height 36
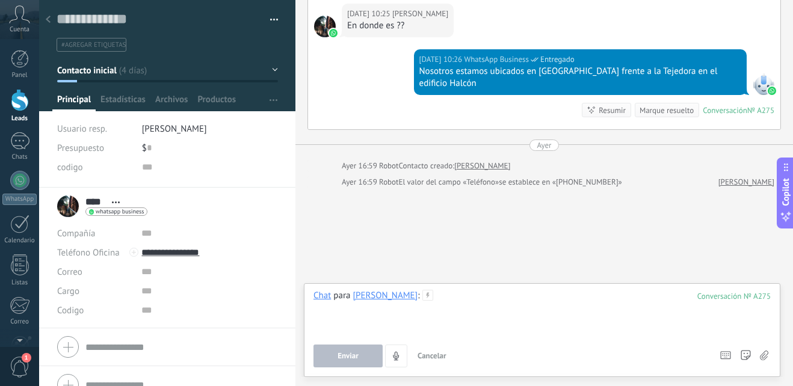
paste div
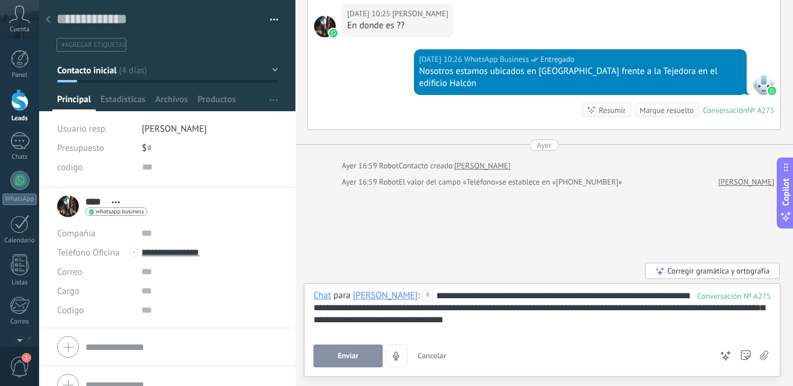
click at [499, 298] on div "**********" at bounding box center [542, 313] width 457 height 46
click at [369, 350] on button "Enviar" at bounding box center [348, 356] width 69 height 23
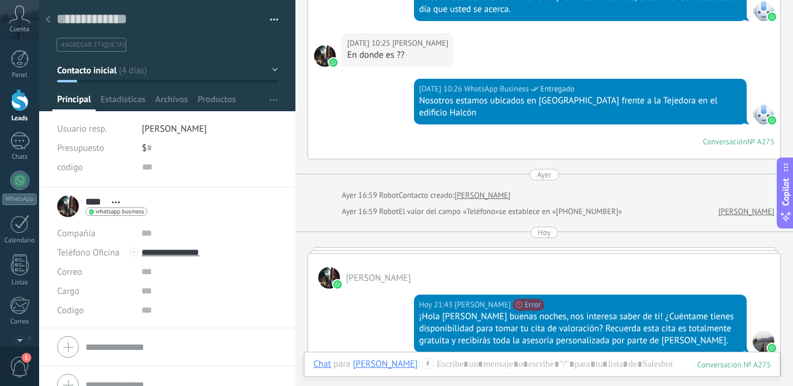
scroll to position [660, 0]
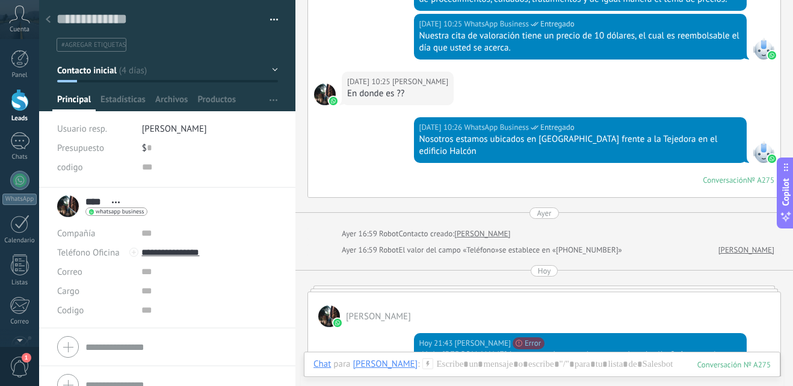
click at [49, 19] on use at bounding box center [48, 19] width 5 height 7
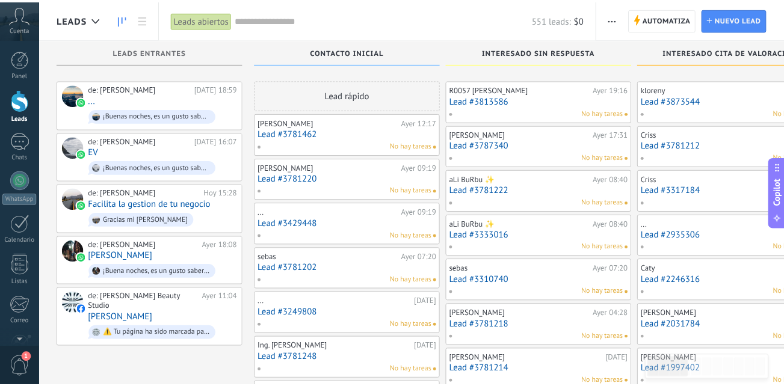
scroll to position [1516, 0]
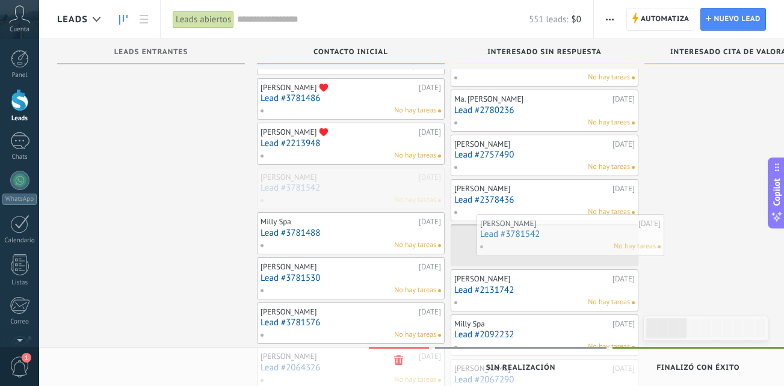
drag, startPoint x: 355, startPoint y: 192, endPoint x: 562, endPoint y: 242, distance: 212.9
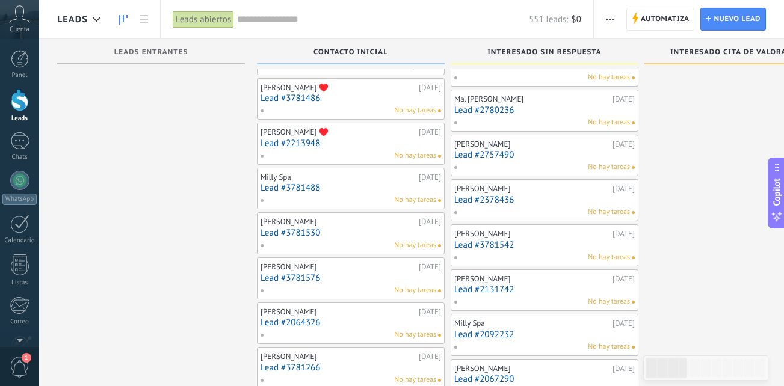
drag, startPoint x: 353, startPoint y: 197, endPoint x: 321, endPoint y: 191, distance: 32.9
click at [321, 191] on link "Lead #3781488" at bounding box center [351, 188] width 181 height 10
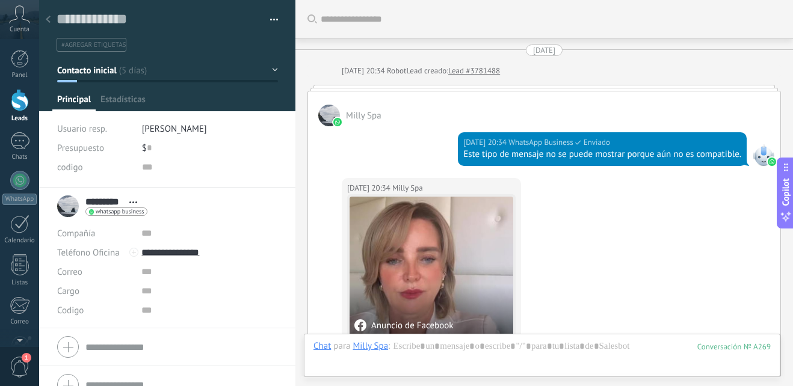
scroll to position [703, 0]
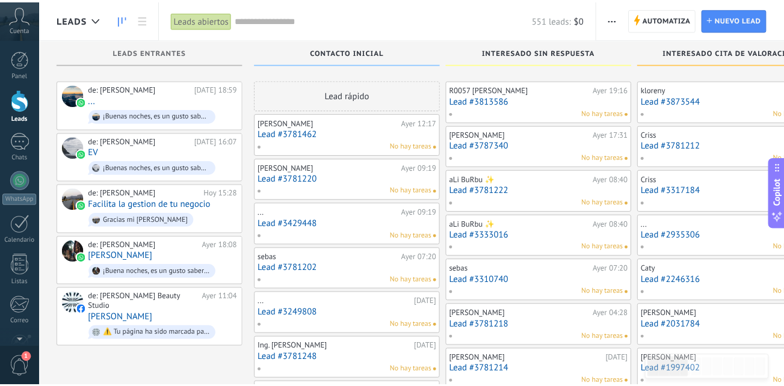
scroll to position [1516, 0]
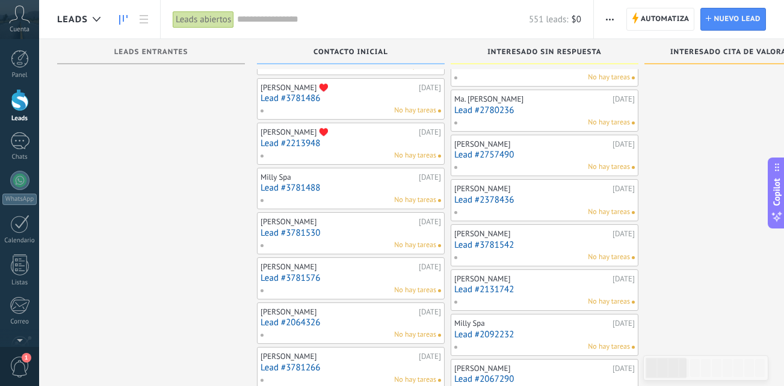
click at [334, 233] on link "Lead #3781530" at bounding box center [351, 233] width 181 height 10
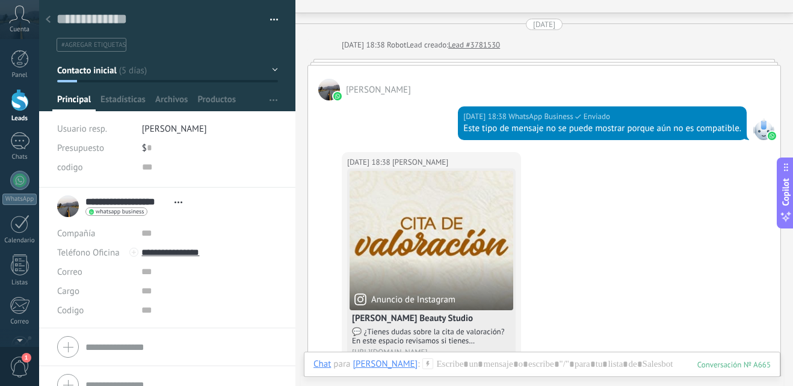
scroll to position [25, 0]
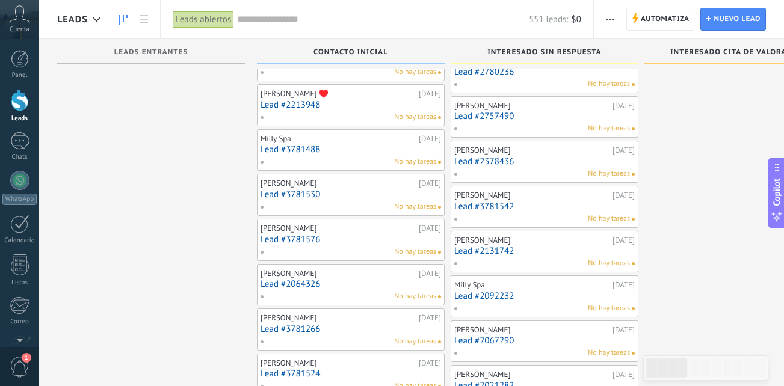
scroll to position [1577, 0]
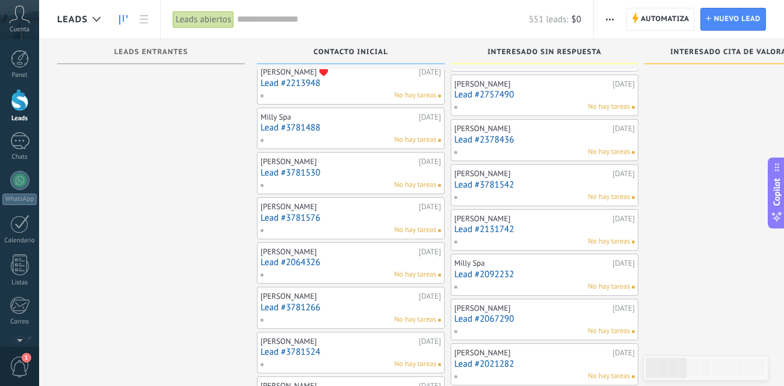
click at [338, 222] on link "Lead #3781576" at bounding box center [351, 218] width 181 height 10
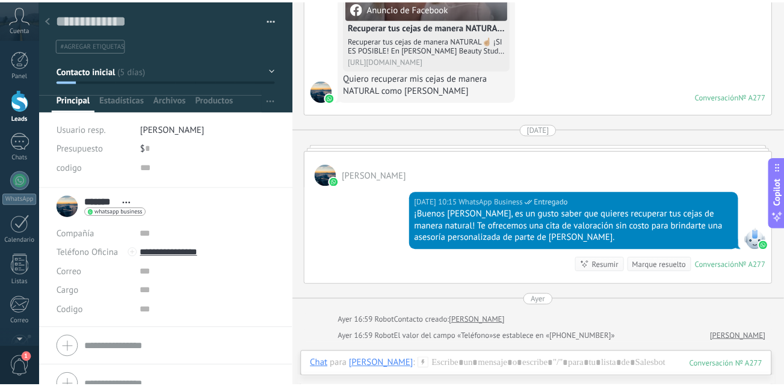
scroll to position [304, 0]
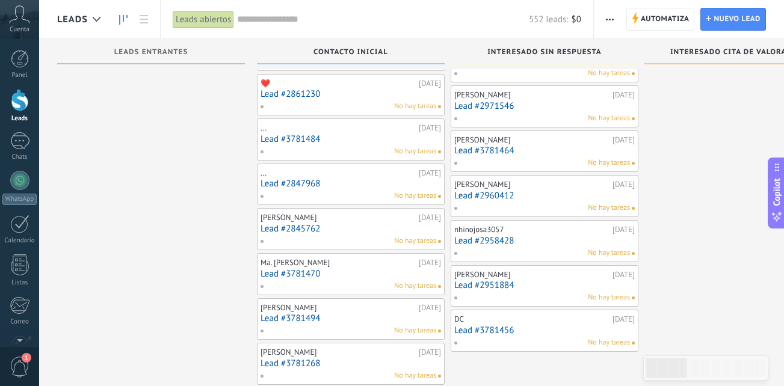
scroll to position [1072, 0]
click at [336, 135] on link "Lead #3781484" at bounding box center [351, 139] width 181 height 10
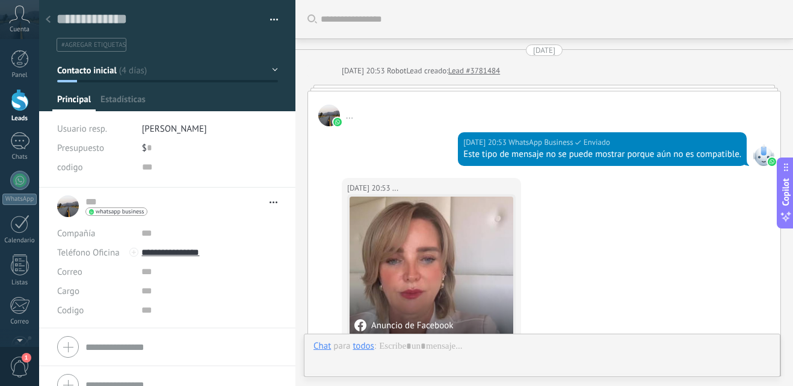
scroll to position [484, 0]
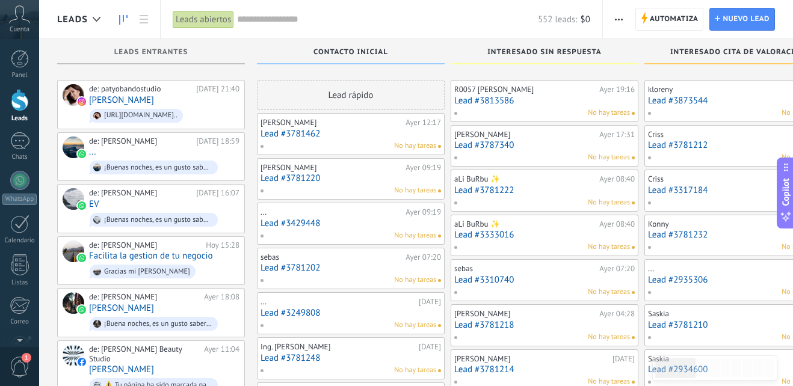
scroll to position [1072, 0]
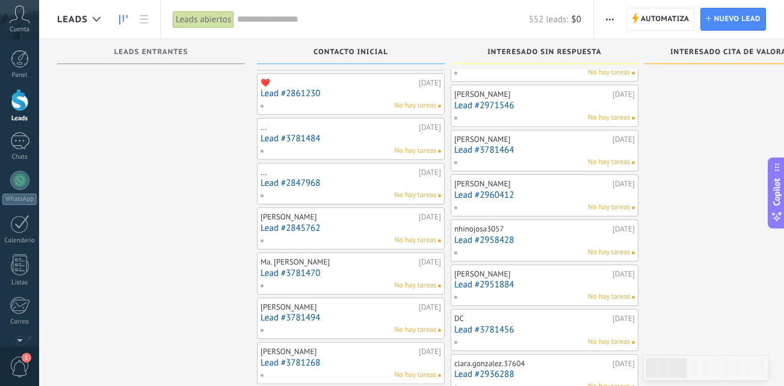
click at [365, 189] on div "... 19.09.2025 Lead #2847968 No hay tareas" at bounding box center [351, 184] width 181 height 35
click at [341, 187] on link "Lead #2847968" at bounding box center [351, 183] width 181 height 10
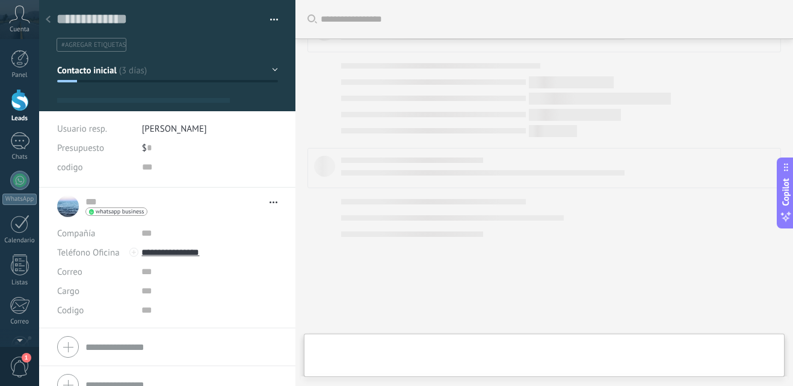
scroll to position [18, 0]
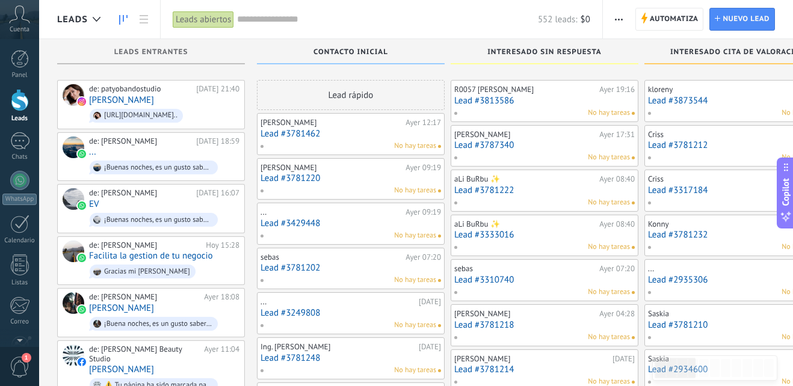
scroll to position [1072, 0]
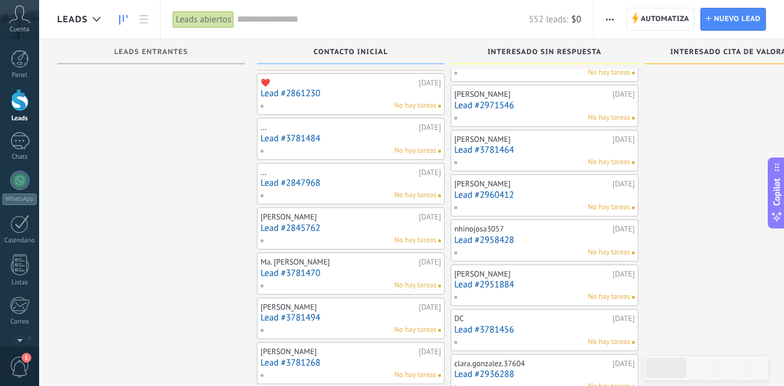
click at [347, 225] on link "Lead #2845762" at bounding box center [351, 228] width 181 height 10
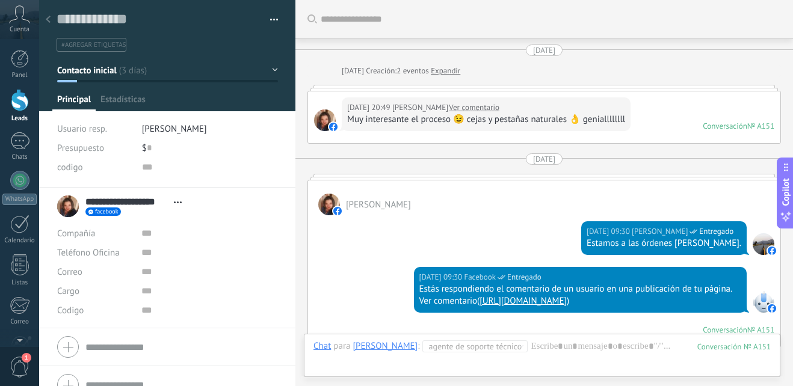
scroll to position [366, 0]
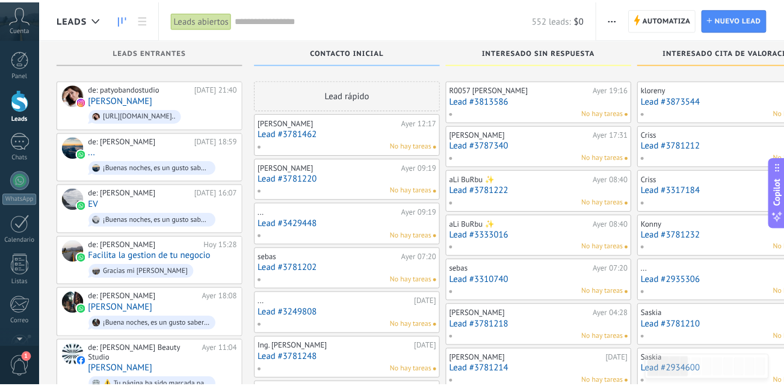
scroll to position [1072, 0]
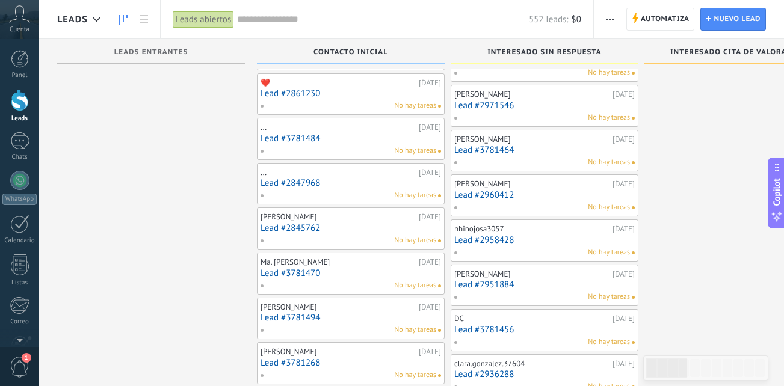
click at [316, 276] on link "Lead #3781470" at bounding box center [351, 273] width 181 height 10
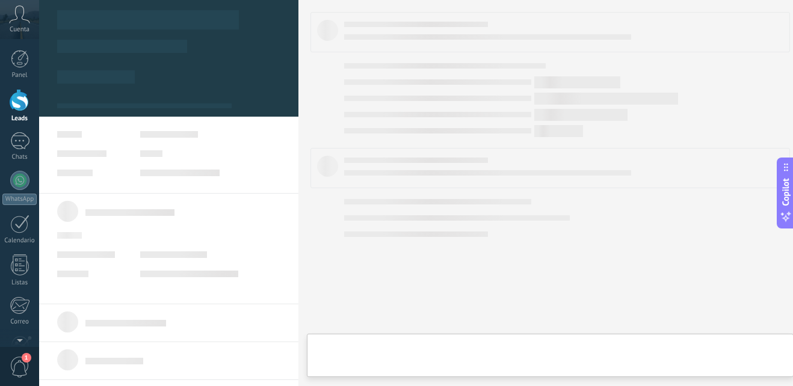
type textarea "**********"
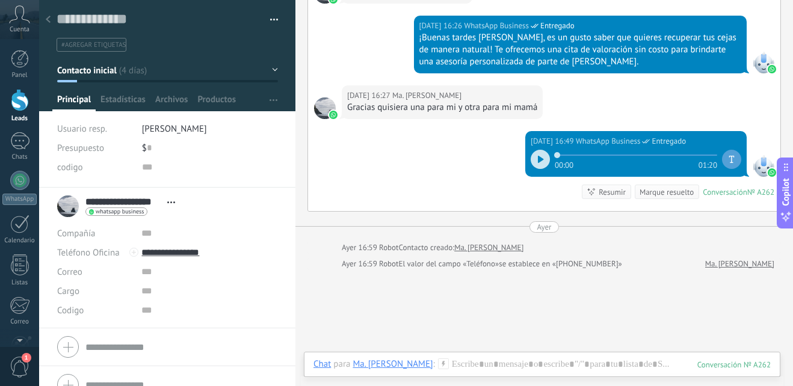
scroll to position [448, 0]
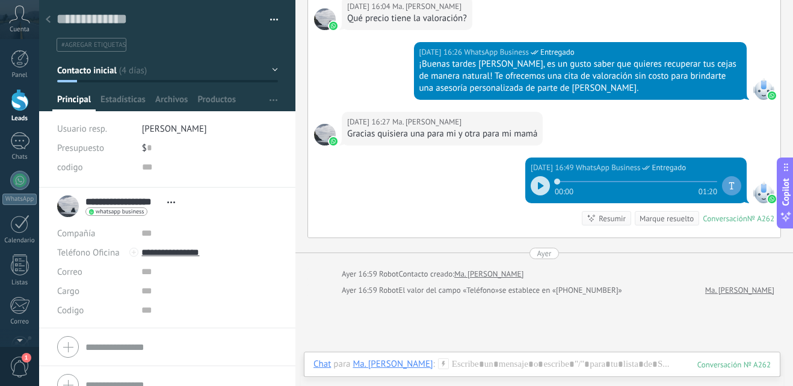
click at [538, 188] on icon at bounding box center [540, 185] width 5 height 7
click at [537, 187] on div at bounding box center [540, 185] width 19 height 19
click at [468, 362] on div at bounding box center [542, 377] width 457 height 36
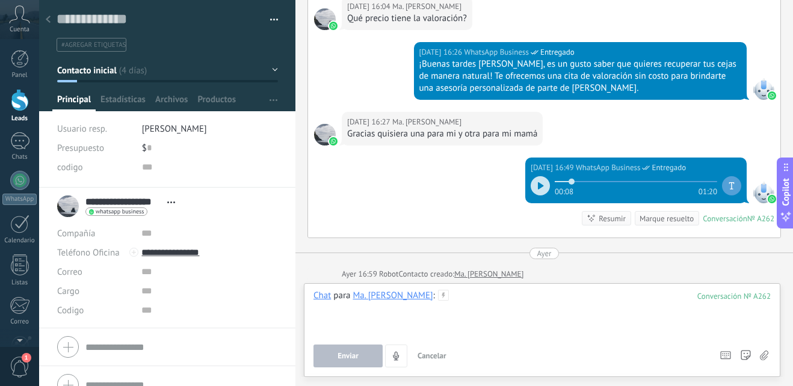
paste div
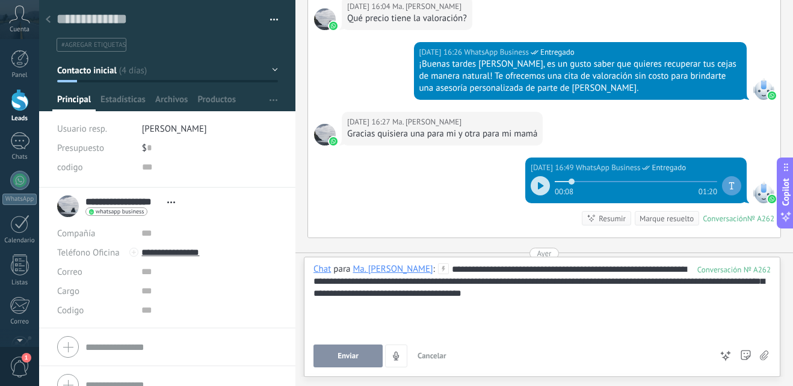
click at [555, 270] on div "**********" at bounding box center [542, 300] width 457 height 72
click at [365, 364] on button "Enviar" at bounding box center [348, 356] width 69 height 23
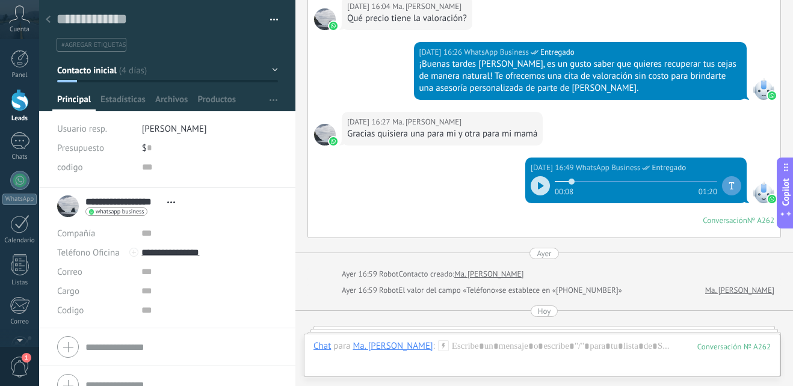
scroll to position [561, 0]
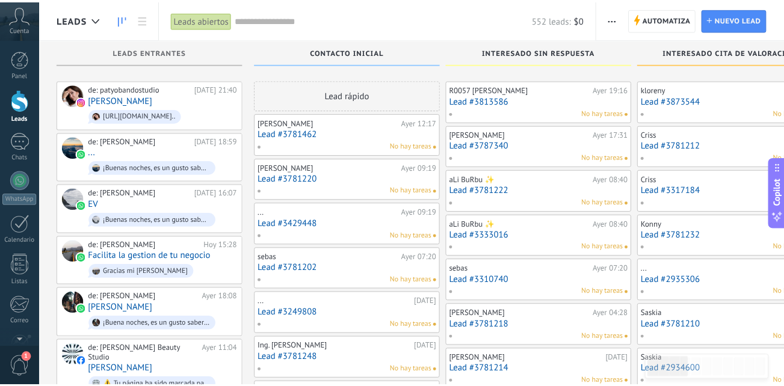
scroll to position [1072, 0]
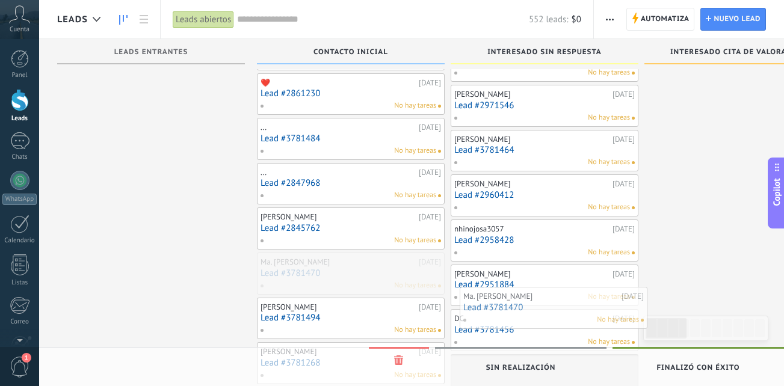
drag, startPoint x: 339, startPoint y: 273, endPoint x: 542, endPoint y: 307, distance: 205.7
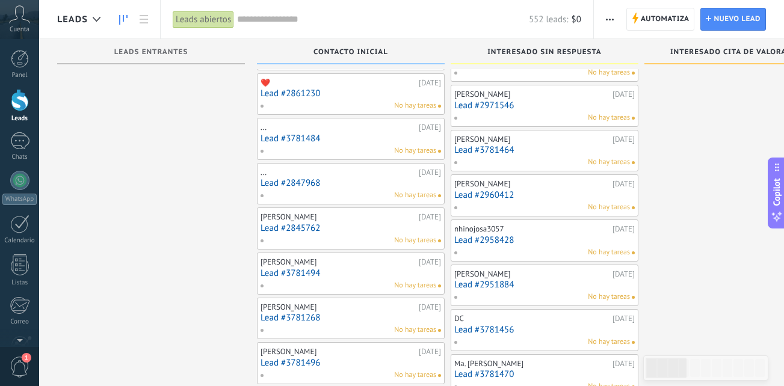
click at [353, 280] on div "No hay tareas" at bounding box center [348, 285] width 176 height 11
click at [338, 267] on div "JACQUELINE JARA 19.09.2025 Lead #3781494 No hay tareas" at bounding box center [351, 273] width 181 height 35
click at [341, 276] on link "Lead #3781494" at bounding box center [351, 273] width 181 height 10
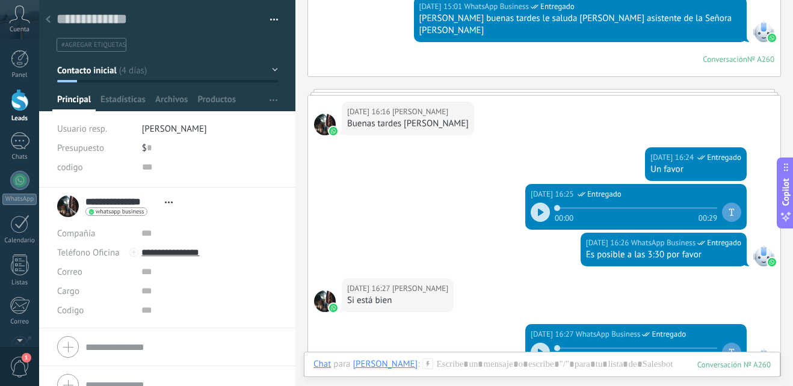
scroll to position [196, 0]
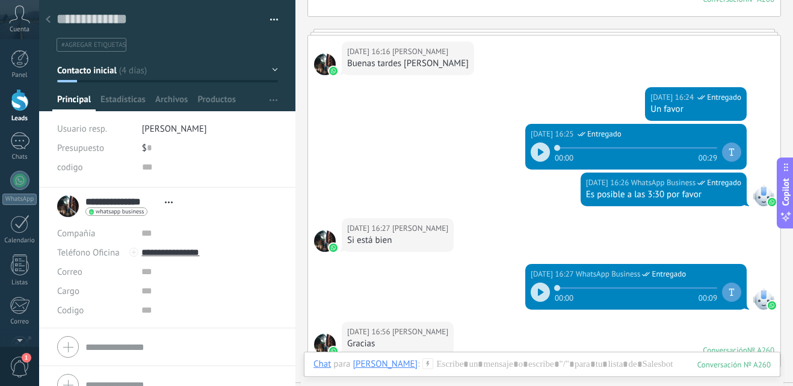
click at [538, 289] on icon at bounding box center [541, 292] width 6 height 7
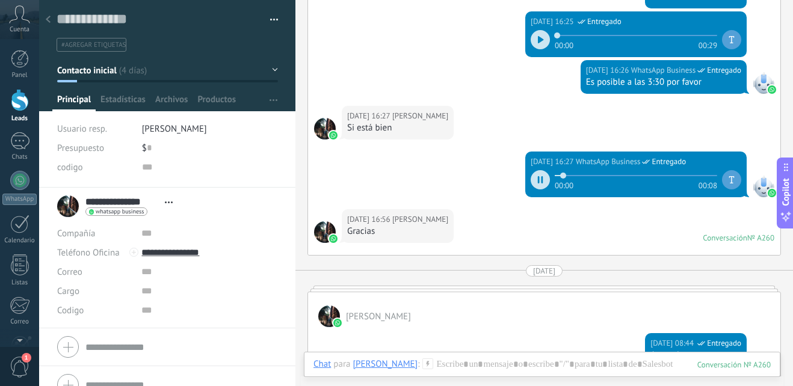
scroll to position [317, 0]
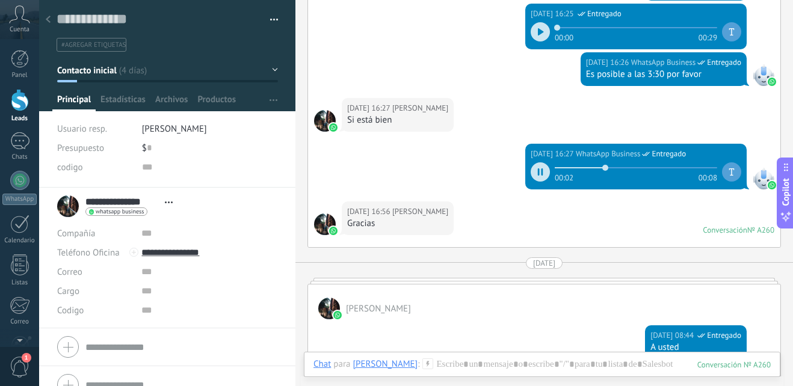
click at [531, 162] on div at bounding box center [540, 171] width 19 height 19
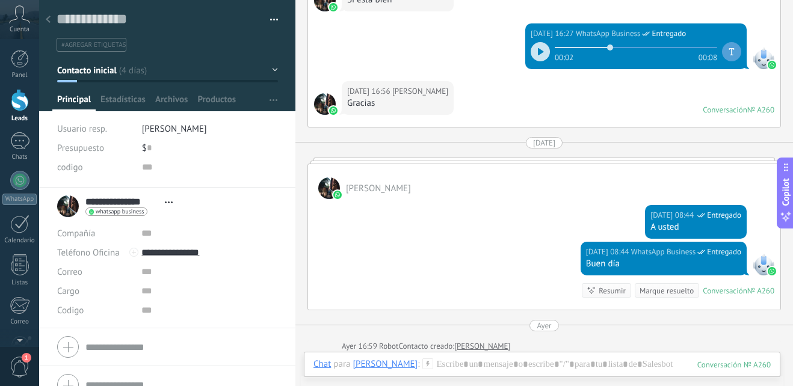
scroll to position [557, 0]
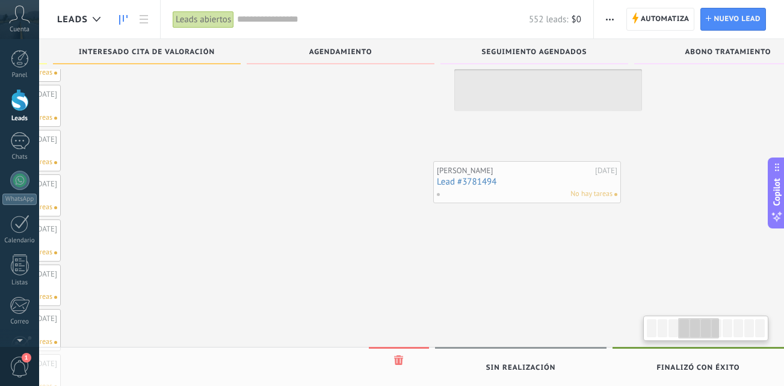
scroll to position [0, 592]
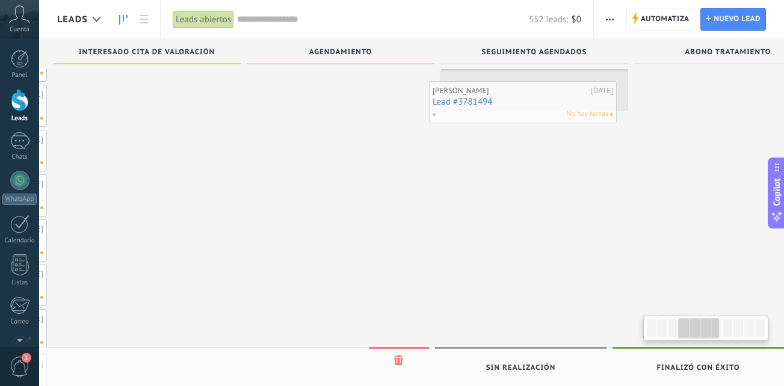
drag, startPoint x: 344, startPoint y: 280, endPoint x: 516, endPoint y: 108, distance: 243.0
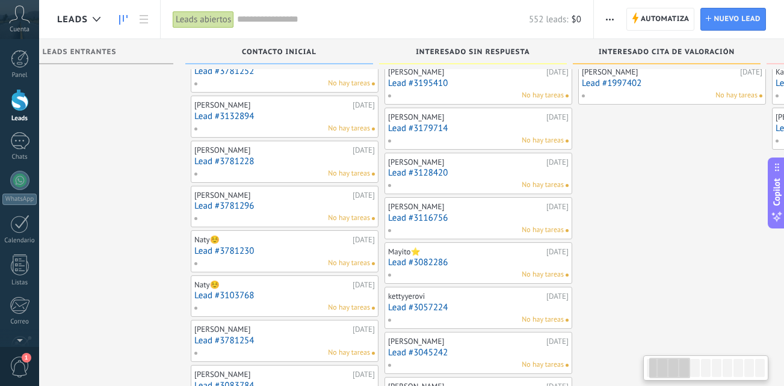
scroll to position [0, 73]
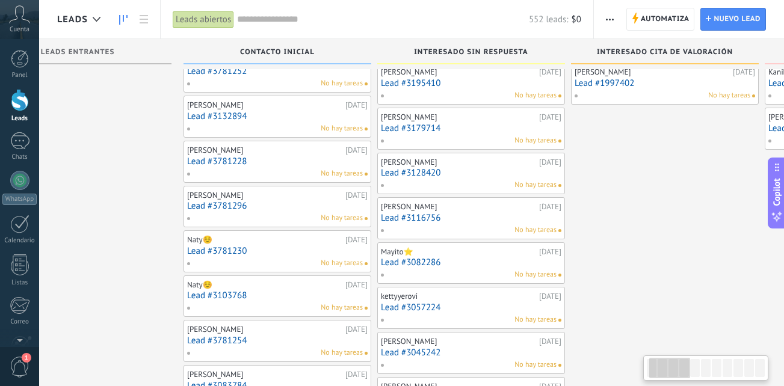
drag, startPoint x: 212, startPoint y: 214, endPoint x: 730, endPoint y: 278, distance: 522.1
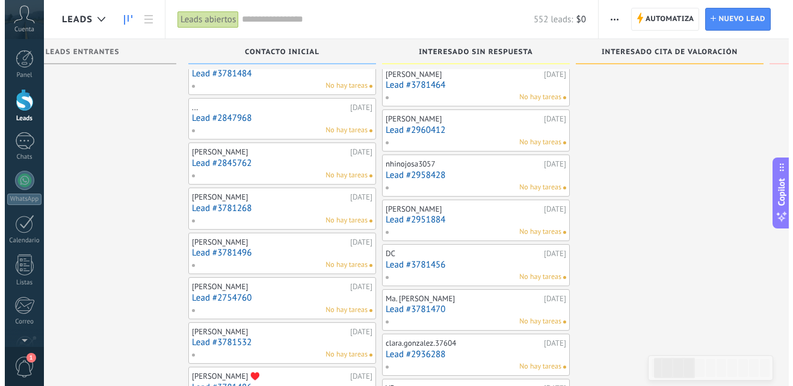
scroll to position [1143, 0]
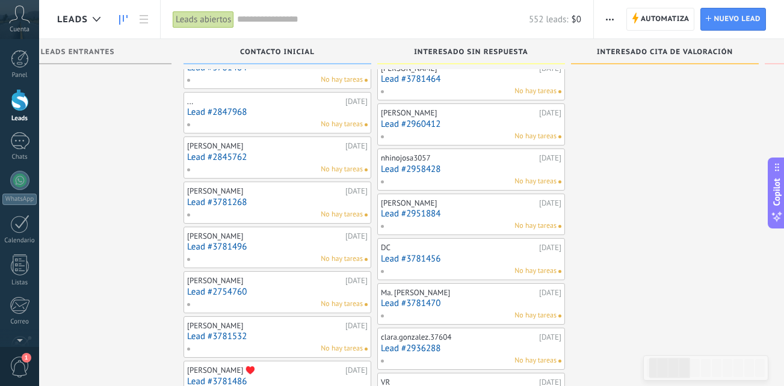
click at [291, 208] on div "Lourdes L 19.09.2025 Lead #3781268 No hay tareas" at bounding box center [277, 202] width 181 height 35
click at [269, 206] on link "Lead #3781268" at bounding box center [277, 202] width 181 height 10
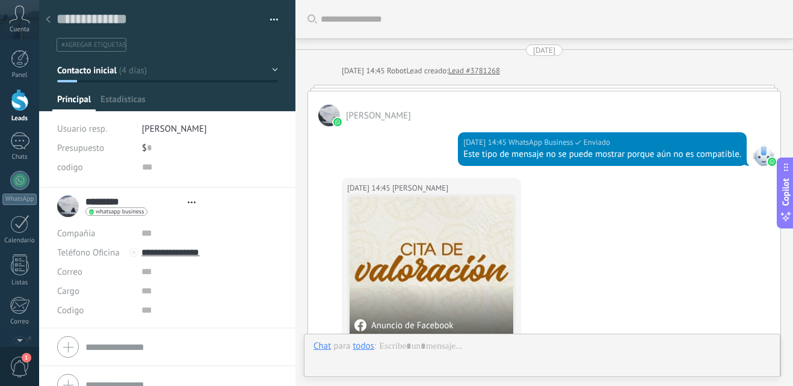
type textarea "**********"
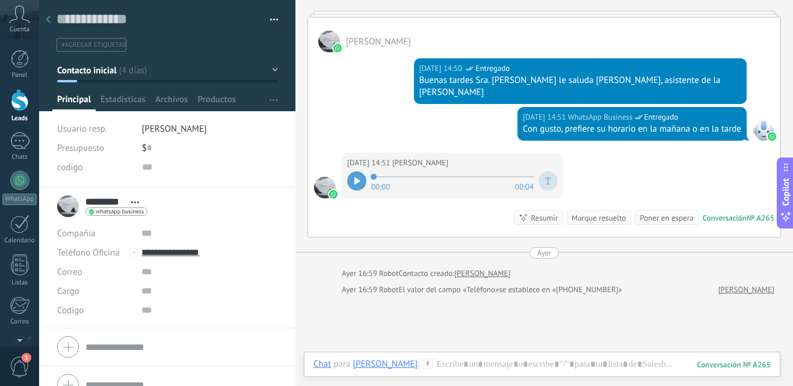
scroll to position [433, 0]
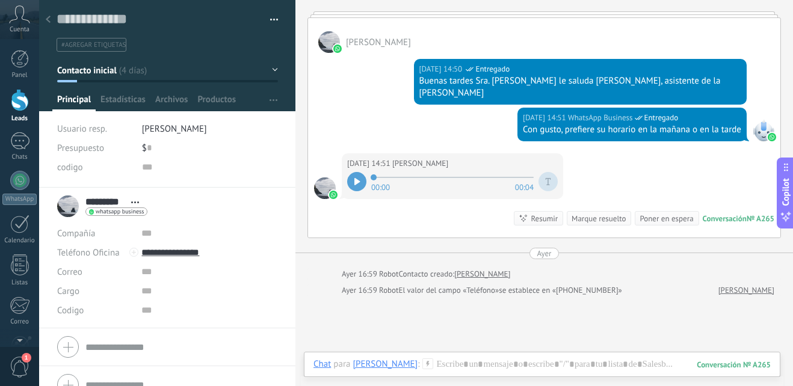
click at [362, 185] on div at bounding box center [356, 181] width 19 height 19
click at [357, 186] on div at bounding box center [356, 181] width 19 height 19
click at [427, 362] on div at bounding box center [542, 377] width 457 height 36
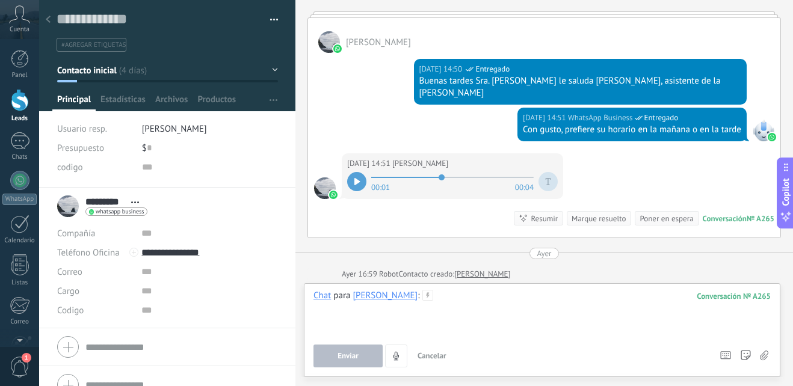
paste div
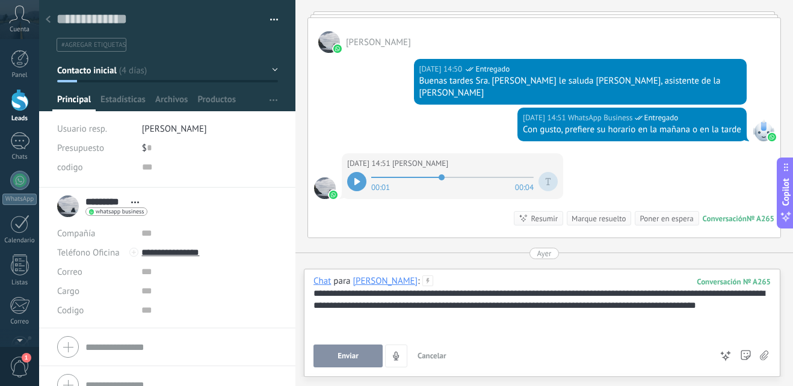
click at [366, 295] on div "**********" at bounding box center [542, 306] width 457 height 36
click at [378, 295] on div "**********" at bounding box center [542, 306] width 457 height 36
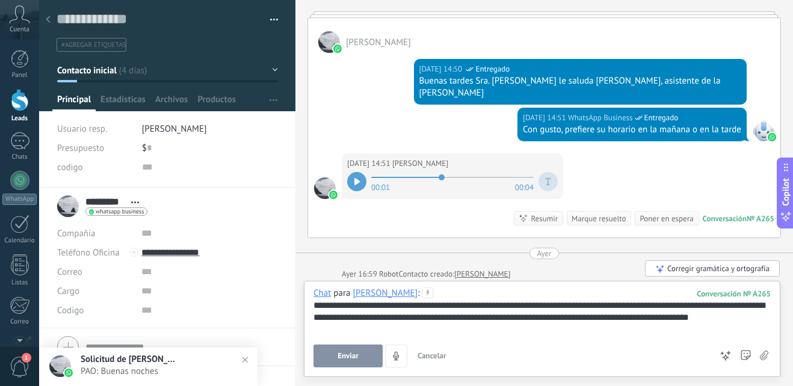
click at [414, 303] on div "**********" at bounding box center [542, 312] width 457 height 24
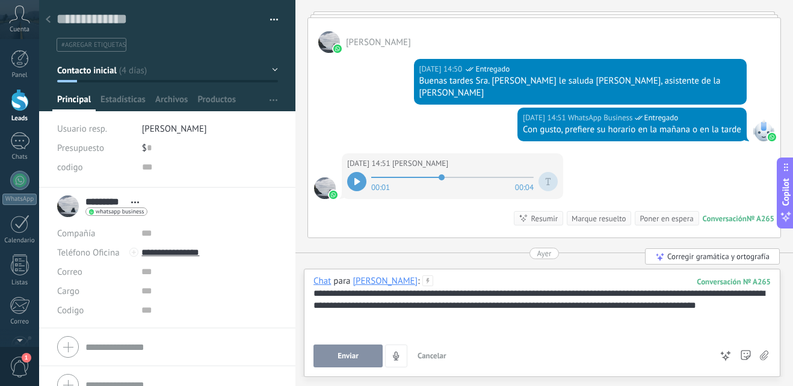
click at [347, 331] on div at bounding box center [542, 330] width 457 height 12
click at [361, 324] on div at bounding box center [542, 330] width 457 height 12
click at [346, 312] on div "**********" at bounding box center [542, 306] width 457 height 36
click at [347, 351] on button "Enviar" at bounding box center [348, 356] width 69 height 23
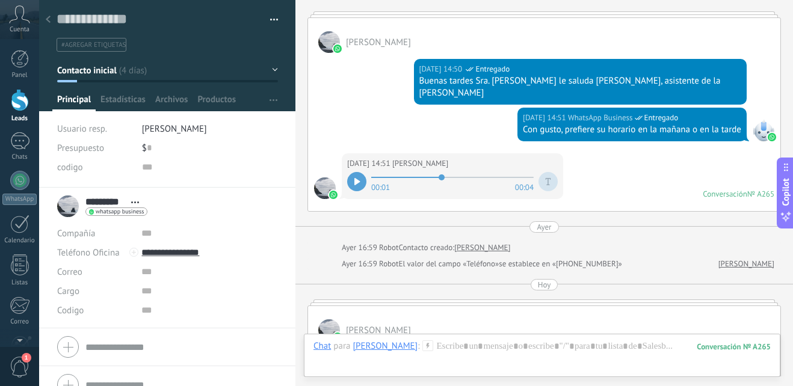
scroll to position [519, 0]
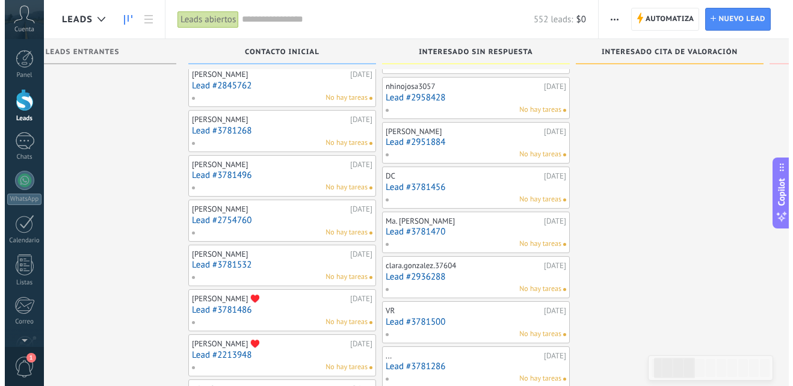
scroll to position [1143, 0]
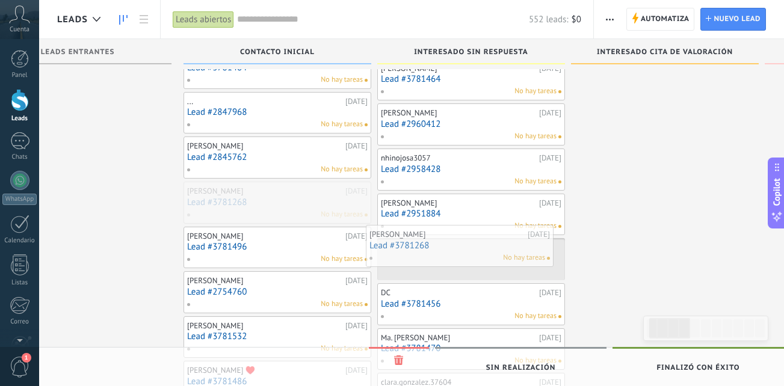
drag, startPoint x: 478, startPoint y: 228, endPoint x: 514, endPoint y: 252, distance: 43.4
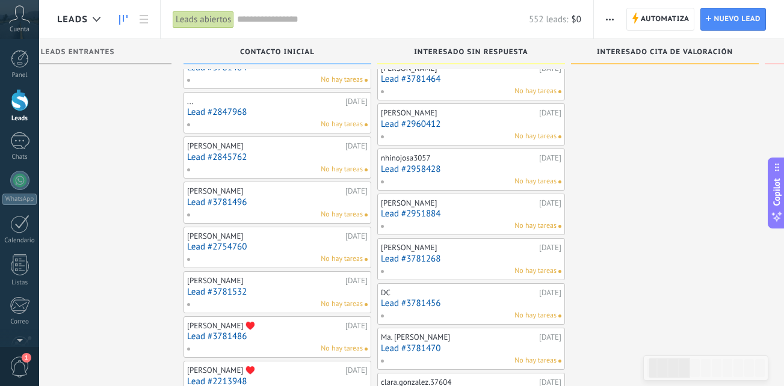
click at [286, 206] on link "Lead #3781496" at bounding box center [277, 202] width 181 height 10
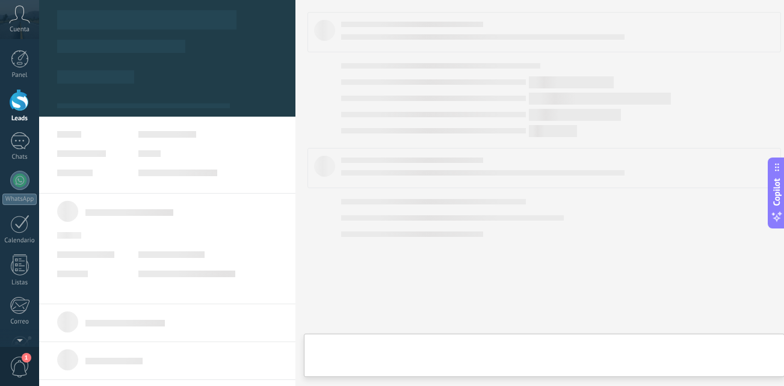
type textarea "**********"
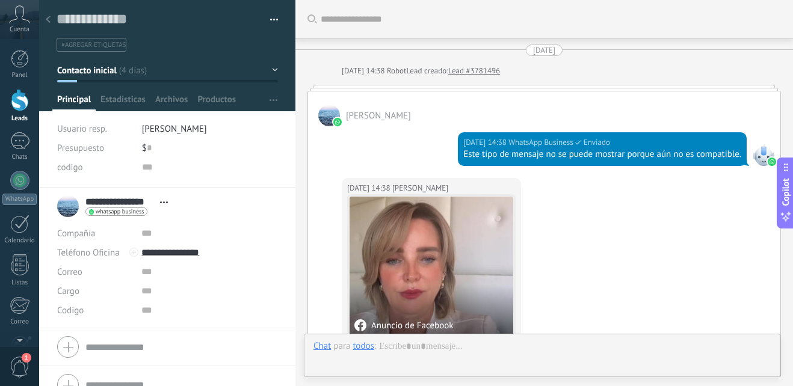
scroll to position [635, 0]
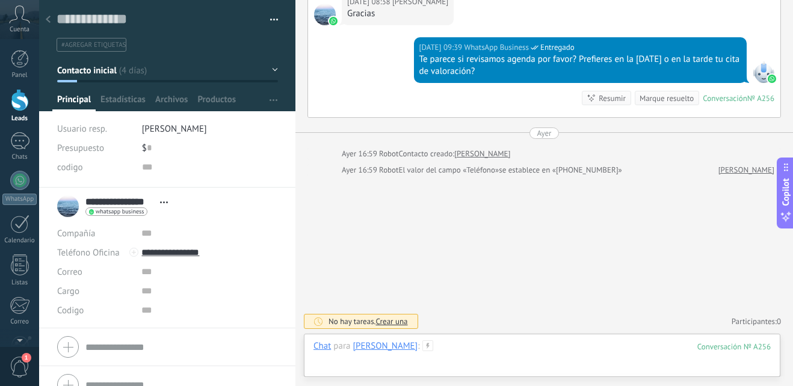
click at [505, 353] on div at bounding box center [542, 359] width 457 height 36
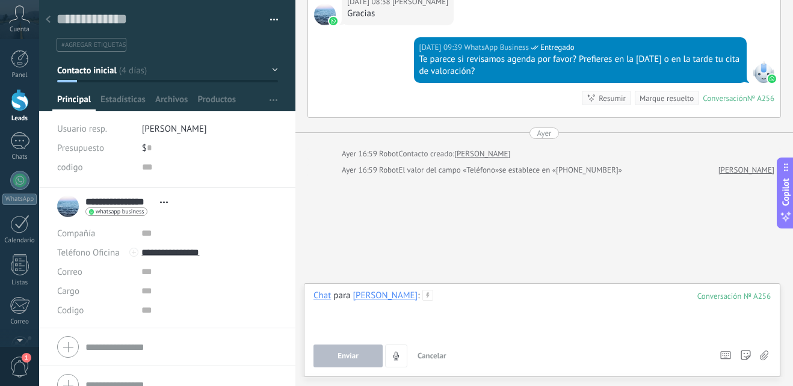
paste div
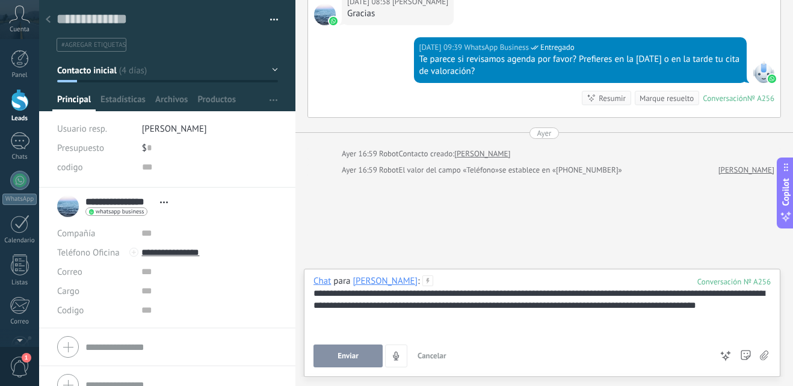
click at [423, 295] on div "**********" at bounding box center [542, 306] width 457 height 36
click at [371, 366] on button "Enviar" at bounding box center [348, 356] width 69 height 23
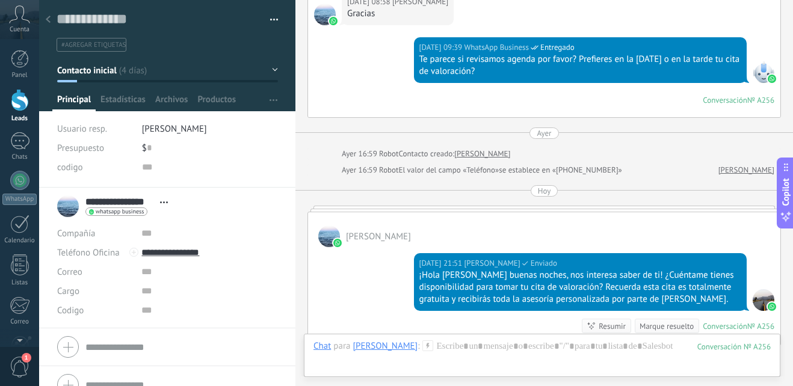
scroll to position [805, 0]
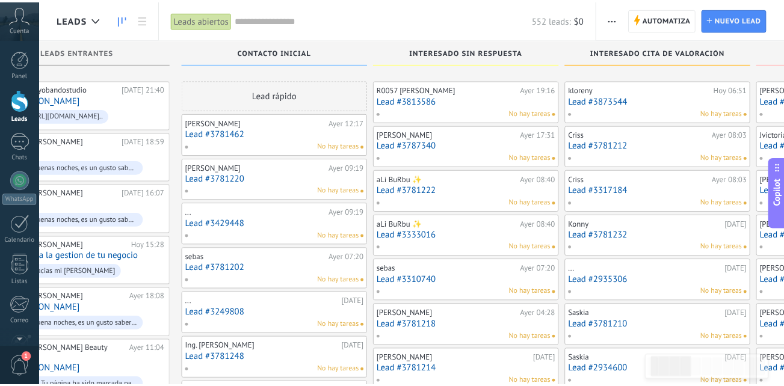
scroll to position [1143, 0]
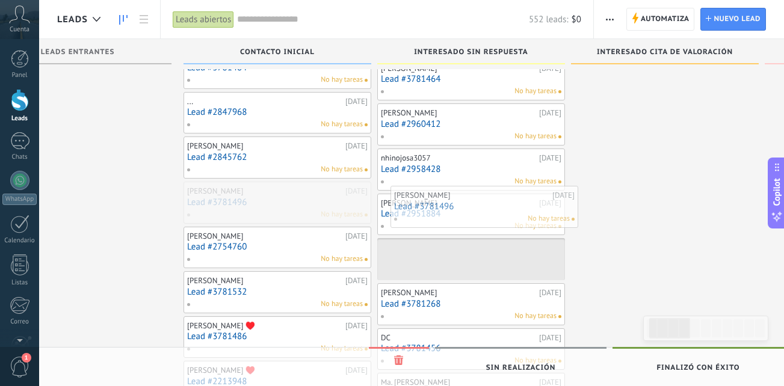
click at [493, 212] on link "Lead #2951884" at bounding box center [471, 214] width 181 height 10
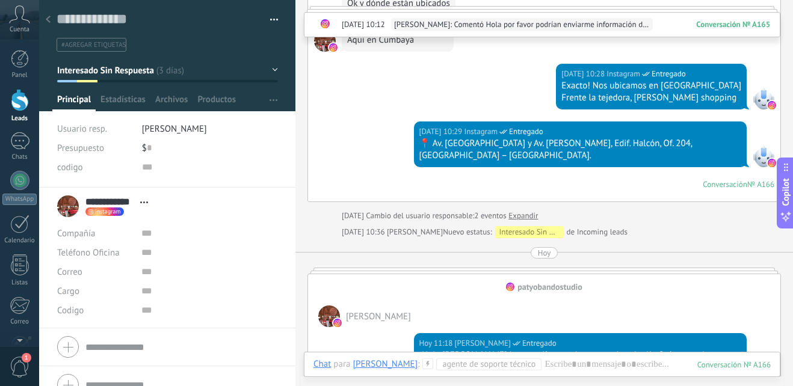
scroll to position [845, 0]
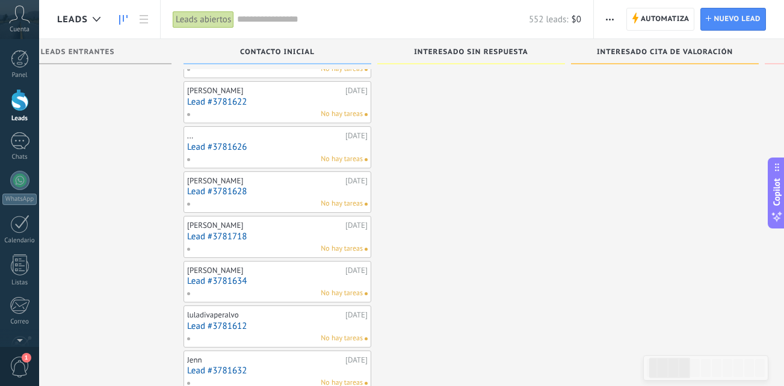
scroll to position [5418, 0]
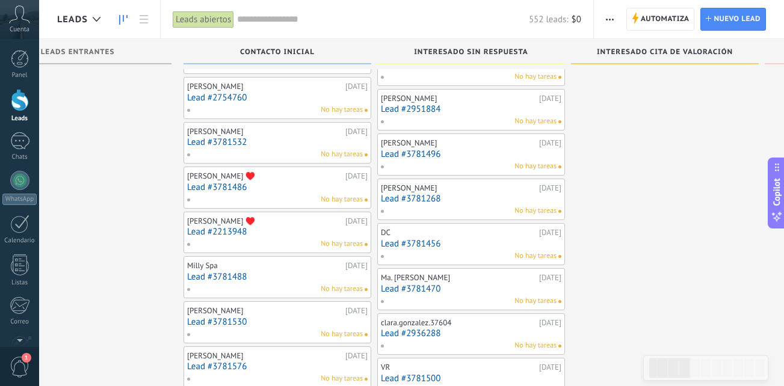
scroll to position [1266, 0]
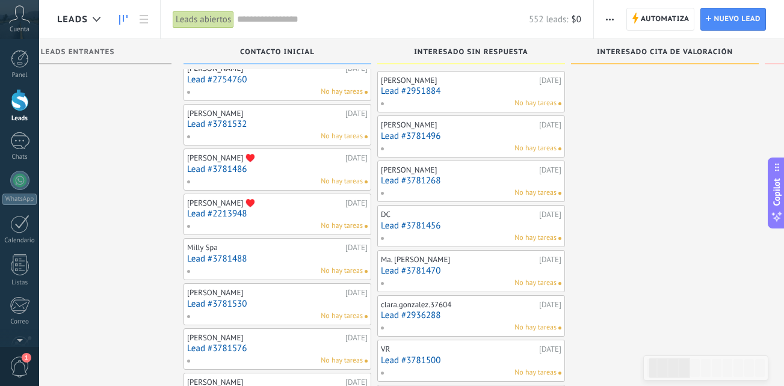
click at [286, 165] on link "Lead #3781486" at bounding box center [277, 169] width 181 height 10
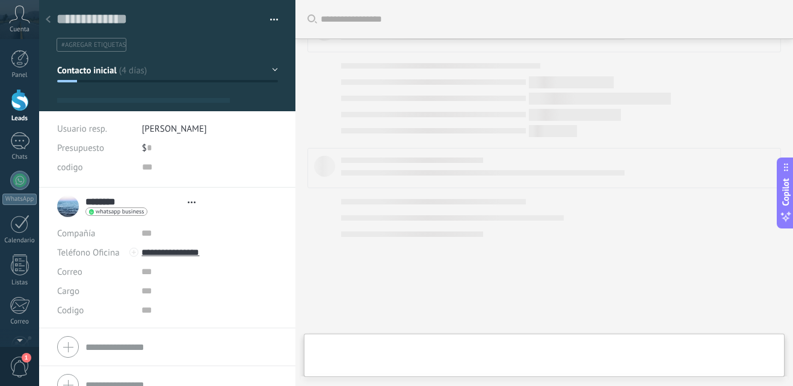
type textarea "**********"
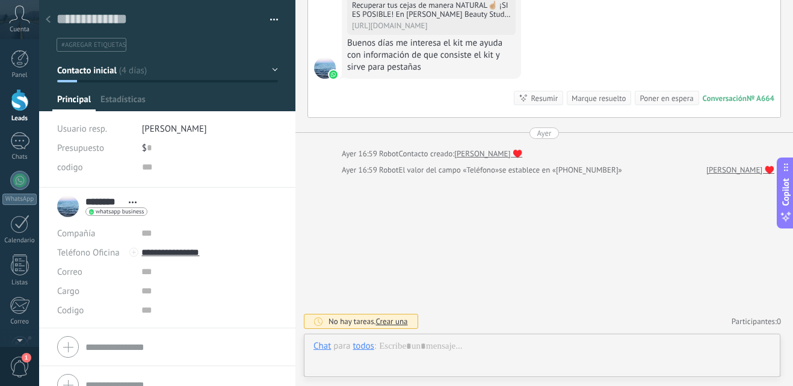
scroll to position [18, 0]
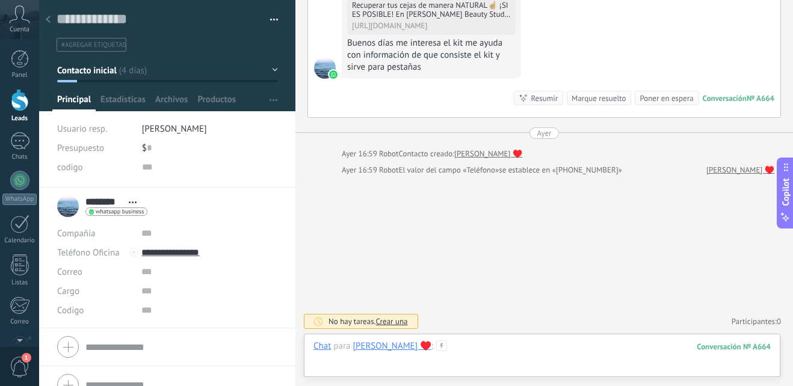
click at [422, 347] on div at bounding box center [542, 359] width 457 height 36
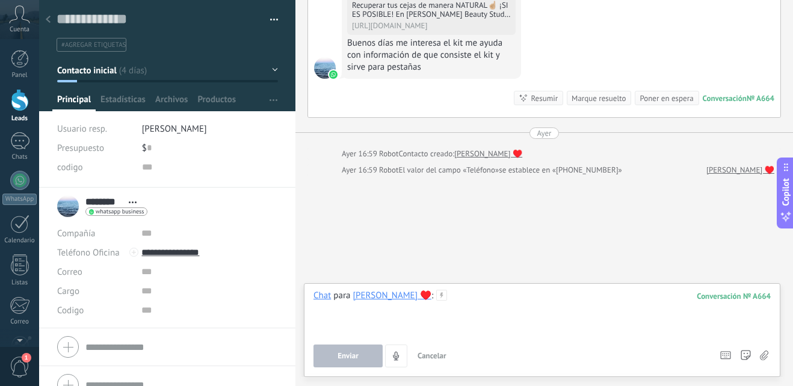
paste div
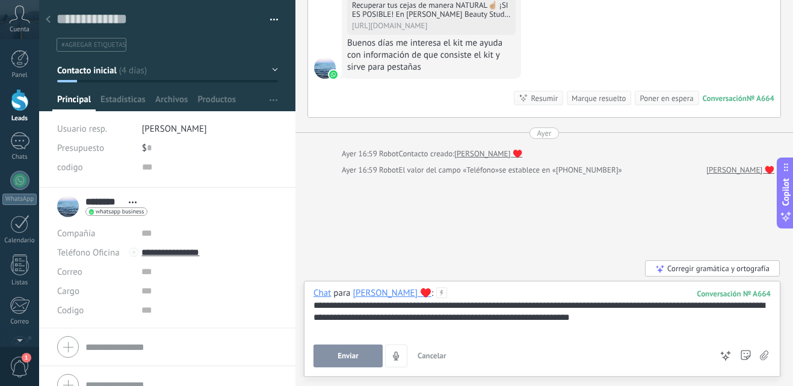
click at [343, 358] on span "Enviar" at bounding box center [348, 356] width 21 height 8
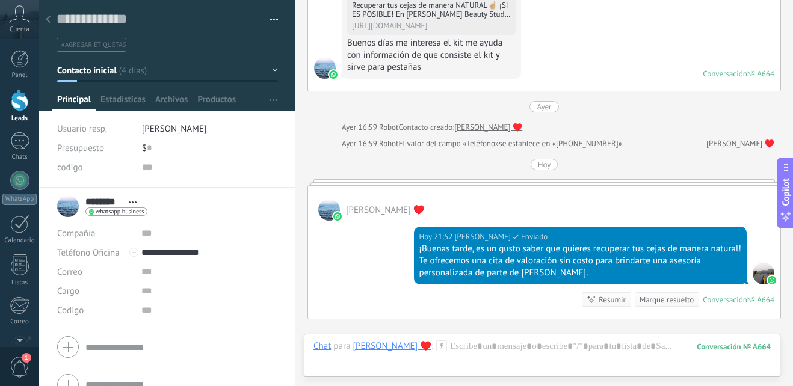
scroll to position [318, 0]
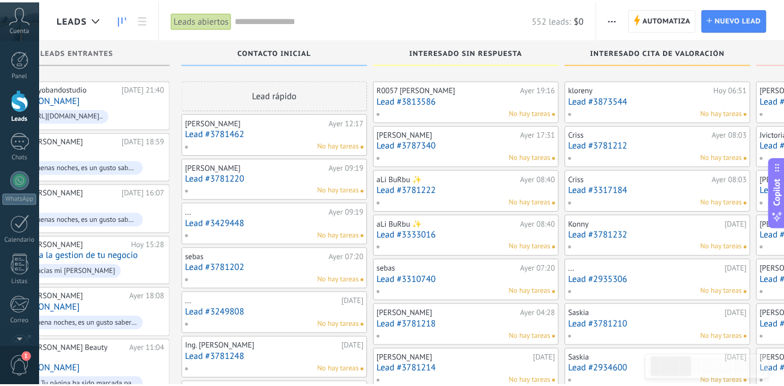
scroll to position [1266, 0]
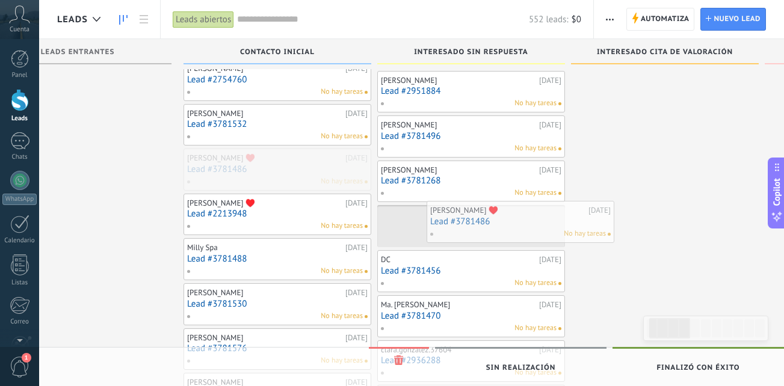
drag, startPoint x: 256, startPoint y: 173, endPoint x: 499, endPoint y: 225, distance: 248.7
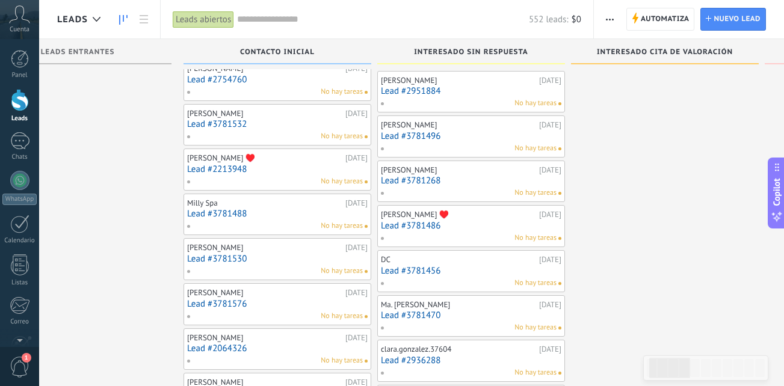
click at [271, 180] on div "No hay tareas" at bounding box center [275, 181] width 176 height 11
click at [276, 168] on link "Lead #2213948" at bounding box center [277, 169] width 181 height 10
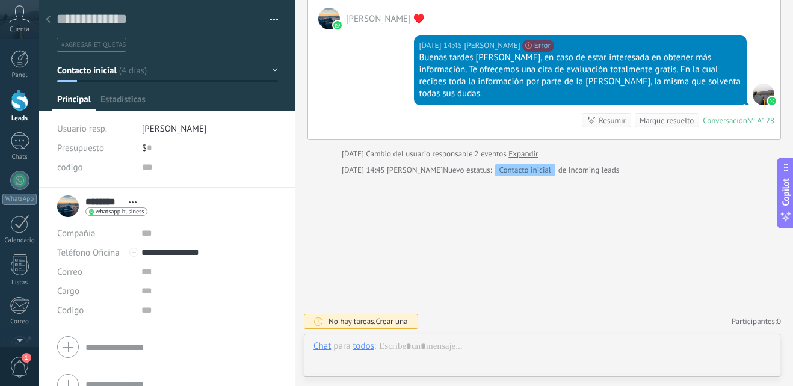
scroll to position [18, 0]
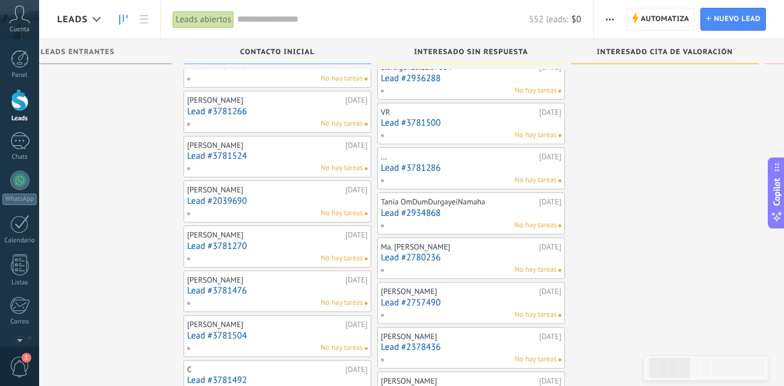
scroll to position [1567, 0]
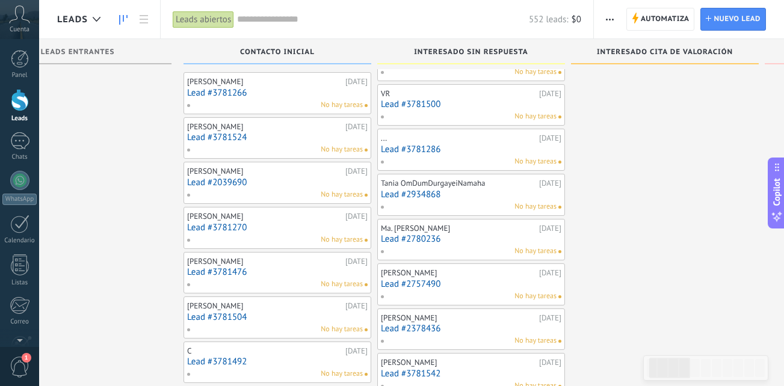
click at [267, 281] on div "No hay tareas" at bounding box center [275, 284] width 176 height 11
click at [275, 259] on div "[PERSON_NAME]" at bounding box center [264, 262] width 155 height 10
click at [271, 265] on div "[PERSON_NAME]" at bounding box center [264, 262] width 155 height 10
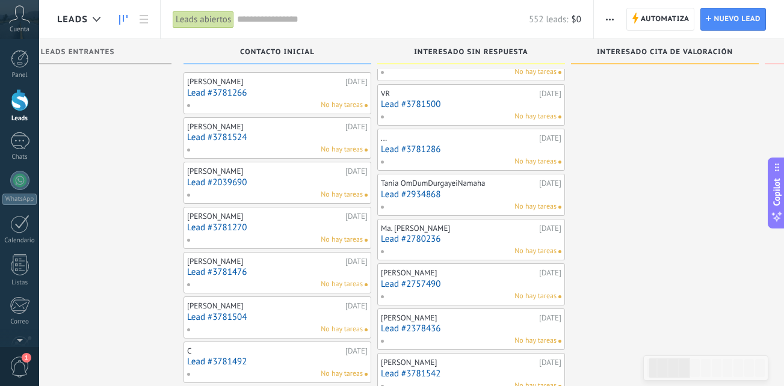
click at [265, 271] on link "Lead #3781476" at bounding box center [277, 272] width 181 height 10
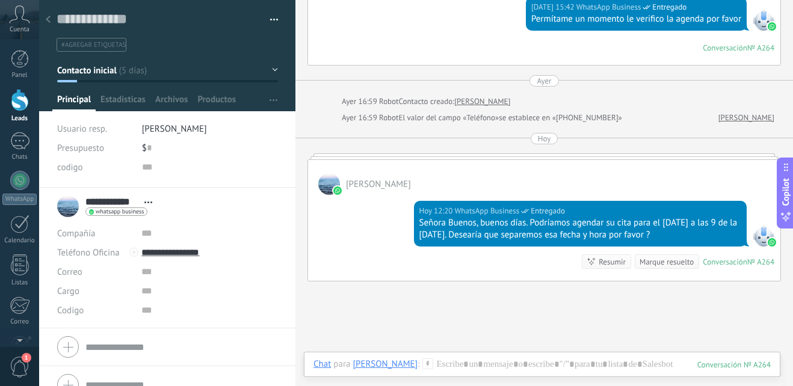
scroll to position [867, 0]
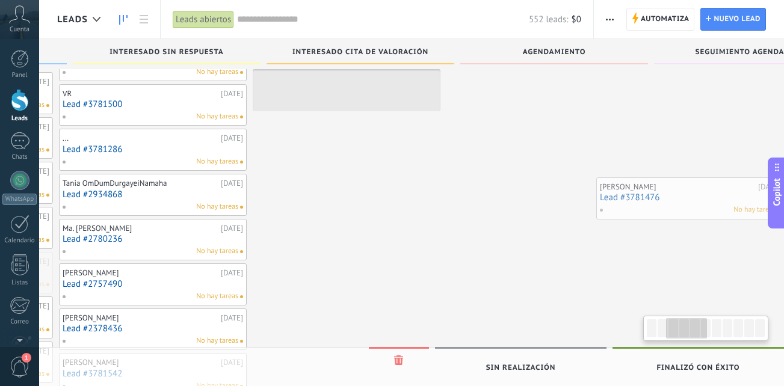
scroll to position [0, 419]
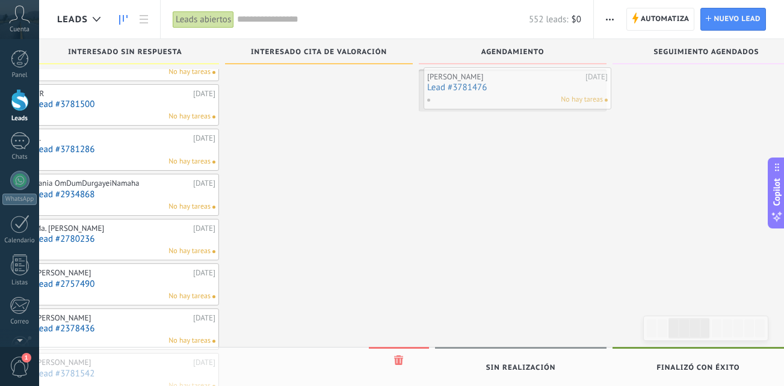
drag, startPoint x: 278, startPoint y: 276, endPoint x: 518, endPoint y: 91, distance: 302.9
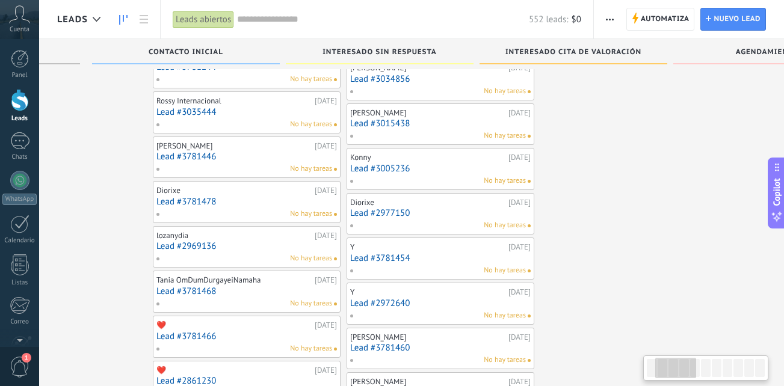
scroll to position [0, 58]
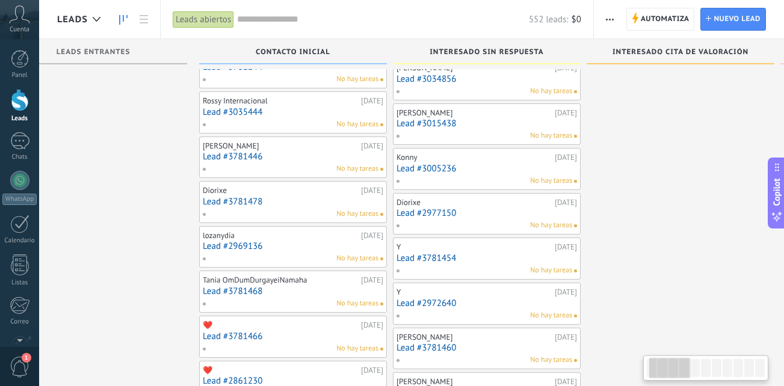
drag, startPoint x: 531, startPoint y: 256, endPoint x: 819, endPoint y: 331, distance: 297.7
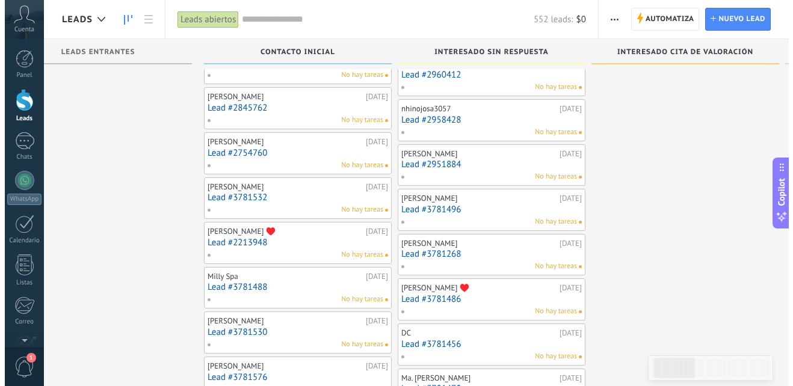
scroll to position [1206, 0]
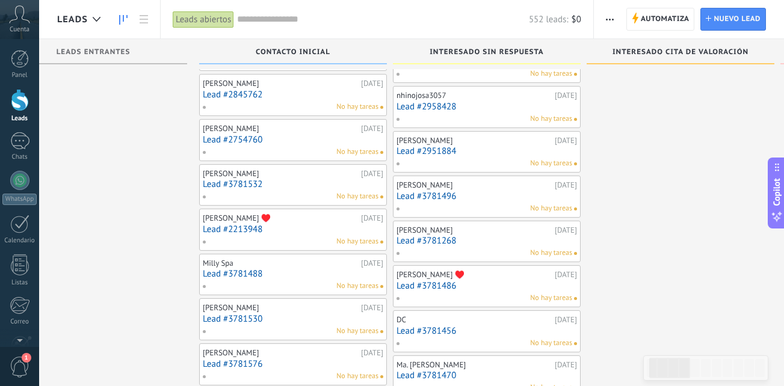
click at [301, 229] on link "Lead #2213948" at bounding box center [293, 229] width 181 height 10
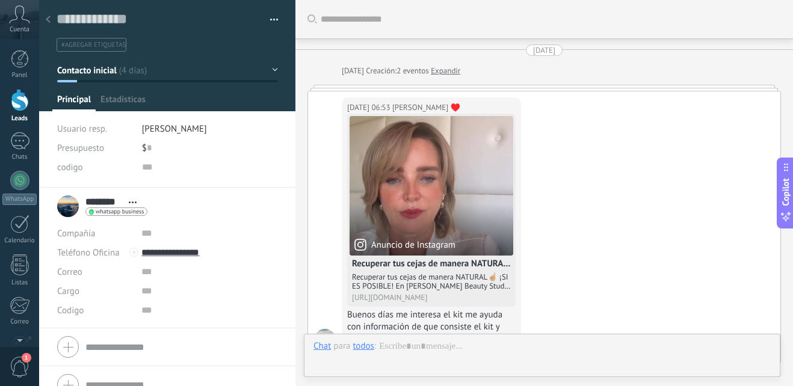
scroll to position [403, 0]
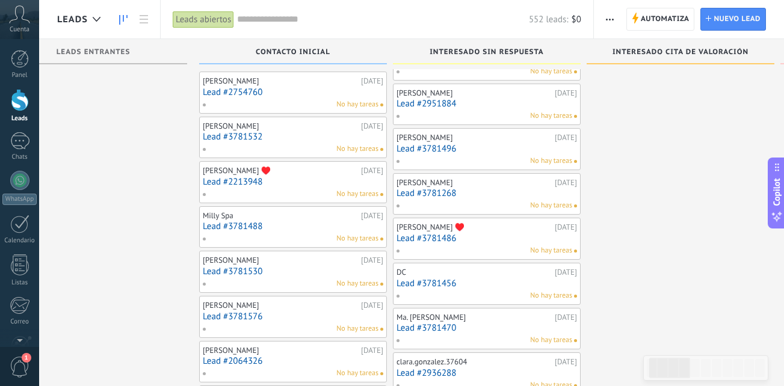
scroll to position [1266, 0]
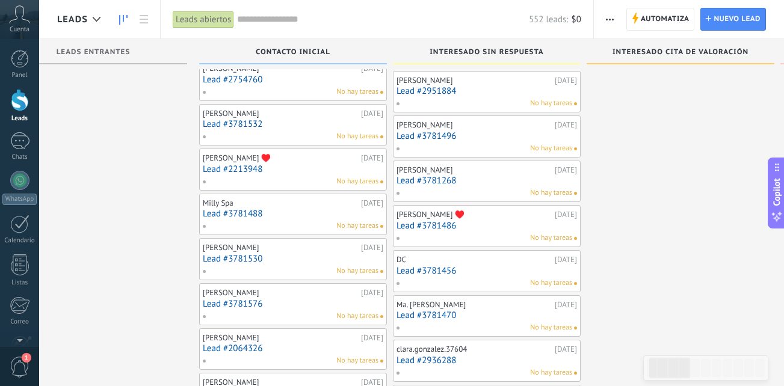
click at [287, 218] on link "Lead #3781488" at bounding box center [293, 214] width 181 height 10
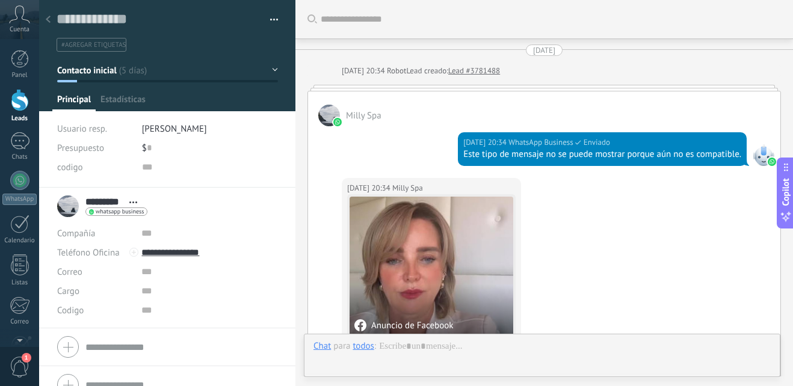
scroll to position [703, 0]
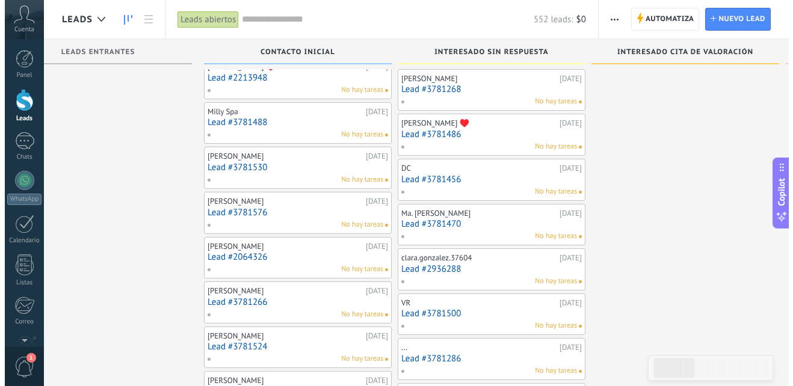
scroll to position [1386, 0]
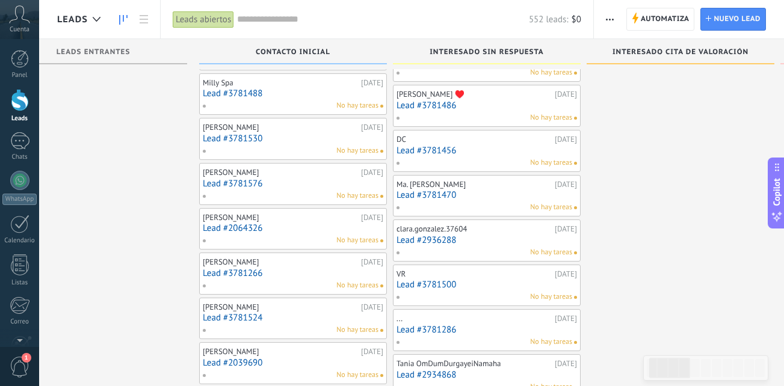
click at [285, 184] on link "Lead #3781576" at bounding box center [293, 184] width 181 height 10
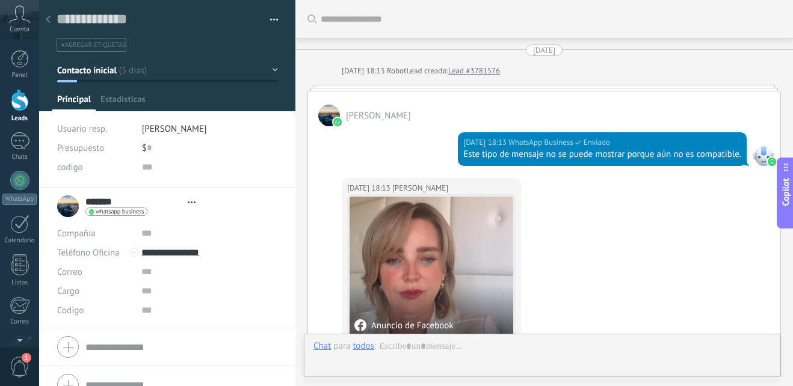
type textarea "**********"
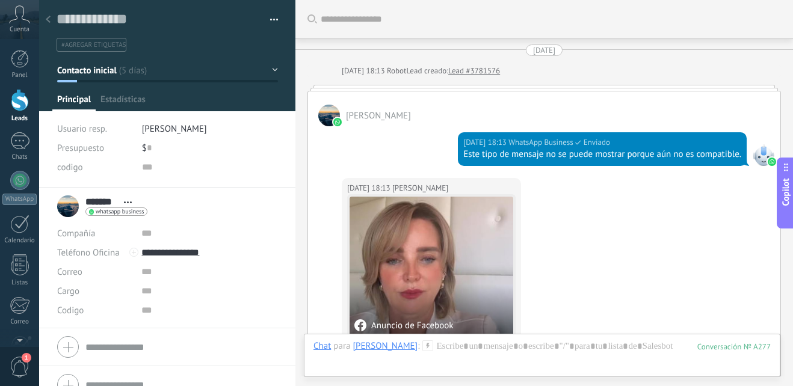
scroll to position [484, 0]
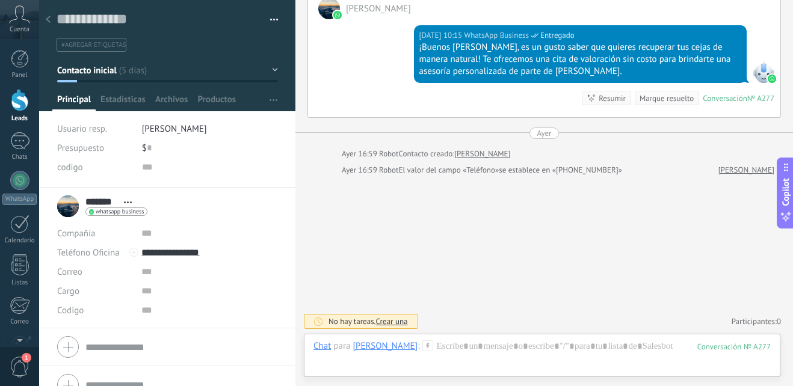
scroll to position [18, 0]
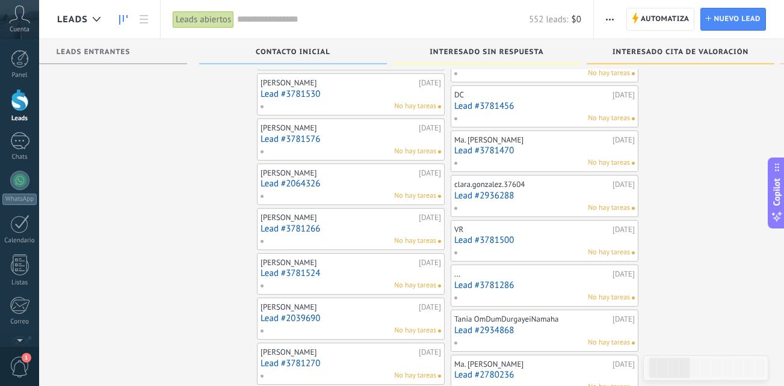
scroll to position [1447, 0]
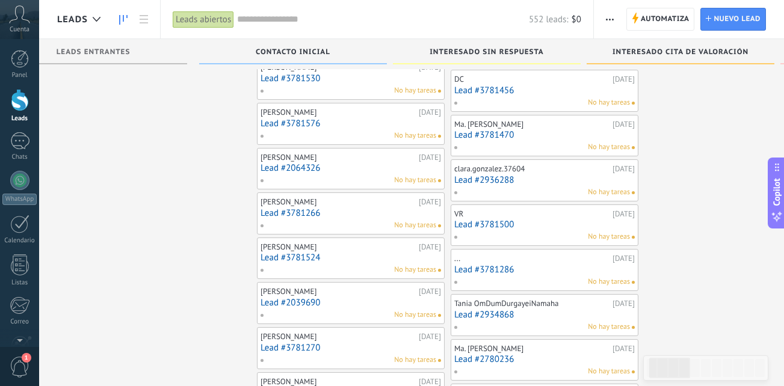
click at [318, 259] on link "Lead #3781524" at bounding box center [351, 258] width 181 height 10
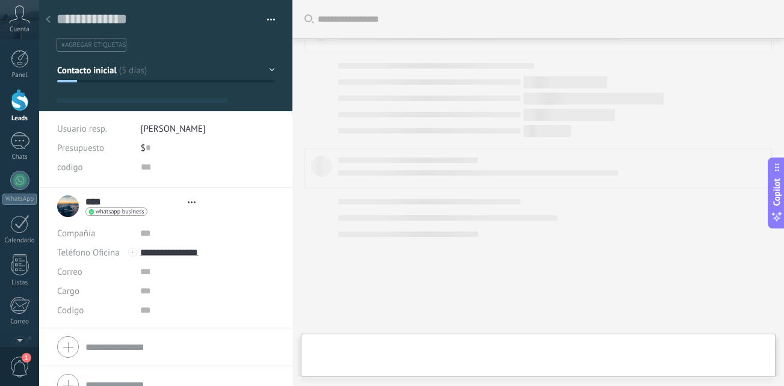
type textarea "**********"
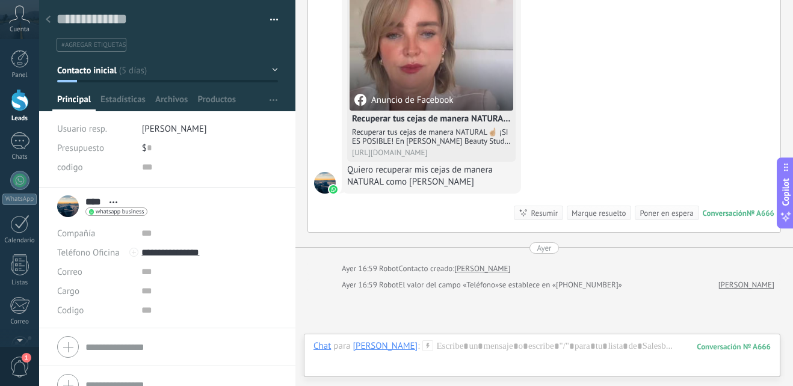
scroll to position [341, 0]
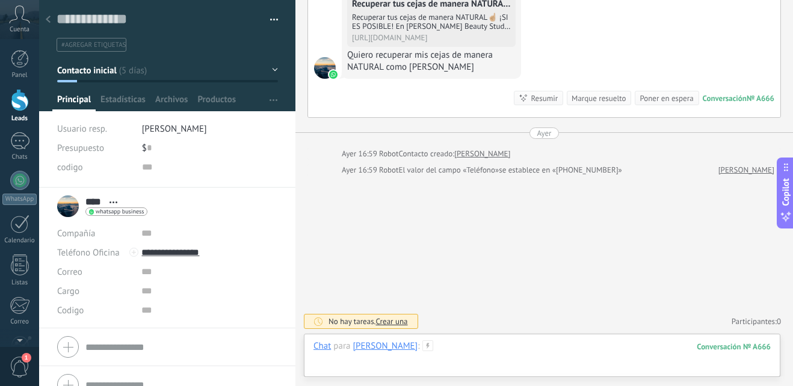
click at [480, 342] on div at bounding box center [542, 359] width 457 height 36
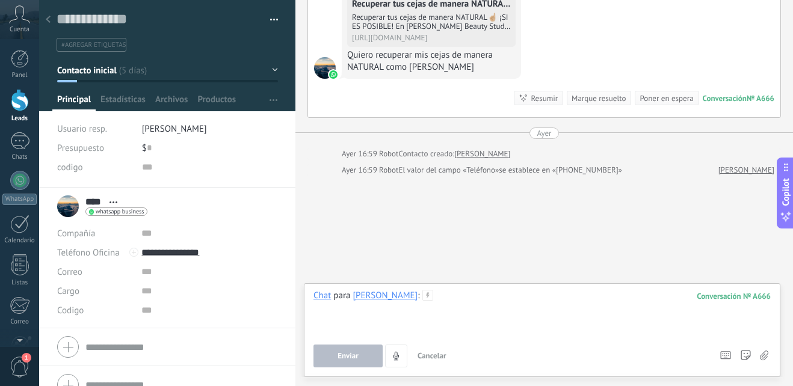
paste div
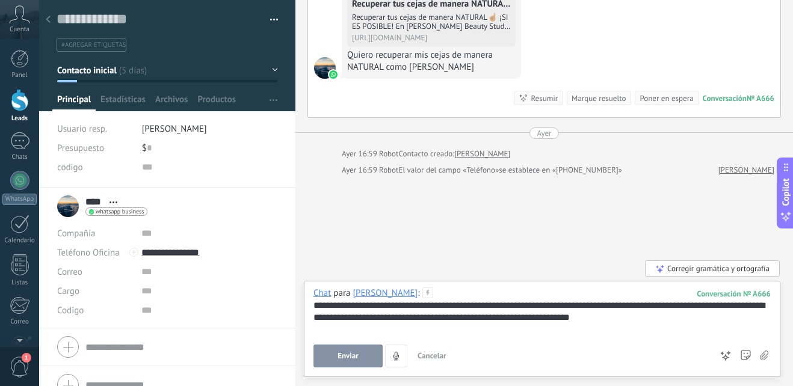
click at [359, 354] on button "Enviar" at bounding box center [348, 356] width 69 height 23
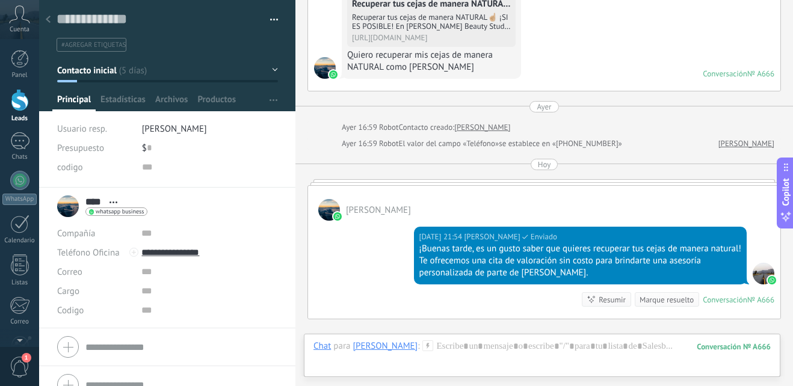
scroll to position [306, 0]
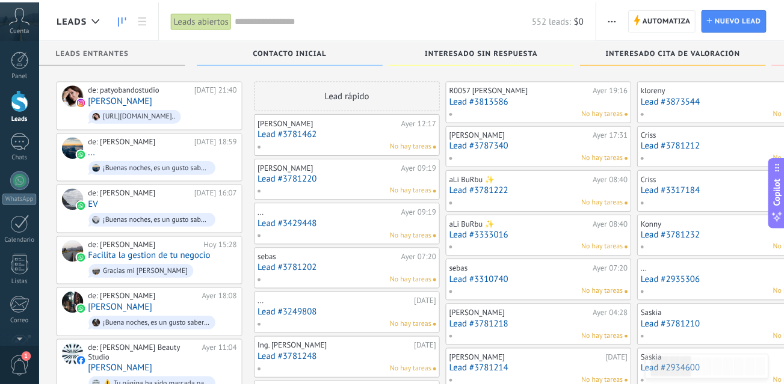
scroll to position [1447, 0]
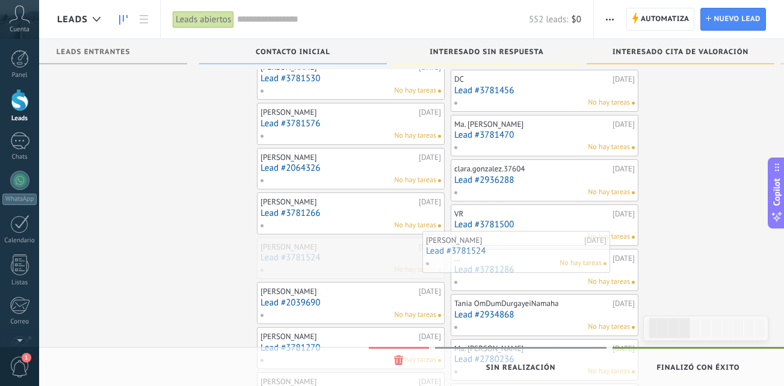
drag, startPoint x: 327, startPoint y: 264, endPoint x: 550, endPoint y: 258, distance: 223.3
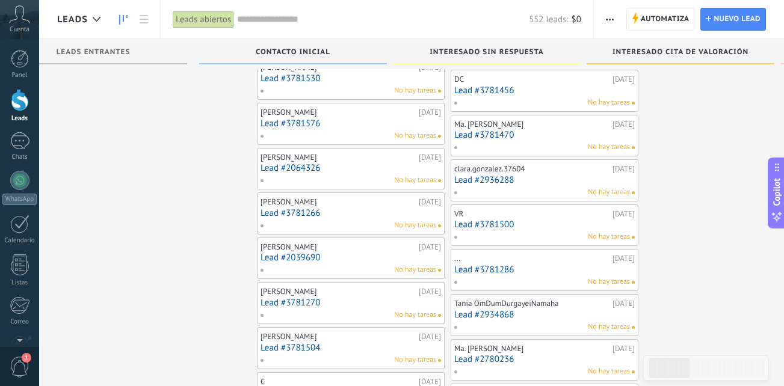
scroll to position [1507, 0]
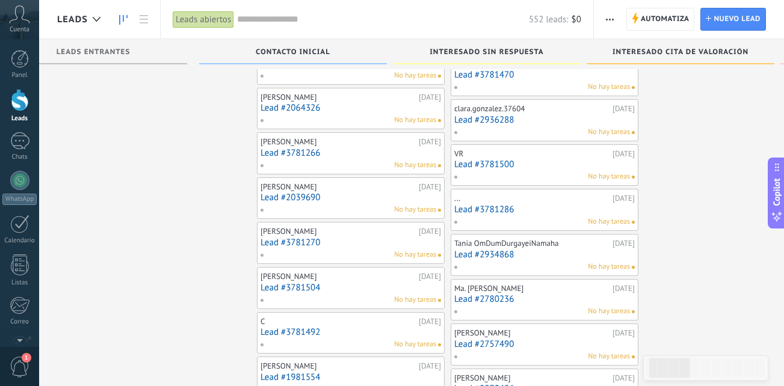
click at [300, 284] on link "Lead #3781504" at bounding box center [351, 288] width 181 height 10
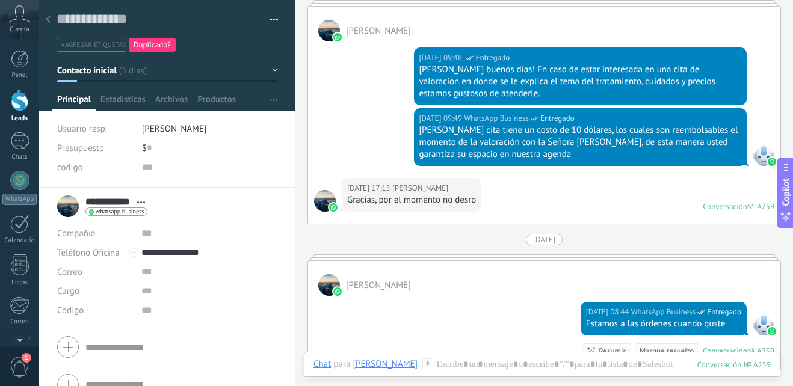
scroll to position [402, 0]
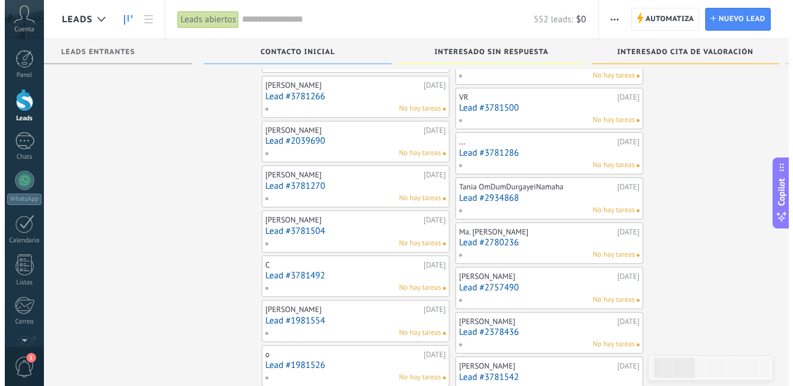
scroll to position [1567, 0]
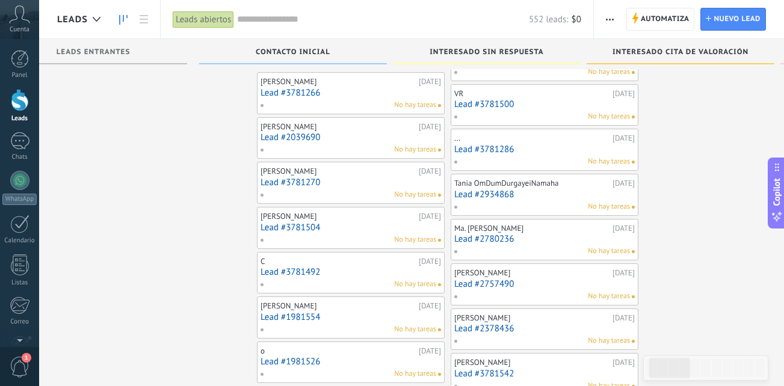
click at [291, 264] on div "C" at bounding box center [338, 262] width 155 height 10
click at [284, 273] on link "Lead #3781492" at bounding box center [351, 272] width 181 height 10
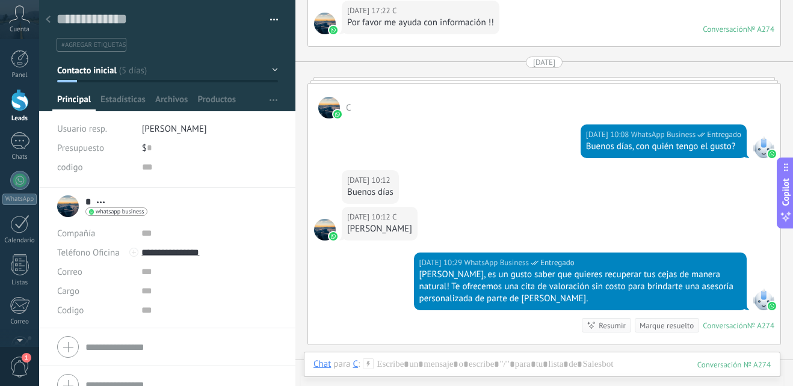
scroll to position [443, 0]
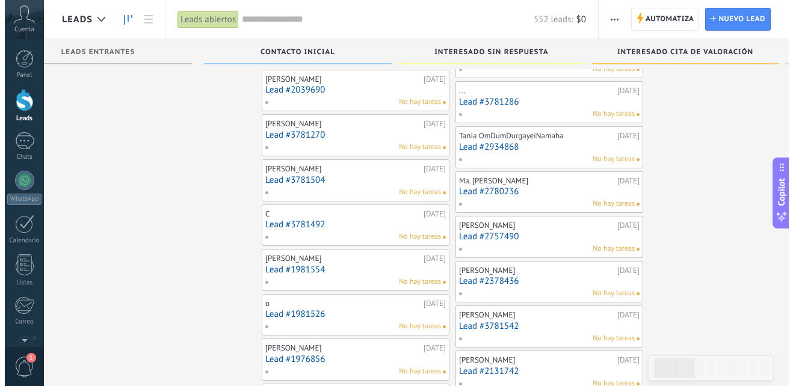
scroll to position [1627, 0]
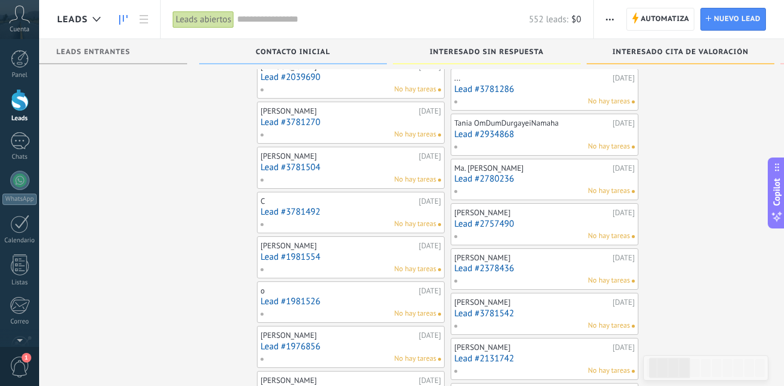
click at [306, 268] on div "No hay tareas" at bounding box center [348, 269] width 176 height 11
click at [299, 255] on link "Lead #1981554" at bounding box center [351, 257] width 181 height 10
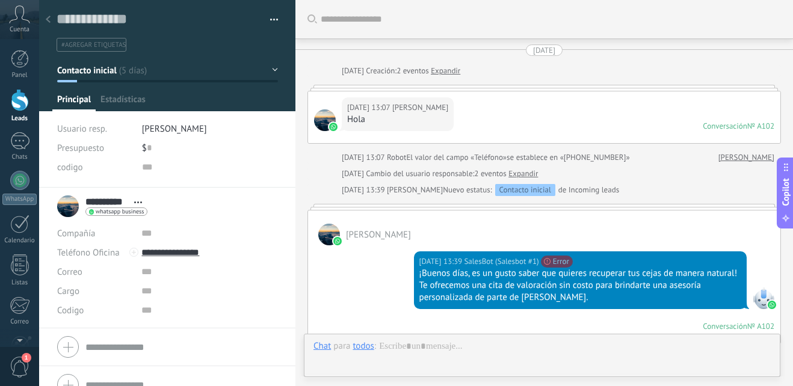
scroll to position [352, 0]
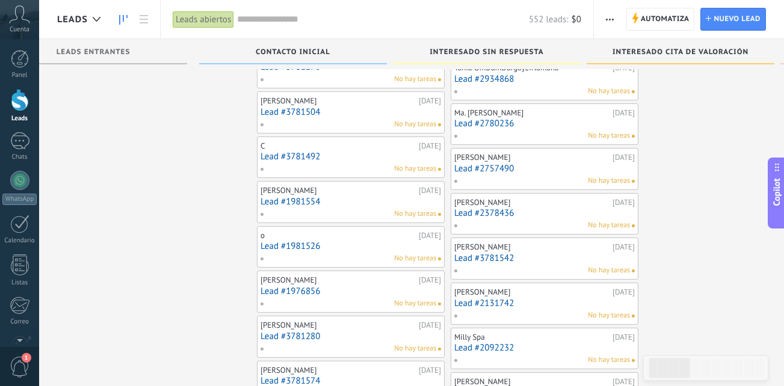
scroll to position [1687, 0]
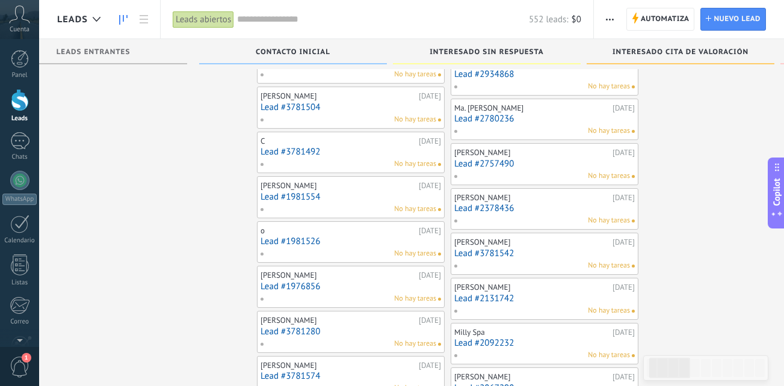
click at [285, 248] on div "o [DATE] Lead #1981526 No hay tareas" at bounding box center [351, 242] width 181 height 35
click at [271, 243] on link "Lead #1981526" at bounding box center [351, 241] width 181 height 10
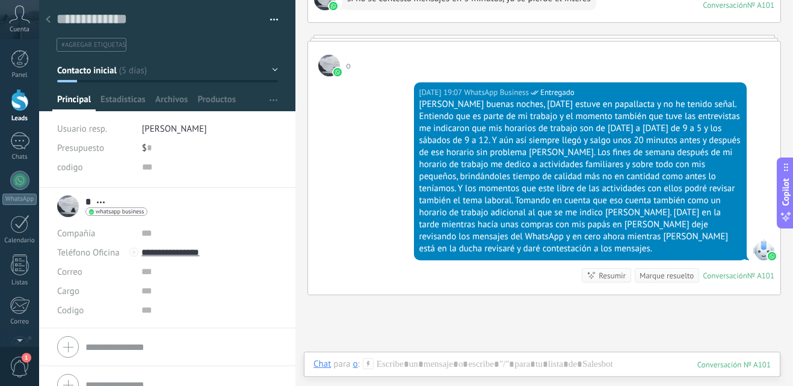
scroll to position [945, 0]
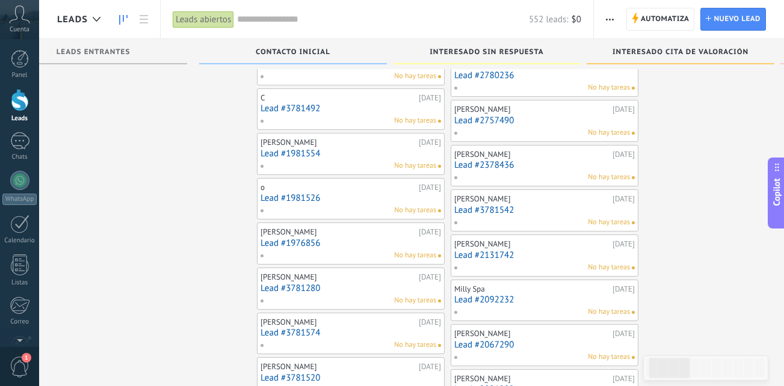
scroll to position [1747, 0]
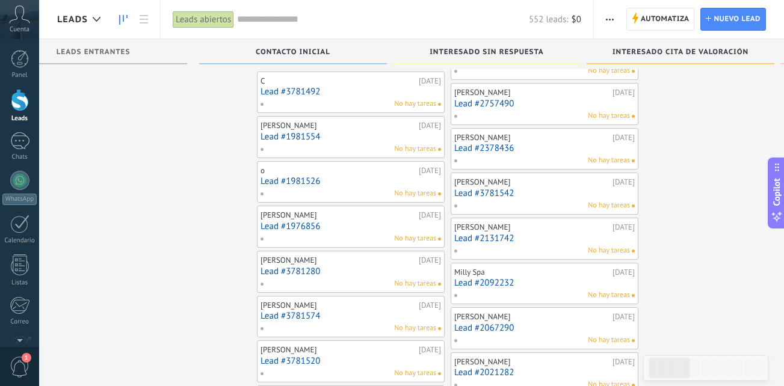
click at [310, 229] on link "Lead #1976856" at bounding box center [351, 226] width 181 height 10
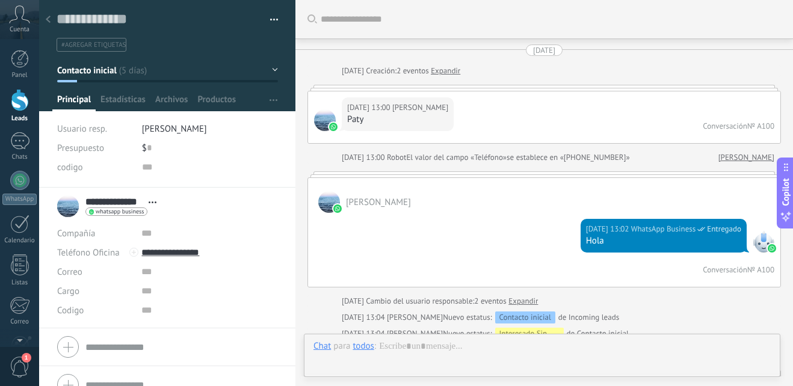
scroll to position [1581, 0]
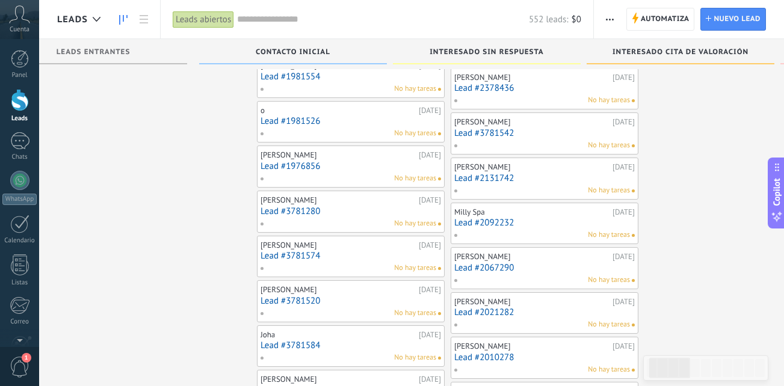
click at [300, 261] on link "Lead #3781574" at bounding box center [351, 256] width 181 height 10
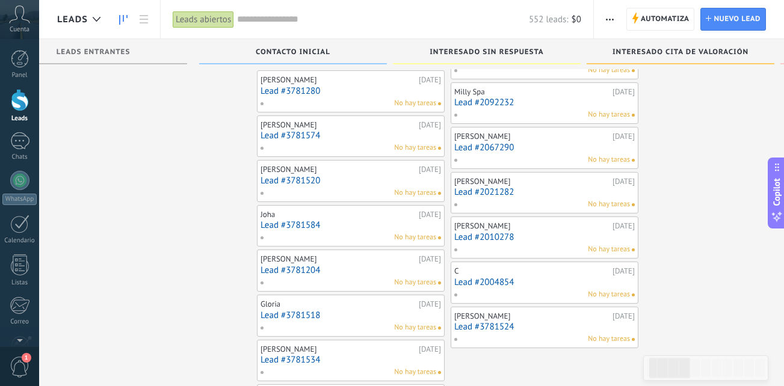
click at [291, 230] on link "Lead #3781584" at bounding box center [351, 225] width 181 height 10
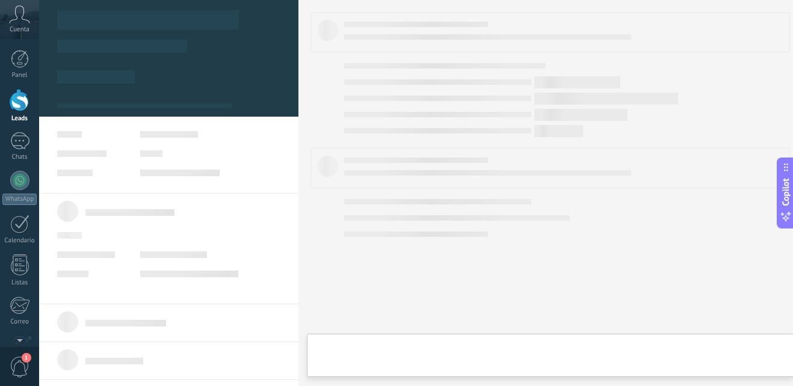
type textarea "**********"
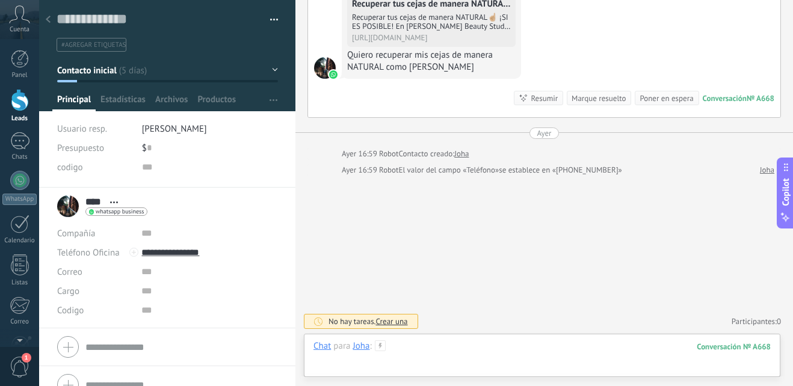
click at [423, 350] on div at bounding box center [542, 359] width 457 height 36
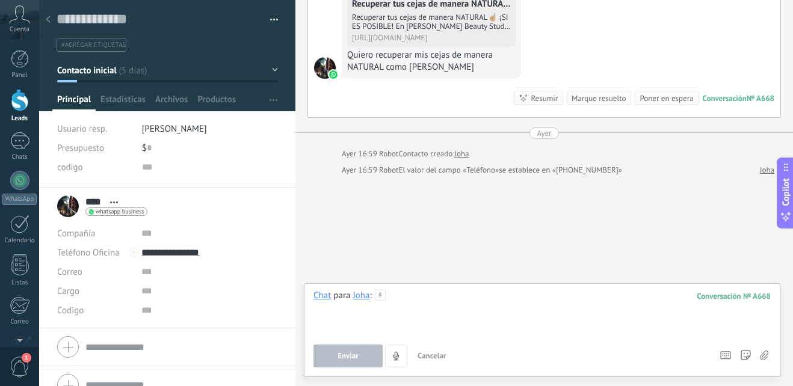
paste div
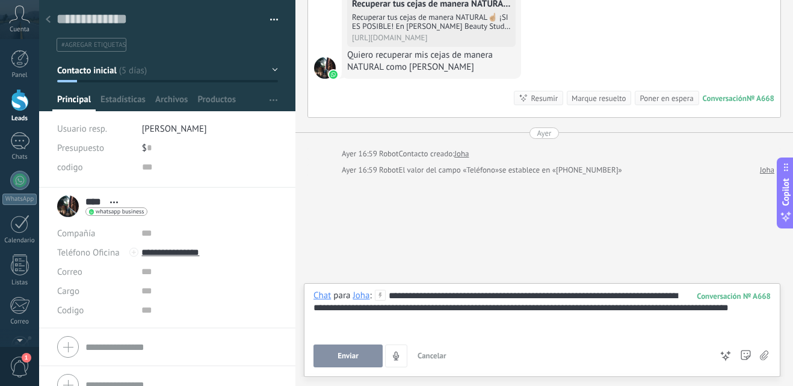
click at [441, 295] on div "**********" at bounding box center [542, 313] width 457 height 46
click at [337, 350] on button "Enviar" at bounding box center [348, 356] width 69 height 23
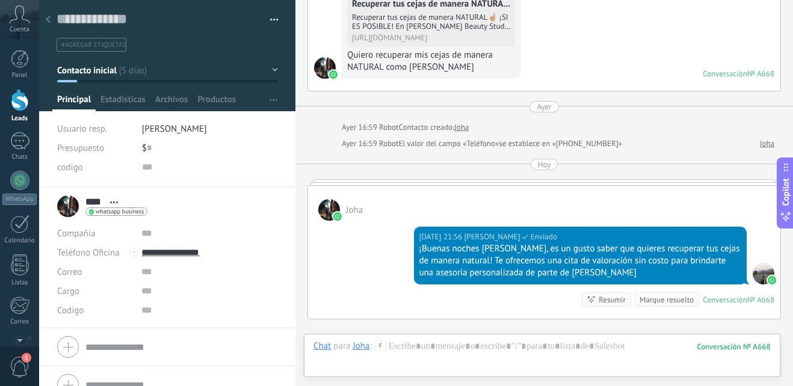
scroll to position [306, 0]
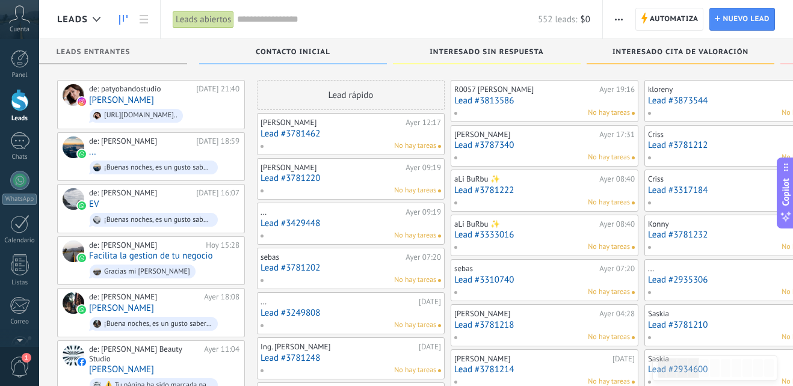
scroll to position [1928, 0]
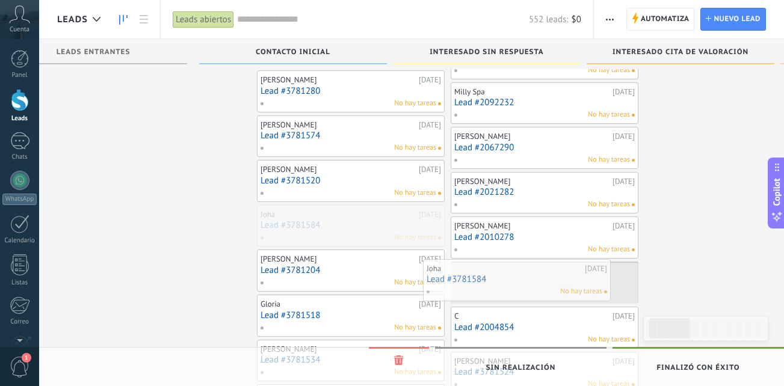
drag, startPoint x: 270, startPoint y: 221, endPoint x: 493, endPoint y: 275, distance: 230.3
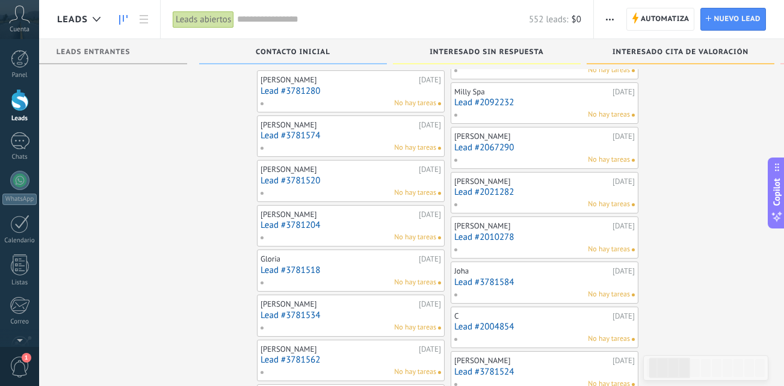
click at [289, 233] on div "No hay tareas" at bounding box center [348, 237] width 176 height 11
click at [301, 223] on link "Lead #3781204" at bounding box center [351, 225] width 181 height 10
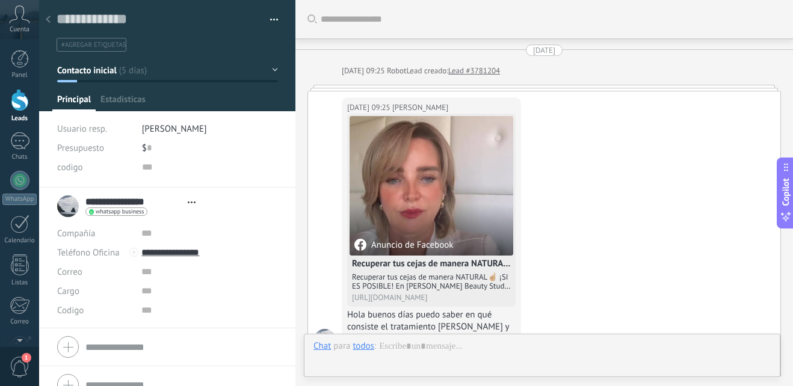
type textarea "**********"
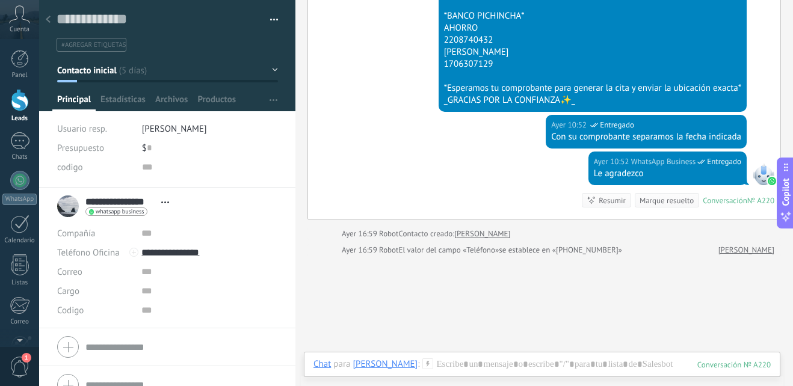
scroll to position [1553, 0]
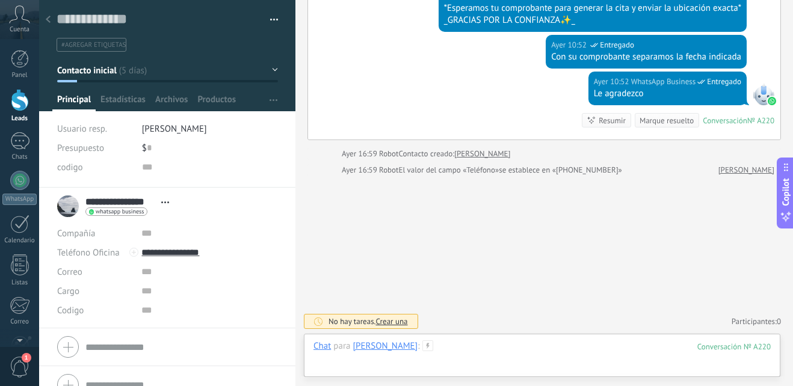
click at [468, 348] on div at bounding box center [542, 359] width 457 height 36
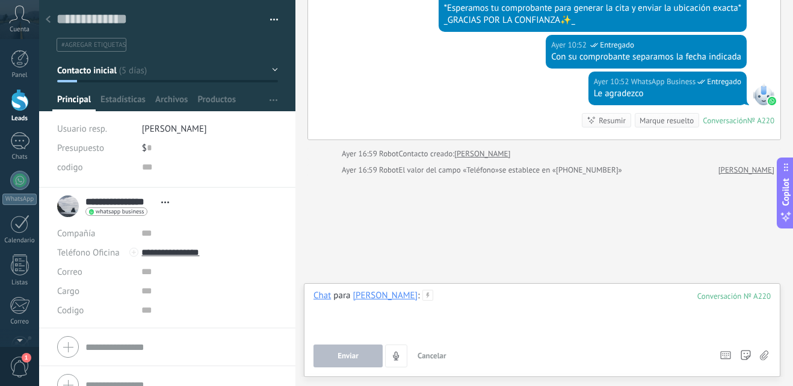
paste div
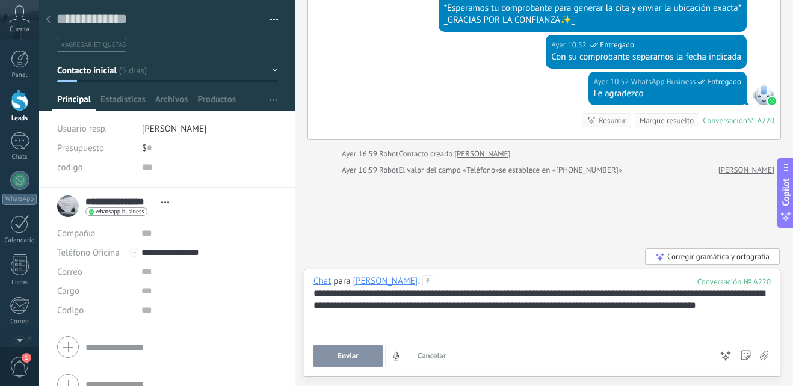
click at [378, 288] on div "**********" at bounding box center [542, 306] width 457 height 36
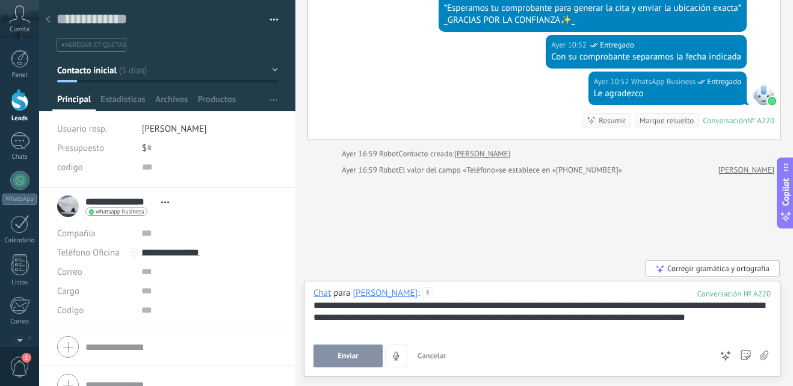
click at [413, 308] on div "**********" at bounding box center [542, 312] width 457 height 24
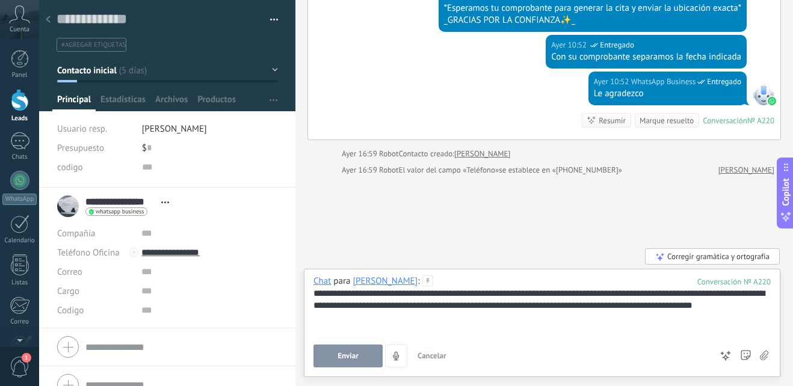
click at [356, 360] on span "Enviar" at bounding box center [348, 356] width 21 height 8
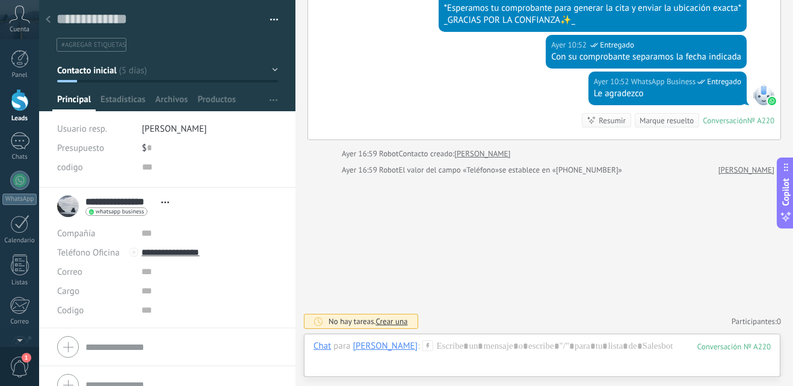
scroll to position [1545, 0]
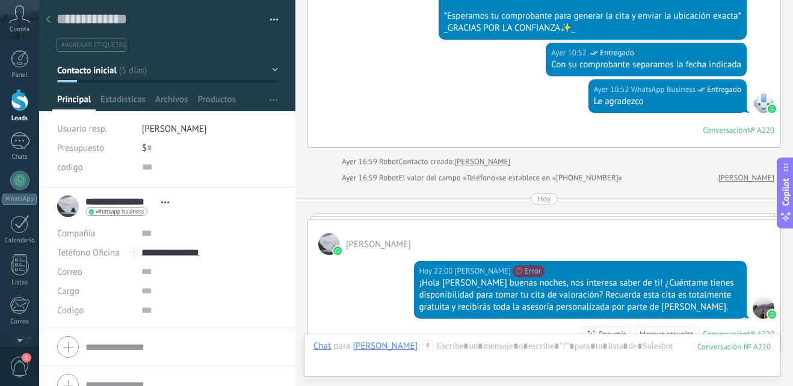
click at [43, 20] on div at bounding box center [48, 19] width 17 height 23
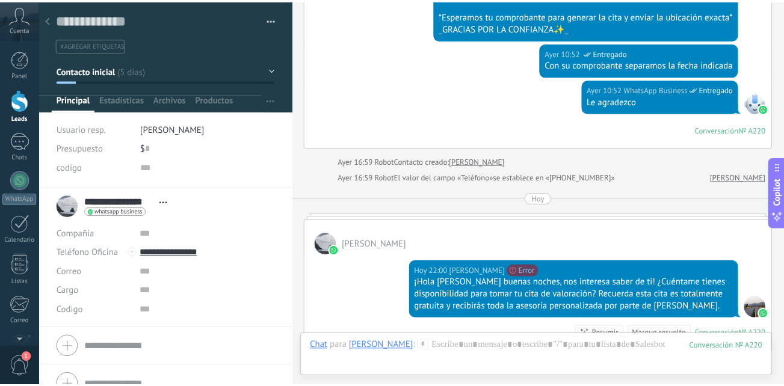
scroll to position [1928, 0]
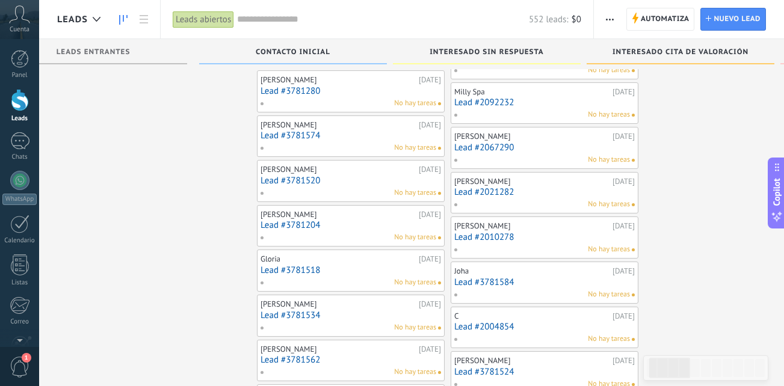
click at [265, 236] on div "No hay tareas" at bounding box center [348, 237] width 176 height 11
click at [275, 221] on link "Lead #3781204" at bounding box center [351, 225] width 181 height 10
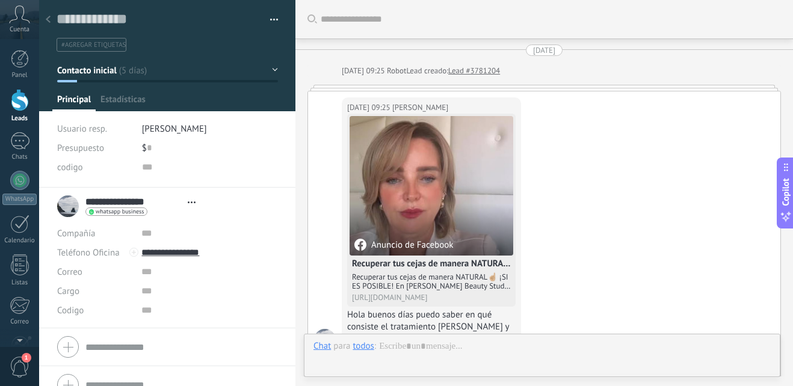
type textarea "**********"
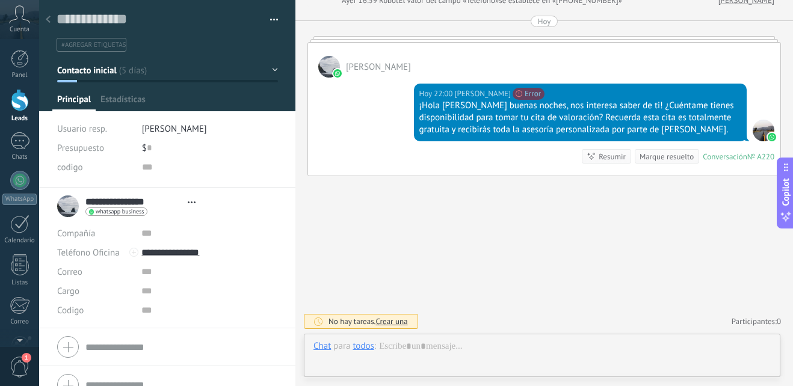
scroll to position [18, 0]
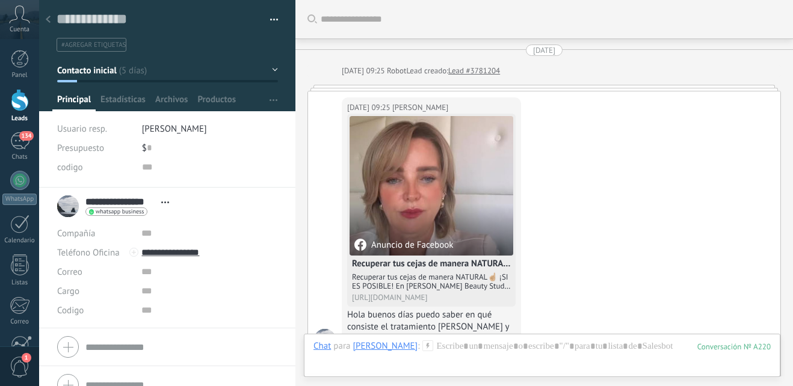
scroll to position [18, 0]
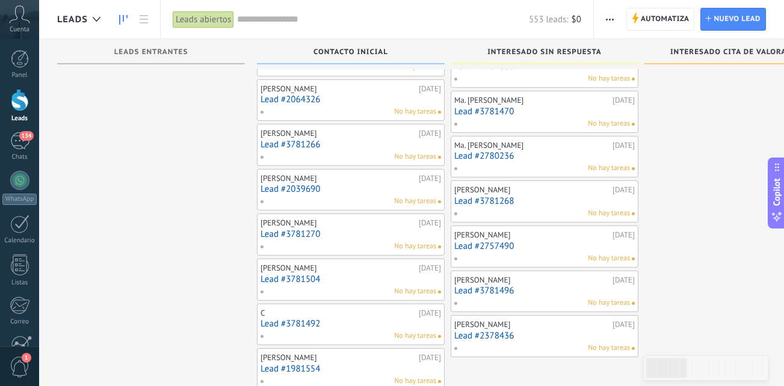
scroll to position [1521, 0]
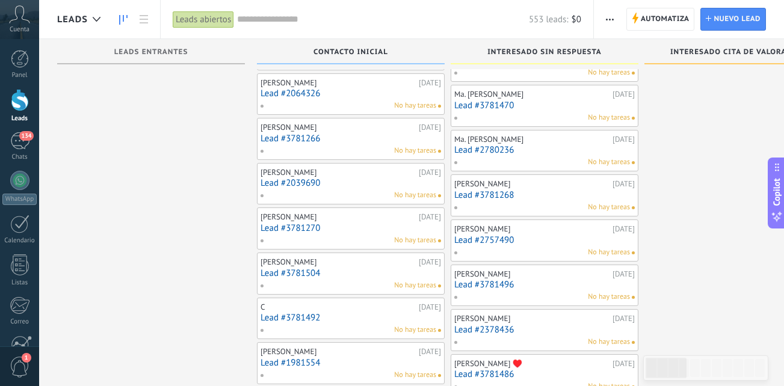
click at [333, 137] on link "Lead #3781266" at bounding box center [351, 139] width 181 height 10
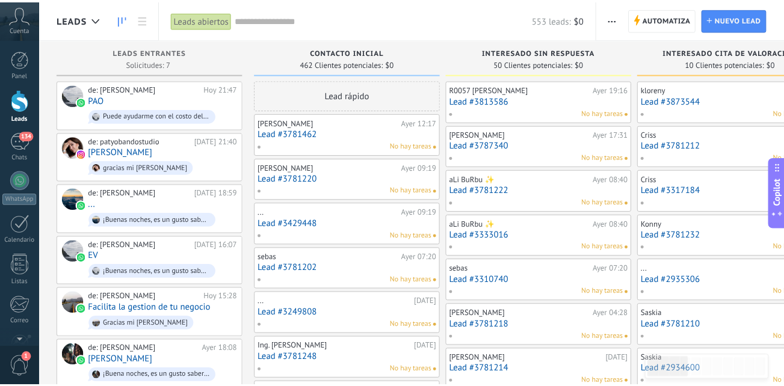
scroll to position [1521, 0]
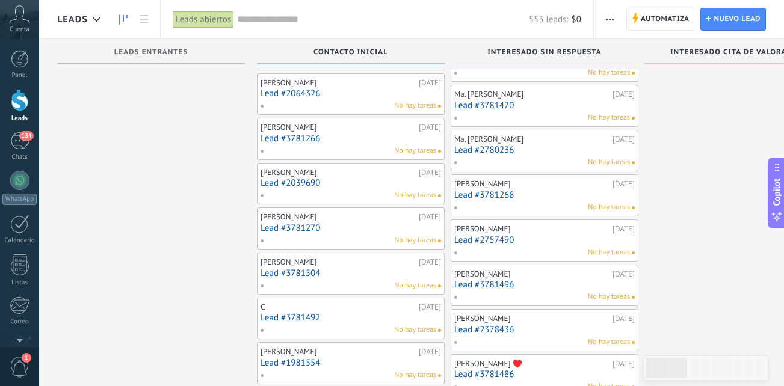
click at [330, 185] on link "Lead #2039690" at bounding box center [351, 183] width 181 height 10
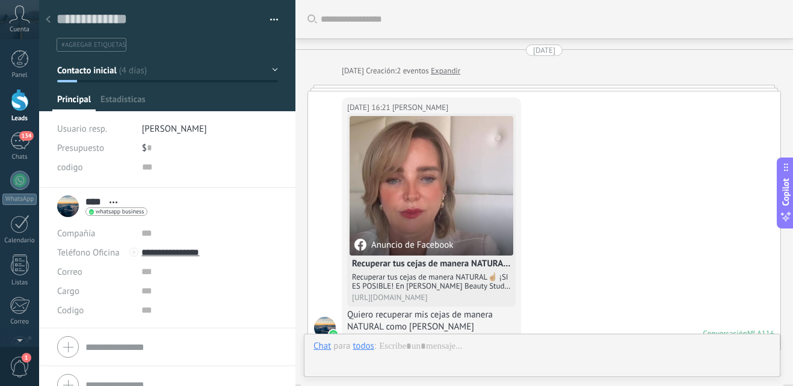
scroll to position [401, 0]
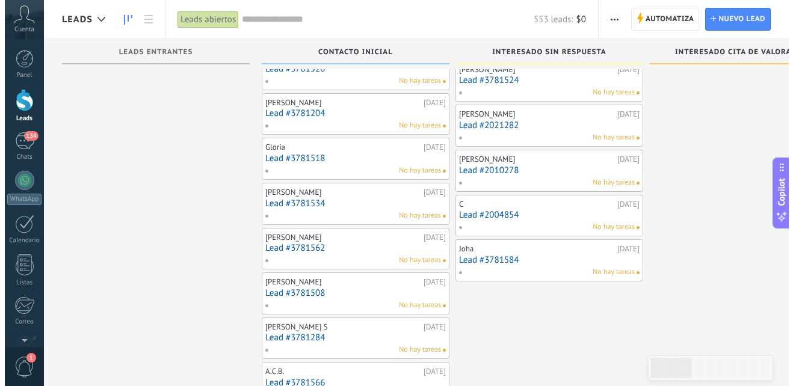
scroll to position [2058, 0]
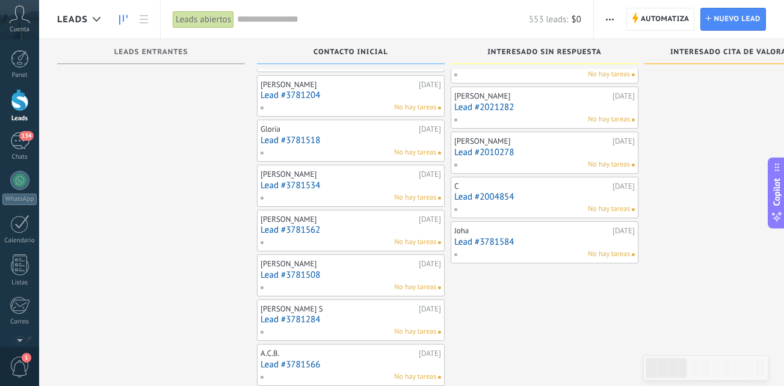
click at [336, 179] on div "[PERSON_NAME] [DATE] Lead #3781534 No hay tareas" at bounding box center [351, 185] width 181 height 35
click at [330, 187] on link "Lead #3781534" at bounding box center [351, 186] width 181 height 10
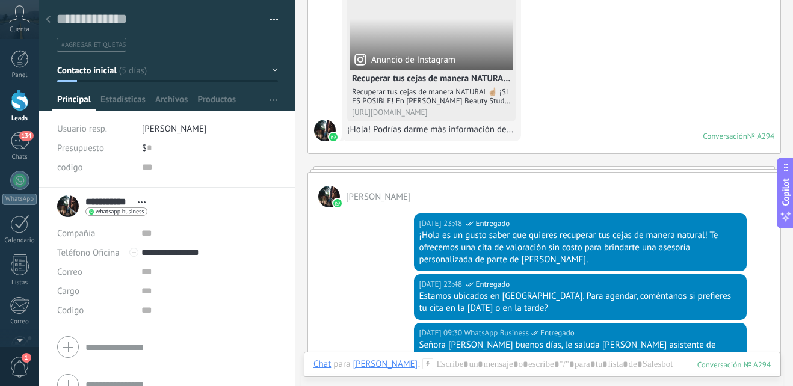
scroll to position [275, 0]
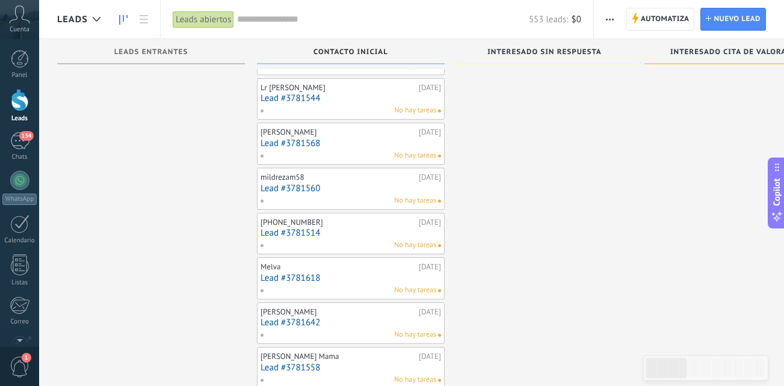
scroll to position [2687, 0]
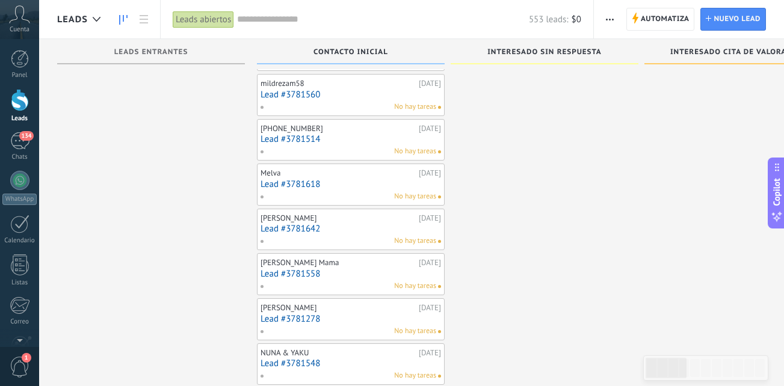
click at [354, 170] on div "Melva" at bounding box center [338, 173] width 155 height 10
click at [338, 175] on div "Melva" at bounding box center [338, 173] width 155 height 10
click at [343, 197] on div "No hay tareas" at bounding box center [348, 196] width 176 height 11
click at [383, 179] on link "Lead #3781618" at bounding box center [351, 184] width 181 height 10
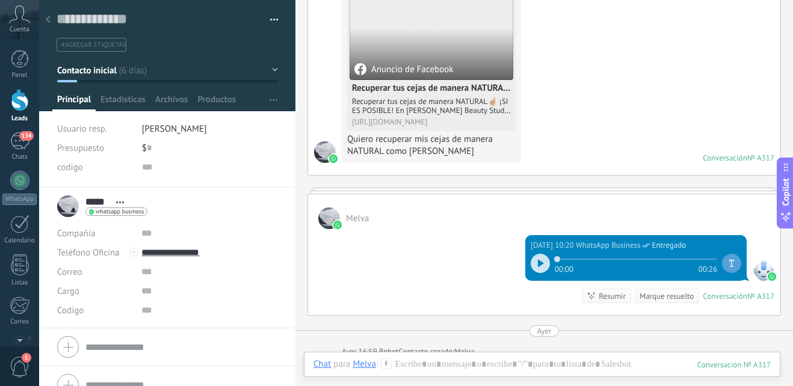
scroll to position [274, 0]
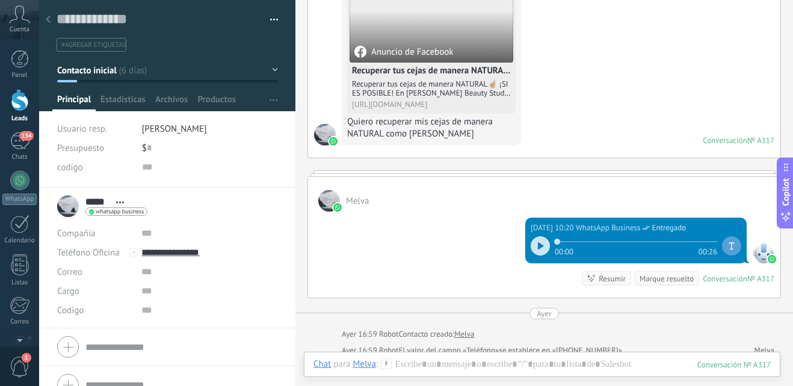
click at [538, 243] on icon at bounding box center [541, 245] width 6 height 7
click at [533, 248] on div at bounding box center [540, 245] width 19 height 19
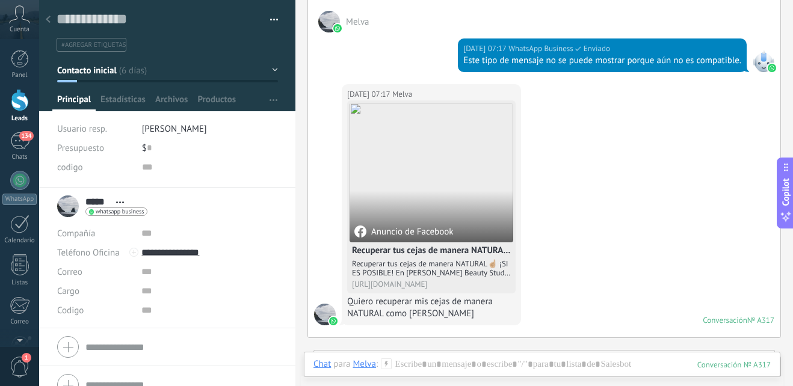
scroll to position [93, 0]
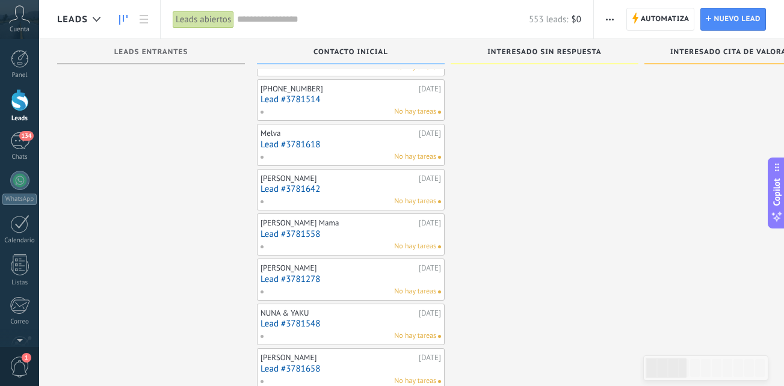
scroll to position [2748, 0]
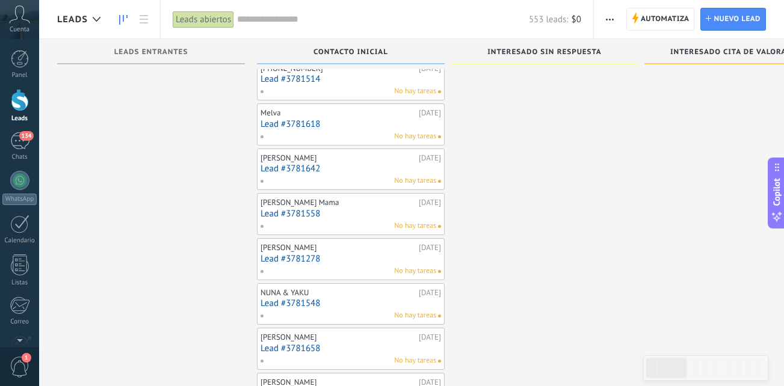
click at [362, 163] on div "[PERSON_NAME] [DATE] Lead #3781642 No hay tareas" at bounding box center [351, 169] width 181 height 35
click at [354, 173] on link "Lead #3781642" at bounding box center [351, 169] width 181 height 10
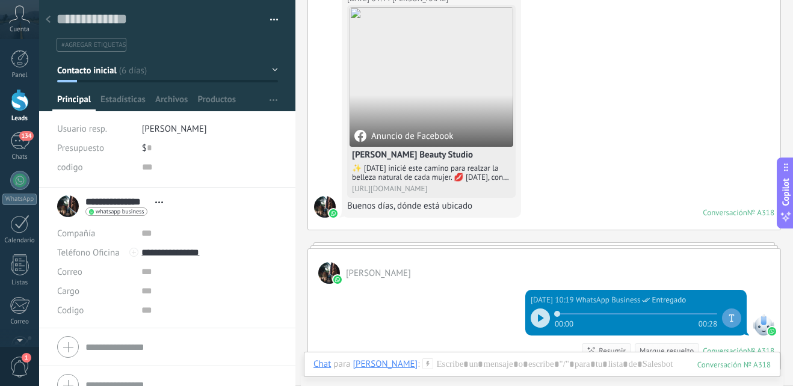
scroll to position [241, 0]
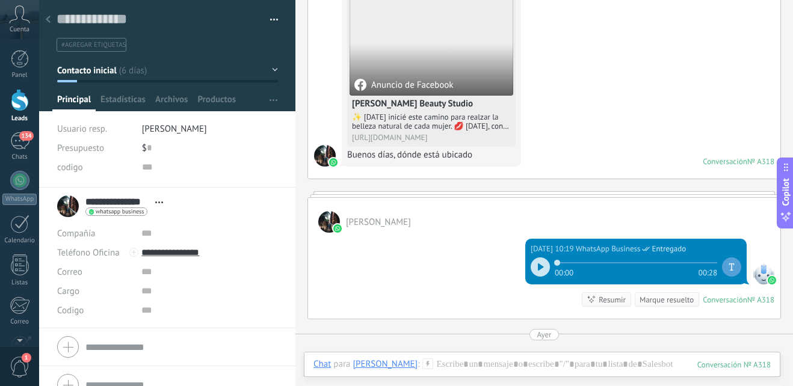
click at [48, 21] on use at bounding box center [48, 19] width 5 height 7
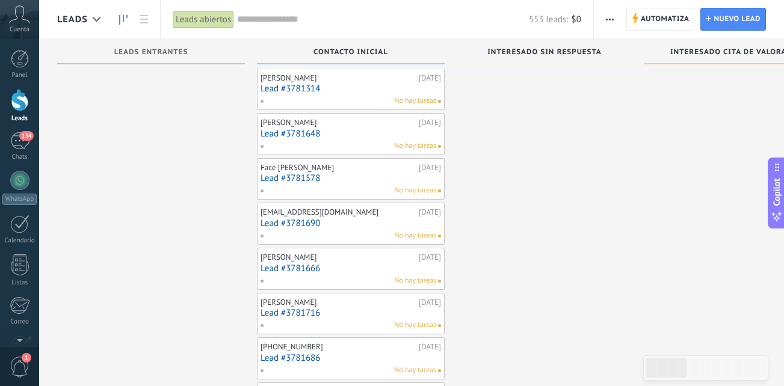
scroll to position [5622, 0]
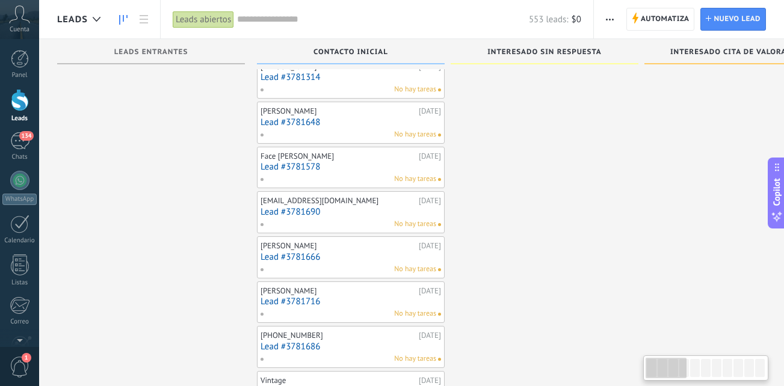
click at [315, 307] on link "Lead #3781716" at bounding box center [351, 302] width 181 height 10
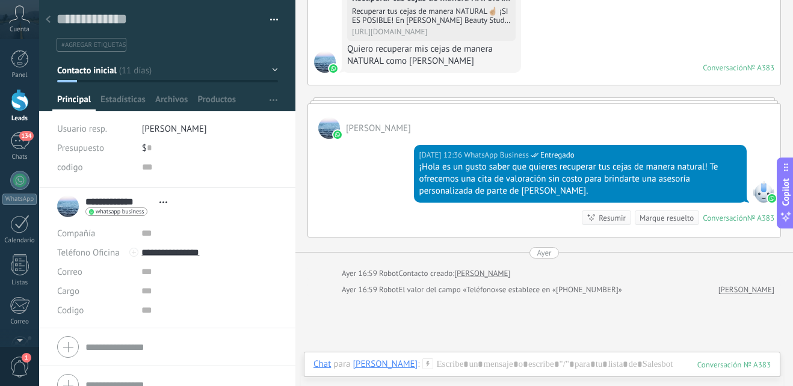
scroll to position [265, 0]
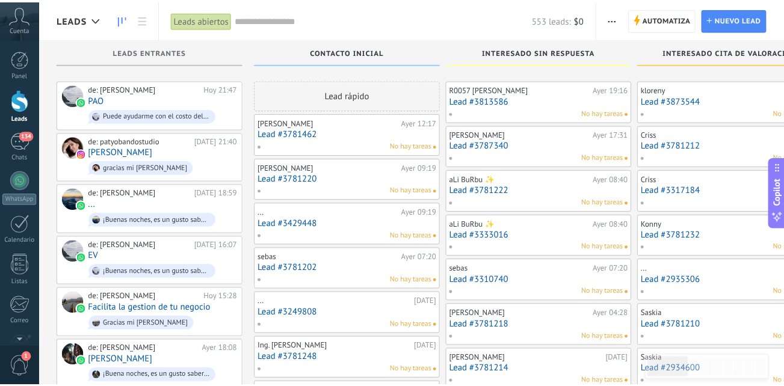
scroll to position [5622, 0]
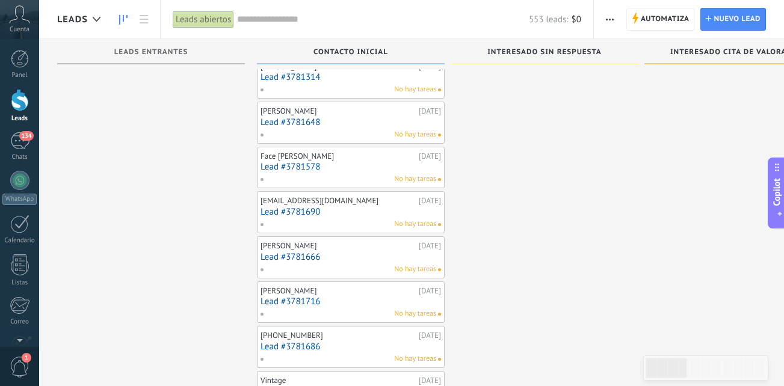
click at [335, 320] on div "No hay tareas" at bounding box center [348, 314] width 176 height 11
click at [349, 295] on div at bounding box center [435, 193] width 793 height 386
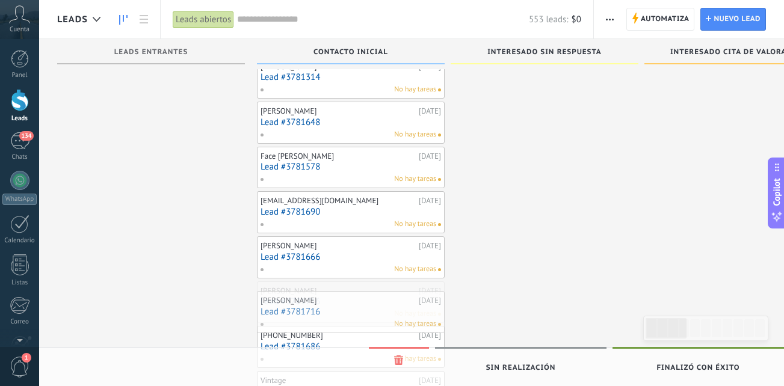
click at [349, 296] on div "[PERSON_NAME]" at bounding box center [338, 291] width 155 height 10
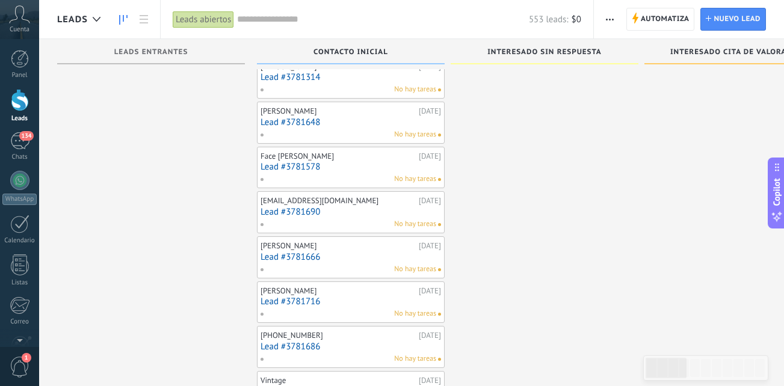
click at [351, 307] on link "Lead #3781716" at bounding box center [351, 302] width 181 height 10
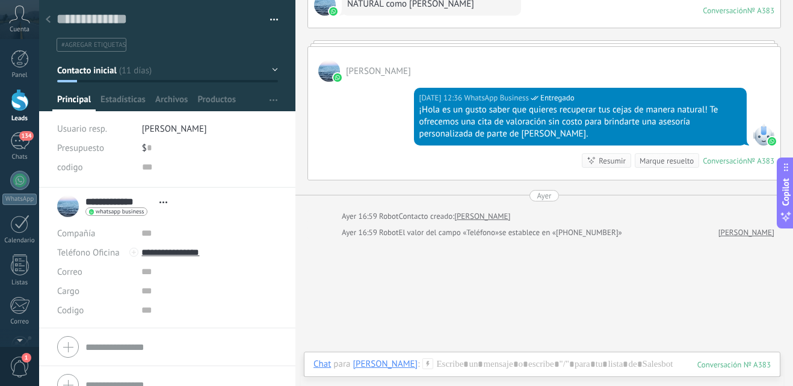
scroll to position [265, 0]
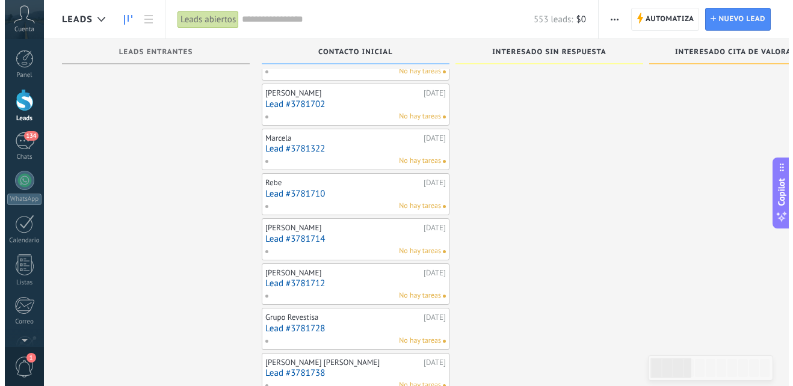
scroll to position [6348, 0]
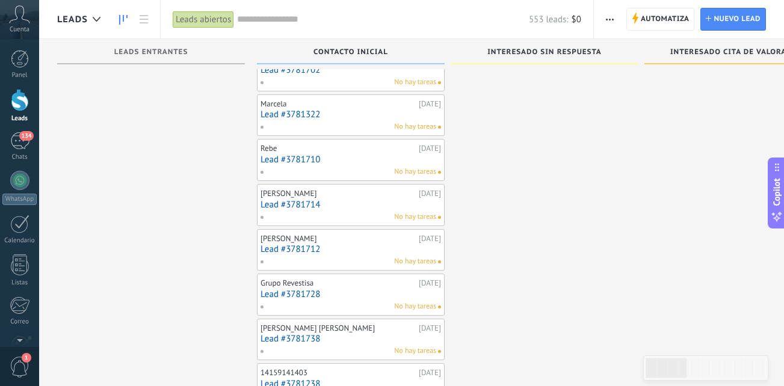
click at [374, 255] on link "Lead #3781712" at bounding box center [351, 249] width 181 height 10
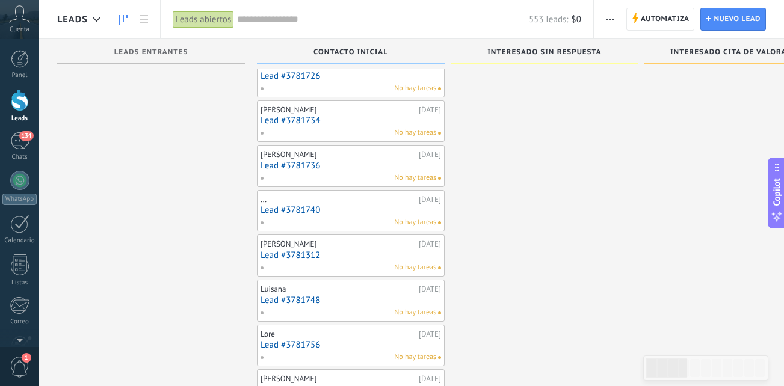
scroll to position [6945, 0]
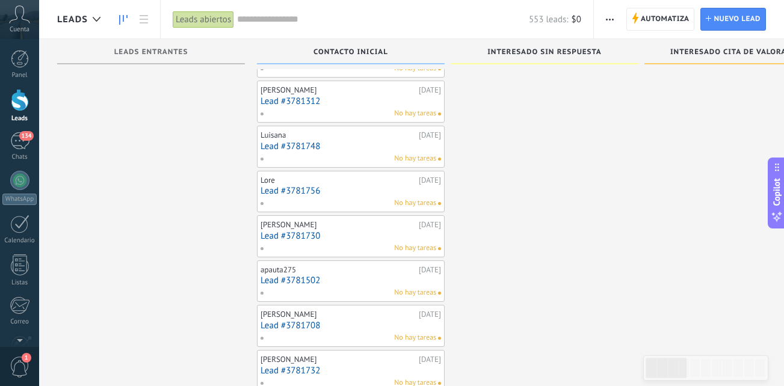
click at [391, 286] on link "Lead #3781502" at bounding box center [351, 281] width 181 height 10
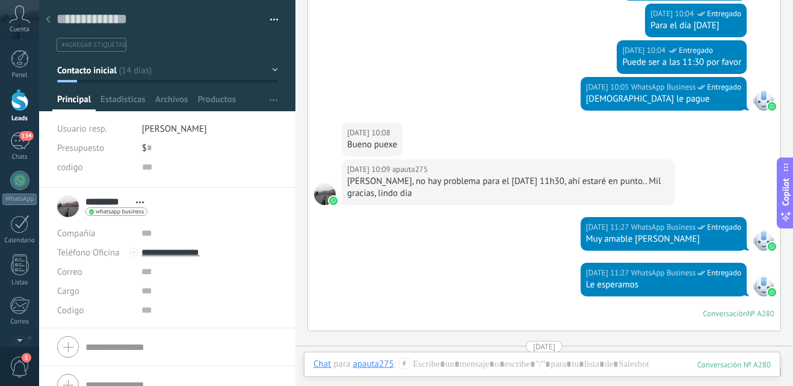
scroll to position [904, 0]
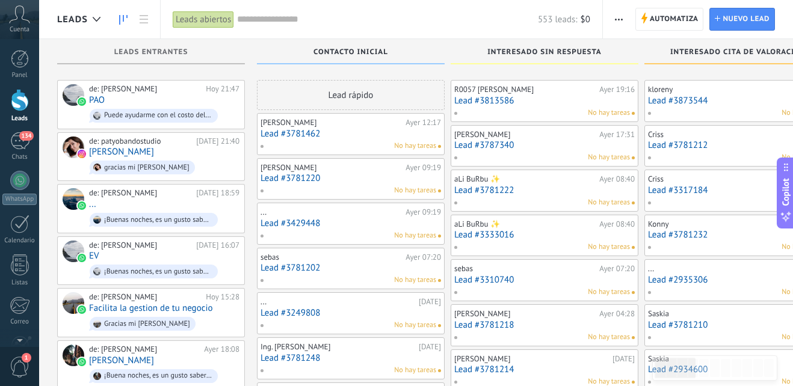
scroll to position [6945, 0]
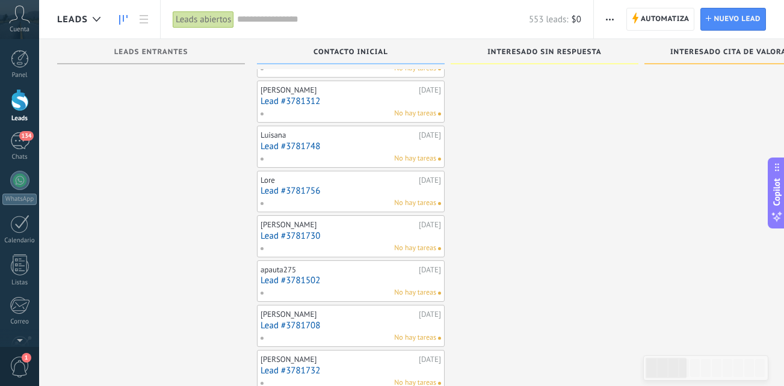
click at [369, 241] on link "Lead #3781730" at bounding box center [351, 236] width 181 height 10
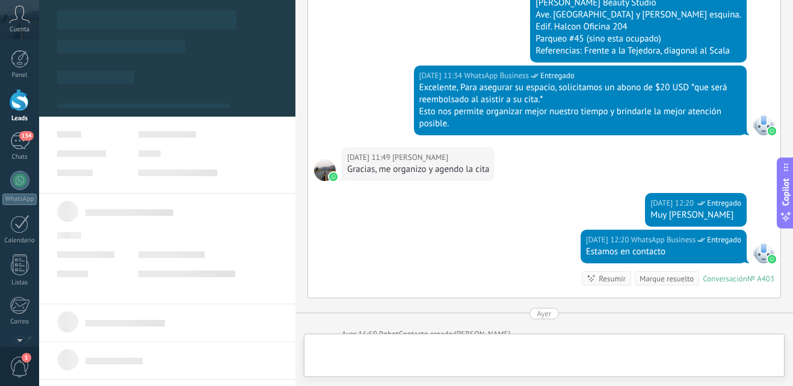
scroll to position [18, 0]
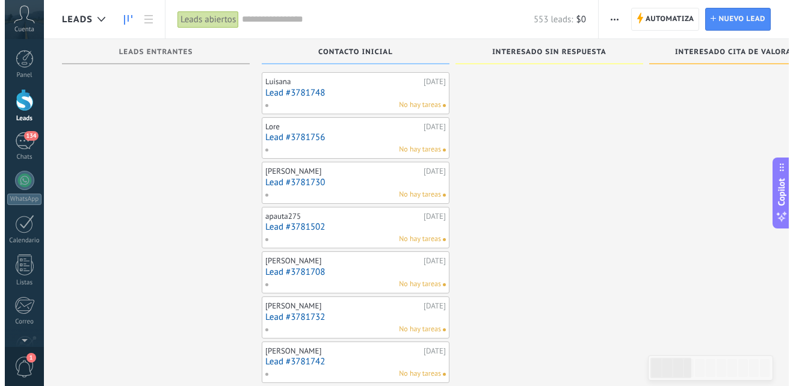
scroll to position [7065, 0]
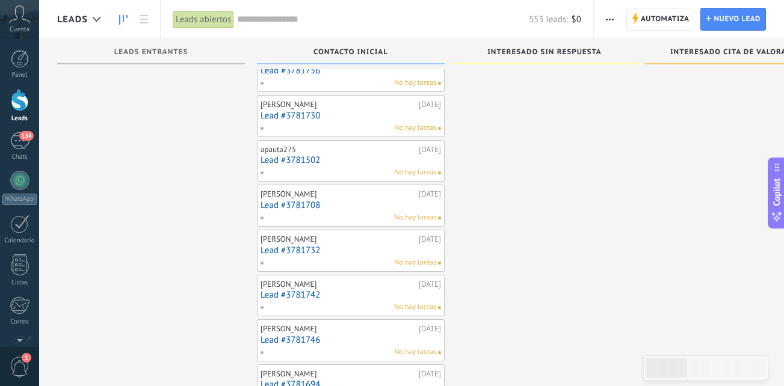
click at [352, 178] on div "No hay tareas" at bounding box center [348, 172] width 176 height 11
click at [317, 155] on div "apauta275" at bounding box center [338, 150] width 155 height 10
click at [329, 165] on link "Lead #3781502" at bounding box center [351, 160] width 181 height 10
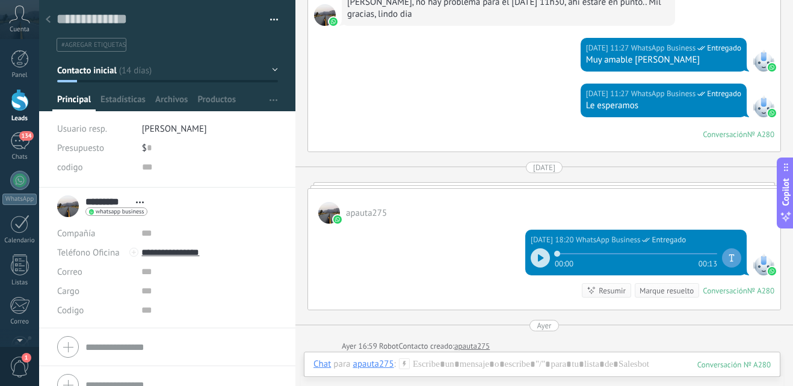
scroll to position [904, 0]
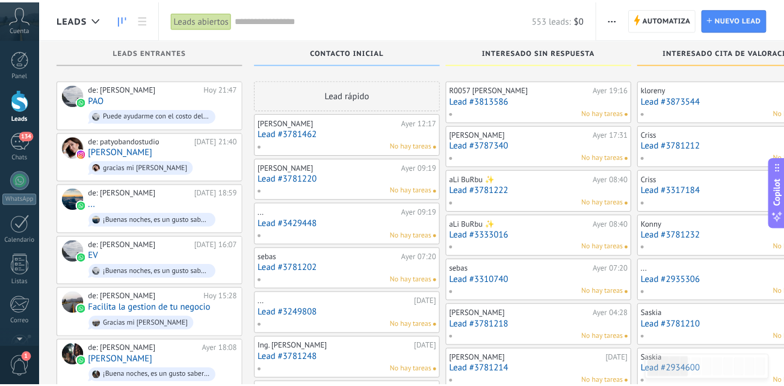
scroll to position [7065, 0]
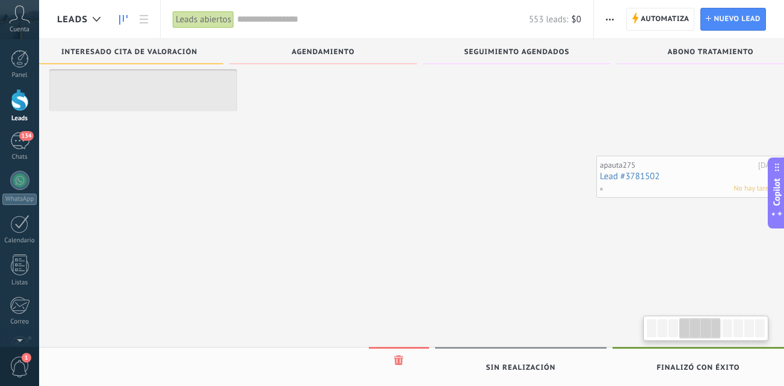
drag, startPoint x: 362, startPoint y: 177, endPoint x: 336, endPoint y: 152, distance: 35.7
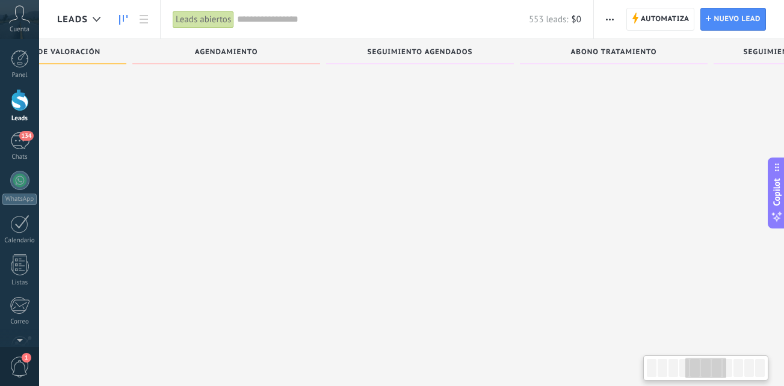
drag, startPoint x: 336, startPoint y: 152, endPoint x: 448, endPoint y: 197, distance: 120.1
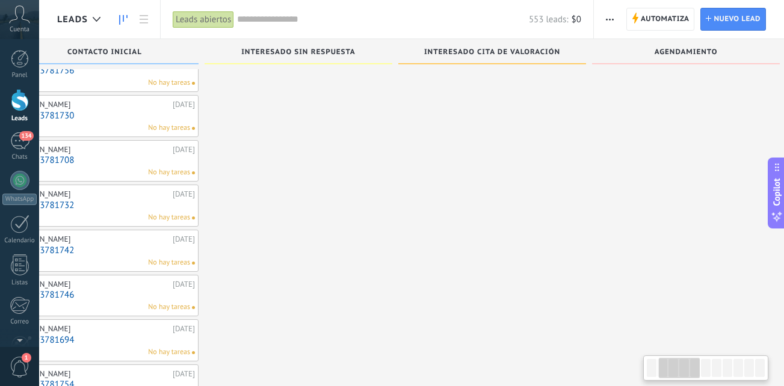
drag, startPoint x: 296, startPoint y: 199, endPoint x: 767, endPoint y: 262, distance: 475.3
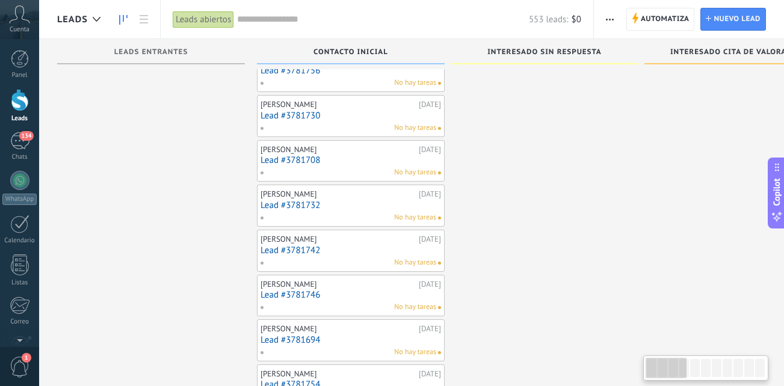
drag, startPoint x: 753, startPoint y: 297, endPoint x: 637, endPoint y: 324, distance: 119.2
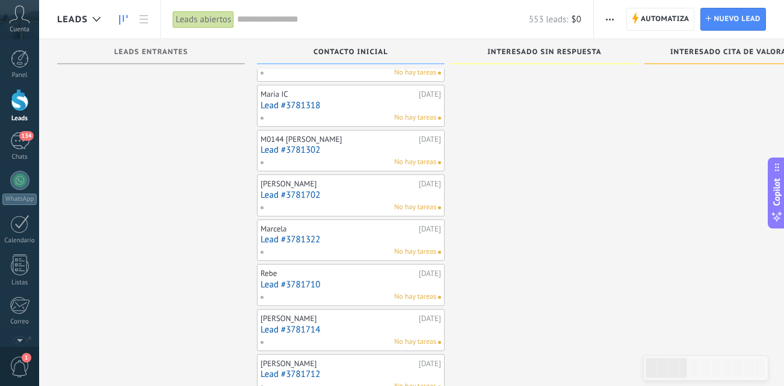
scroll to position [5801, 0]
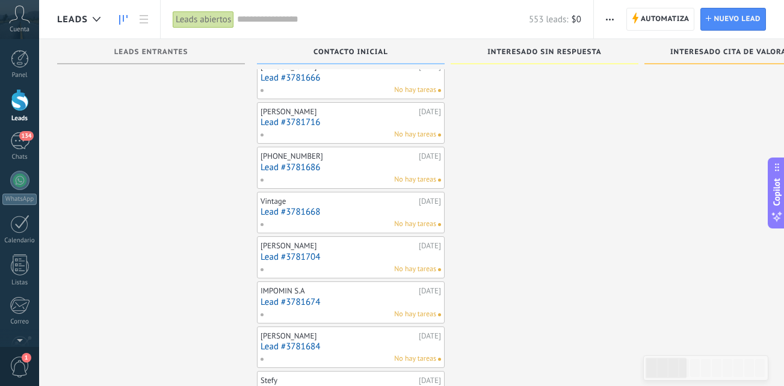
drag, startPoint x: 211, startPoint y: 262, endPoint x: 819, endPoint y: 320, distance: 611.1
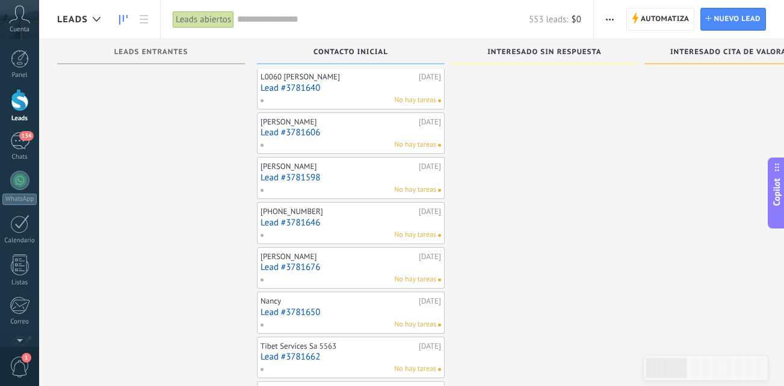
scroll to position [4899, 0]
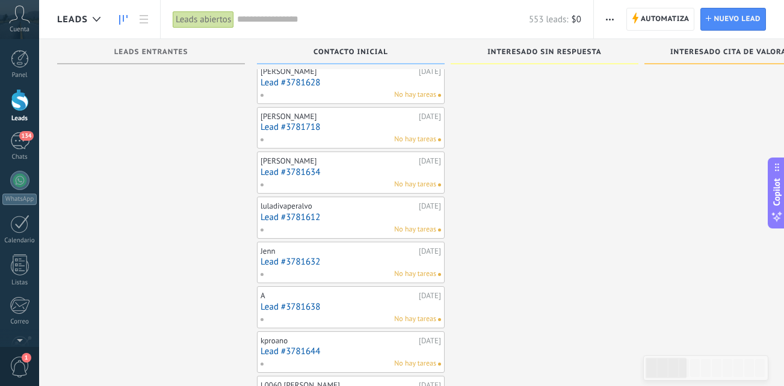
drag, startPoint x: 500, startPoint y: 291, endPoint x: 819, endPoint y: 336, distance: 322.1
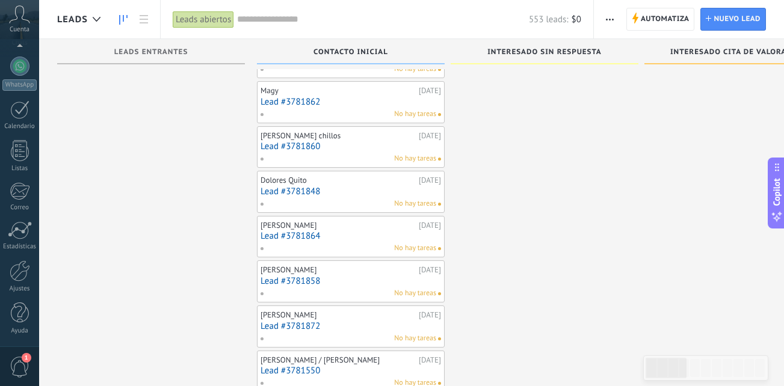
scroll to position [0, 0]
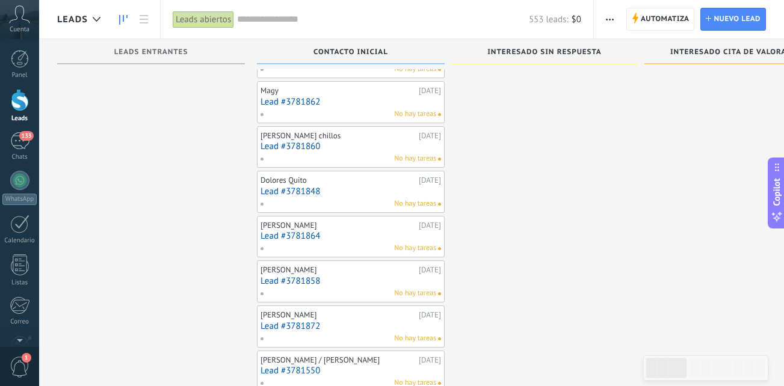
click at [31, 110] on link "Leads" at bounding box center [19, 106] width 39 height 34
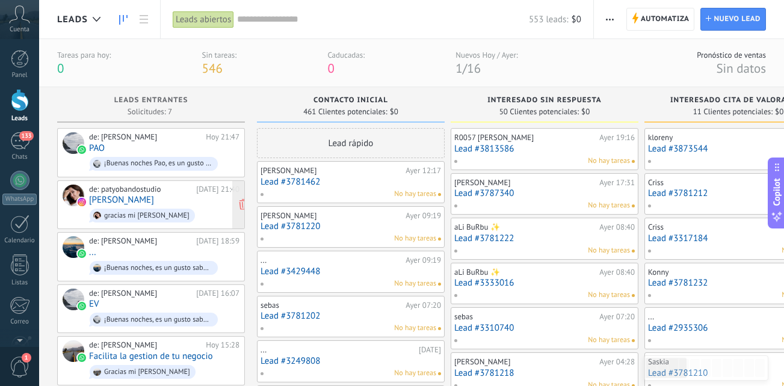
click at [173, 202] on div "de: patyobandostudio [DATE] 21:40 [PERSON_NAME] gracias mi [PERSON_NAME]" at bounding box center [164, 205] width 150 height 41
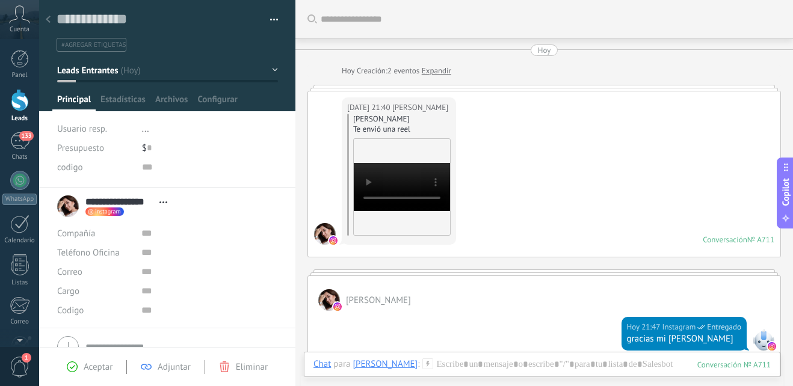
click at [409, 183] on video "Your browser does not support the video tag." at bounding box center [402, 187] width 96 height 48
click at [24, 89] on div at bounding box center [20, 100] width 18 height 22
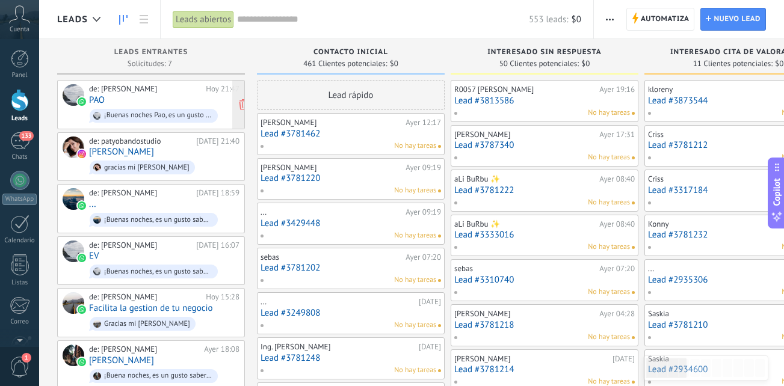
click at [155, 96] on div "de: [PERSON_NAME][DATE] 21:47 PAO ¡Buenas noches Pao, es un gusto saber que qui…" at bounding box center [164, 104] width 150 height 41
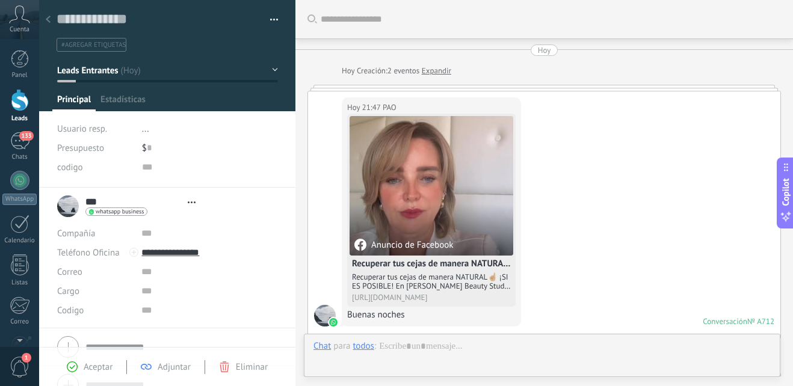
type textarea "**********"
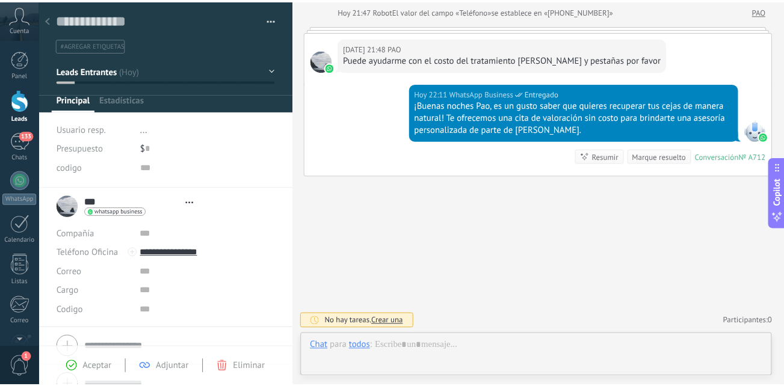
scroll to position [18, 0]
